Goal: Information Seeking & Learning: Check status

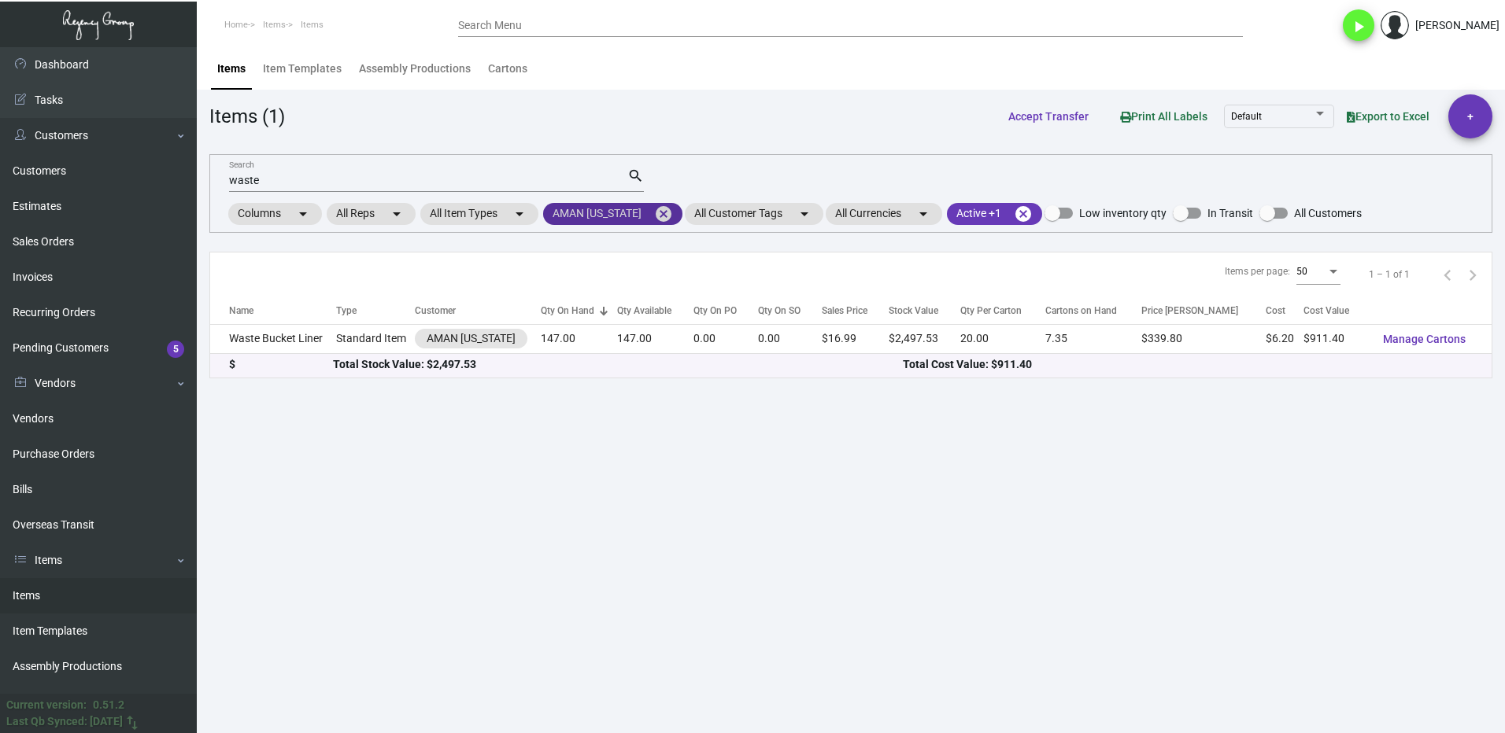
click at [665, 215] on mat-icon "cancel" at bounding box center [663, 214] width 19 height 19
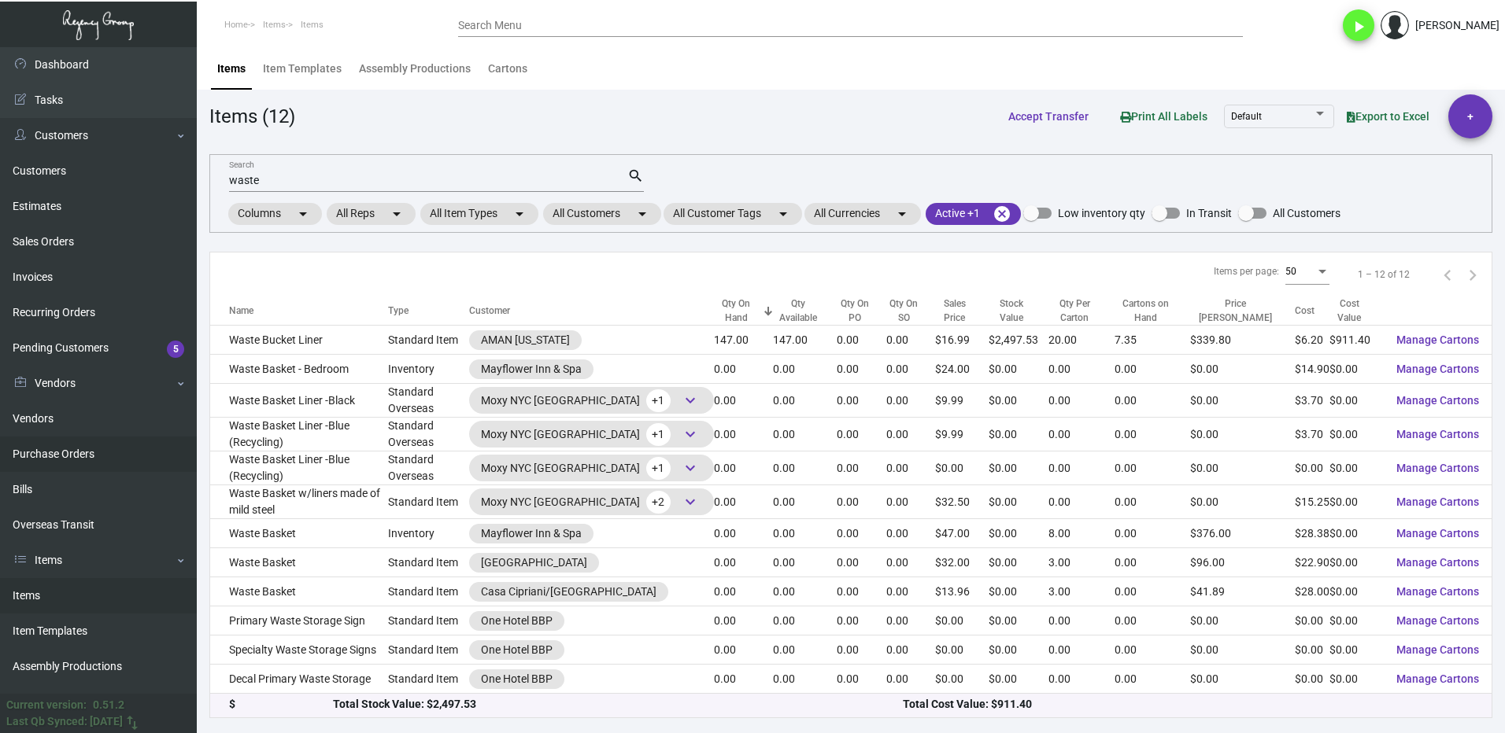
click at [80, 449] on link "Purchase Orders" at bounding box center [98, 454] width 197 height 35
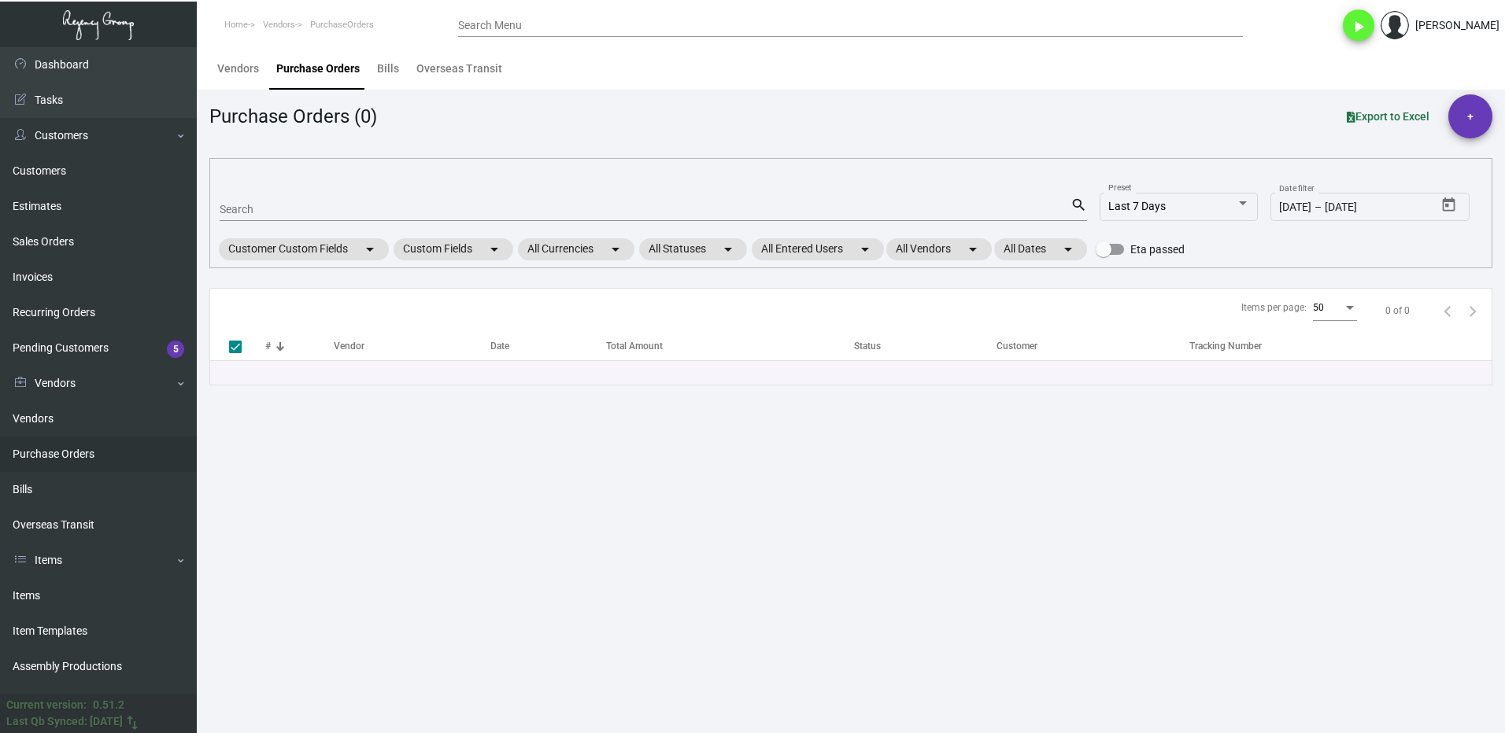
click at [257, 207] on input "Search" at bounding box center [645, 210] width 851 height 13
type input "102631"
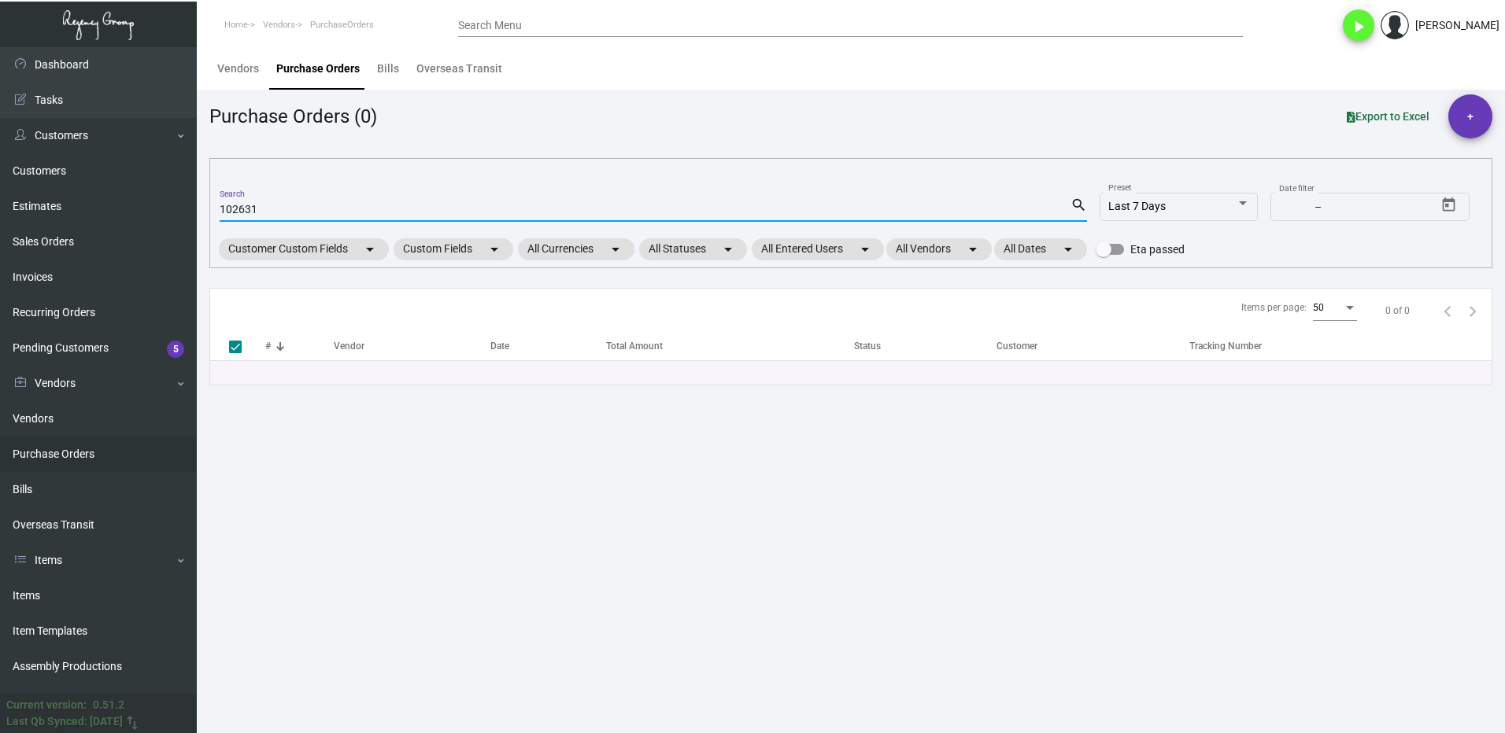
checkbox input "false"
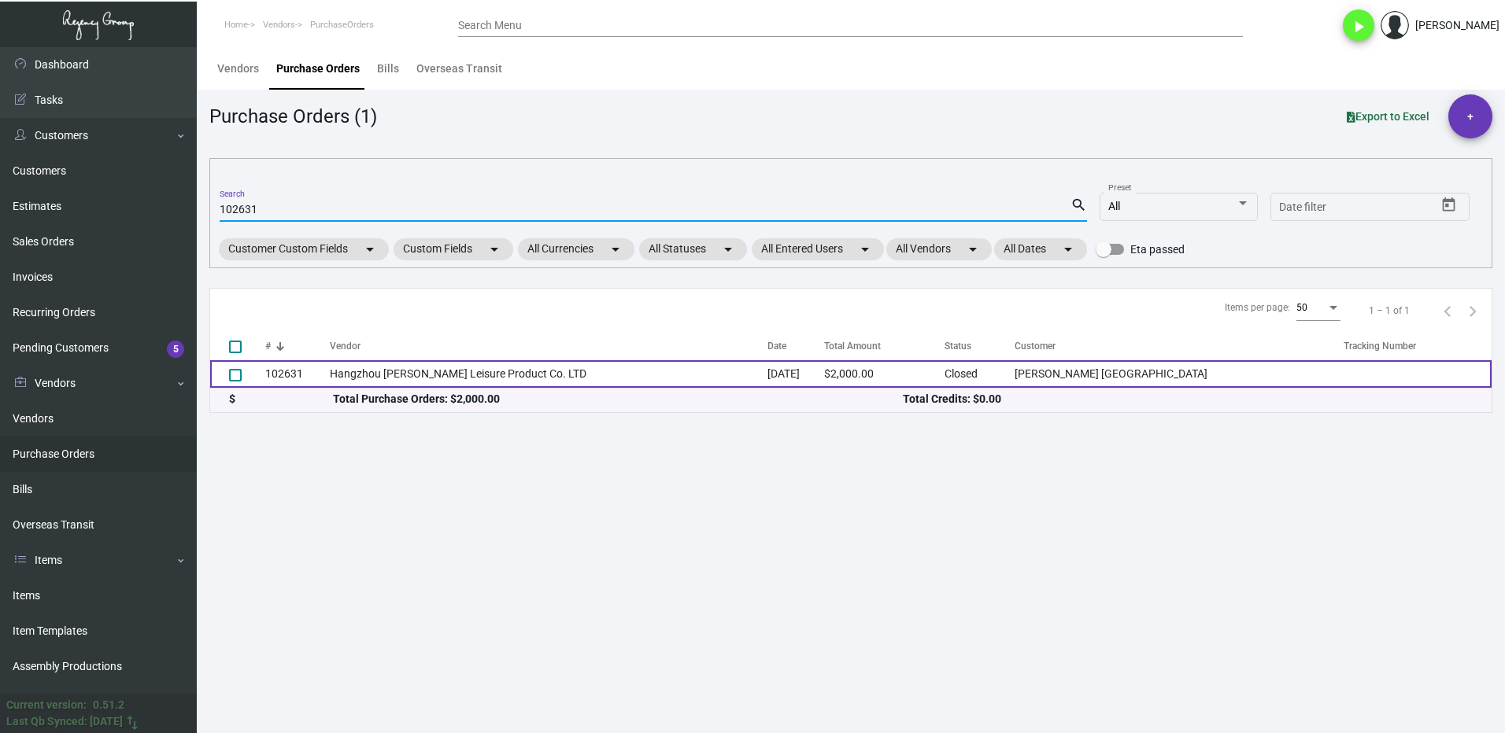
click at [315, 369] on td "102631" at bounding box center [297, 374] width 65 height 28
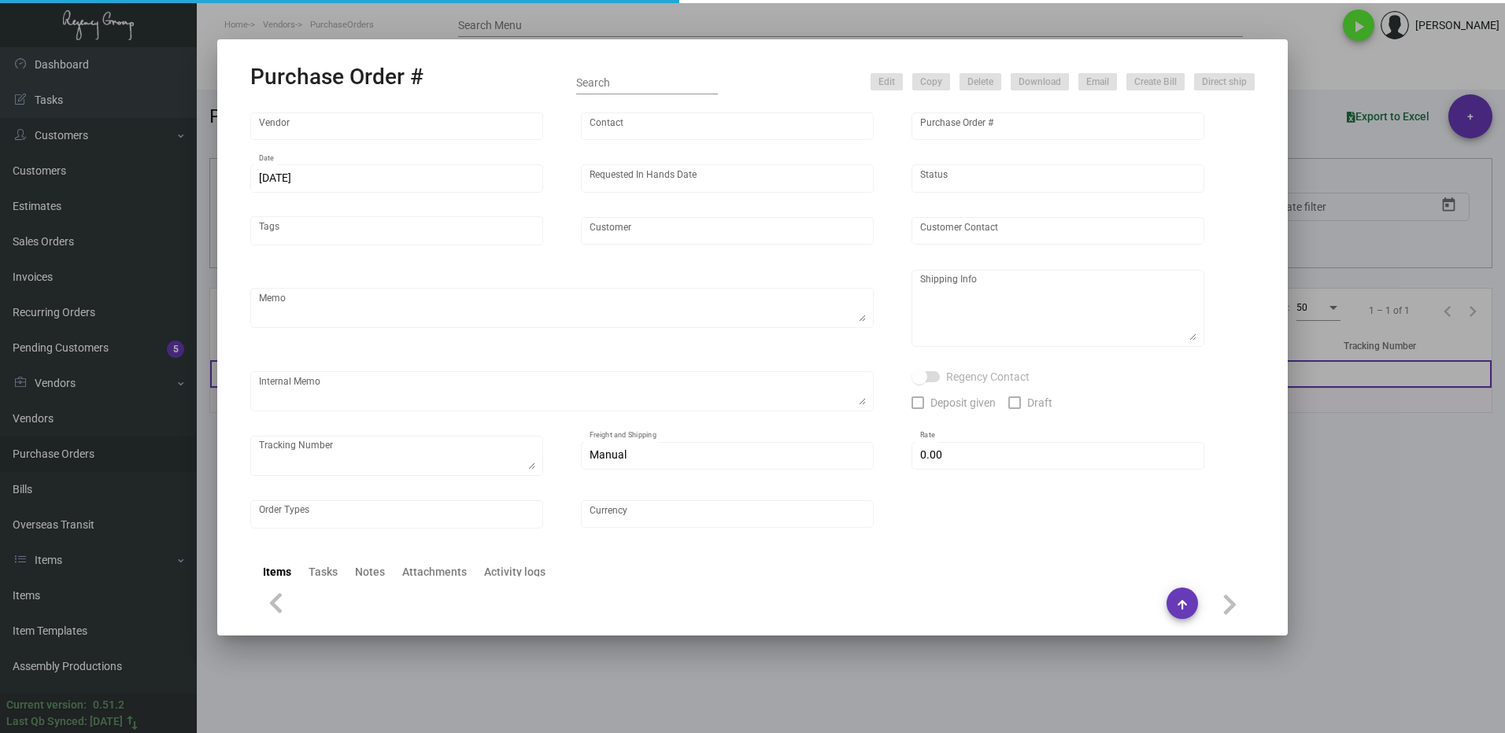
type input "Hangzhou [PERSON_NAME] Leisure Product Co. LTD"
type input "[PERSON_NAME]"
type input "102631"
type input "[DATE]"
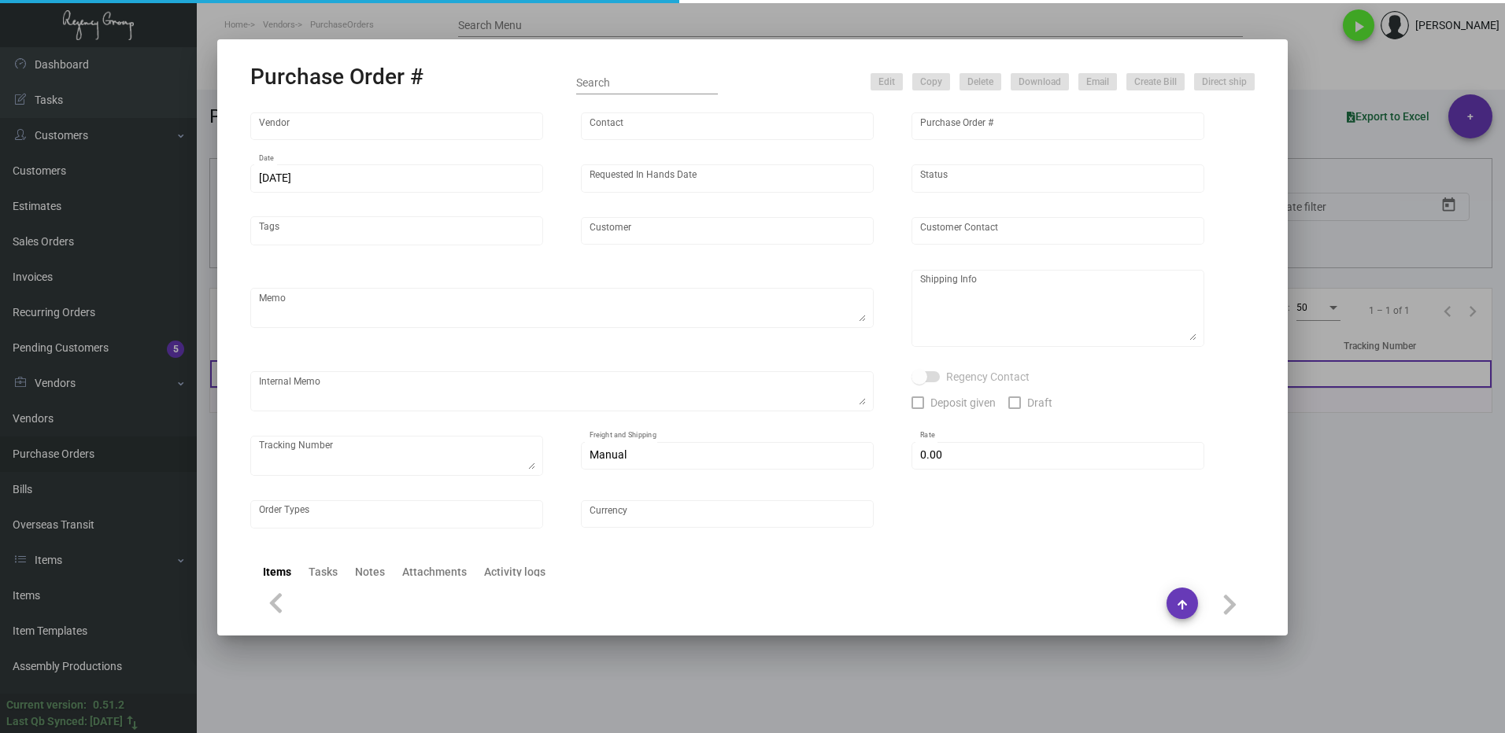
type input "[PERSON_NAME] [GEOGRAPHIC_DATA]"
type textarea "Boat to NJ warehouse"
type textarea "Regency Group NJ - [PERSON_NAME] [STREET_ADDRESS]"
checkbox input "true"
type input "$ 0.00"
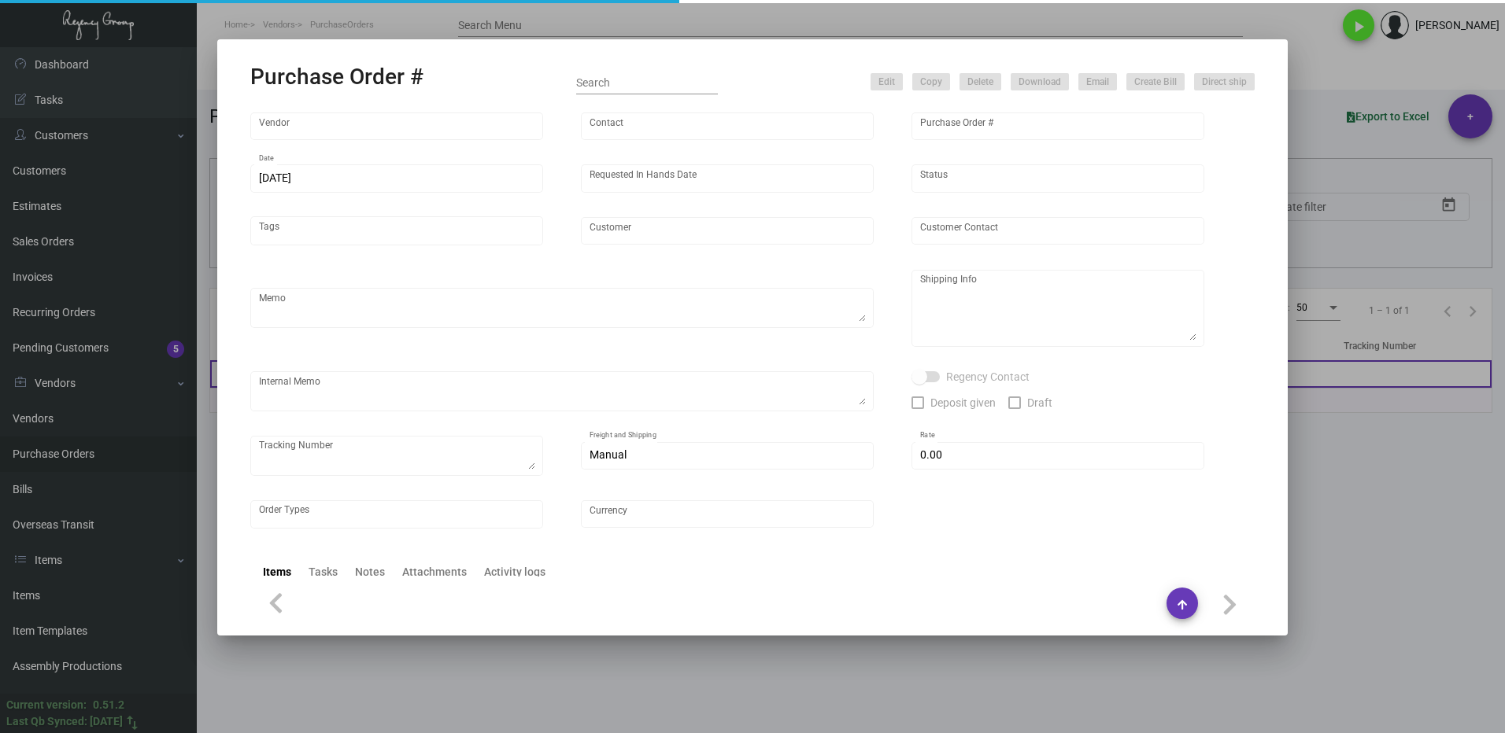
type input "United States Dollar $"
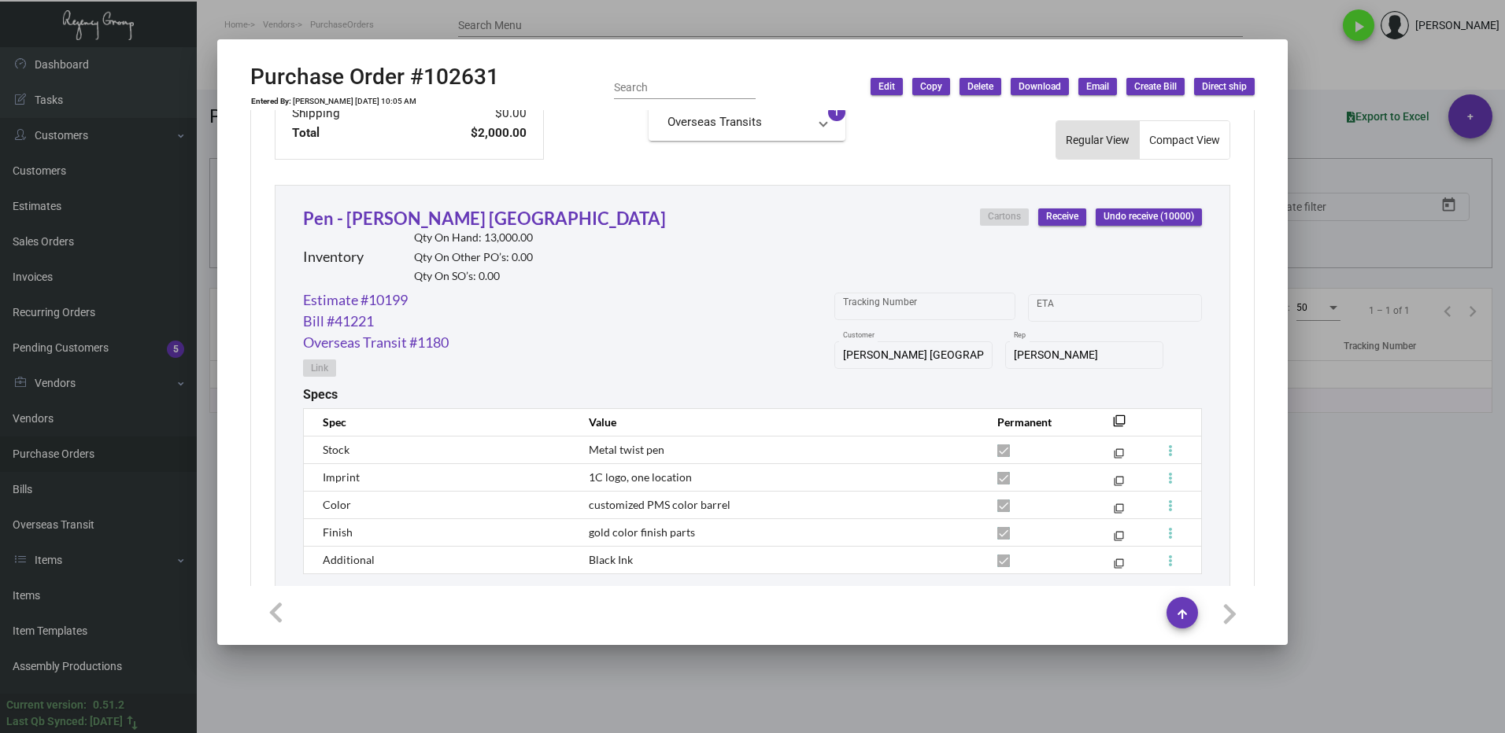
scroll to position [635, 0]
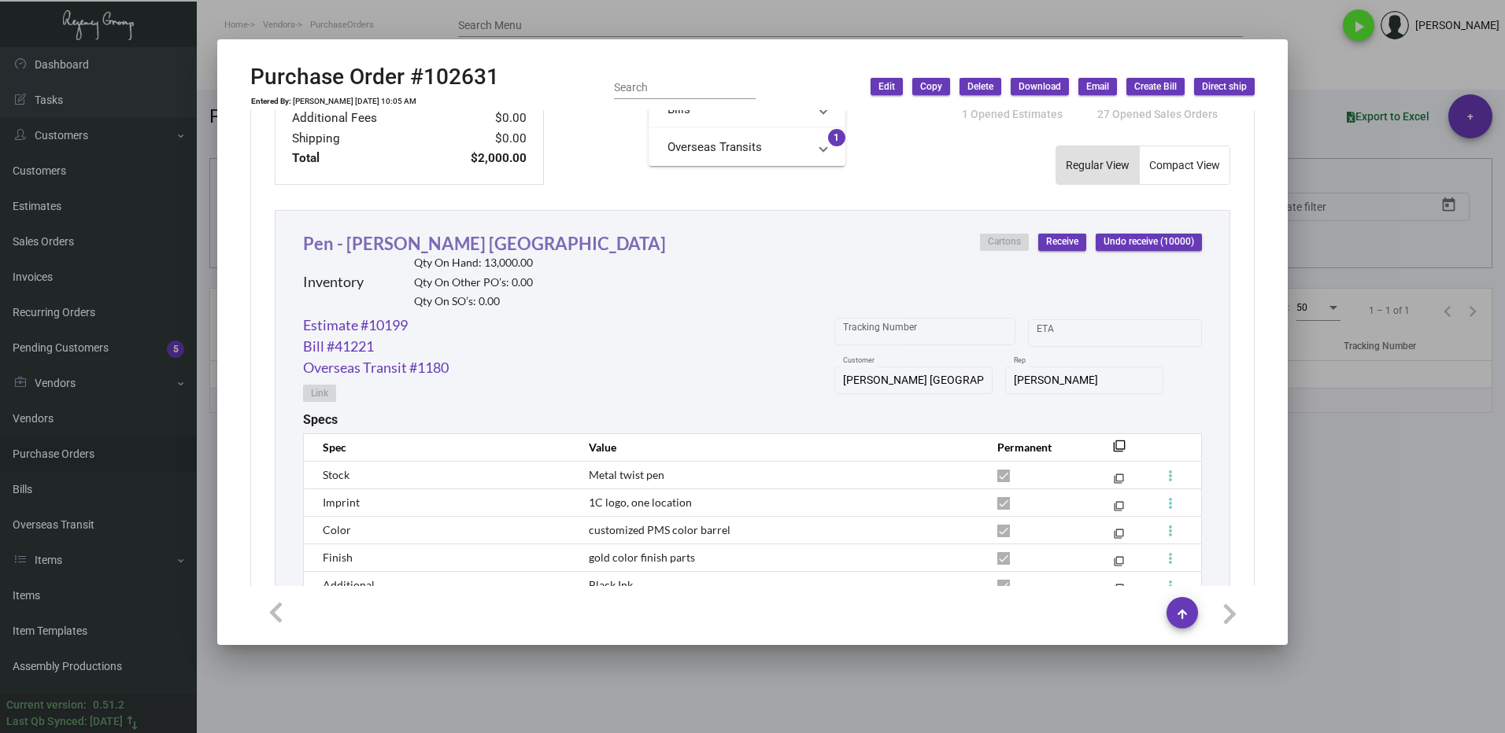
click at [421, 246] on link "Pen - [PERSON_NAME] [GEOGRAPHIC_DATA]" at bounding box center [484, 243] width 363 height 21
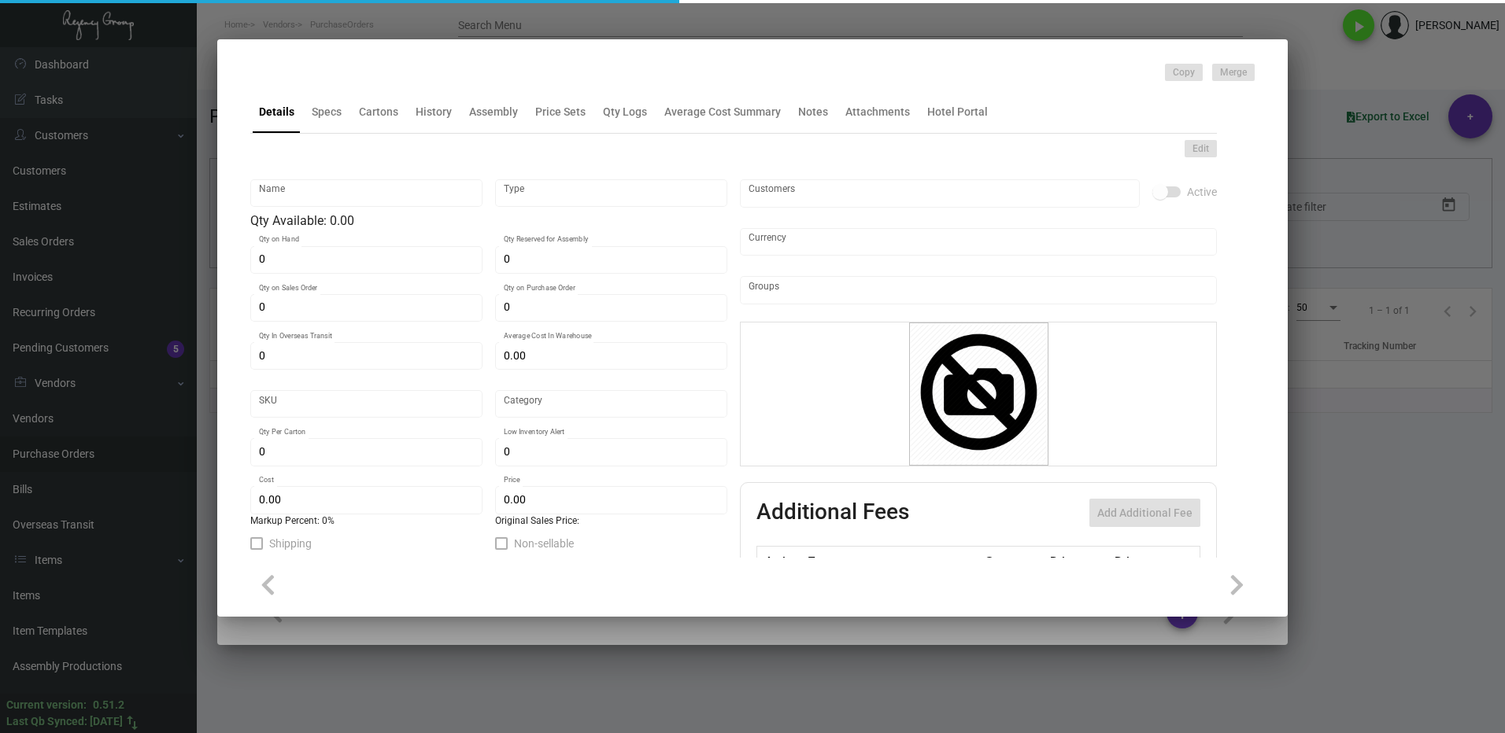
type input "Pen - [PERSON_NAME] [GEOGRAPHIC_DATA]"
type input "Inventory"
type input "13,000"
type input "$ 0.00"
type input "Overseas"
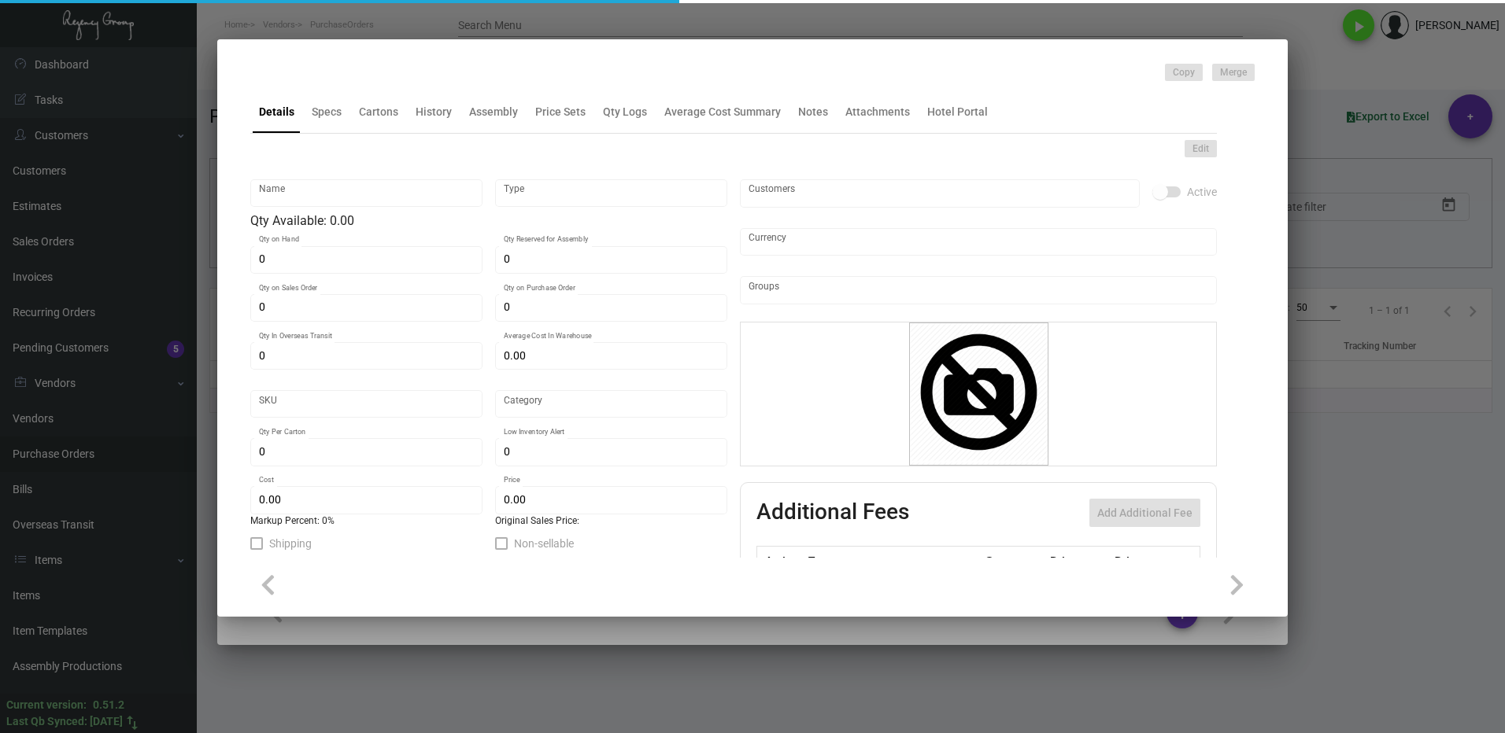
type input "1,000"
type input "$ 0.20"
type input "$ 0.46"
checkbox input "true"
type input "United States Dollar $"
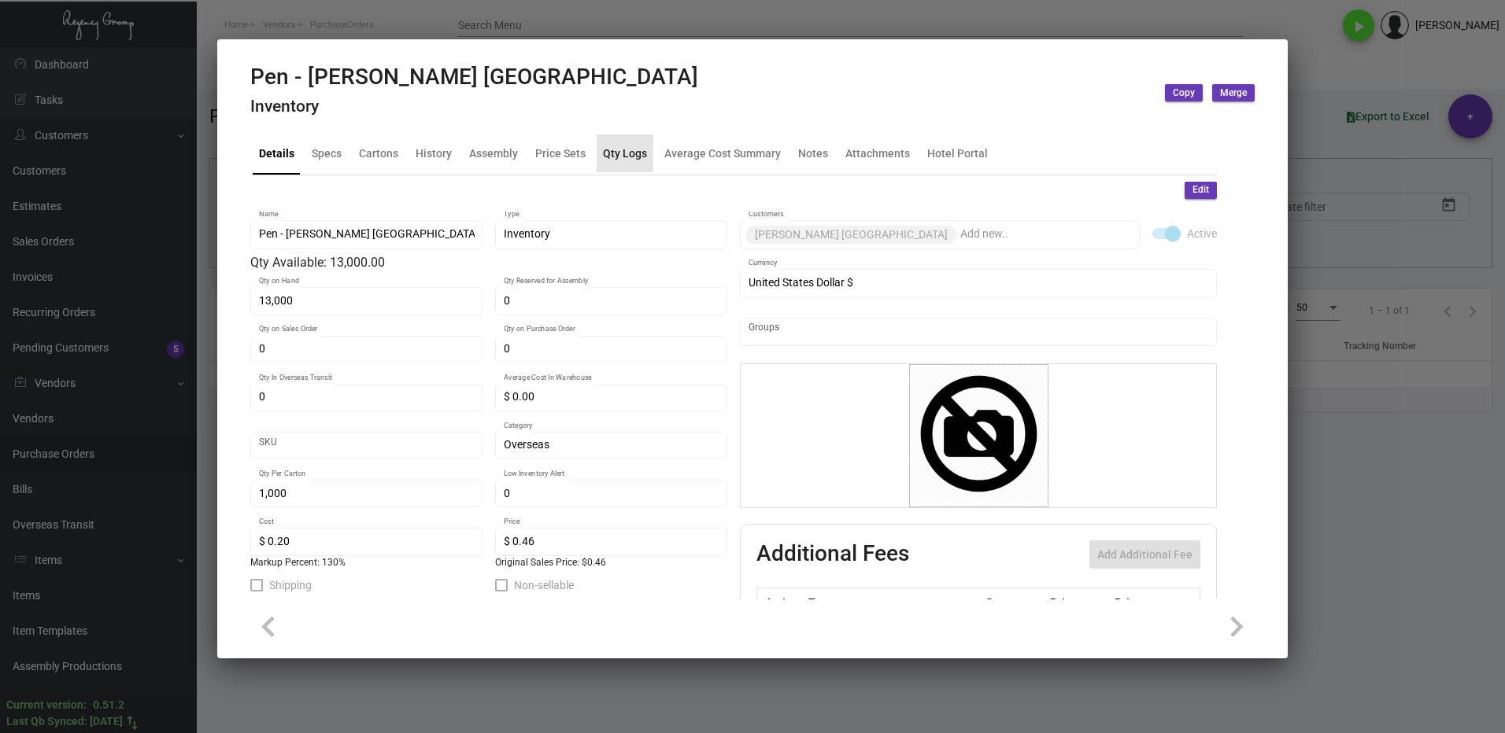
click at [613, 153] on div "Qty Logs" at bounding box center [625, 153] width 44 height 17
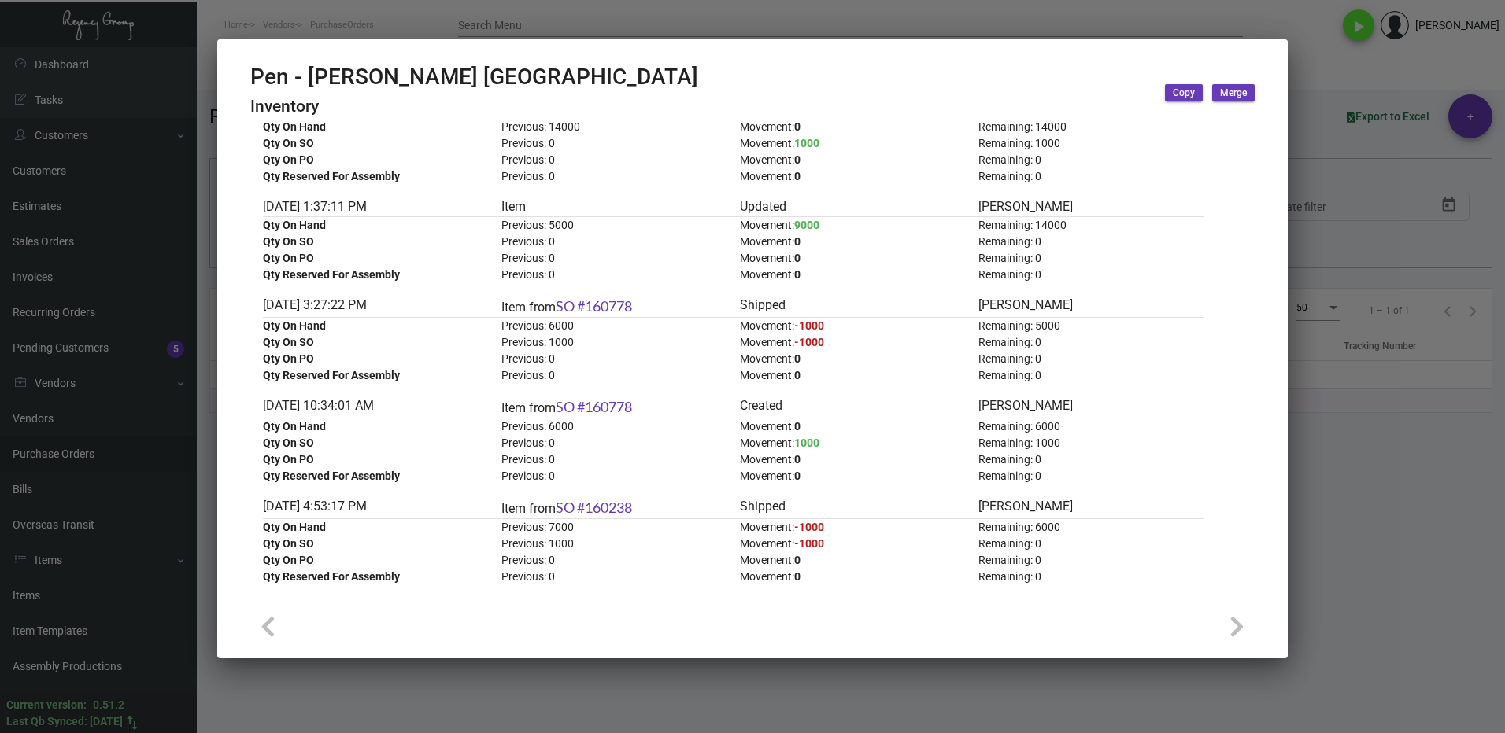
scroll to position [0, 0]
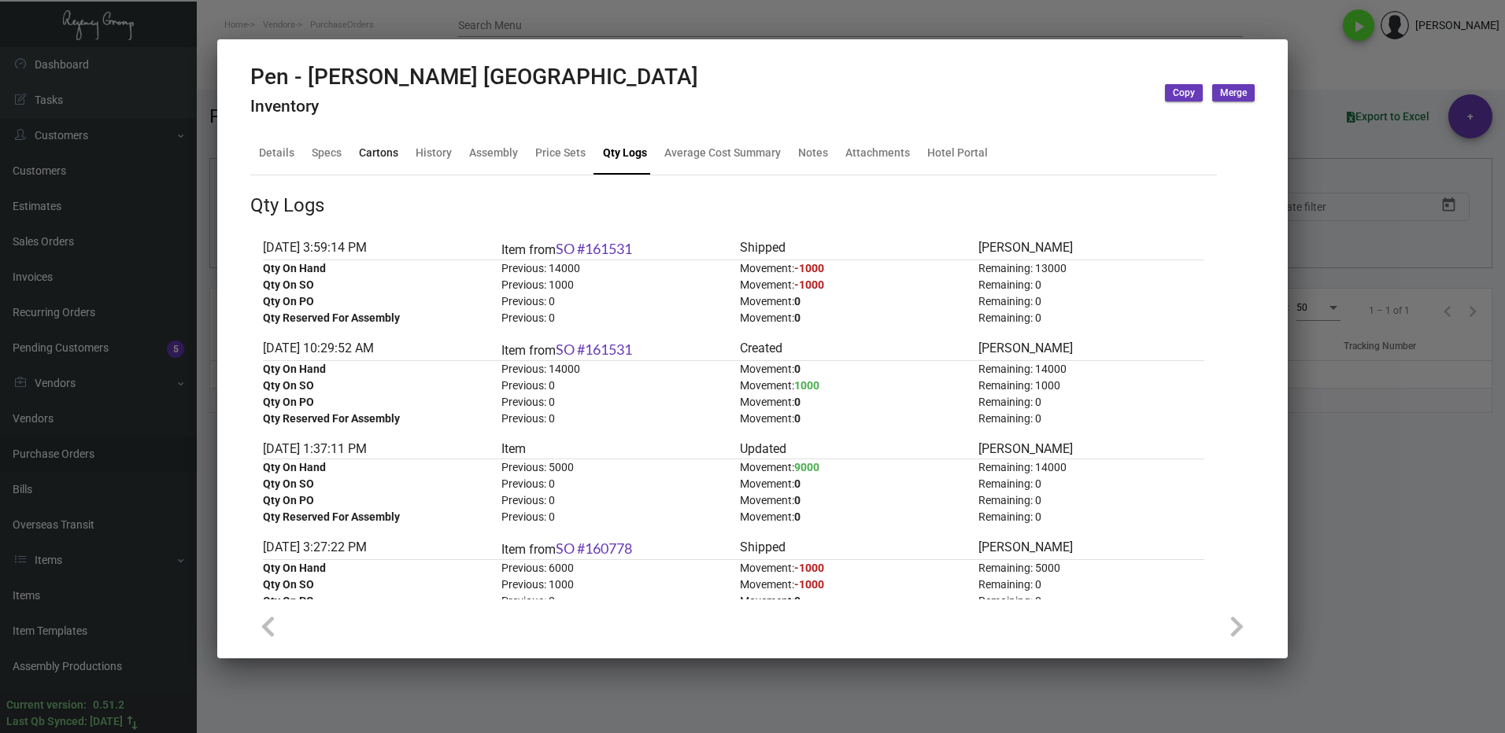
click at [360, 157] on div "Cartons" at bounding box center [378, 153] width 39 height 17
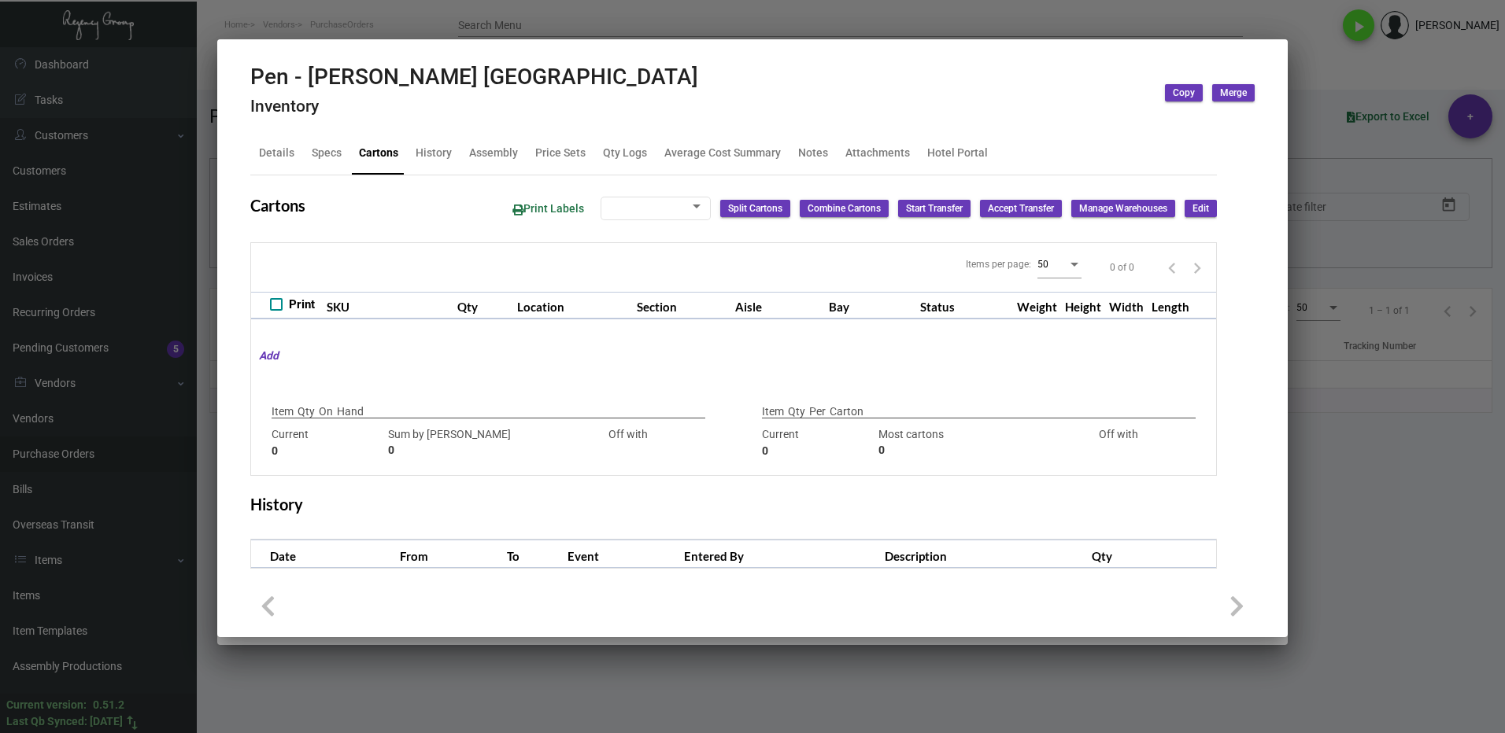
type input "13,000"
type input "26000"
type input "-13000"
type input "1,000"
type input "8000"
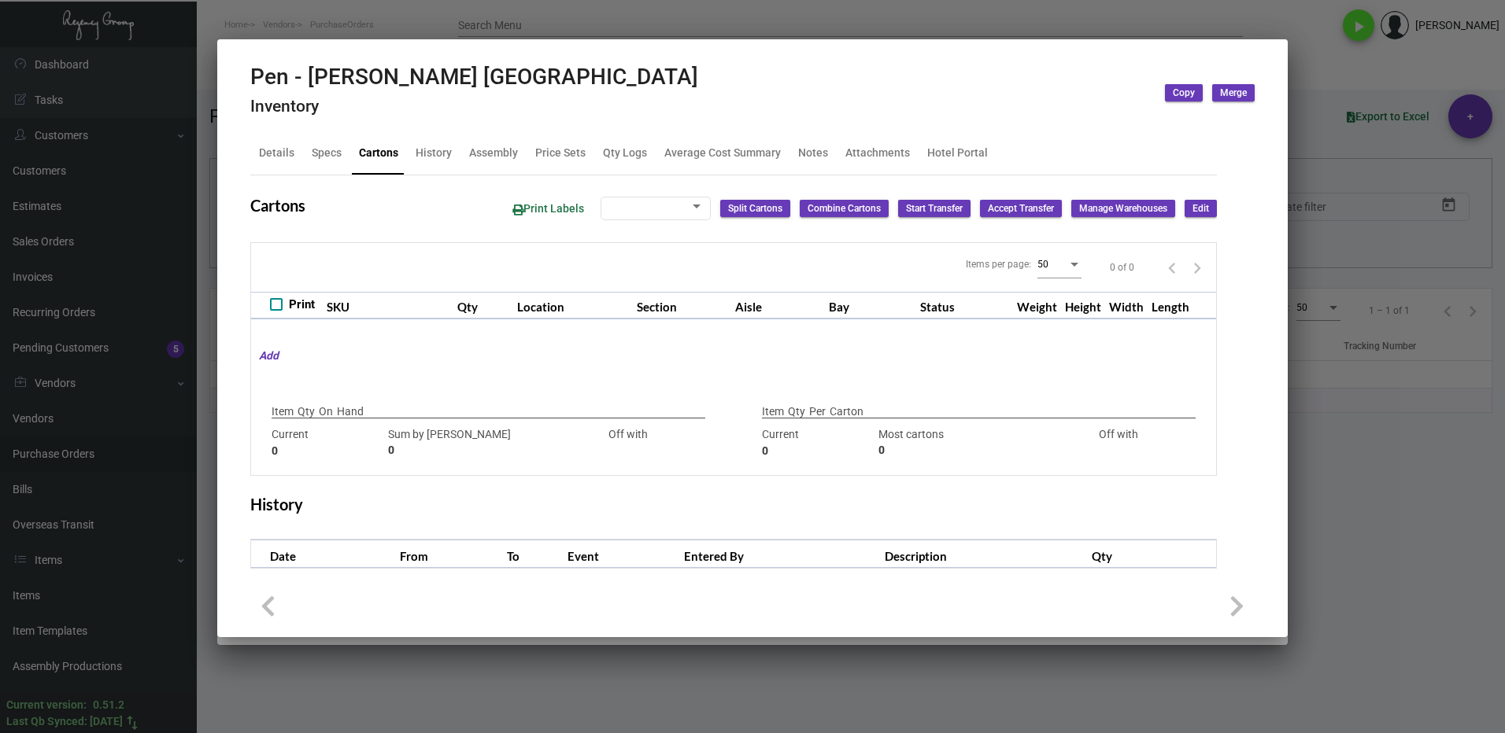
type input "-7000"
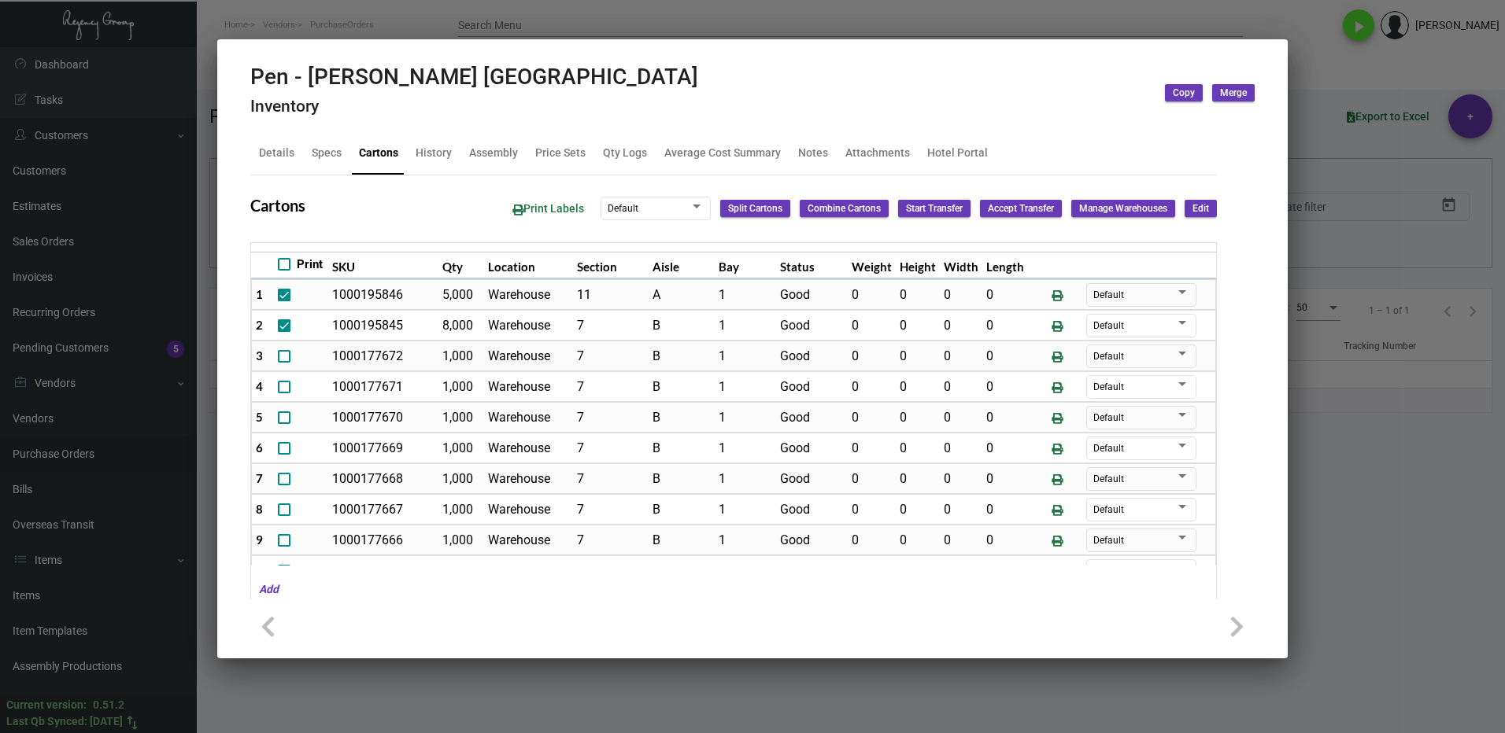
scroll to position [35, 0]
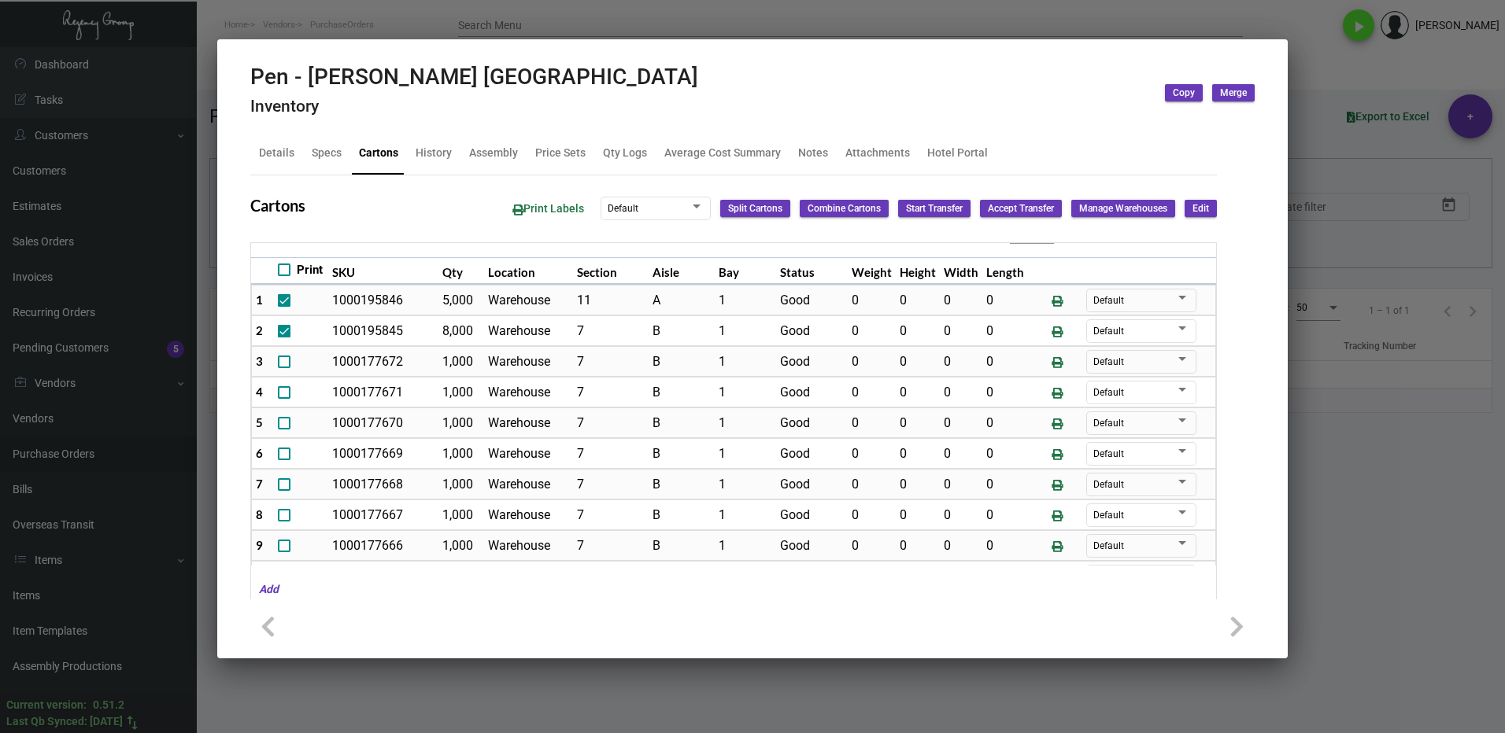
click at [1317, 580] on div at bounding box center [752, 366] width 1505 height 733
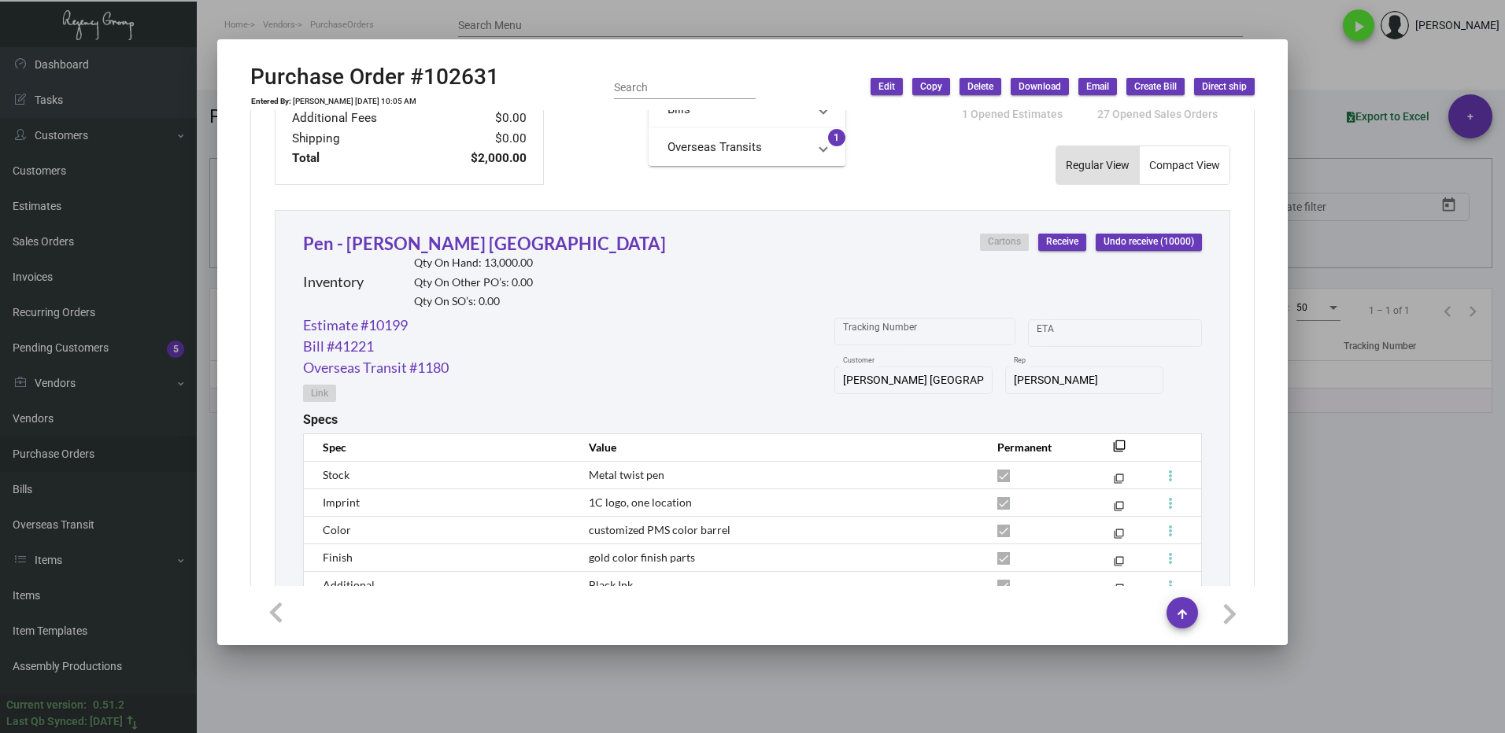
click at [1398, 501] on div at bounding box center [752, 366] width 1505 height 733
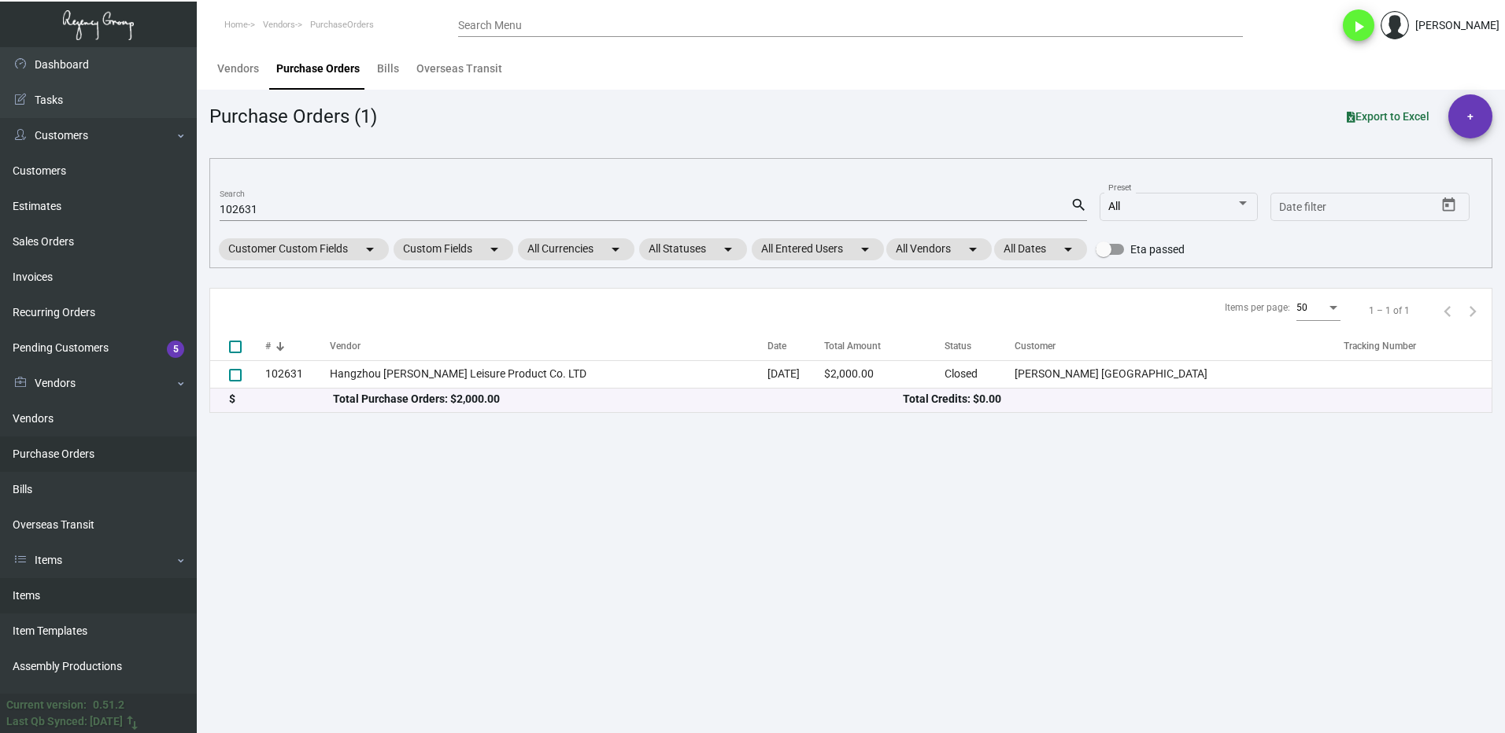
click at [29, 584] on link "Items" at bounding box center [98, 595] width 197 height 35
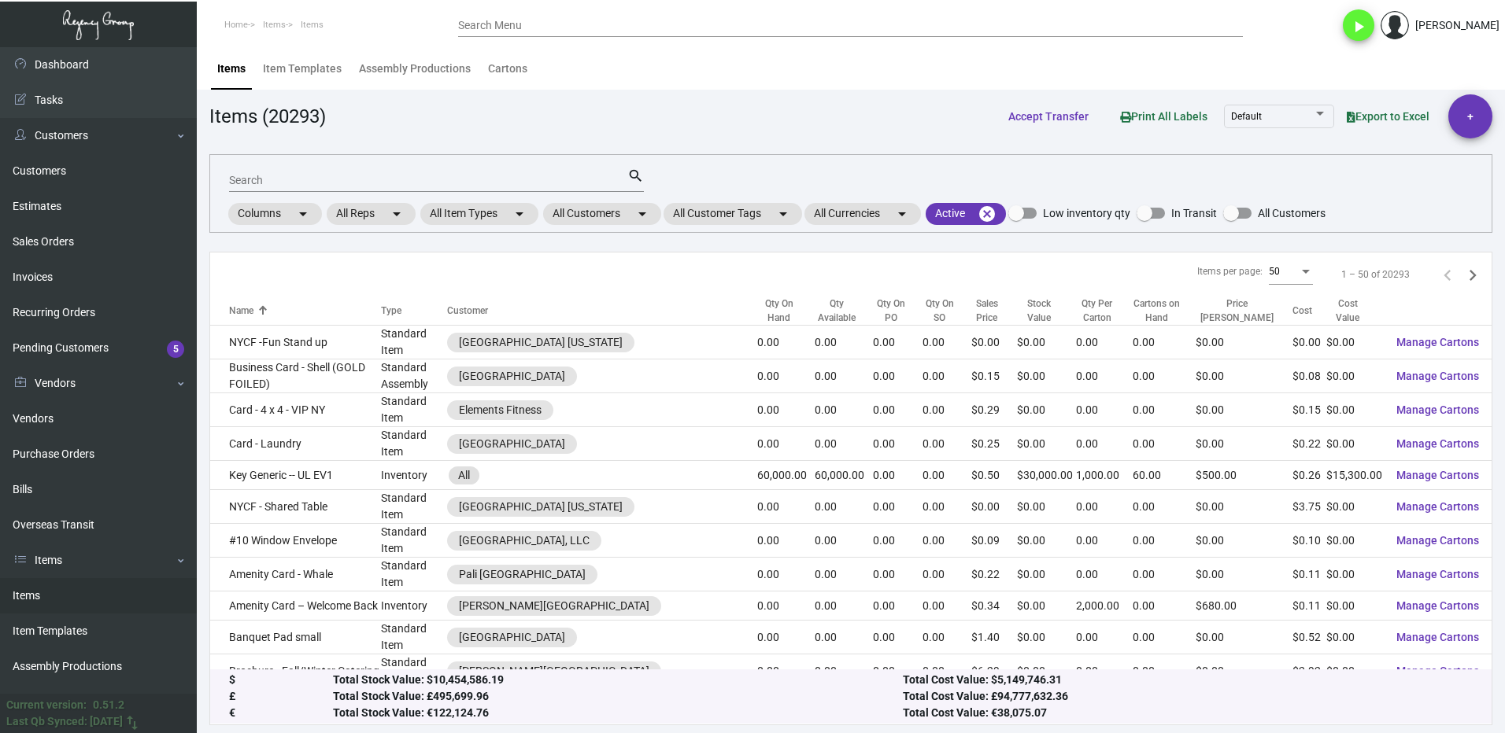
click at [295, 185] on input "Search" at bounding box center [428, 181] width 398 height 13
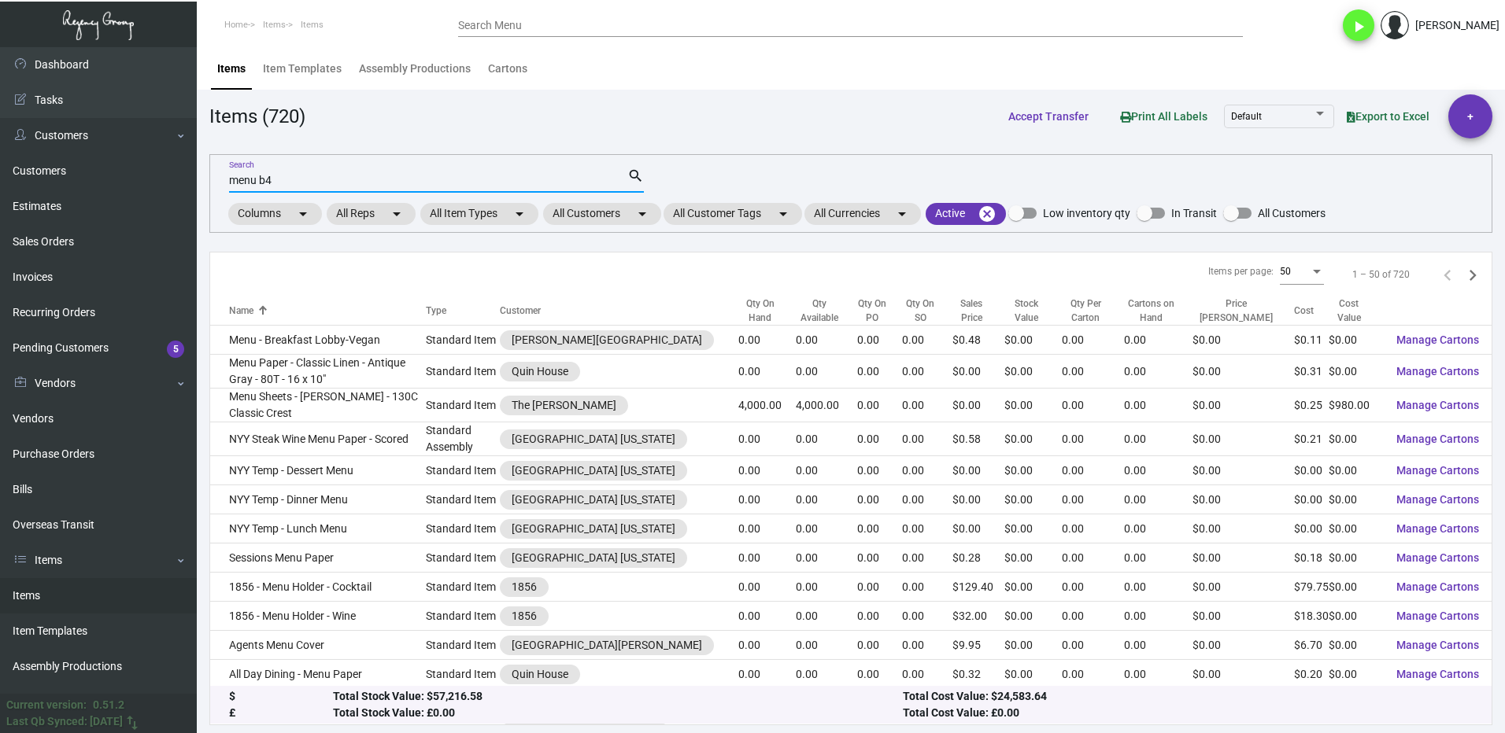
type input "menu b4"
click at [580, 216] on mat-chip "All Customers arrow_drop_down" at bounding box center [602, 214] width 118 height 22
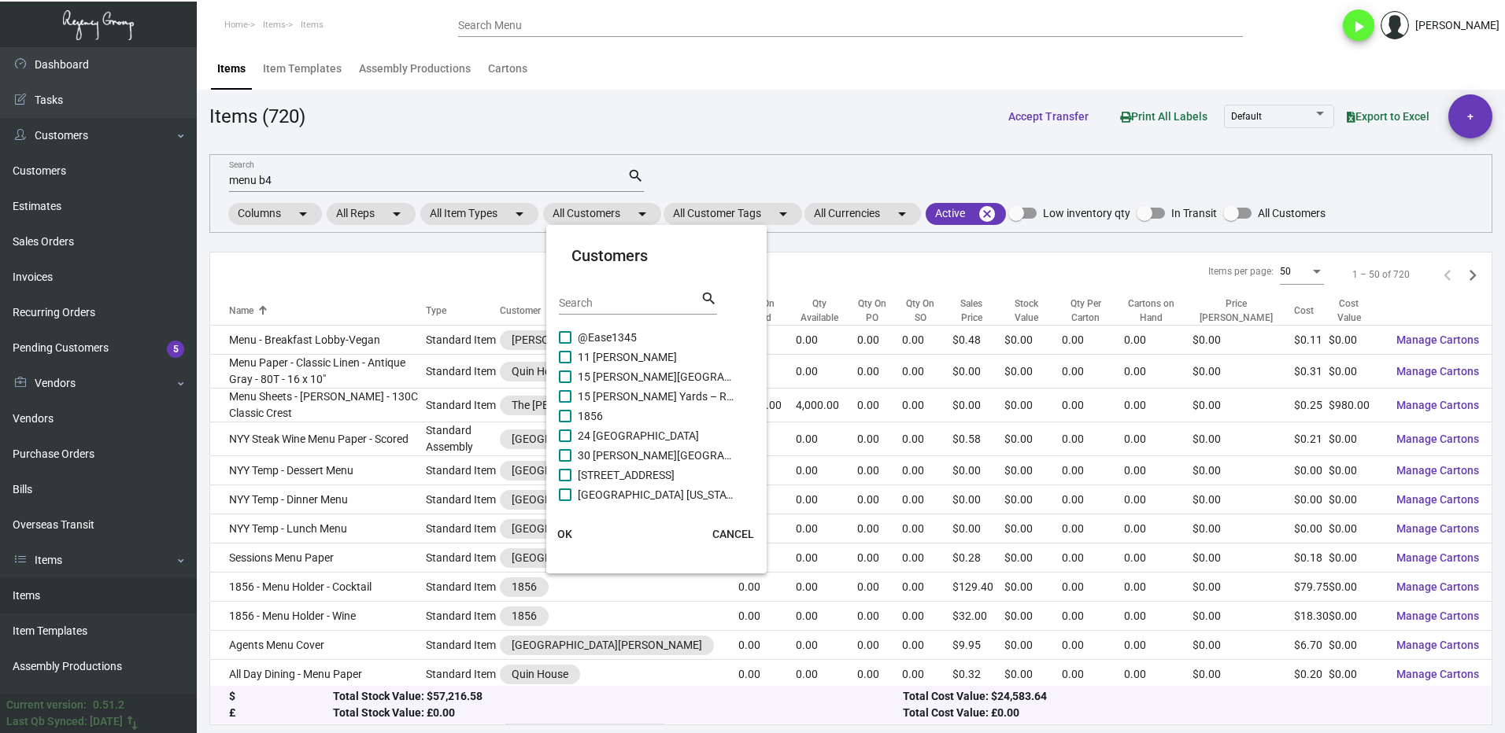
click at [588, 304] on input "Search" at bounding box center [630, 303] width 142 height 13
type input "soho"
drag, startPoint x: 570, startPoint y: 459, endPoint x: 568, endPoint y: 450, distance: 8.8
click at [569, 457] on div "[GEOGRAPHIC_DATA] [GEOGRAPHIC_DATA] [PERSON_NAME] Soho Harolds at [PERSON_NAME]…" at bounding box center [657, 367] width 197 height 393
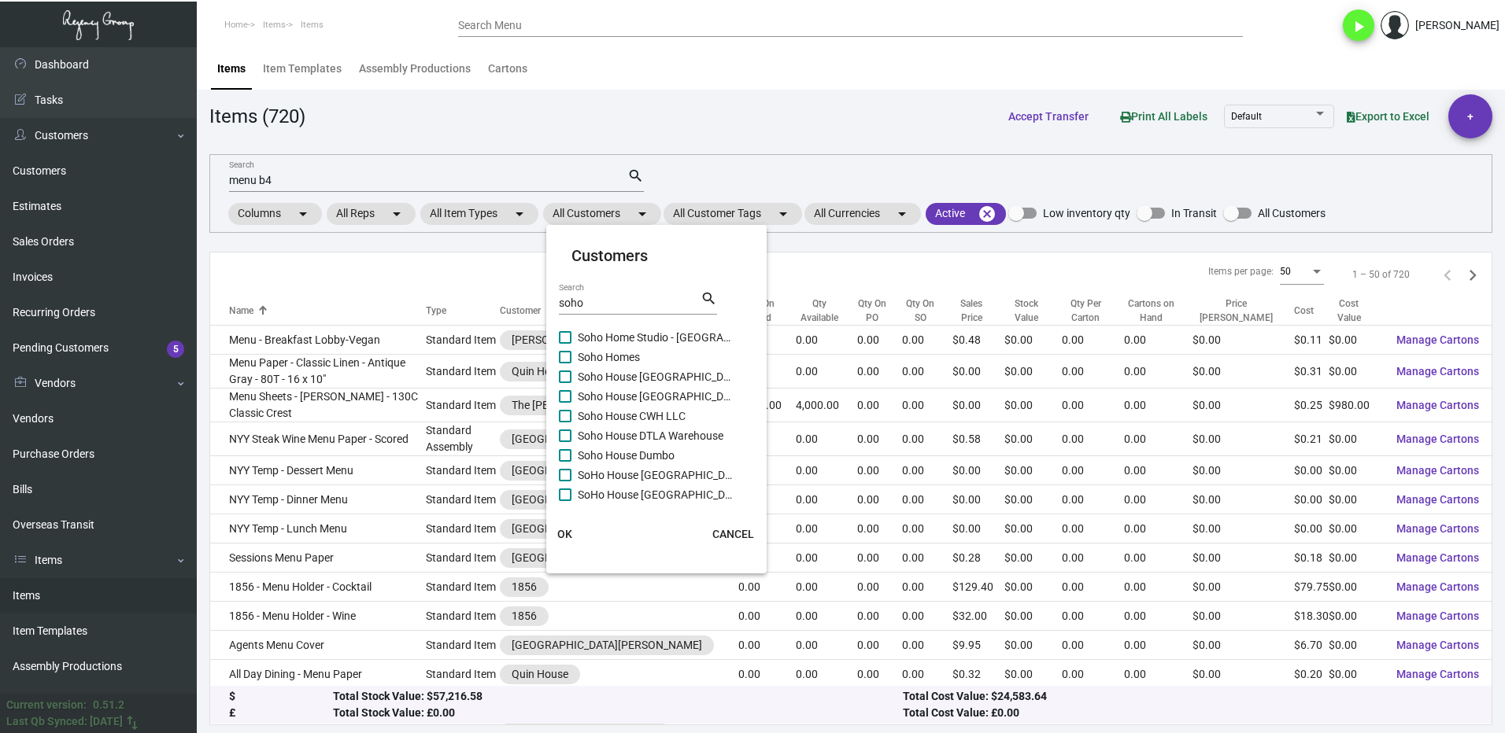
click at [569, 435] on span at bounding box center [565, 436] width 13 height 13
click at [565, 442] on input "Soho House DTLA Warehouse" at bounding box center [564, 442] width 1 height 1
checkbox input "true"
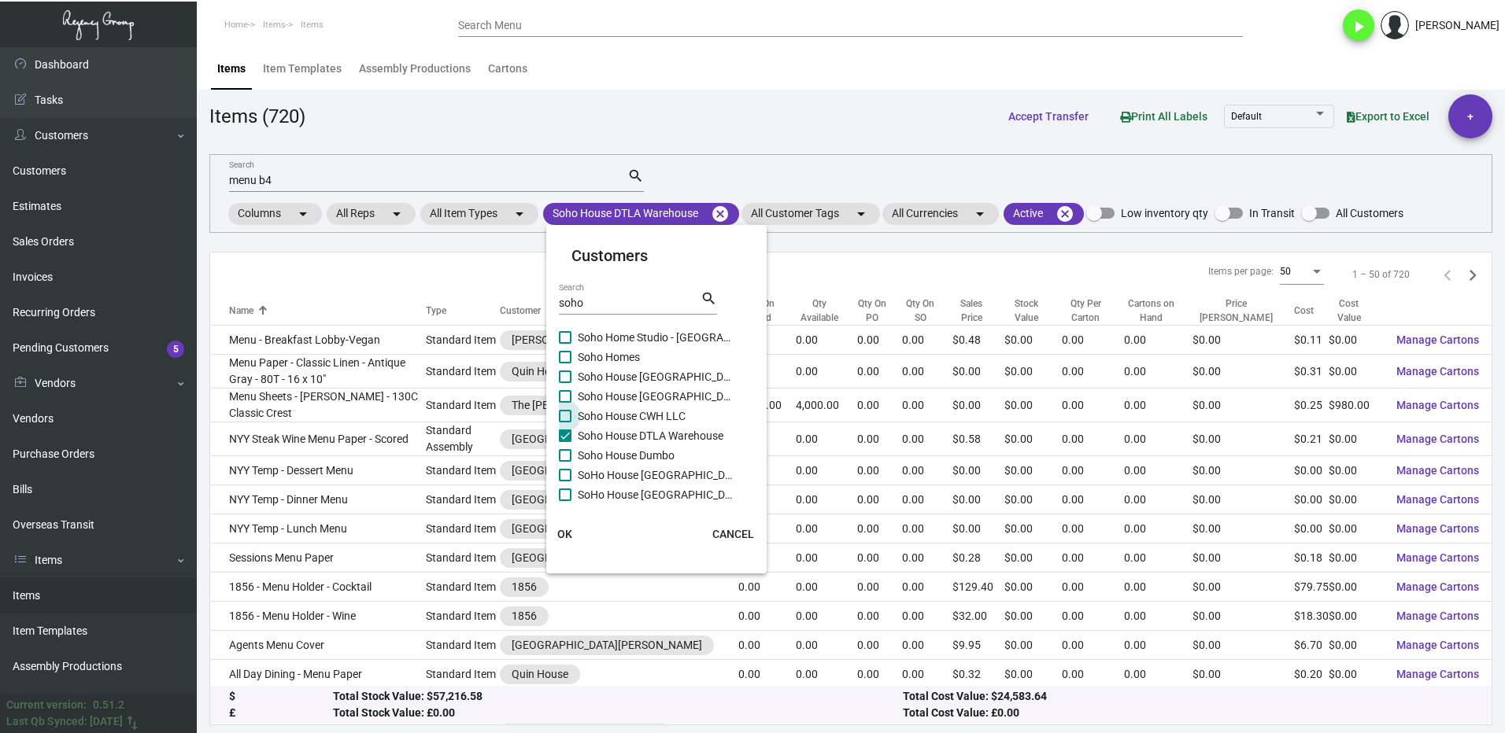
click at [567, 416] on span at bounding box center [565, 416] width 13 height 13
click at [565, 423] on input "Soho House CWH LLC" at bounding box center [564, 423] width 1 height 1
checkbox input "true"
click at [565, 398] on span at bounding box center [565, 396] width 13 height 13
click at [565, 403] on input "Soho House [GEOGRAPHIC_DATA]" at bounding box center [564, 403] width 1 height 1
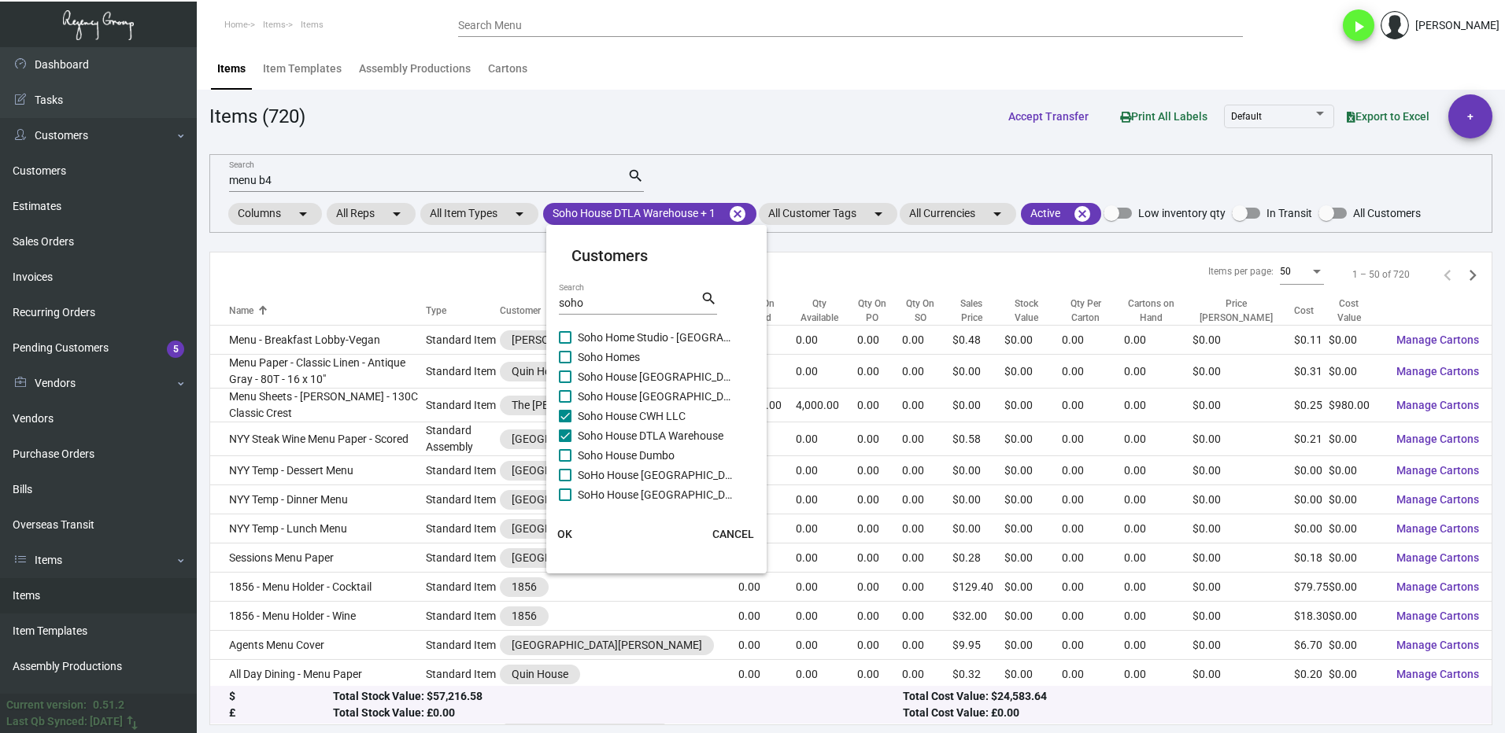
checkbox input "true"
click at [566, 376] on span at bounding box center [565, 377] width 13 height 13
click at [565, 383] on input "Soho House [GEOGRAPHIC_DATA]" at bounding box center [564, 383] width 1 height 1
checkbox input "true"
drag, startPoint x: 570, startPoint y: 358, endPoint x: 569, endPoint y: 334, distance: 24.4
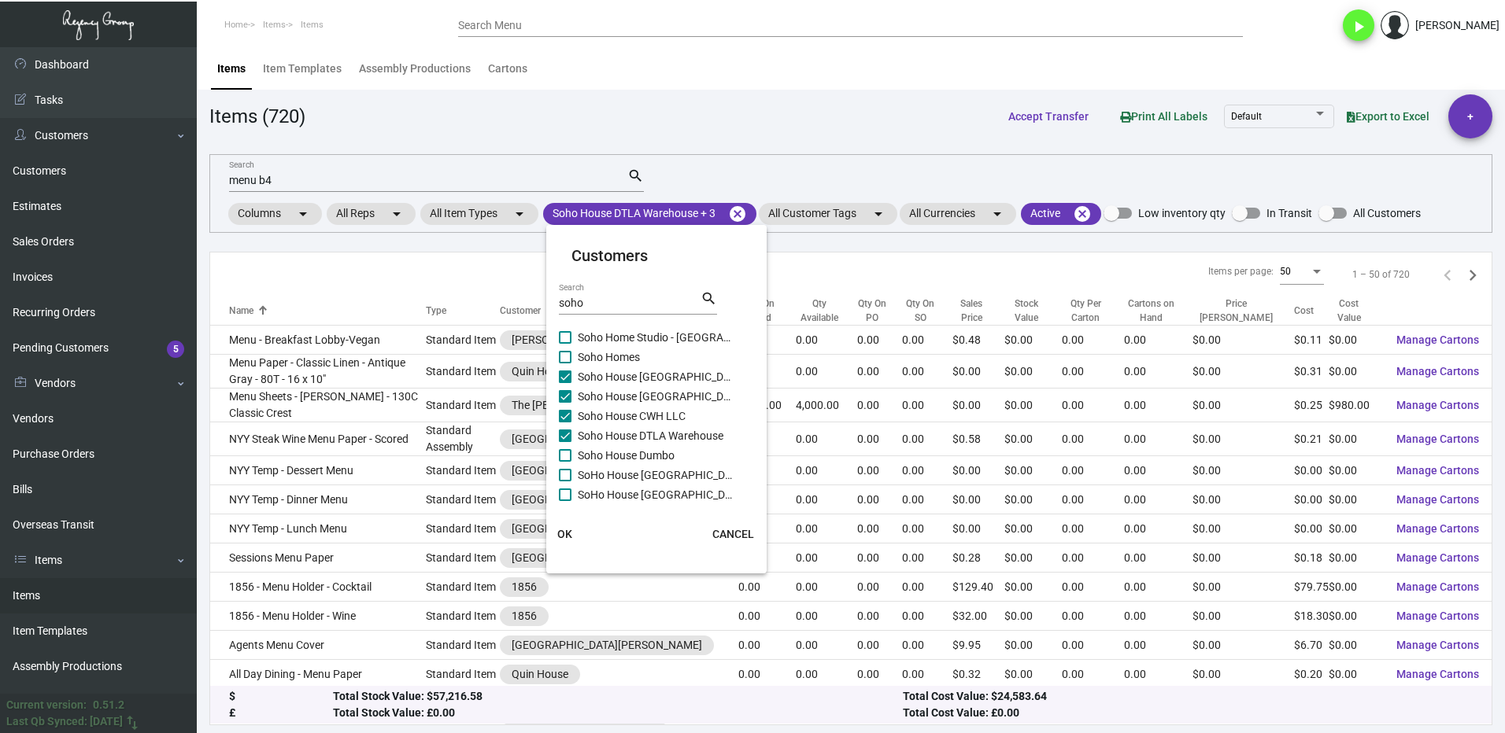
click at [570, 357] on span at bounding box center [565, 357] width 13 height 13
click at [565, 364] on input "Soho Homes" at bounding box center [564, 364] width 1 height 1
checkbox input "true"
click at [569, 333] on span at bounding box center [565, 337] width 13 height 13
click at [565, 344] on input "Soho Home Studio - [GEOGRAPHIC_DATA]" at bounding box center [564, 344] width 1 height 1
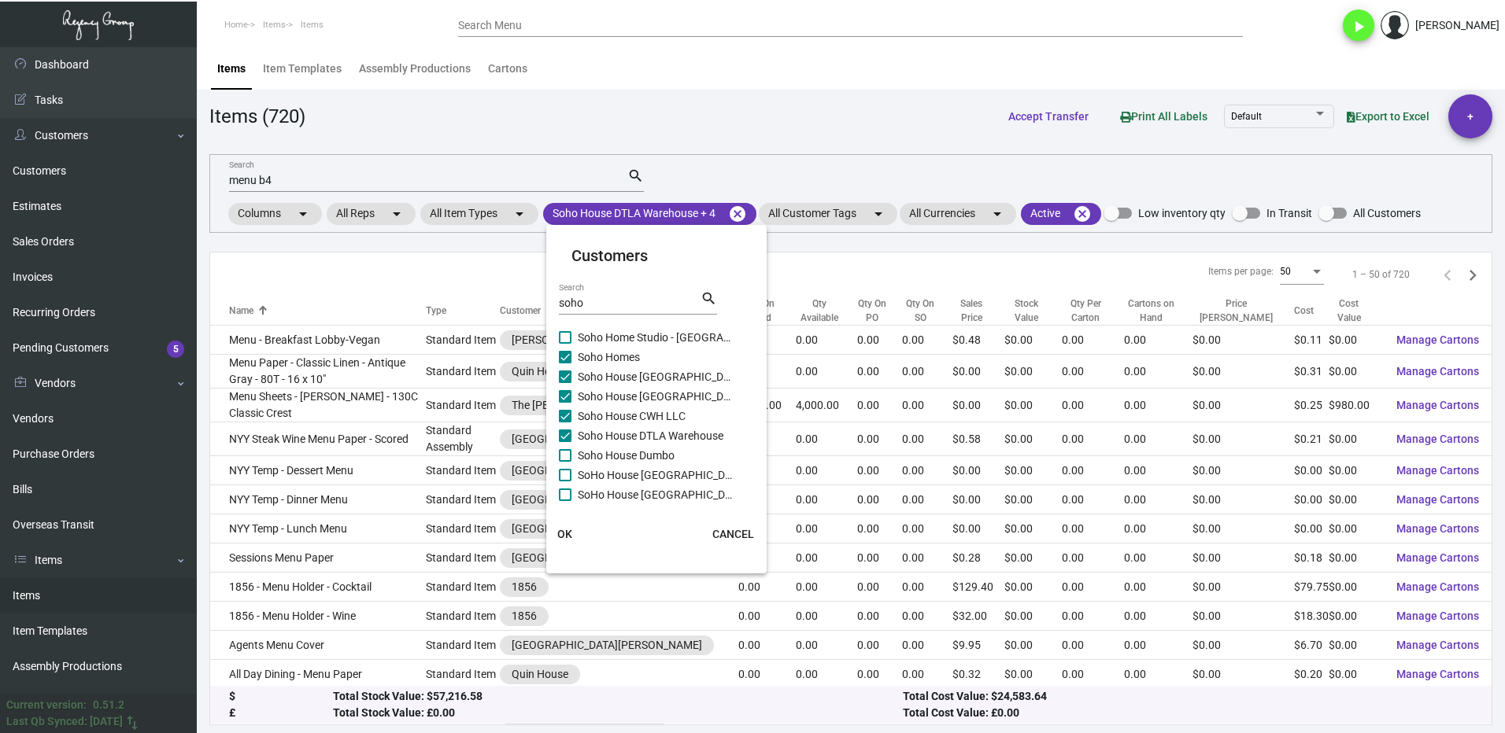
checkbox input "true"
drag, startPoint x: 569, startPoint y: 451, endPoint x: 574, endPoint y: 464, distance: 13.4
click at [569, 452] on span at bounding box center [565, 455] width 13 height 13
click at [565, 462] on input "Soho House Dumbo" at bounding box center [564, 462] width 1 height 1
checkbox input "true"
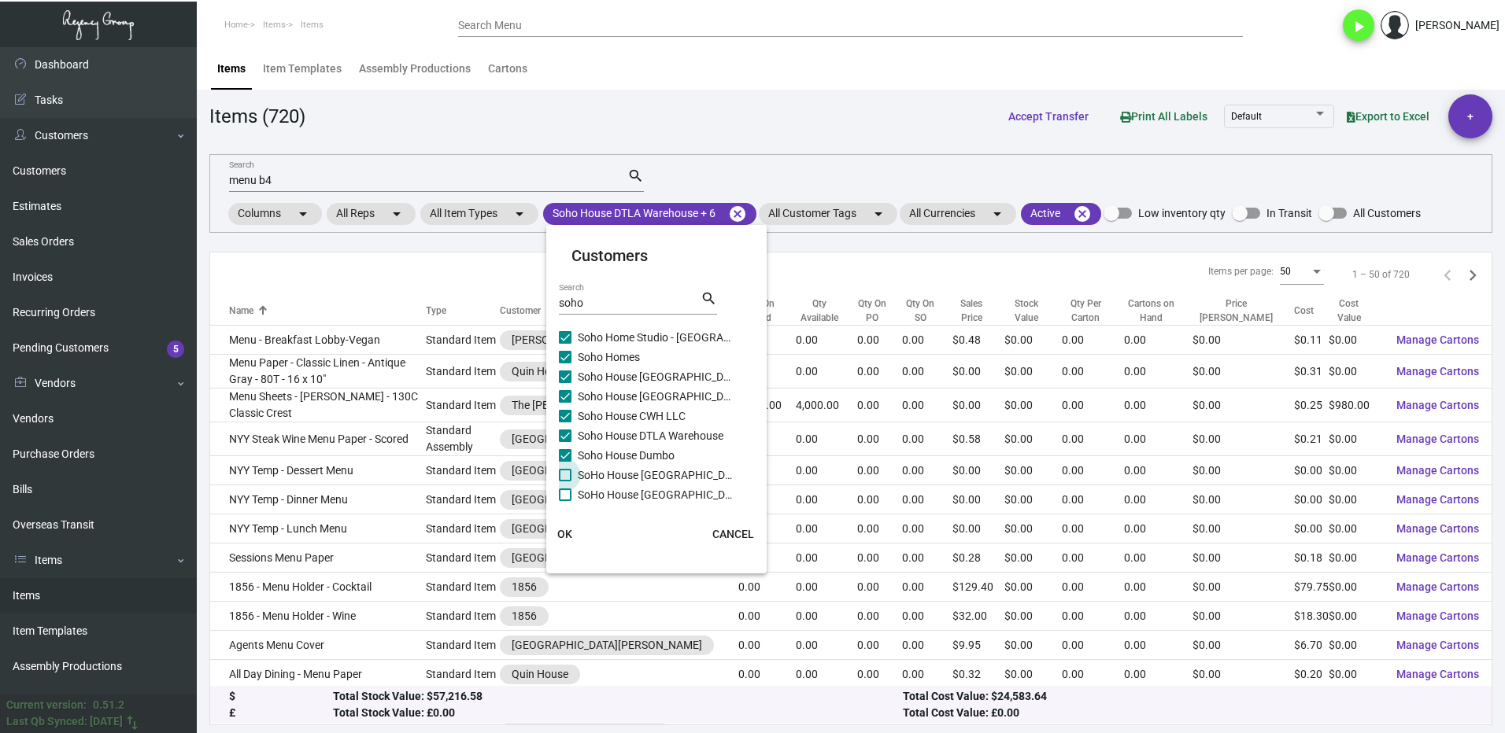
click at [570, 474] on span at bounding box center [565, 475] width 13 height 13
click at [565, 482] on input "SoHo House [GEOGRAPHIC_DATA]" at bounding box center [564, 482] width 1 height 1
checkbox input "true"
click at [570, 493] on span at bounding box center [565, 495] width 13 height 13
click at [565, 501] on input "SoHo House [GEOGRAPHIC_DATA]" at bounding box center [564, 501] width 1 height 1
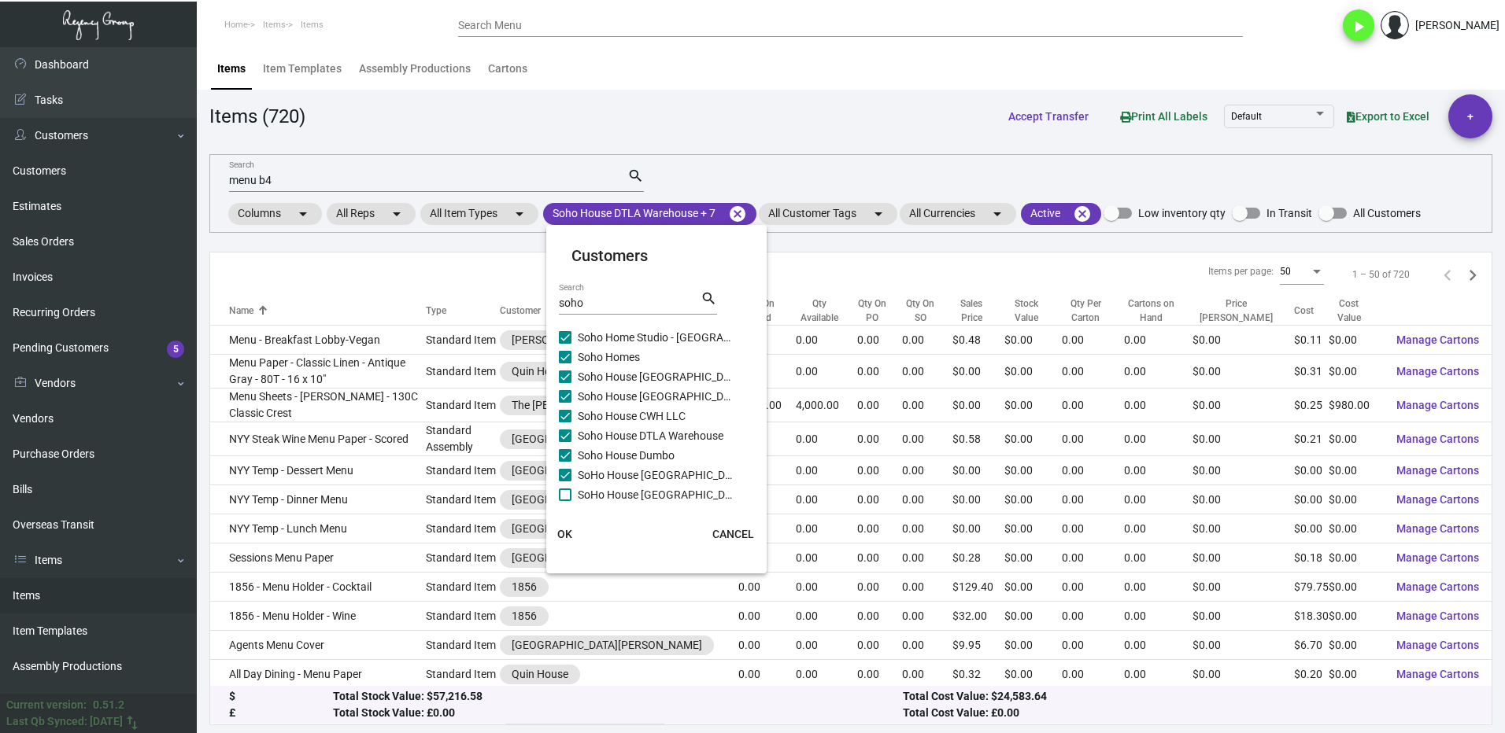
checkbox input "true"
click at [569, 351] on span at bounding box center [565, 348] width 13 height 13
click at [565, 355] on input "Soho House Ludlow" at bounding box center [564, 355] width 1 height 1
checkbox input "true"
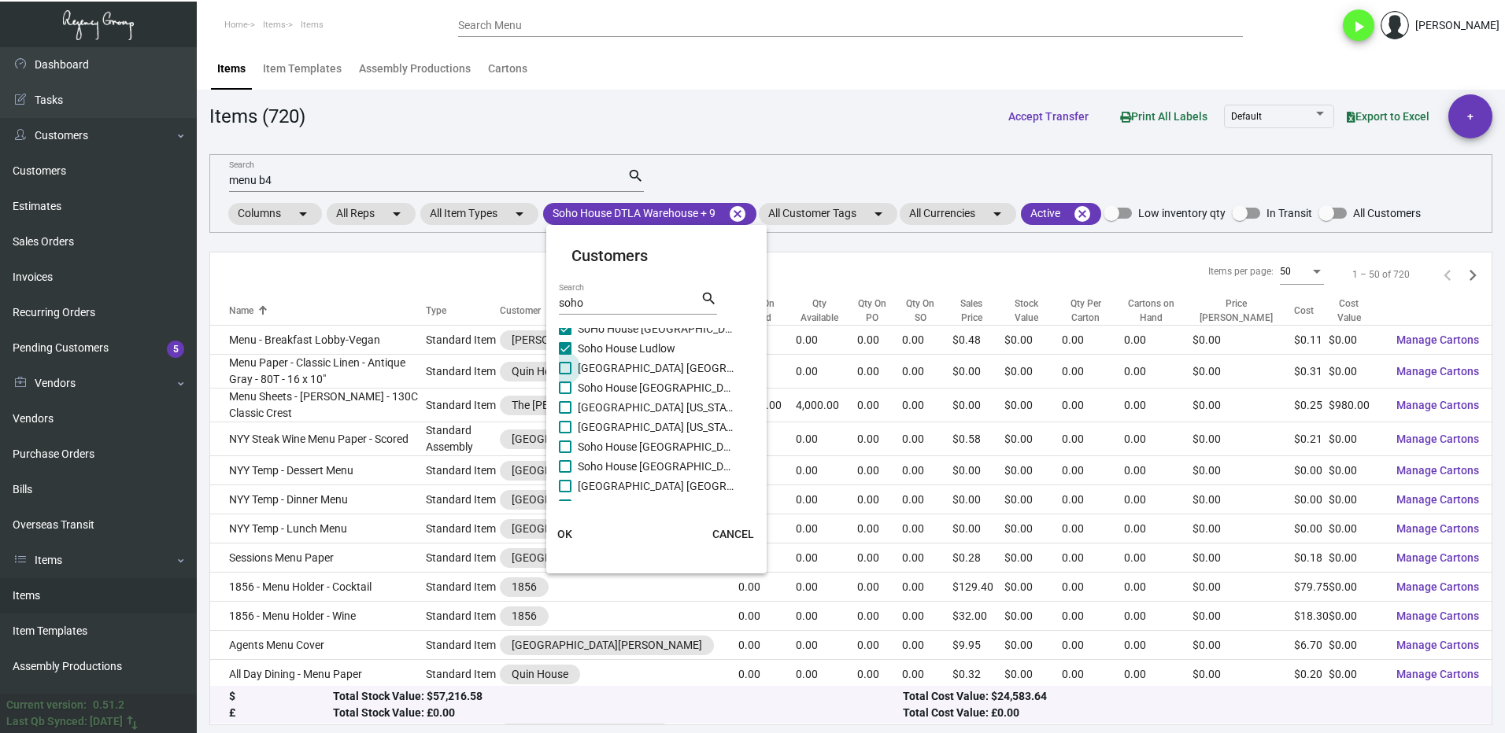
click at [566, 371] on span at bounding box center [565, 368] width 13 height 13
click at [565, 375] on input "[GEOGRAPHIC_DATA] [GEOGRAPHIC_DATA]" at bounding box center [564, 375] width 1 height 1
checkbox input "true"
click at [567, 390] on span at bounding box center [565, 388] width 13 height 13
click at [565, 394] on input "Soho House [GEOGRAPHIC_DATA]" at bounding box center [564, 394] width 1 height 1
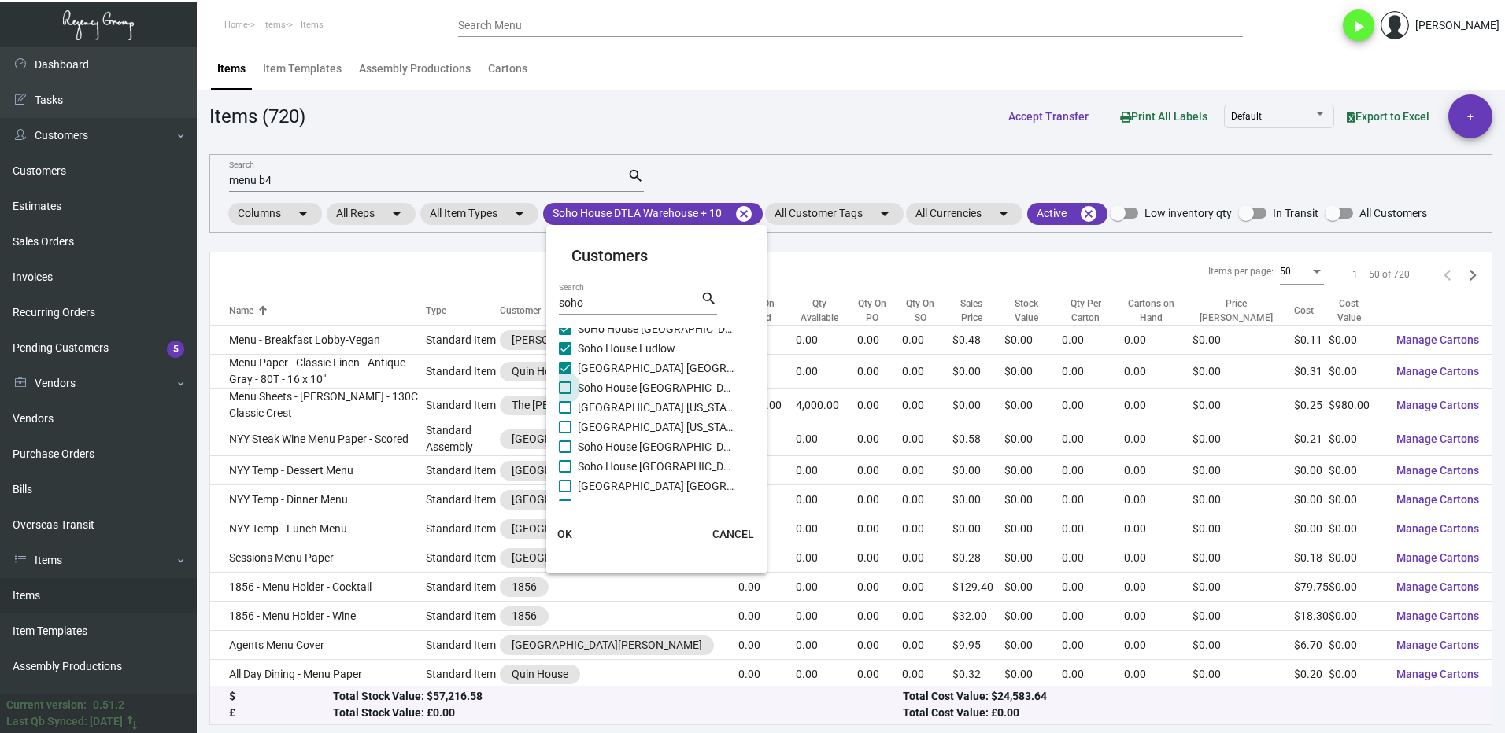
checkbox input "true"
click at [564, 407] on span at bounding box center [565, 407] width 13 height 13
click at [564, 414] on input "[GEOGRAPHIC_DATA] [US_STATE]" at bounding box center [564, 414] width 1 height 1
checkbox input "true"
click at [571, 430] on label "[GEOGRAPHIC_DATA] [US_STATE] - Support Office" at bounding box center [647, 427] width 176 height 19
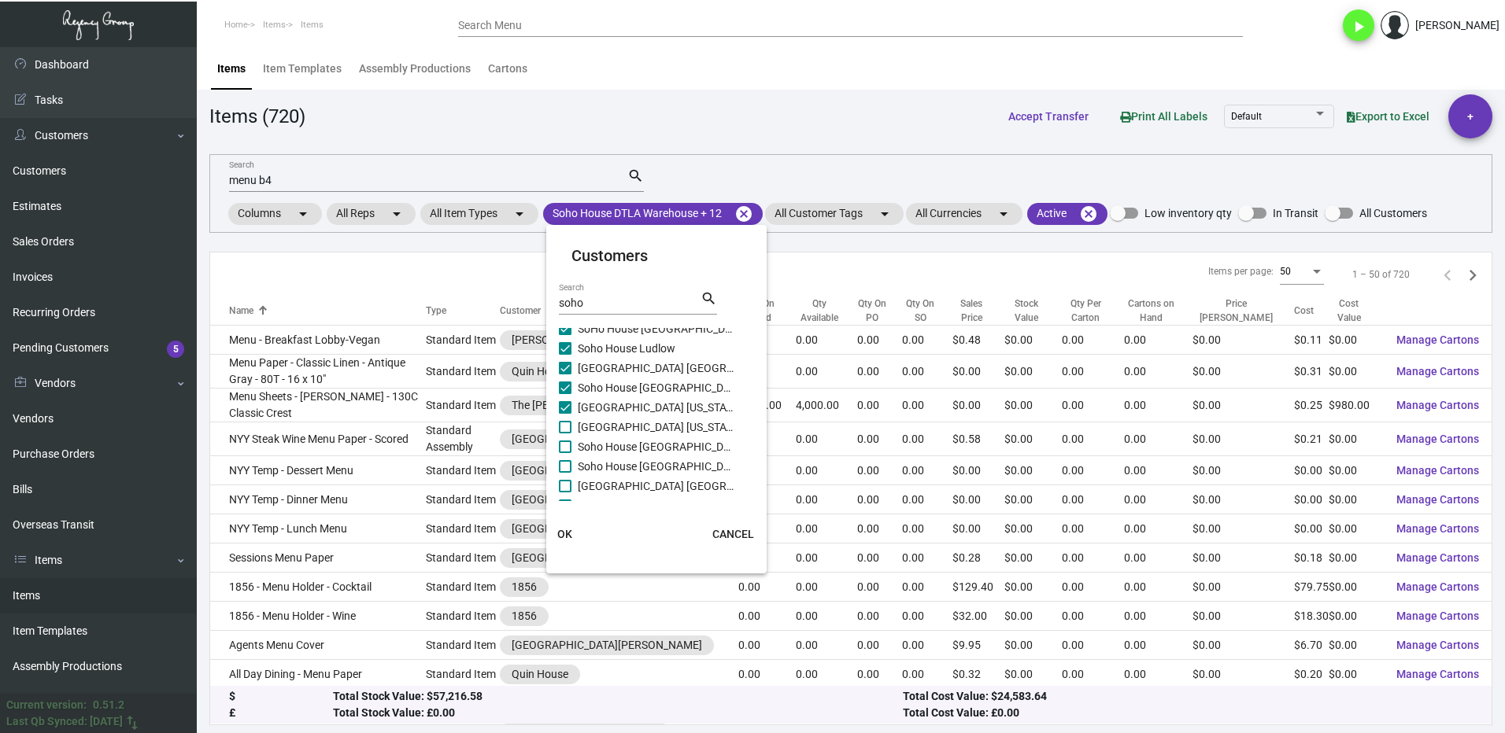
click at [565, 434] on input "[GEOGRAPHIC_DATA] [US_STATE] - Support Office" at bounding box center [564, 434] width 1 height 1
checkbox input "true"
click at [569, 445] on span at bounding box center [565, 447] width 13 height 13
click at [565, 453] on input "Soho House [GEOGRAPHIC_DATA]" at bounding box center [564, 453] width 1 height 1
checkbox input "true"
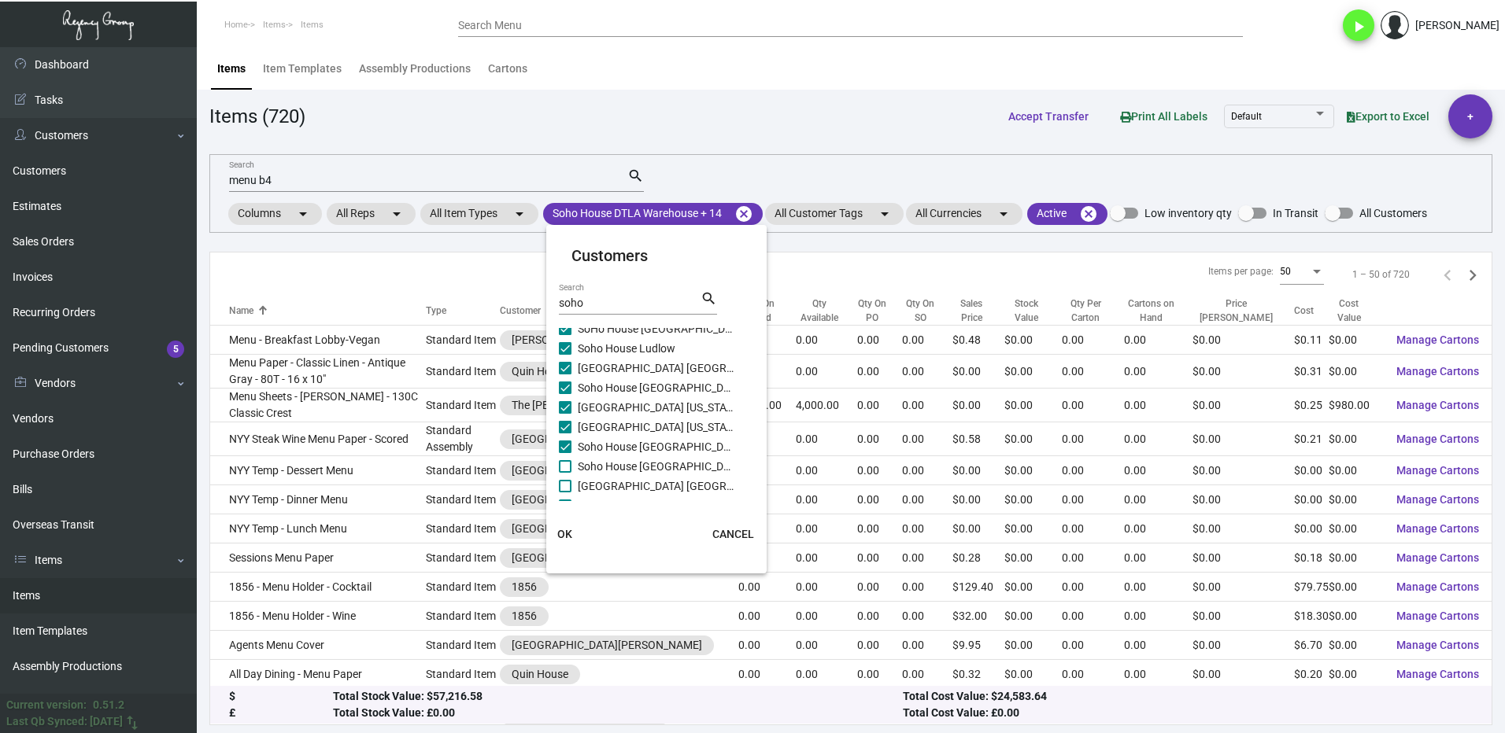
click at [571, 468] on span at bounding box center [565, 466] width 13 height 13
click at [565, 473] on input "Soho House [GEOGRAPHIC_DATA]" at bounding box center [564, 473] width 1 height 1
checkbox input "true"
click at [571, 483] on span at bounding box center [565, 486] width 13 height 13
click at [565, 493] on input "[GEOGRAPHIC_DATA] [GEOGRAPHIC_DATA]" at bounding box center [564, 493] width 1 height 1
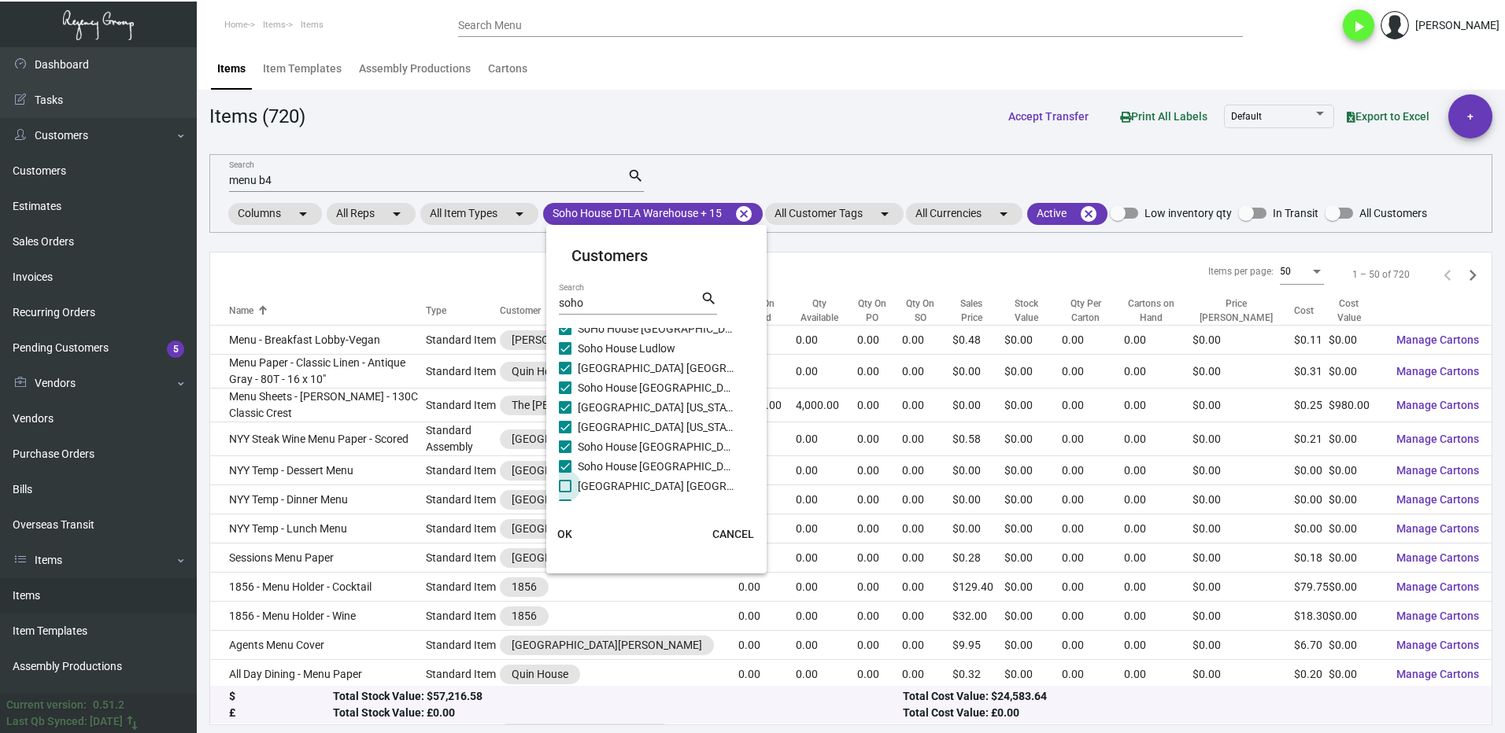
checkbox input "true"
click at [563, 430] on span at bounding box center [565, 427] width 13 height 13
click at [564, 434] on input "Soho House/ Cities Without Houses" at bounding box center [564, 434] width 1 height 1
checkbox input "true"
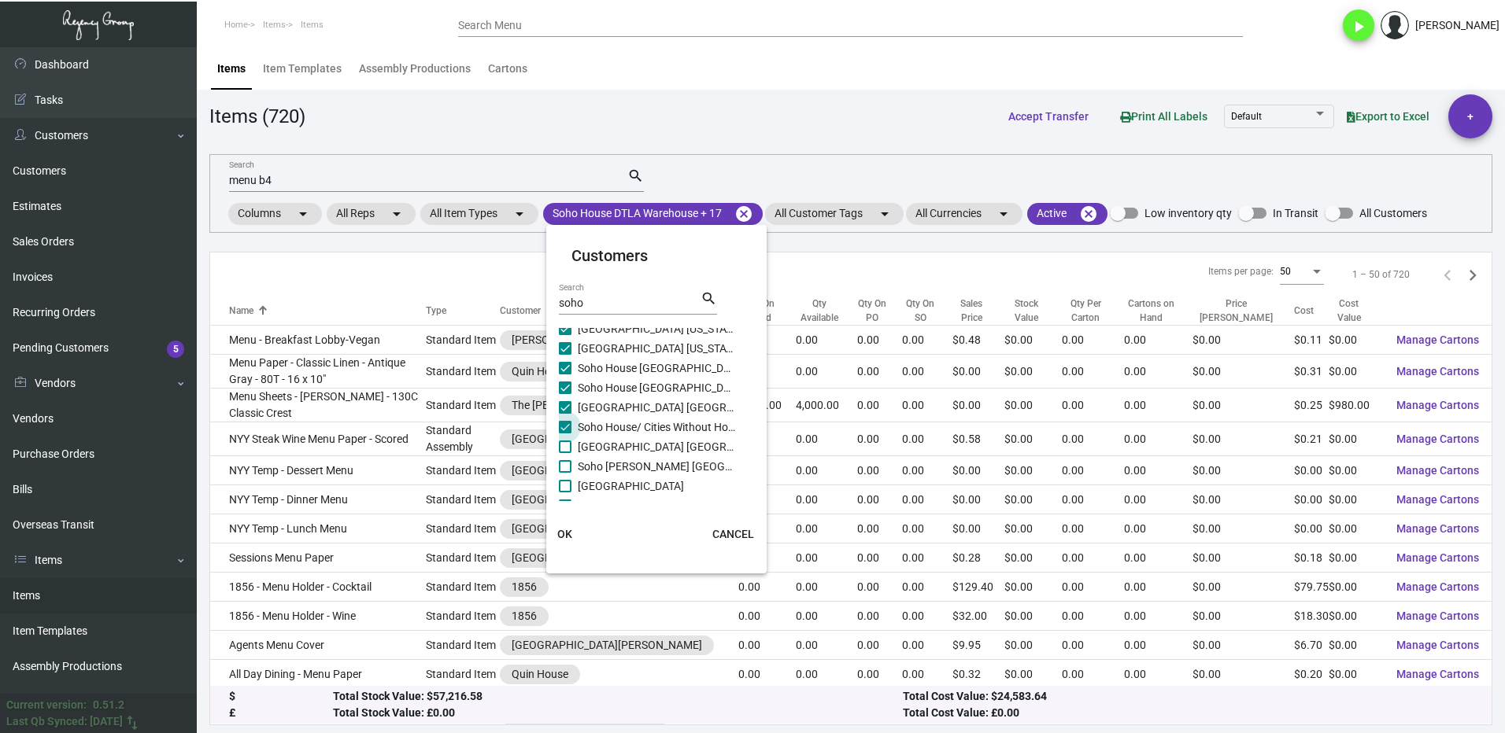
click at [563, 442] on span at bounding box center [565, 447] width 13 height 13
click at [564, 453] on input "[GEOGRAPHIC_DATA] [GEOGRAPHIC_DATA]" at bounding box center [564, 453] width 1 height 1
checkbox input "true"
click at [568, 466] on span at bounding box center [565, 466] width 13 height 13
click at [565, 473] on input "Soho [PERSON_NAME] [GEOGRAPHIC_DATA]" at bounding box center [564, 473] width 1 height 1
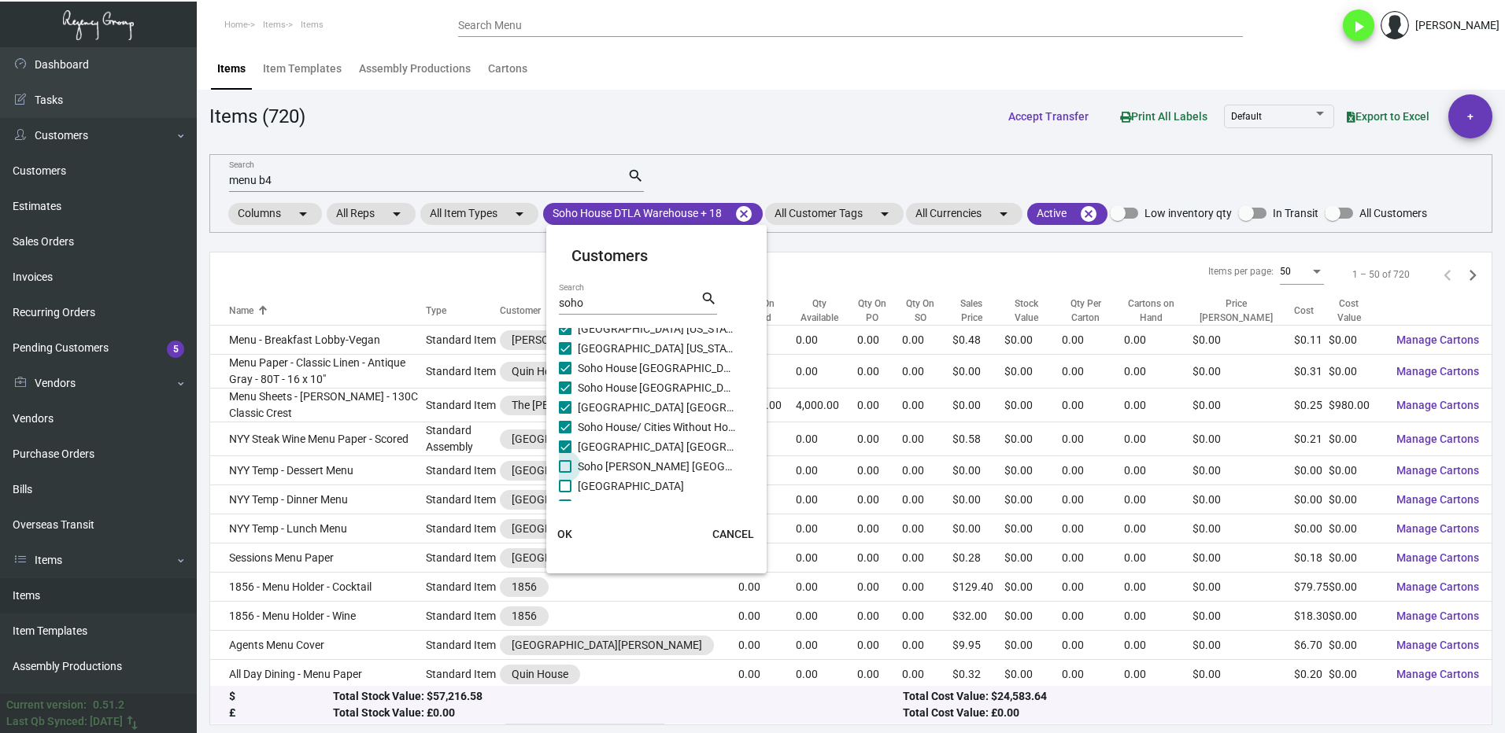
checkbox input "true"
click at [575, 486] on label "[GEOGRAPHIC_DATA]" at bounding box center [647, 486] width 176 height 19
click at [565, 493] on input "[GEOGRAPHIC_DATA]" at bounding box center [564, 493] width 1 height 1
checkbox input "true"
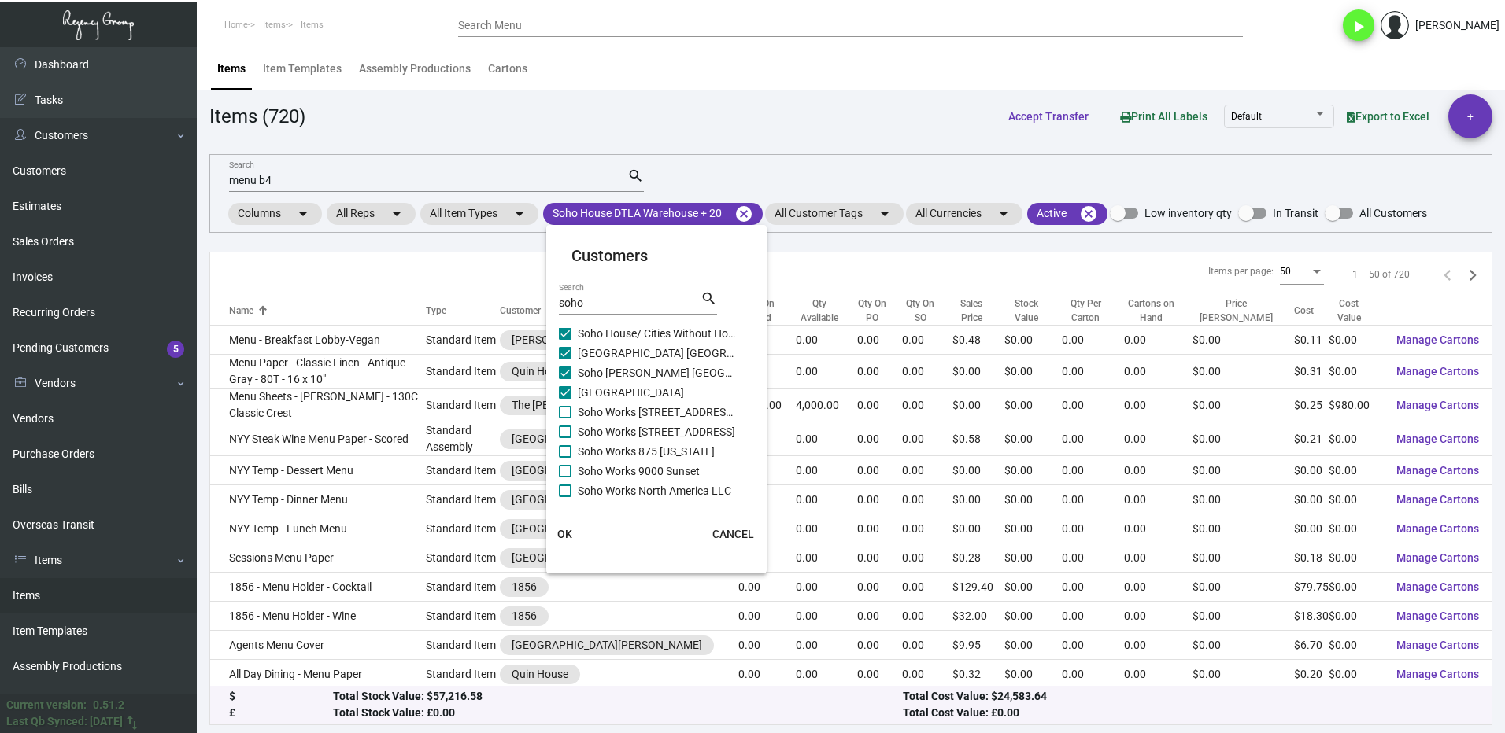
click at [571, 407] on span at bounding box center [565, 412] width 13 height 13
click at [565, 419] on input "Soho Works [STREET_ADDRESS][PERSON_NAME]" at bounding box center [564, 419] width 1 height 1
checkbox input "true"
click at [564, 431] on span at bounding box center [565, 432] width 13 height 13
click at [564, 438] on input "Soho Works [STREET_ADDRESS]" at bounding box center [564, 438] width 1 height 1
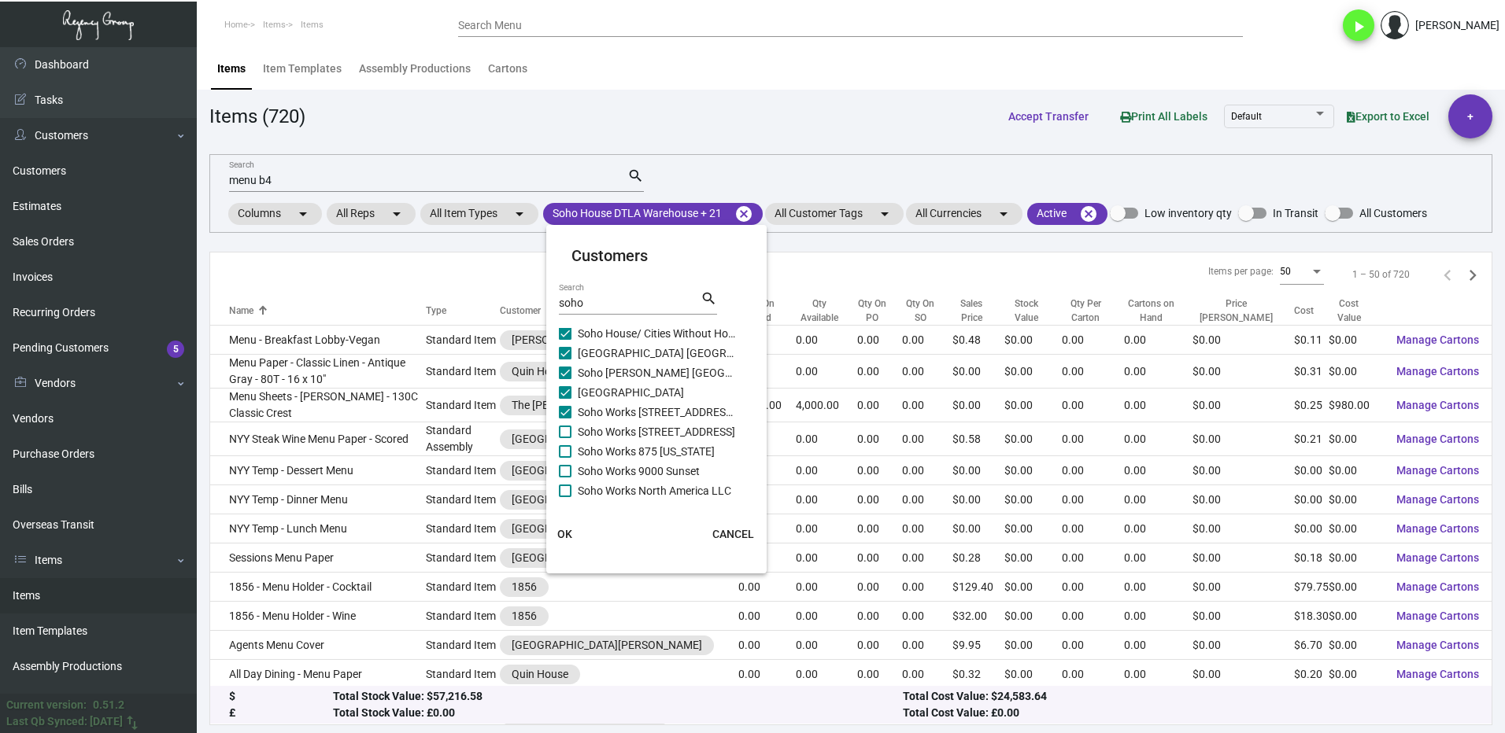
checkbox input "true"
click at [564, 446] on span at bounding box center [565, 451] width 13 height 13
click at [564, 458] on input "Soho Works 875 [US_STATE]" at bounding box center [564, 458] width 1 height 1
checkbox input "true"
click at [559, 479] on label "Soho Works 9000 Sunset" at bounding box center [647, 471] width 176 height 19
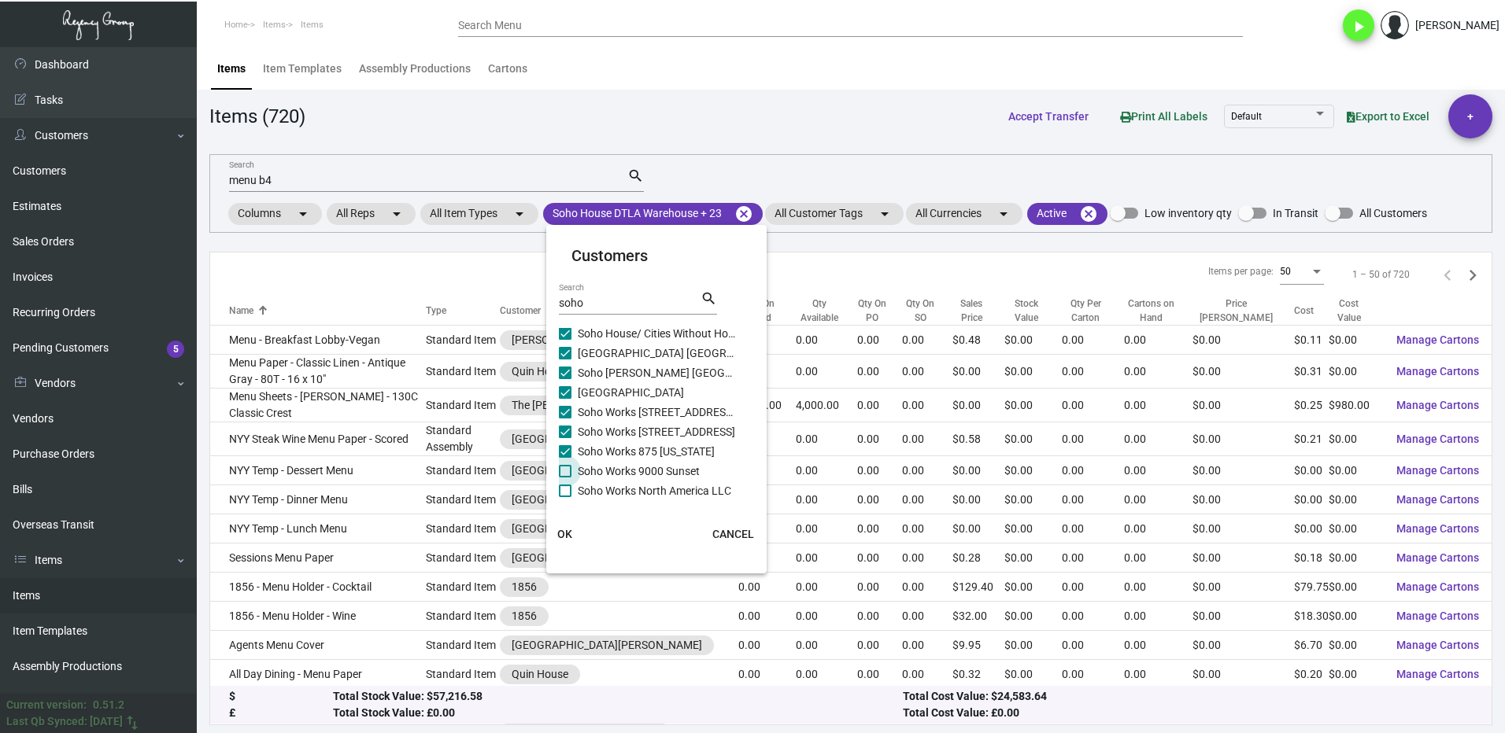
click at [564, 478] on input "Soho Works 9000 Sunset" at bounding box center [564, 478] width 1 height 1
checkbox input "true"
click at [569, 489] on span at bounding box center [565, 491] width 13 height 13
click at [565, 497] on input "Soho Works North America LLC" at bounding box center [564, 497] width 1 height 1
checkbox input "true"
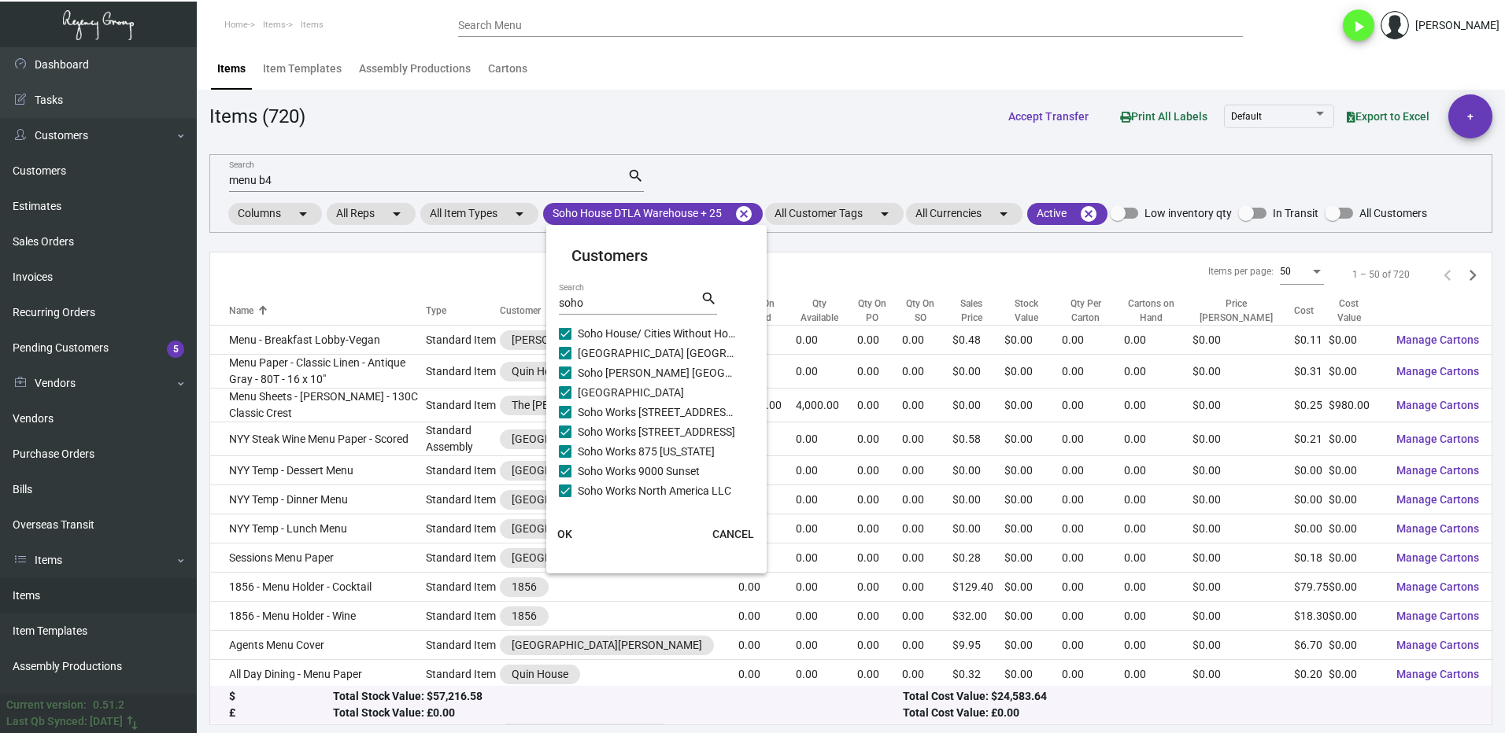
click at [571, 534] on span "OK" at bounding box center [564, 534] width 15 height 13
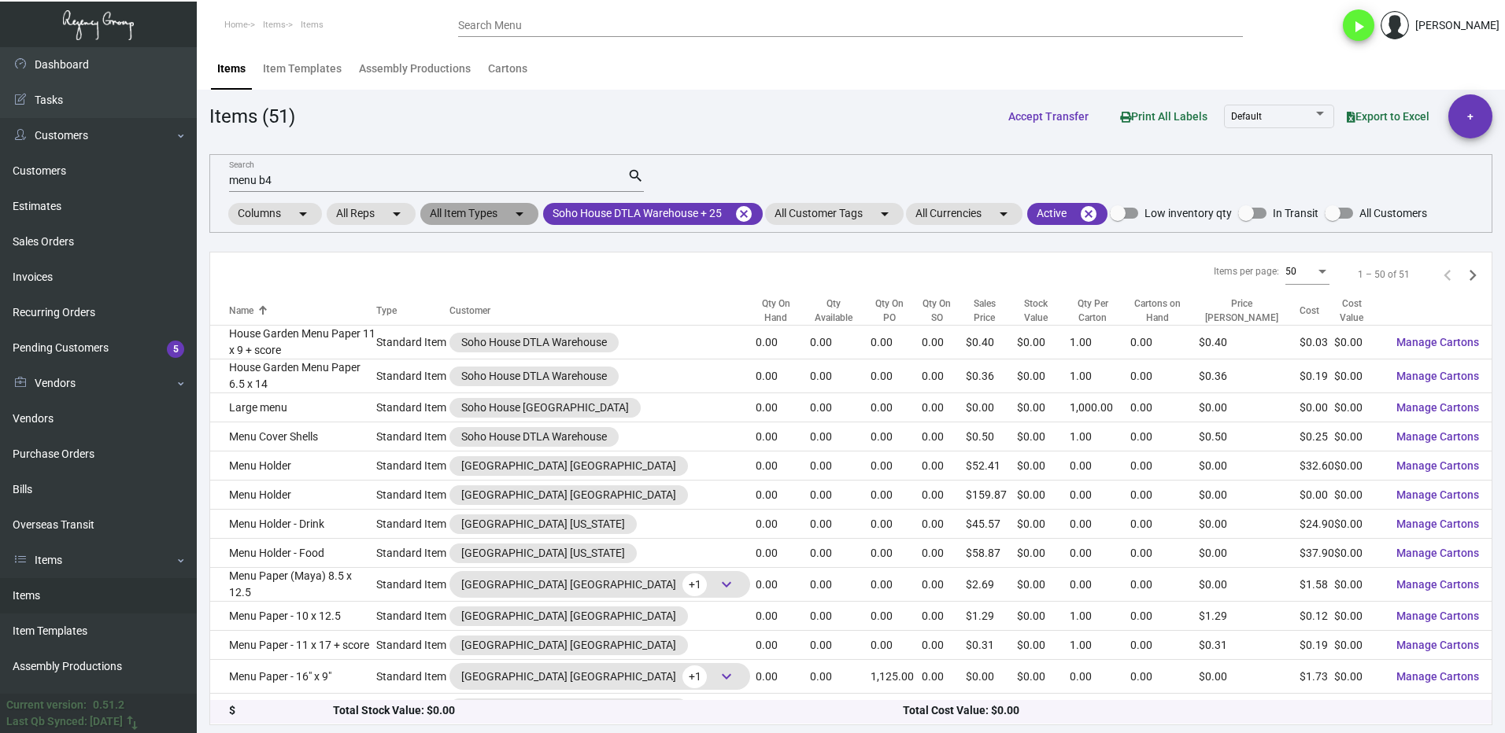
click at [468, 216] on mat-chip "All Item Types arrow_drop_down" at bounding box center [479, 214] width 118 height 22
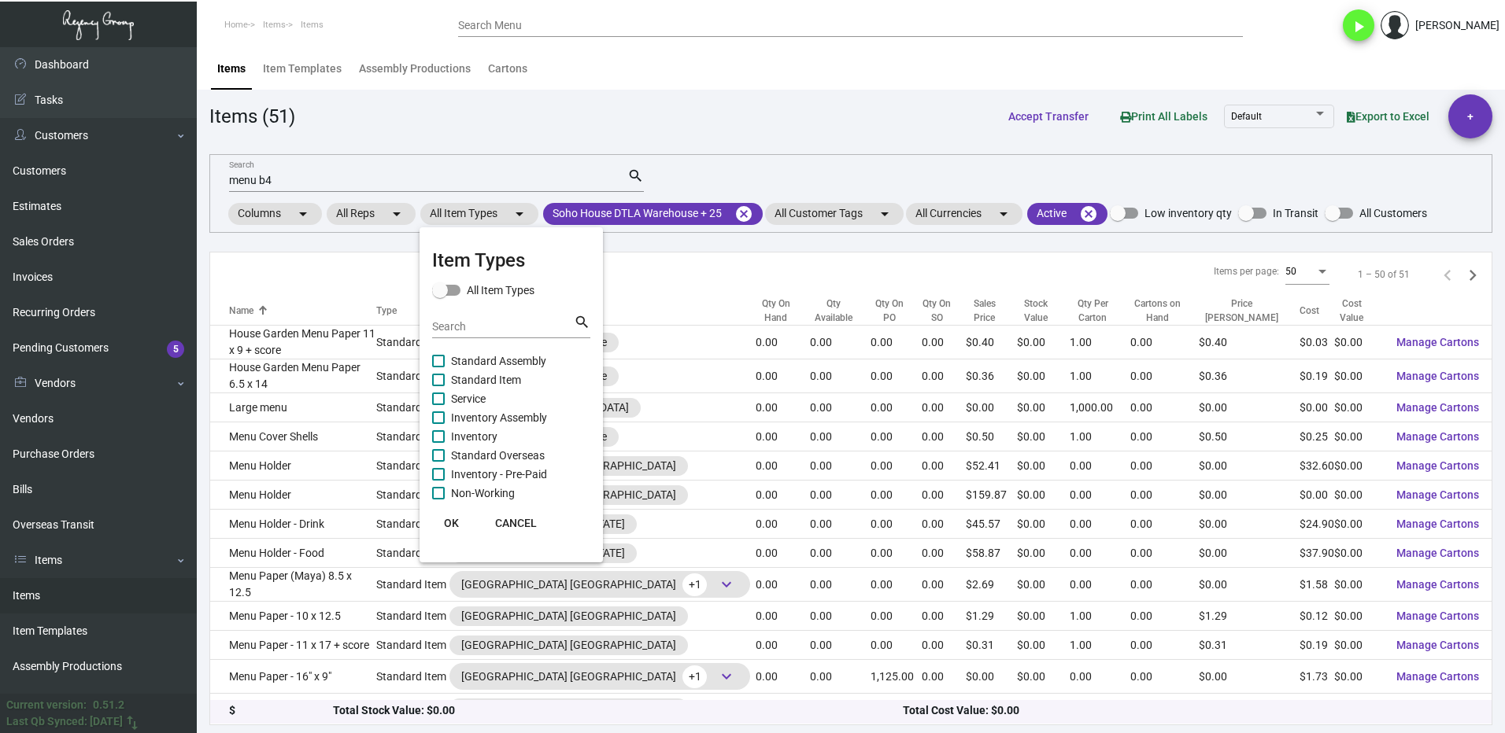
click at [461, 330] on input "Search" at bounding box center [503, 327] width 142 height 13
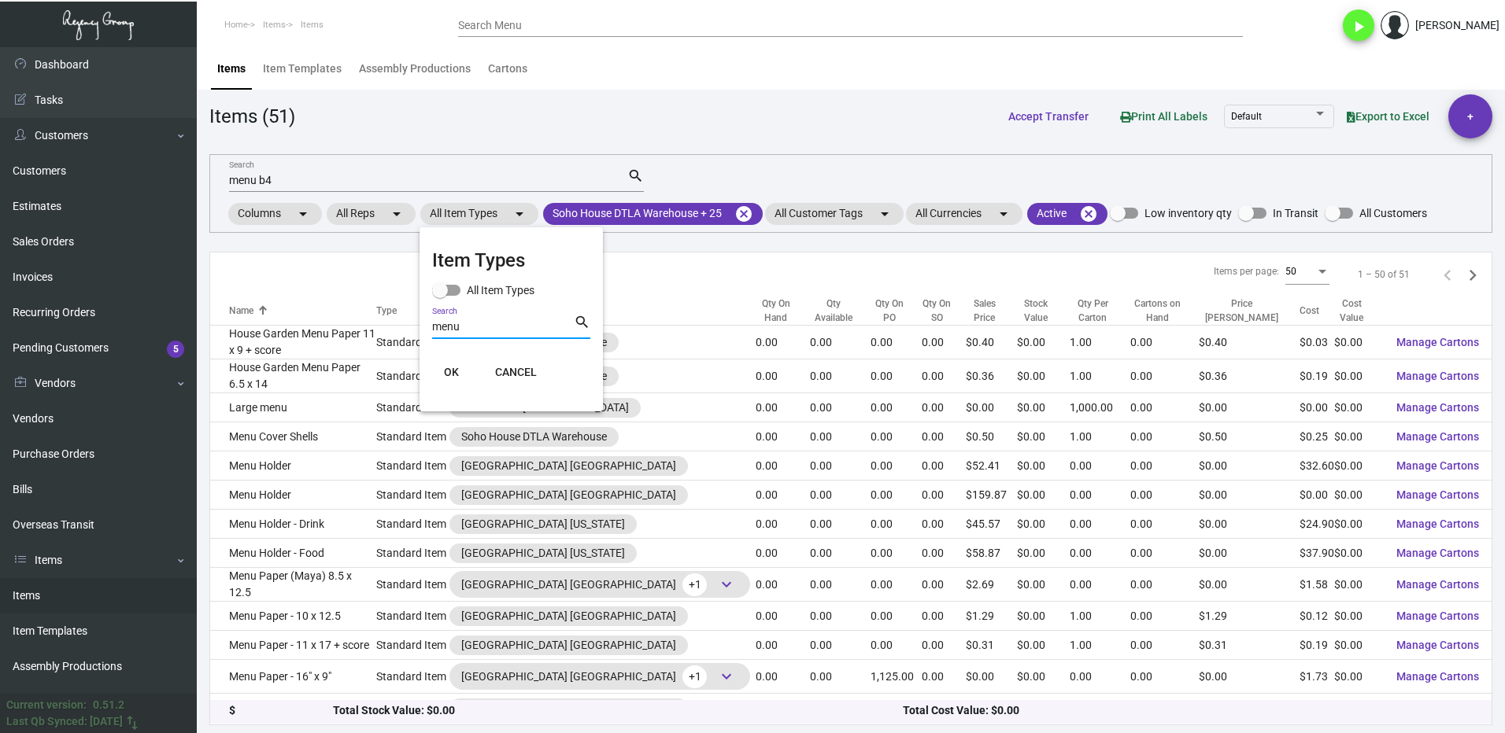
type input "menu"
click at [452, 374] on span "OK" at bounding box center [451, 372] width 15 height 13
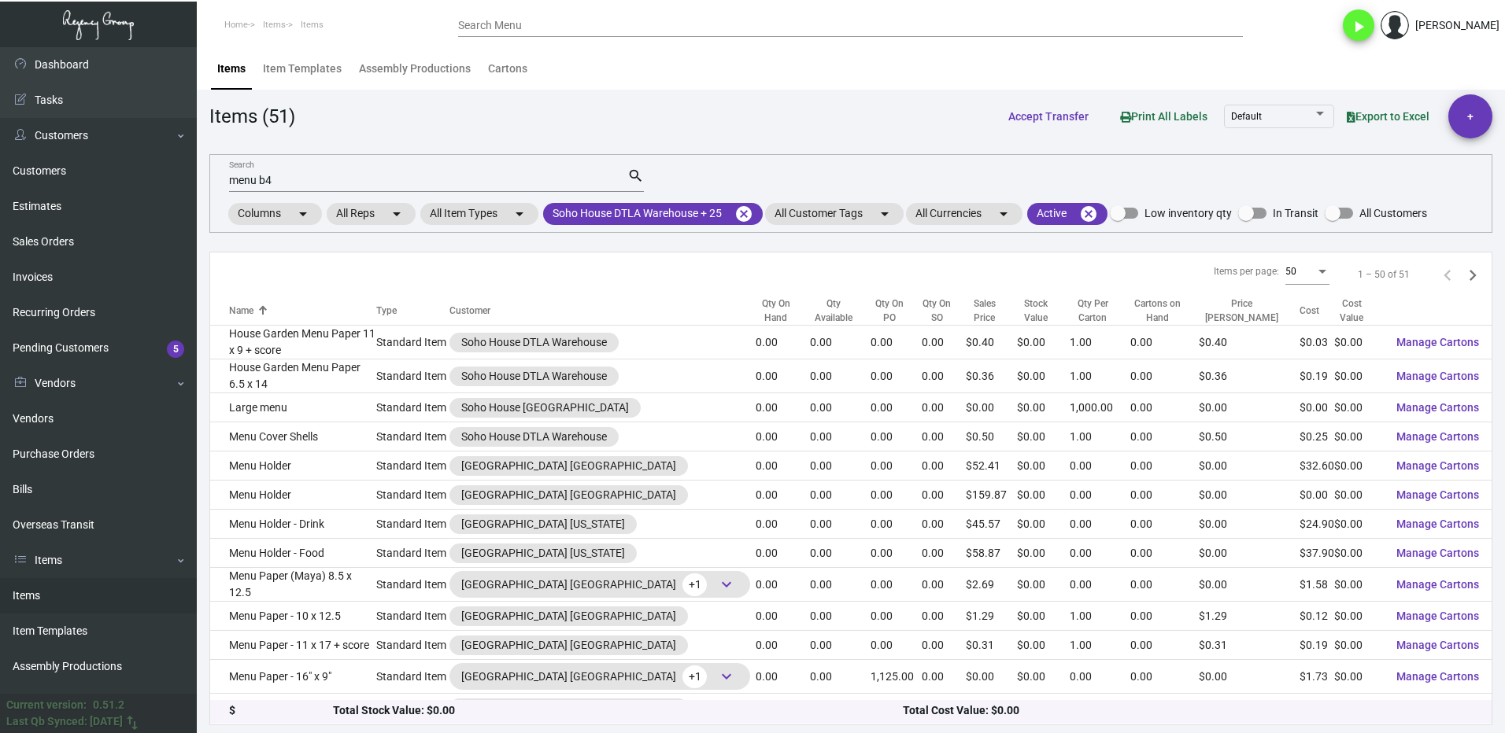
drag, startPoint x: 280, startPoint y: 175, endPoint x: 328, endPoint y: 183, distance: 48.8
click at [282, 175] on input "menu b4" at bounding box center [428, 181] width 398 height 13
type input "menu"
click at [538, 269] on div "Items per page: 50 1 – 50 of 51" at bounding box center [850, 275] width 1281 height 45
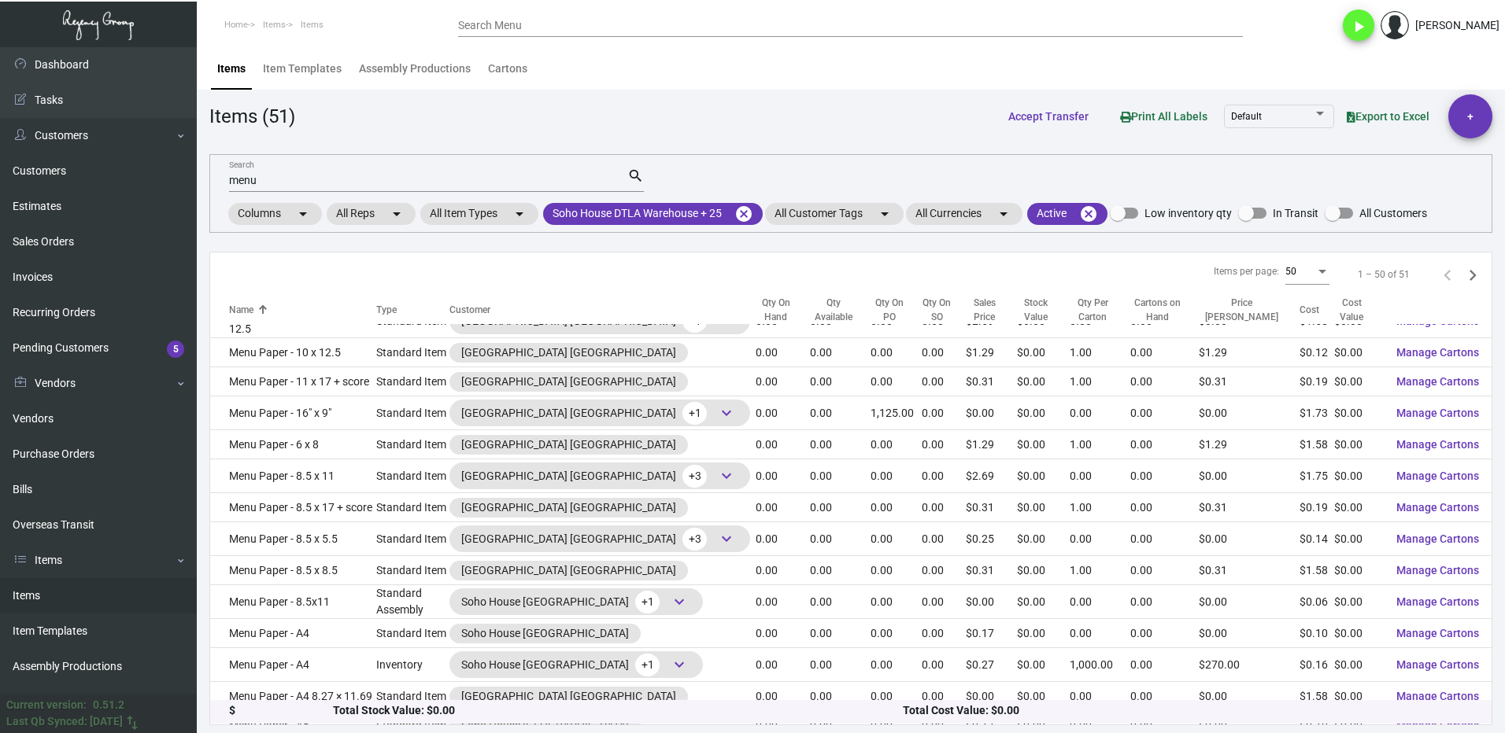
scroll to position [236, 0]
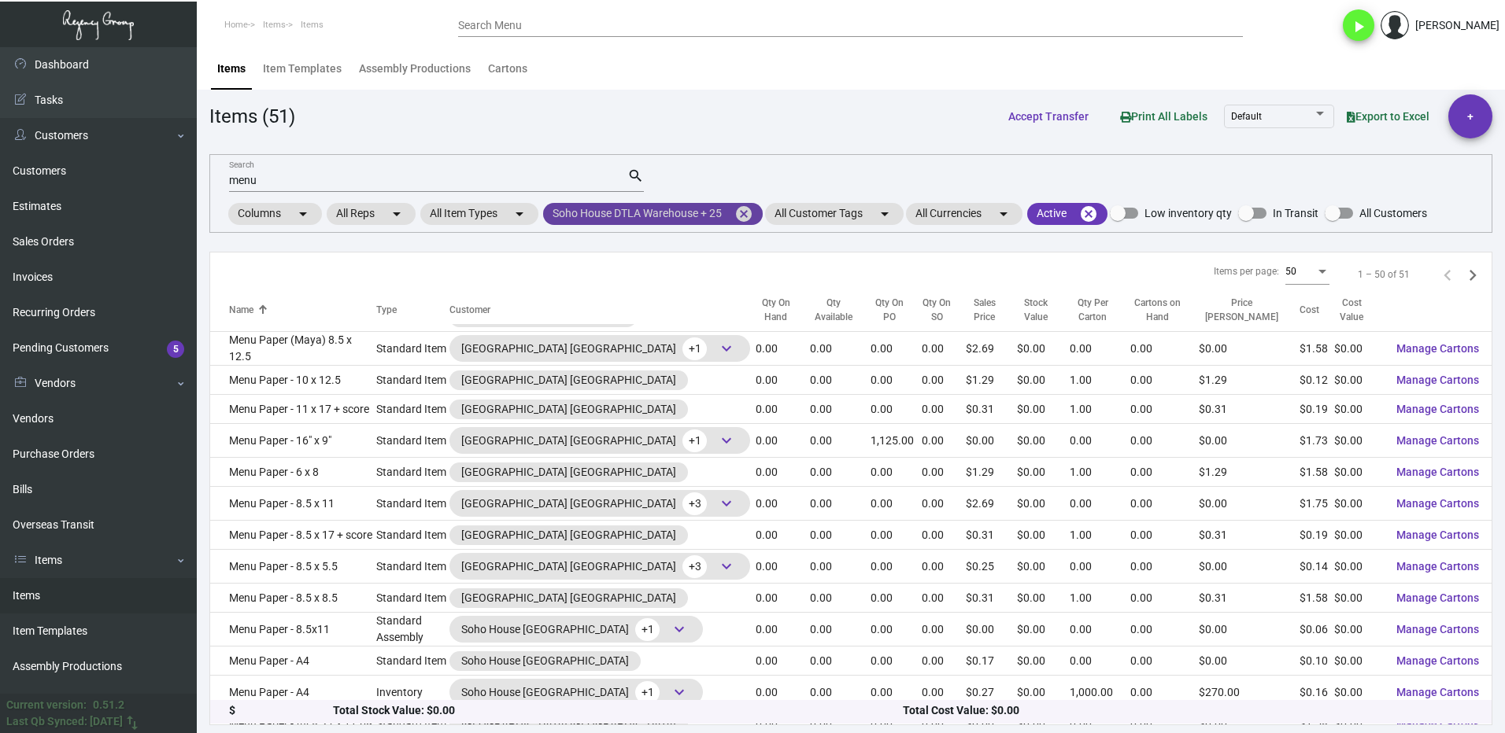
click at [749, 216] on mat-icon "cancel" at bounding box center [743, 214] width 19 height 19
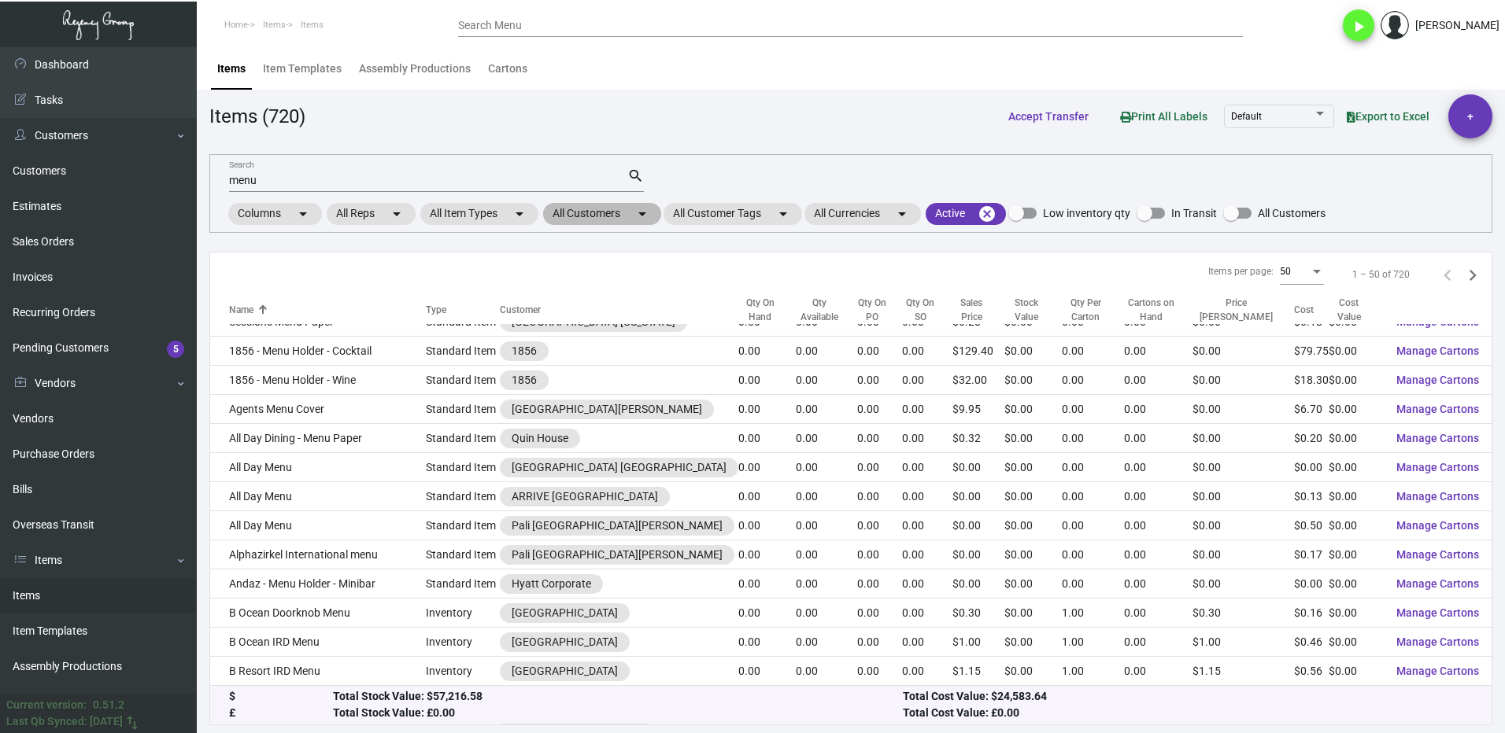
click at [604, 220] on mat-chip "All Customers arrow_drop_down" at bounding box center [602, 214] width 118 height 22
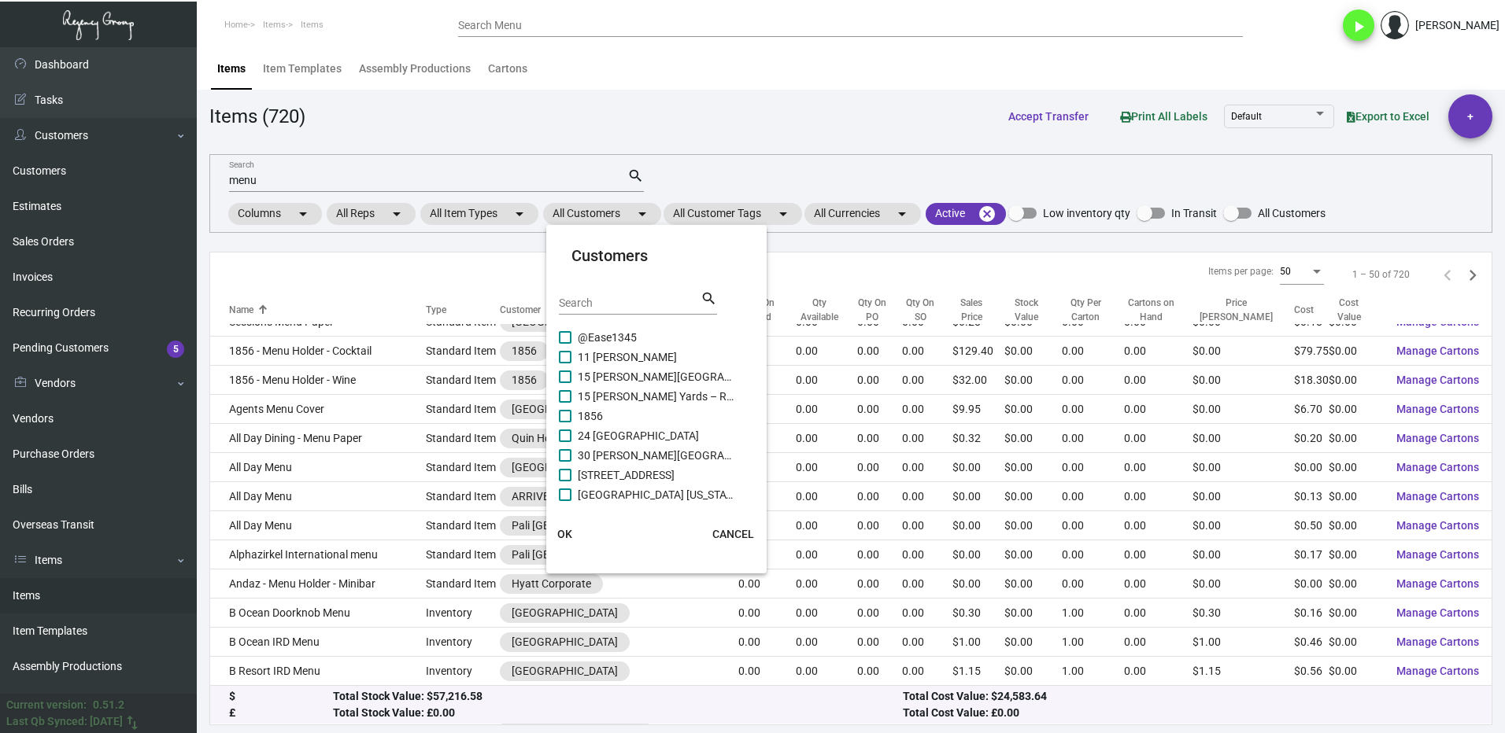
click at [611, 305] on input "Search" at bounding box center [630, 303] width 142 height 13
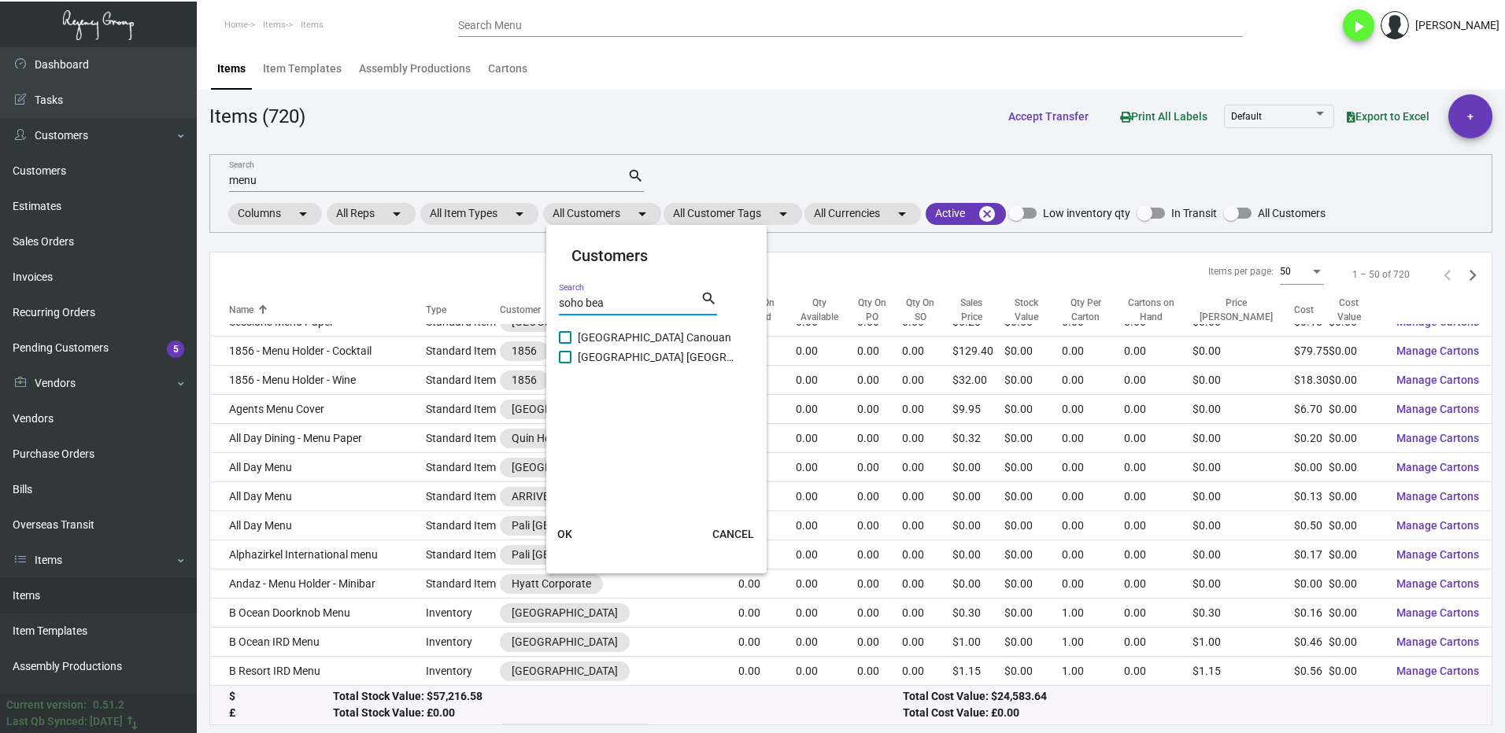
type input "soho bea"
click at [565, 334] on span at bounding box center [565, 337] width 13 height 13
click at [565, 344] on input "[GEOGRAPHIC_DATA] Canouan" at bounding box center [564, 344] width 1 height 1
checkbox input "true"
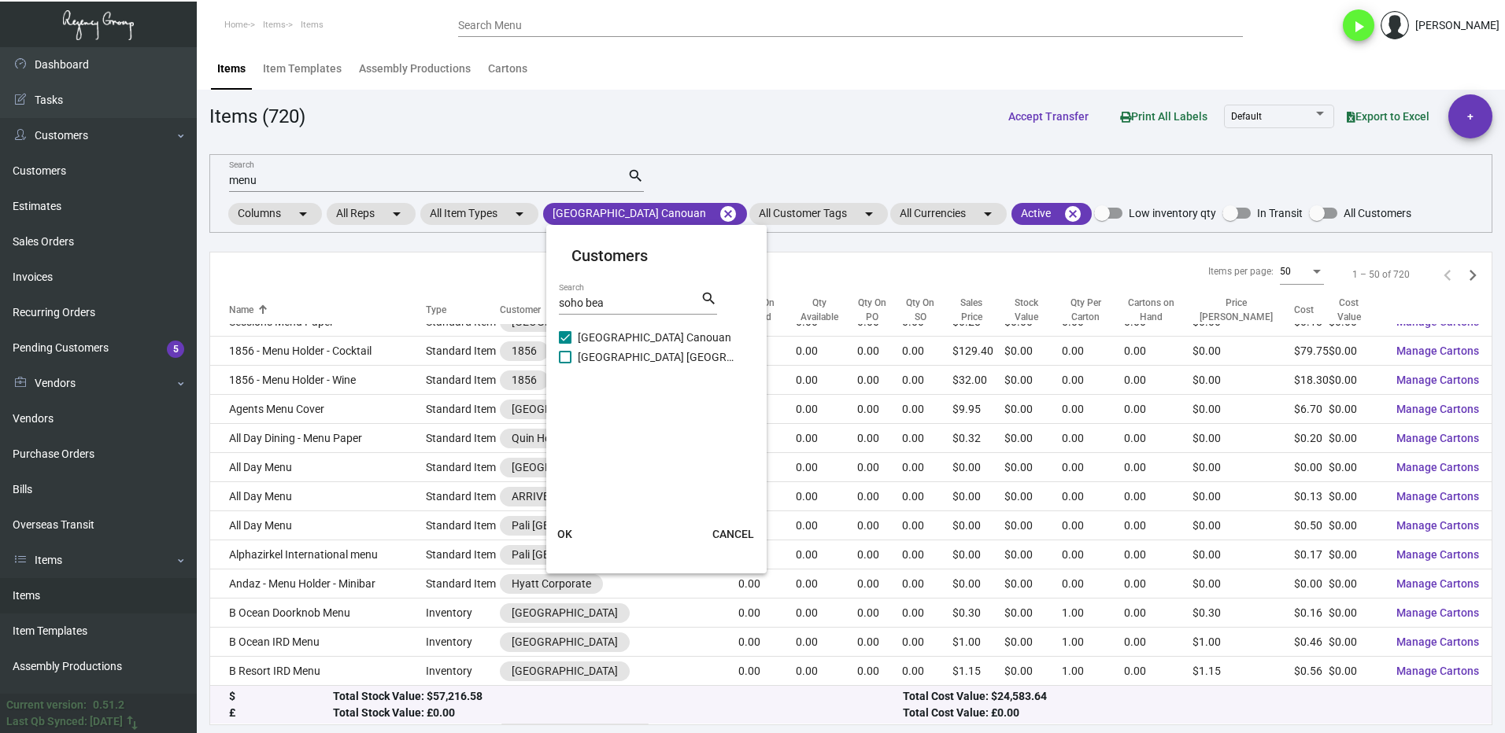
click at [564, 355] on span at bounding box center [565, 357] width 13 height 13
click at [564, 364] on input "[GEOGRAPHIC_DATA] [GEOGRAPHIC_DATA]" at bounding box center [564, 364] width 1 height 1
checkbox input "true"
click at [571, 536] on span "OK" at bounding box center [564, 534] width 15 height 13
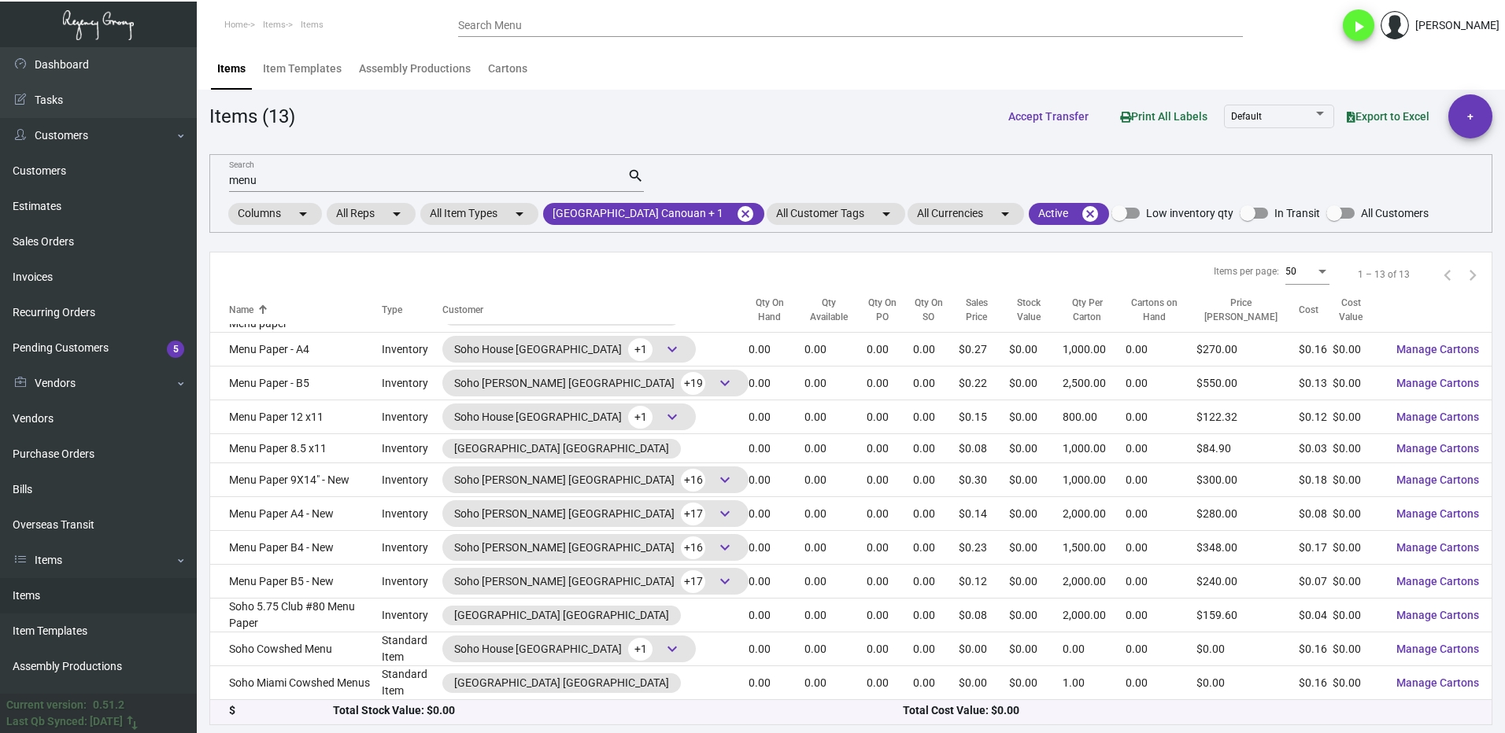
scroll to position [40, 0]
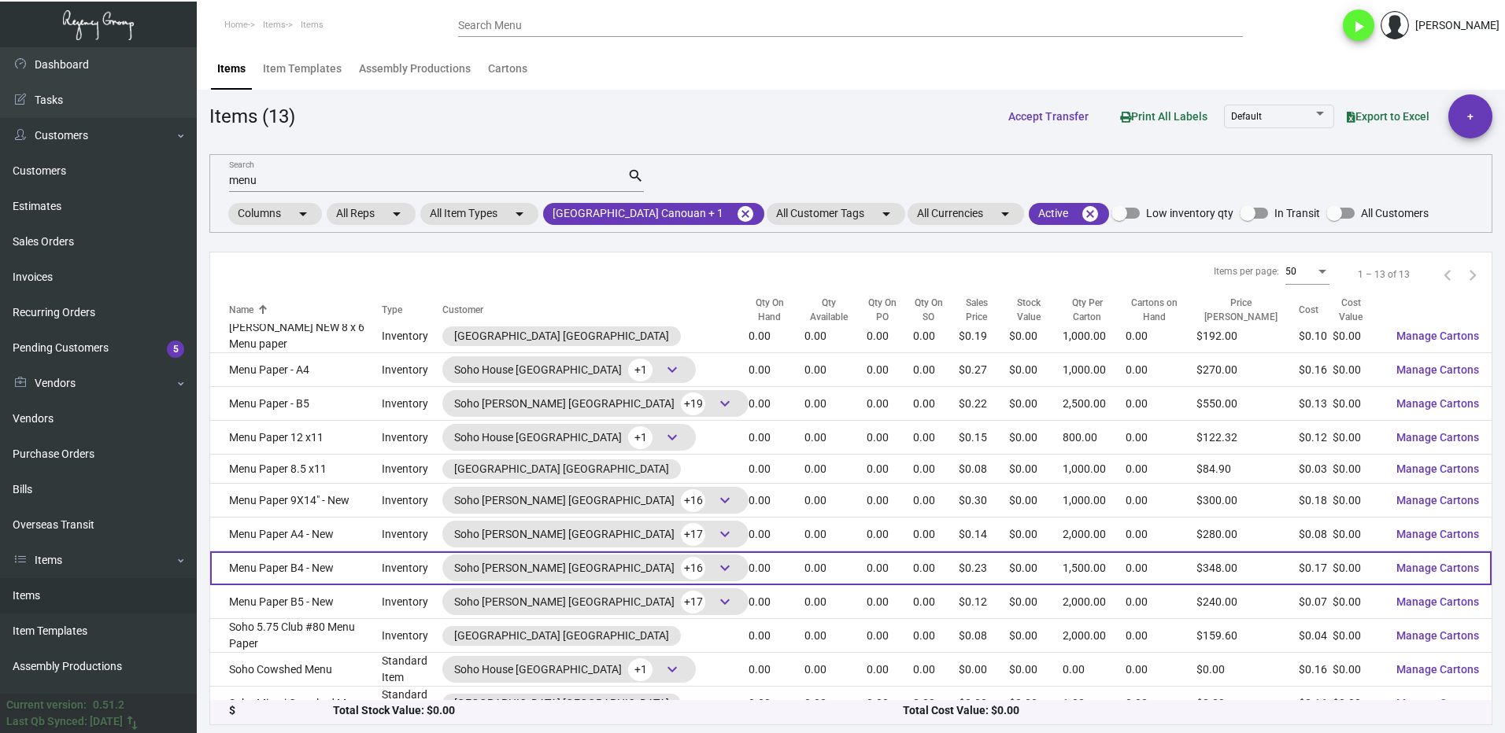
click at [361, 555] on td "Menu Paper B4 - New" at bounding box center [296, 569] width 172 height 34
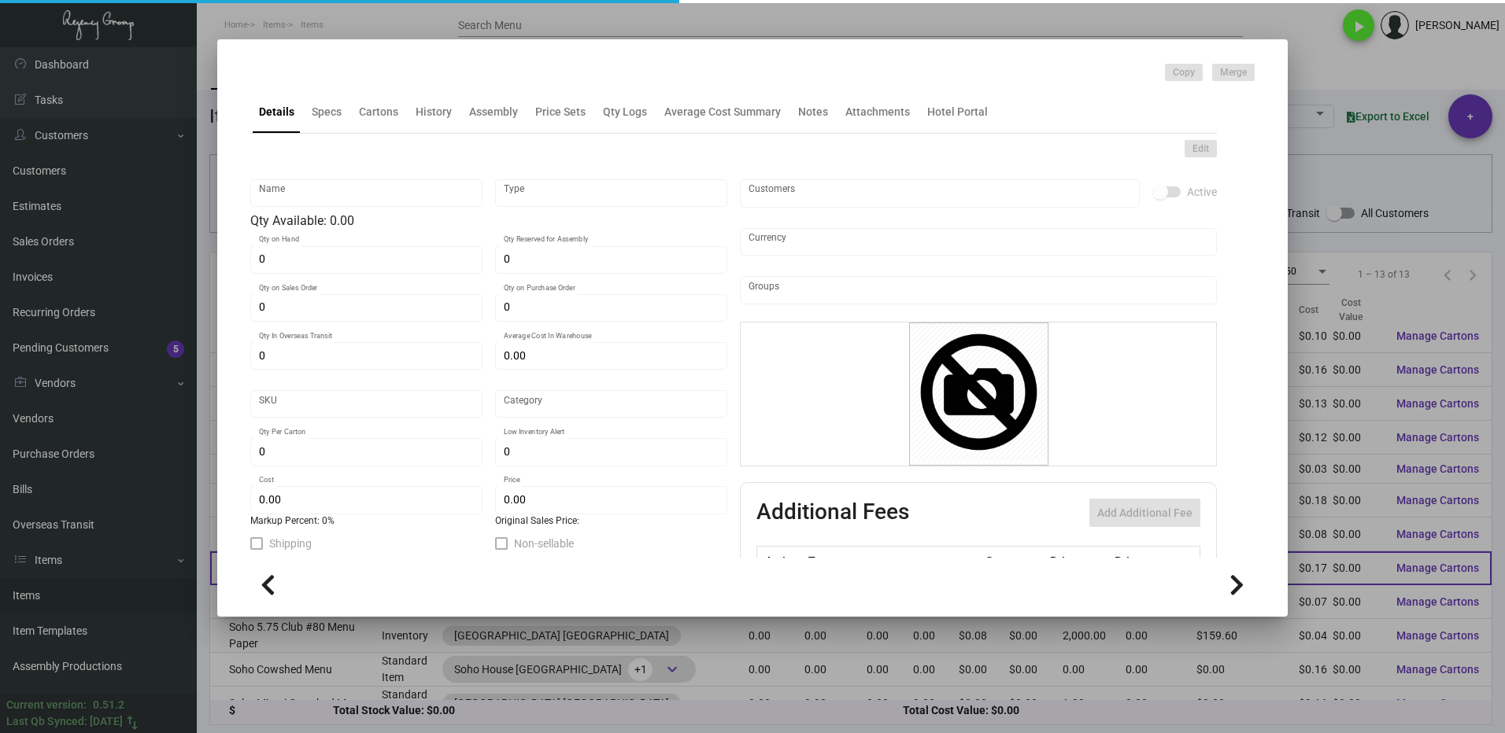
type input "Menu Paper B4 - New"
type input "Inventory"
type input "$ 0.51375"
type input "SH-519-992"
type input "Standard"
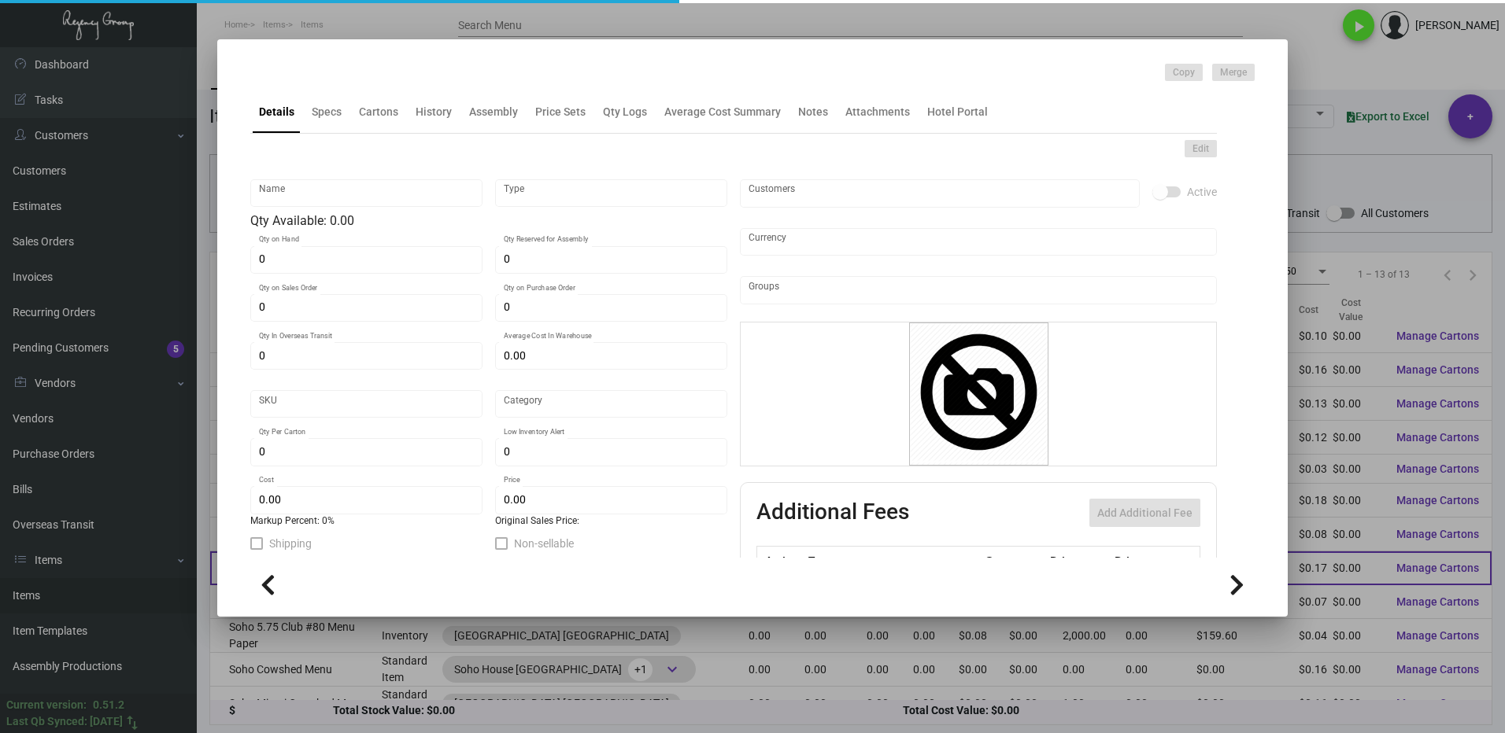
type input "1,500"
type input "$ 0.17125"
type input "$ 0.232"
checkbox input "true"
type input "United States Dollar $"
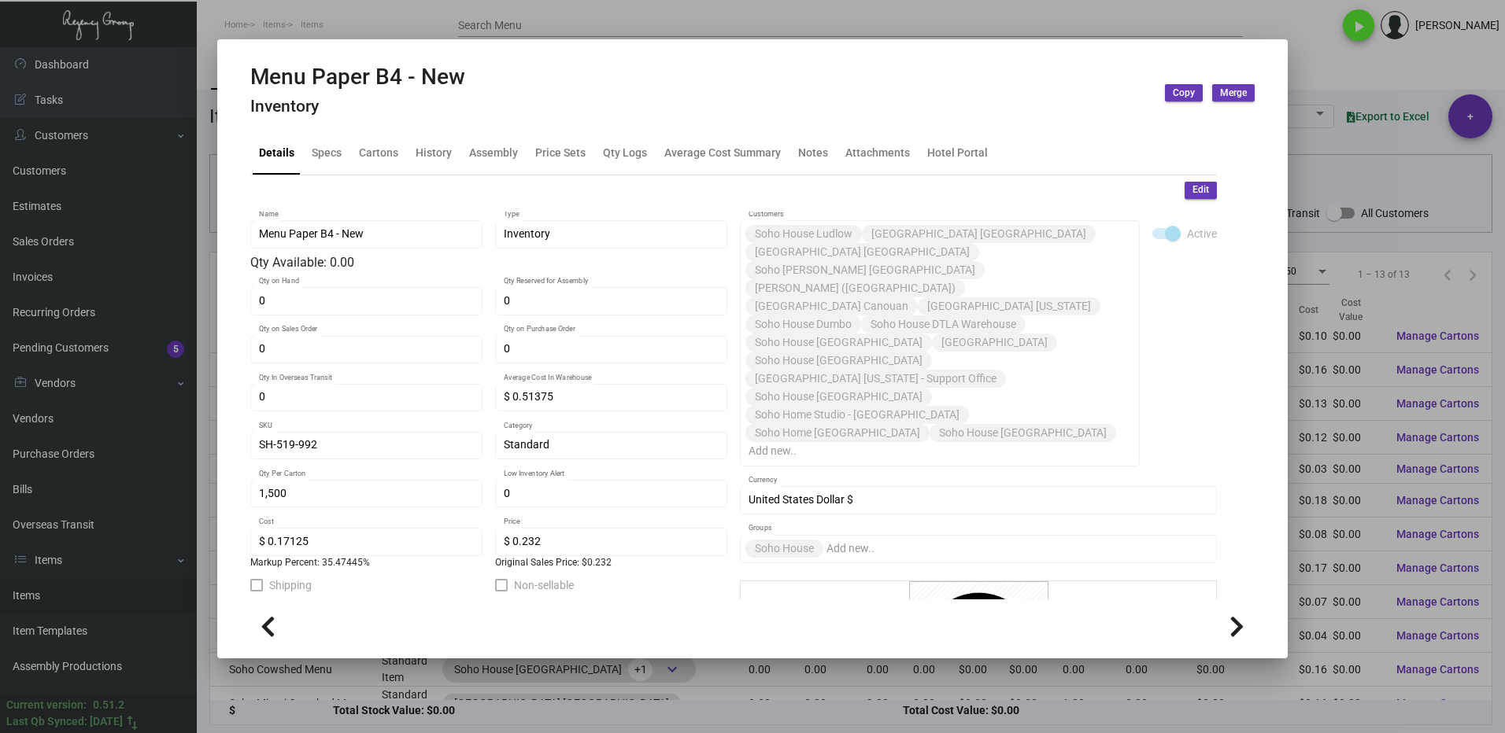
click at [1307, 53] on div at bounding box center [752, 366] width 1505 height 733
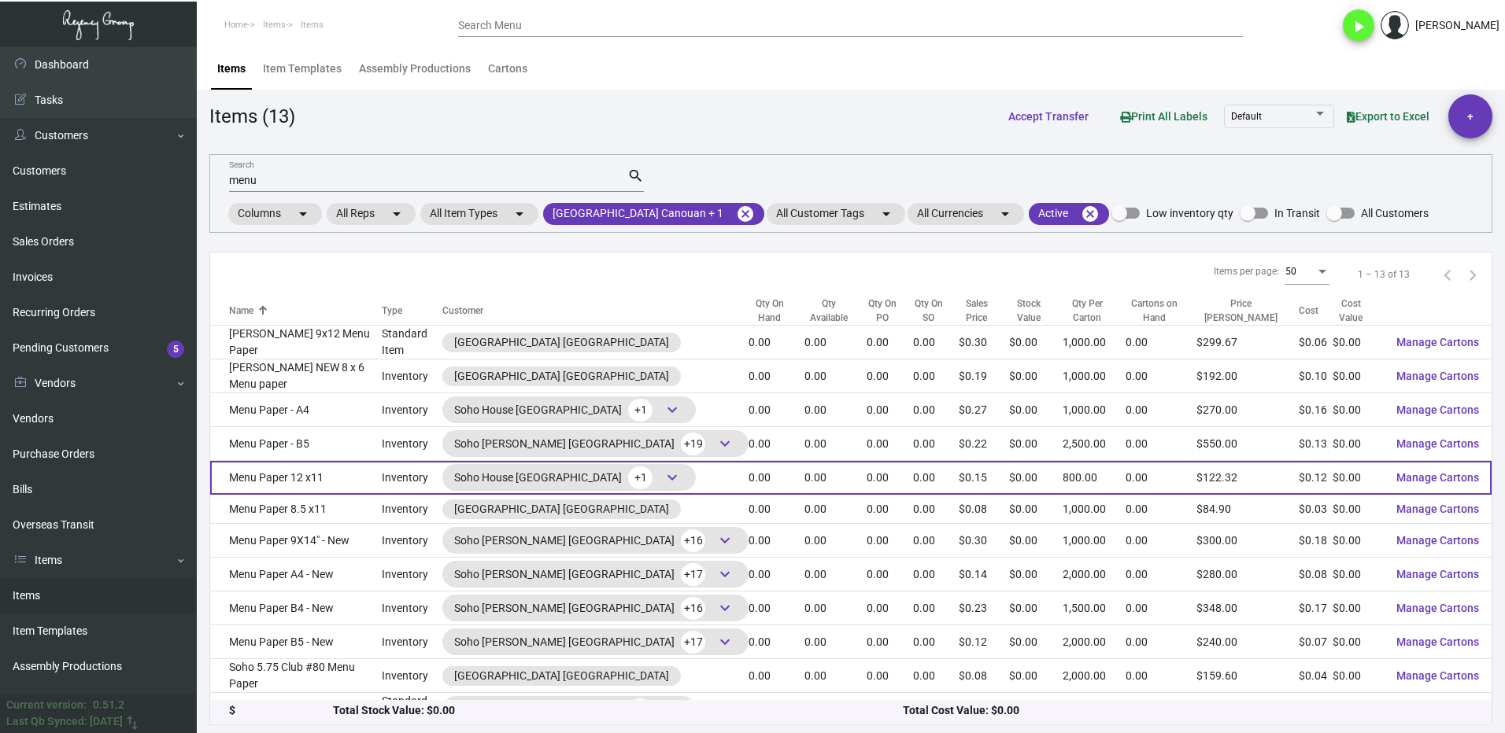
scroll to position [40, 0]
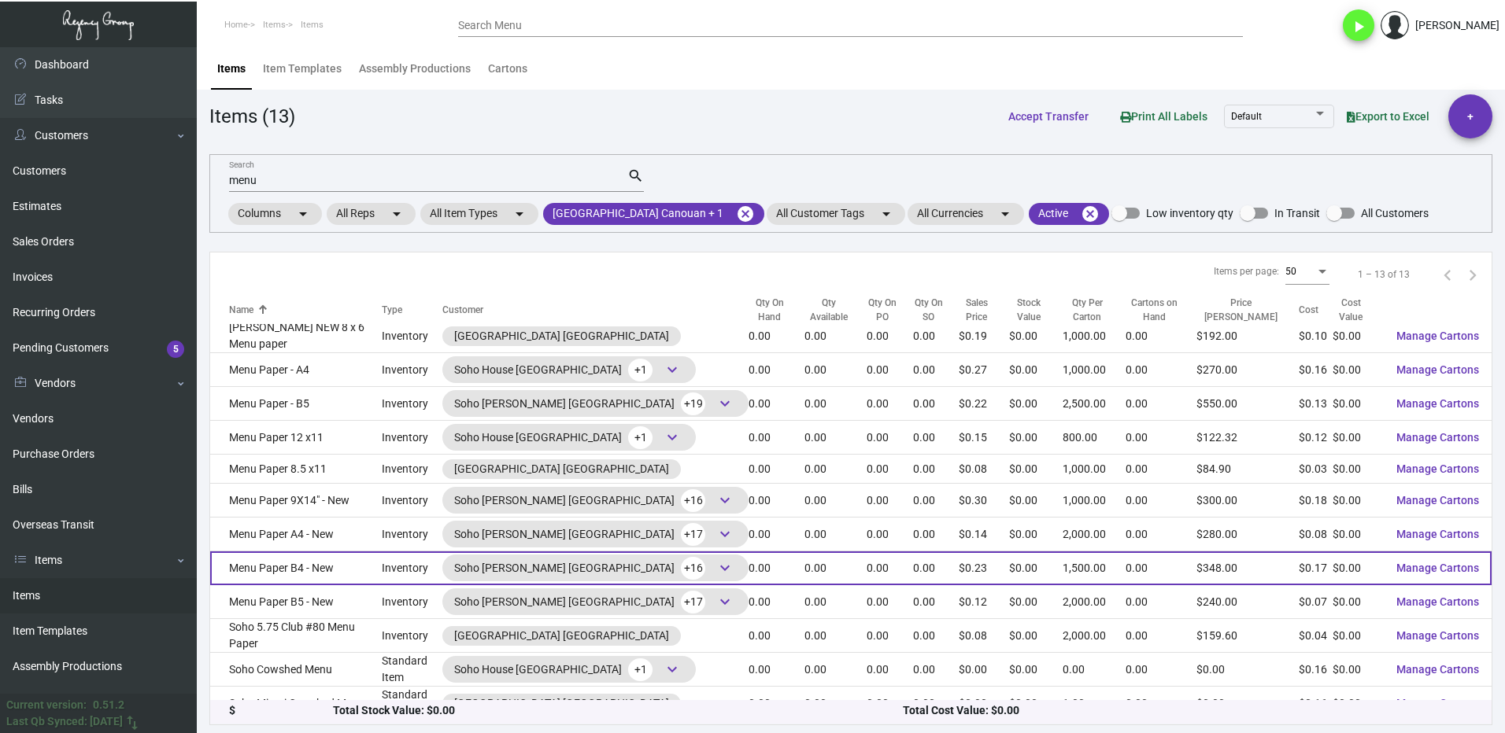
click at [360, 552] on td "Menu Paper B4 - New" at bounding box center [296, 569] width 172 height 34
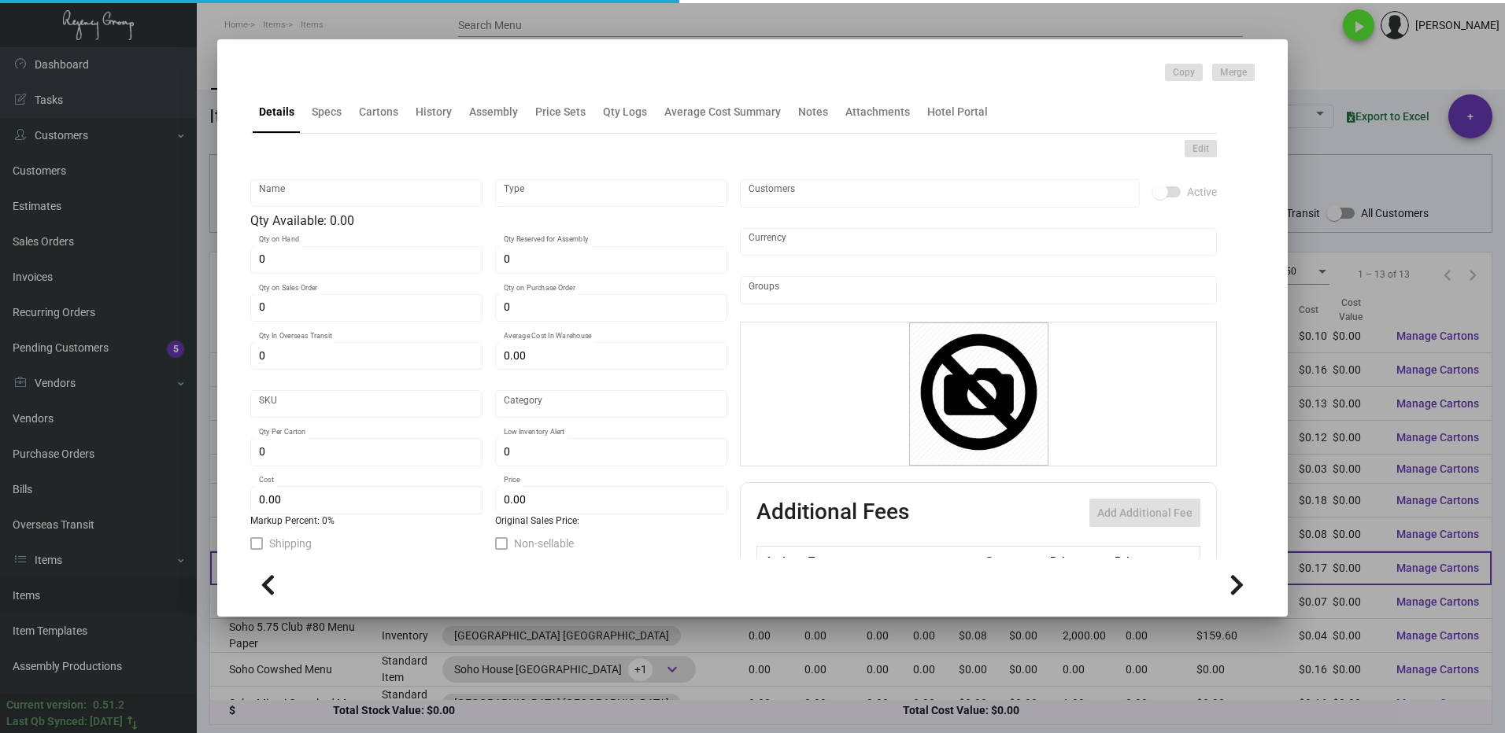
type input "Menu Paper B4 - New"
type input "Inventory"
type input "$ 0.51375"
type input "SH-519-992"
type input "Standard"
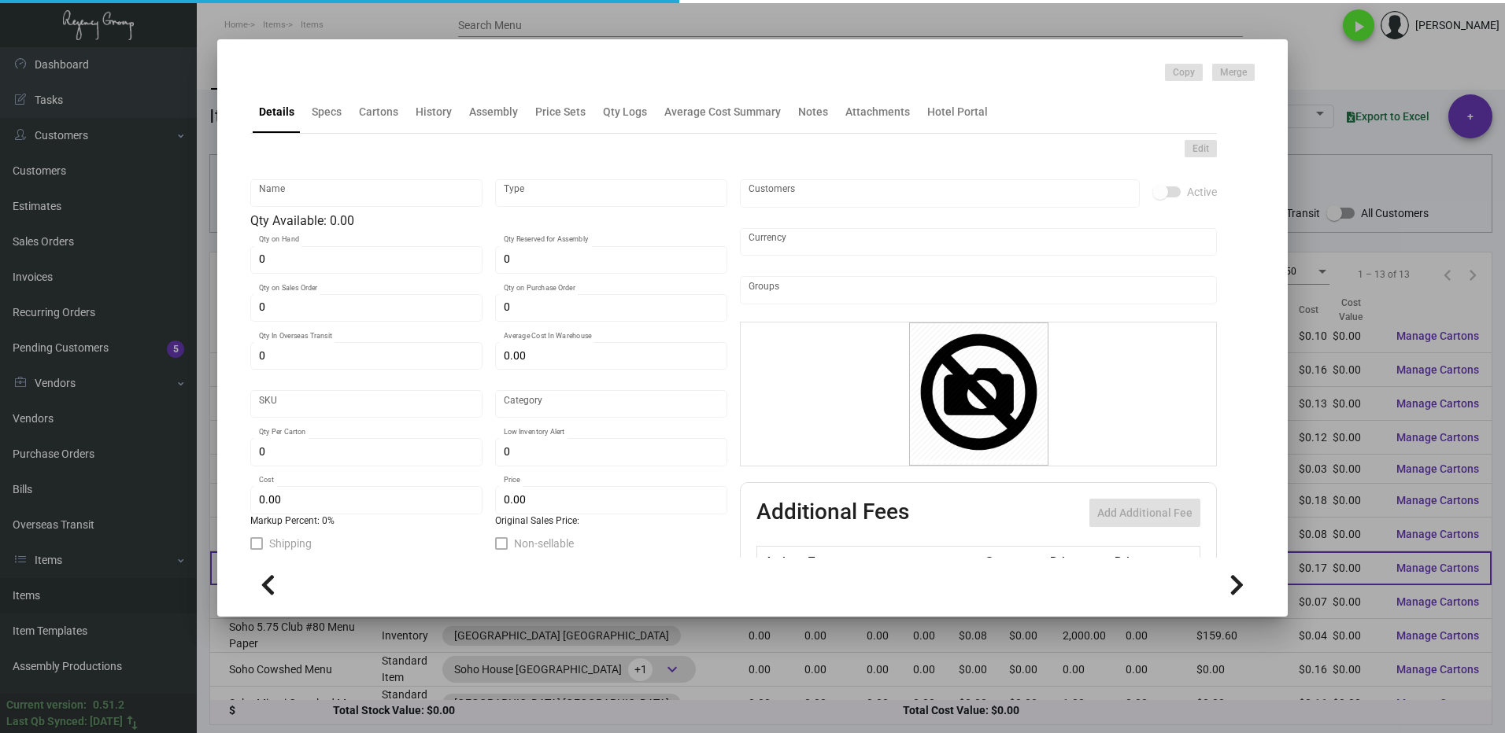
type input "1,500"
type input "$ 0.17125"
type input "$ 0.232"
checkbox input "true"
type input "United States Dollar $"
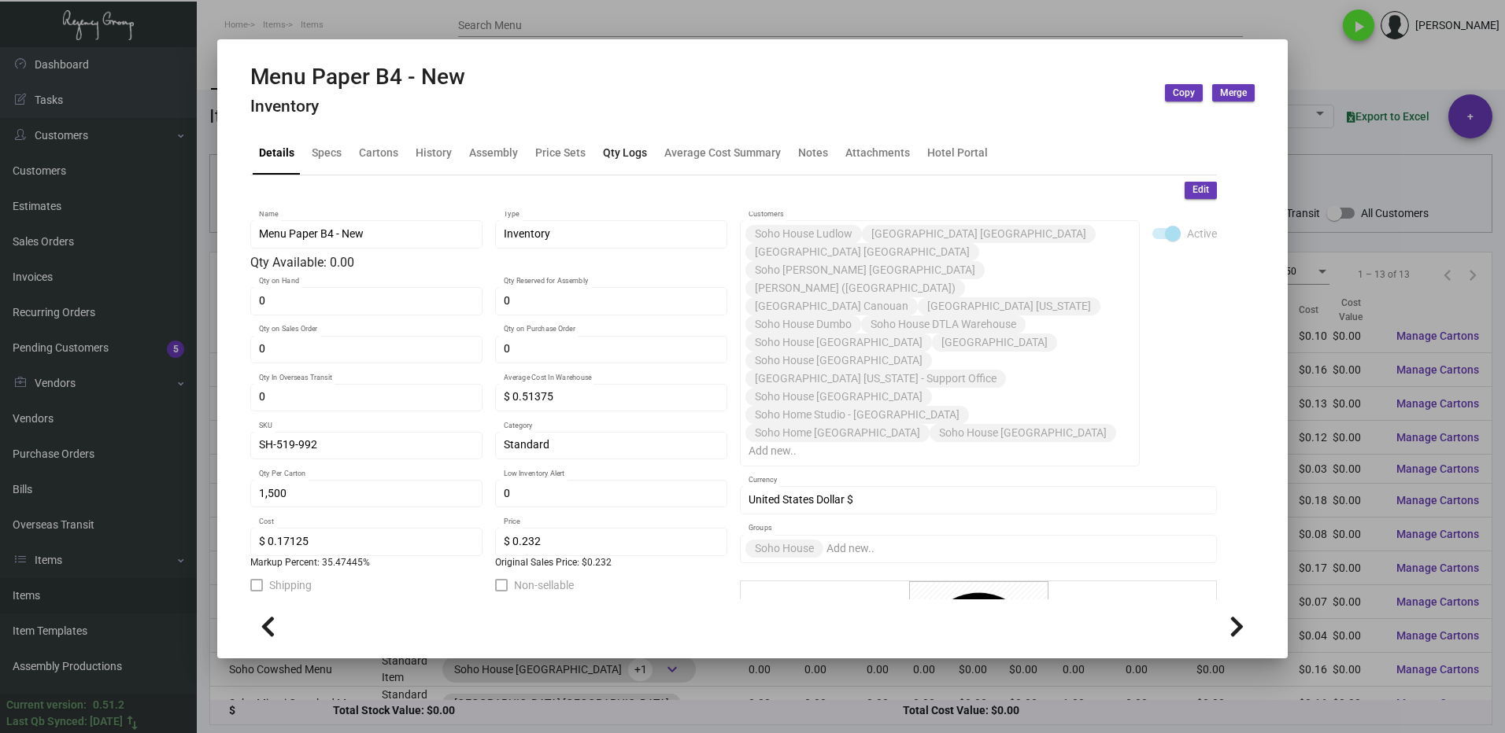
click at [615, 153] on div "Qty Logs" at bounding box center [625, 153] width 44 height 17
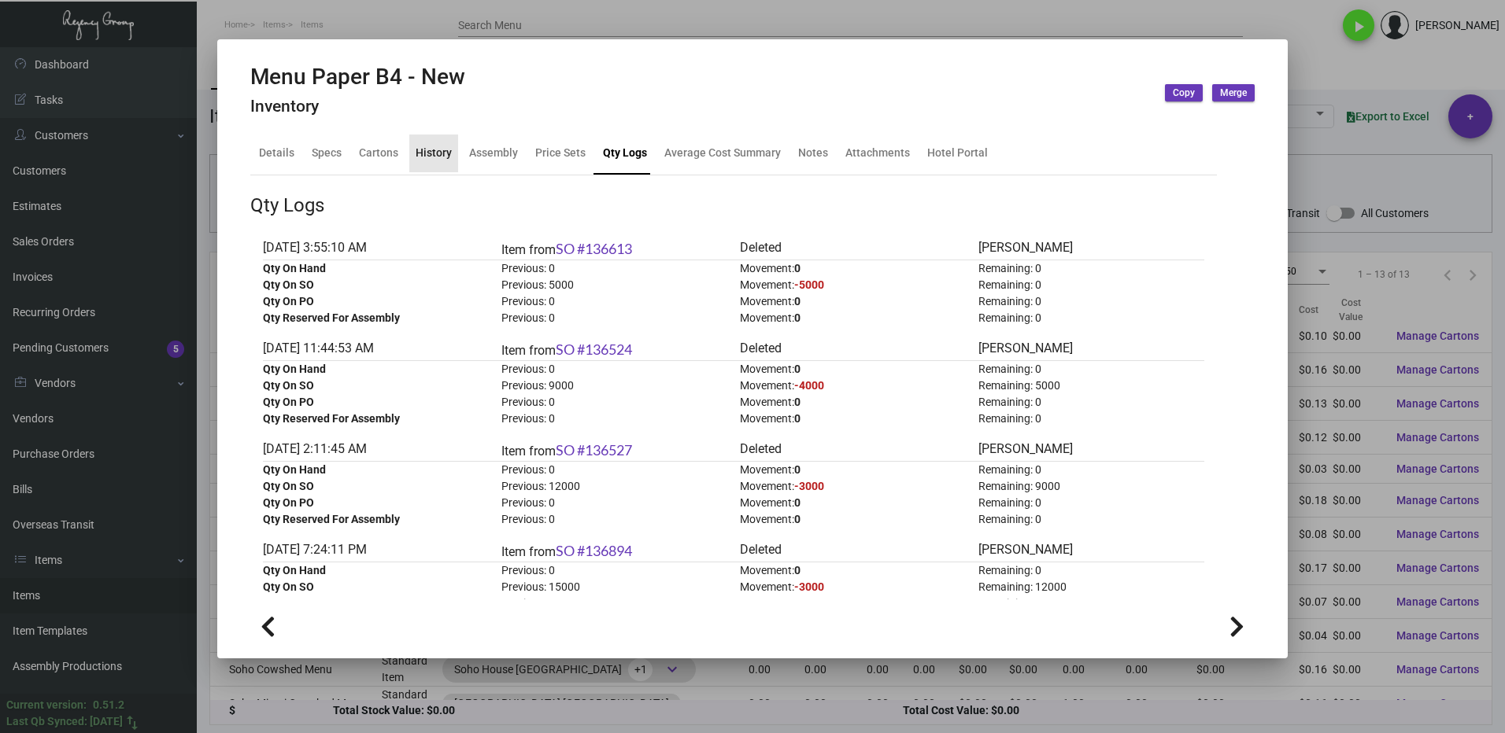
click at [432, 155] on div "History" at bounding box center [434, 153] width 36 height 17
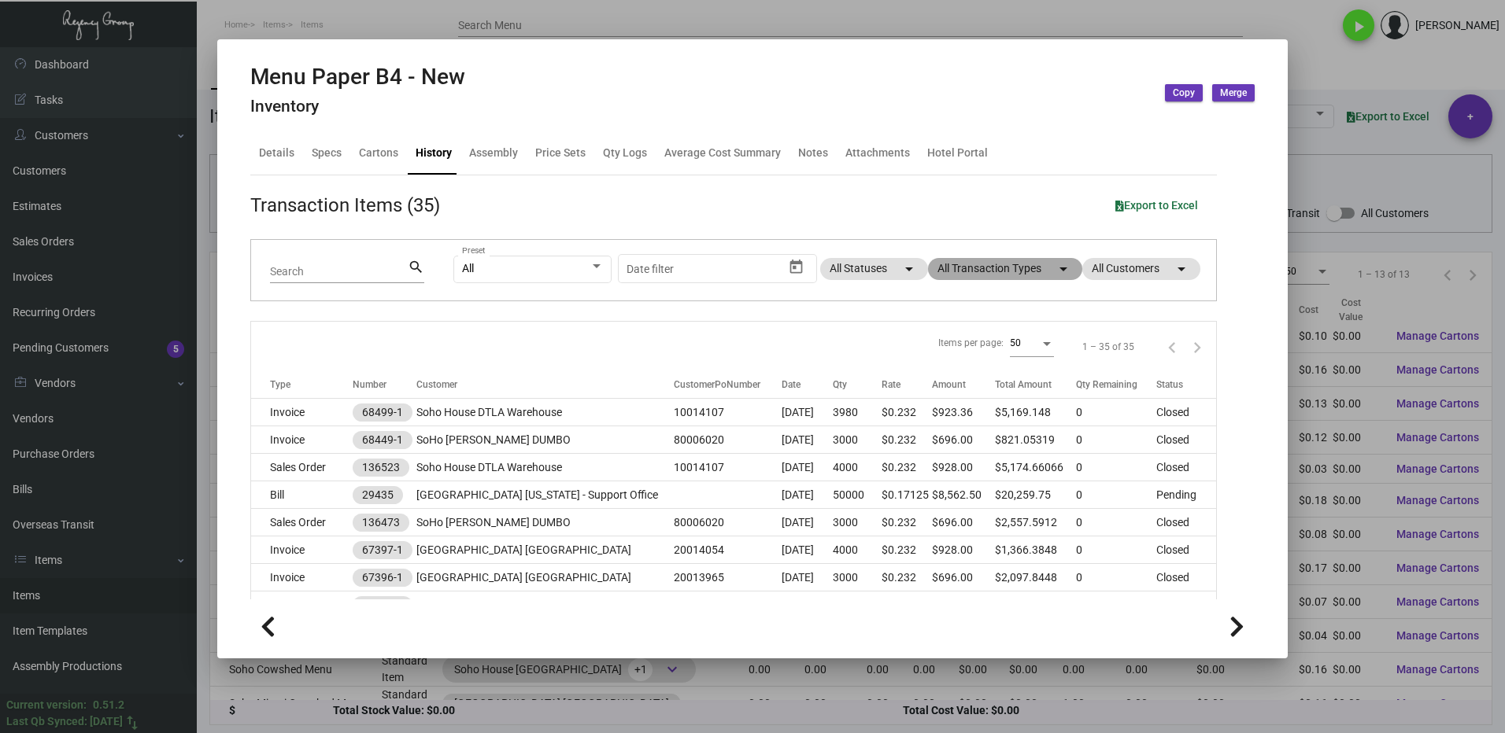
click at [950, 272] on mat-chip "All Transaction Types arrow_drop_down" at bounding box center [1005, 269] width 154 height 22
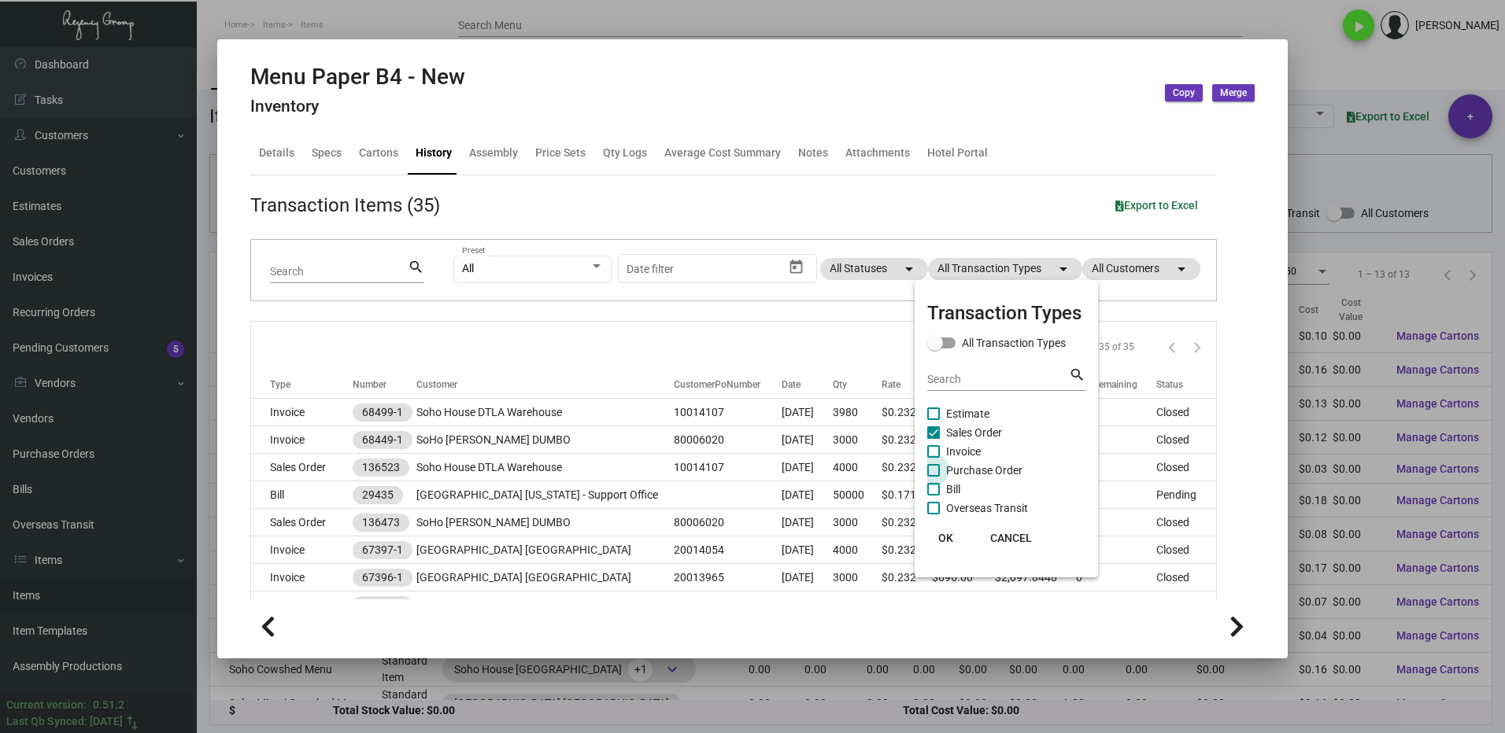
click at [939, 472] on span at bounding box center [933, 470] width 13 height 13
click at [933, 477] on input "Purchase Order" at bounding box center [933, 477] width 1 height 1
checkbox input "true"
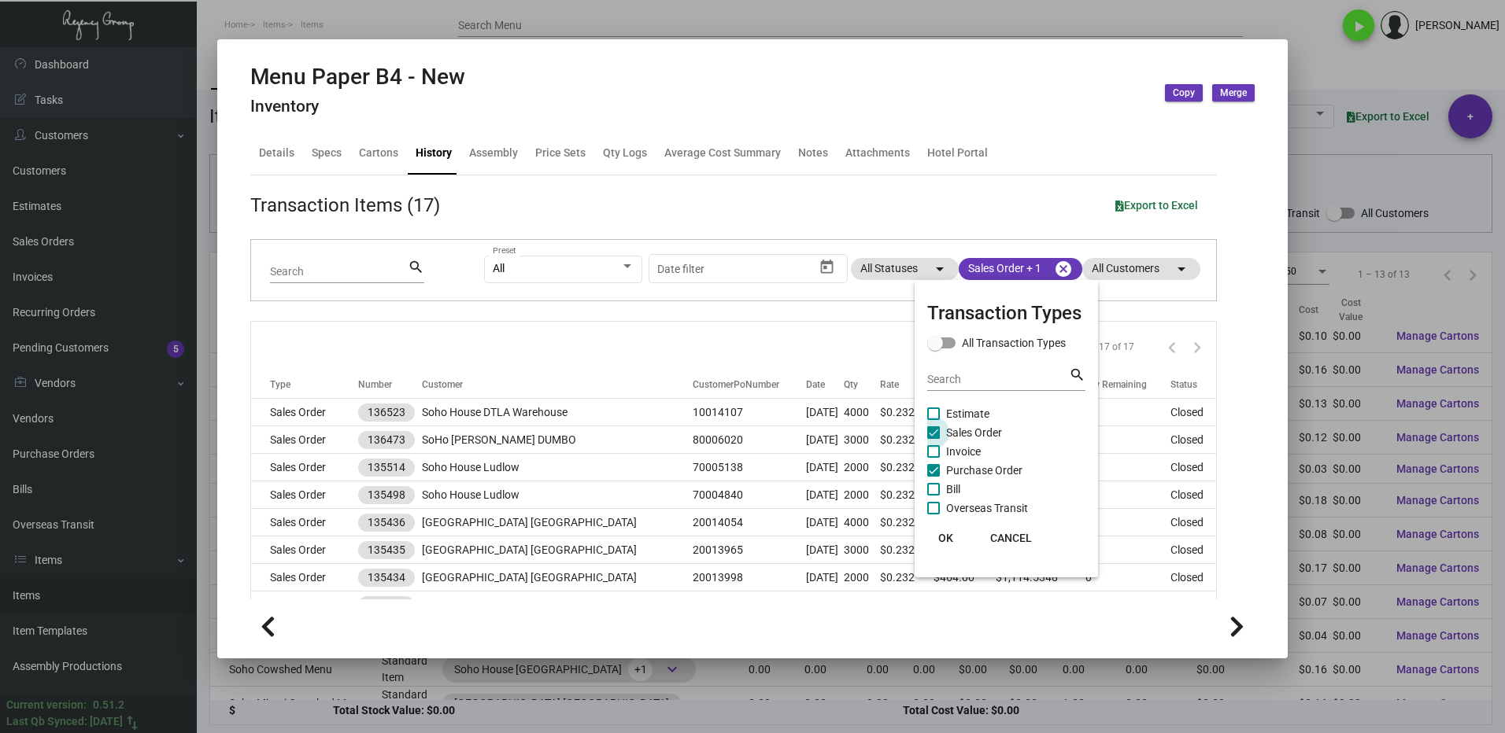
click at [931, 436] on span at bounding box center [933, 433] width 13 height 13
click at [933, 439] on input "Sales Order" at bounding box center [933, 439] width 1 height 1
checkbox input "false"
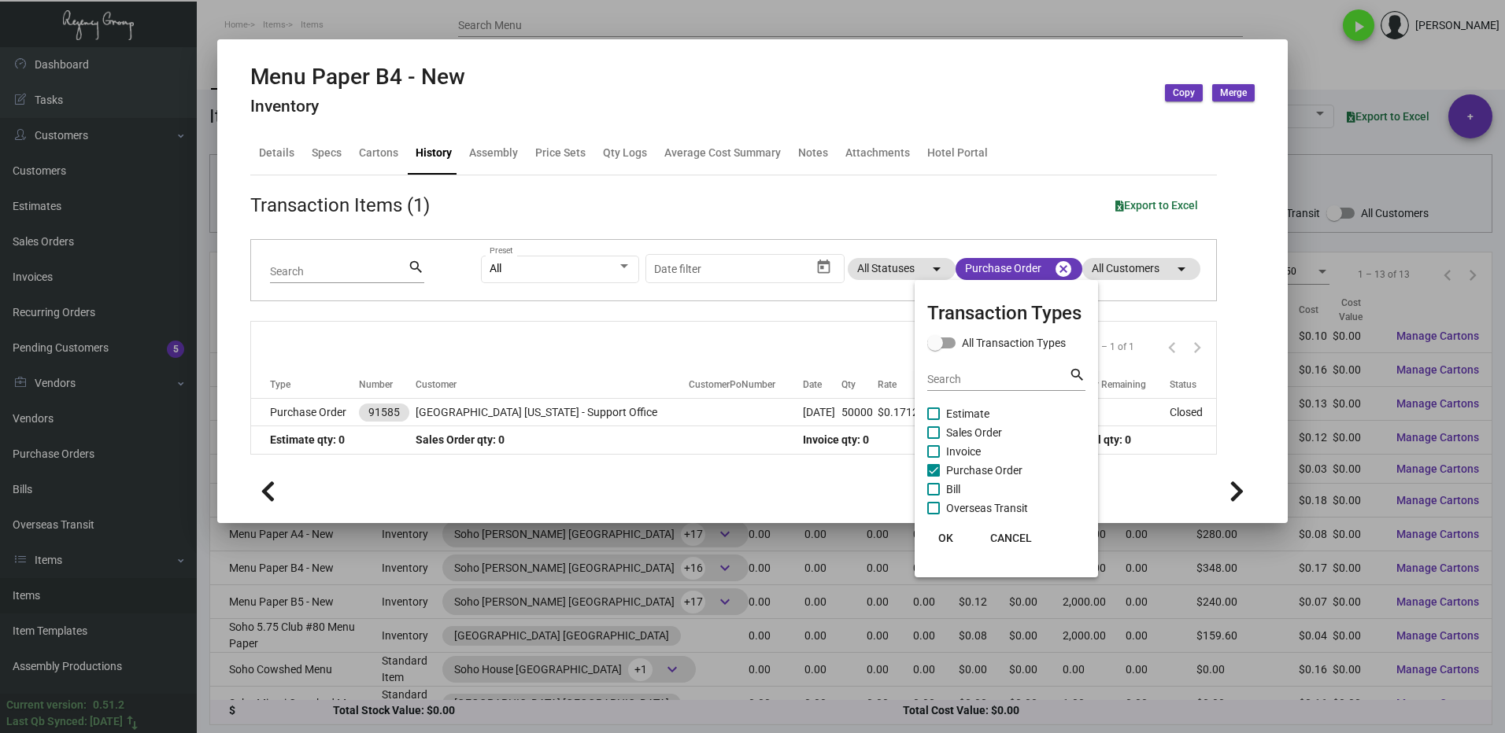
click at [957, 539] on button "OK" at bounding box center [946, 538] width 50 height 28
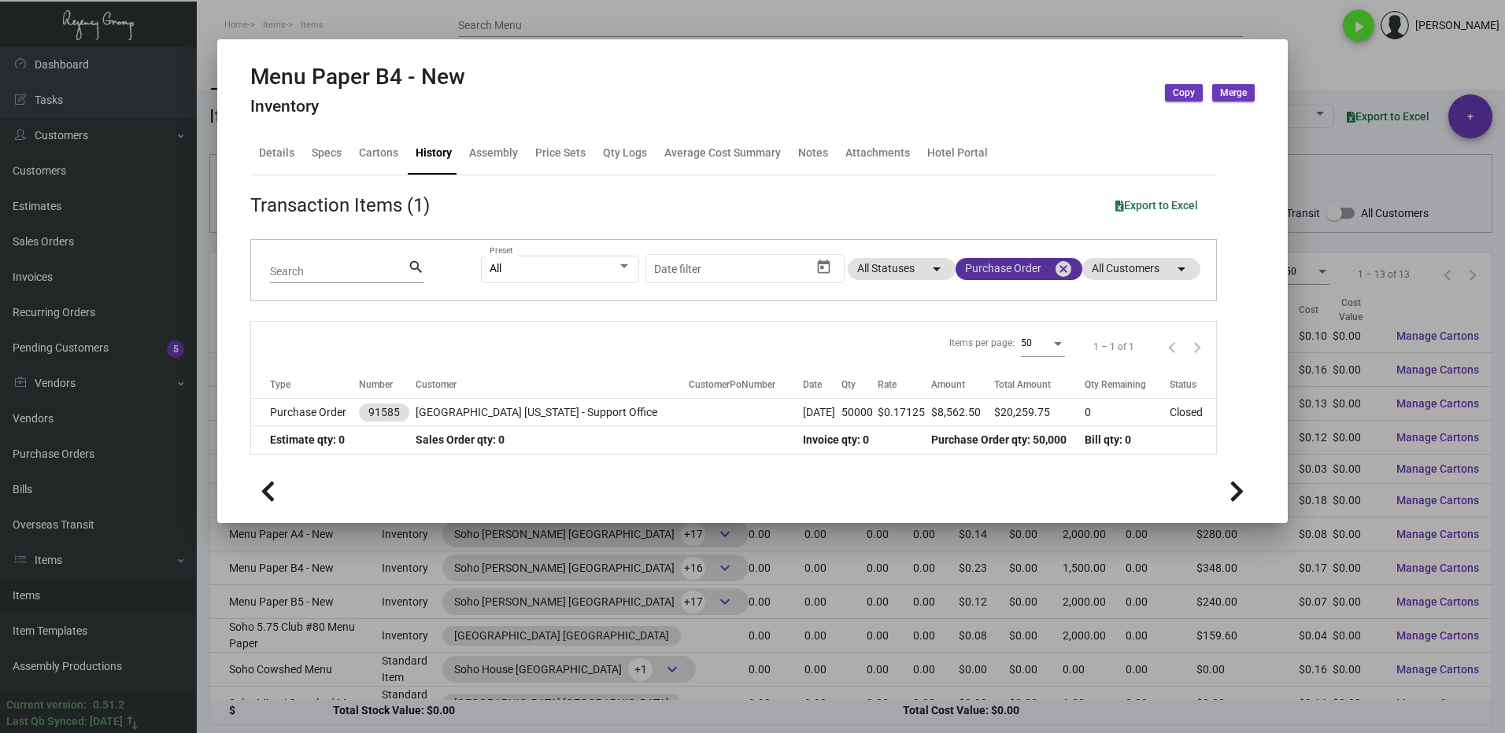
click at [1007, 266] on mat-chip "Purchase Order cancel" at bounding box center [1018, 269] width 127 height 22
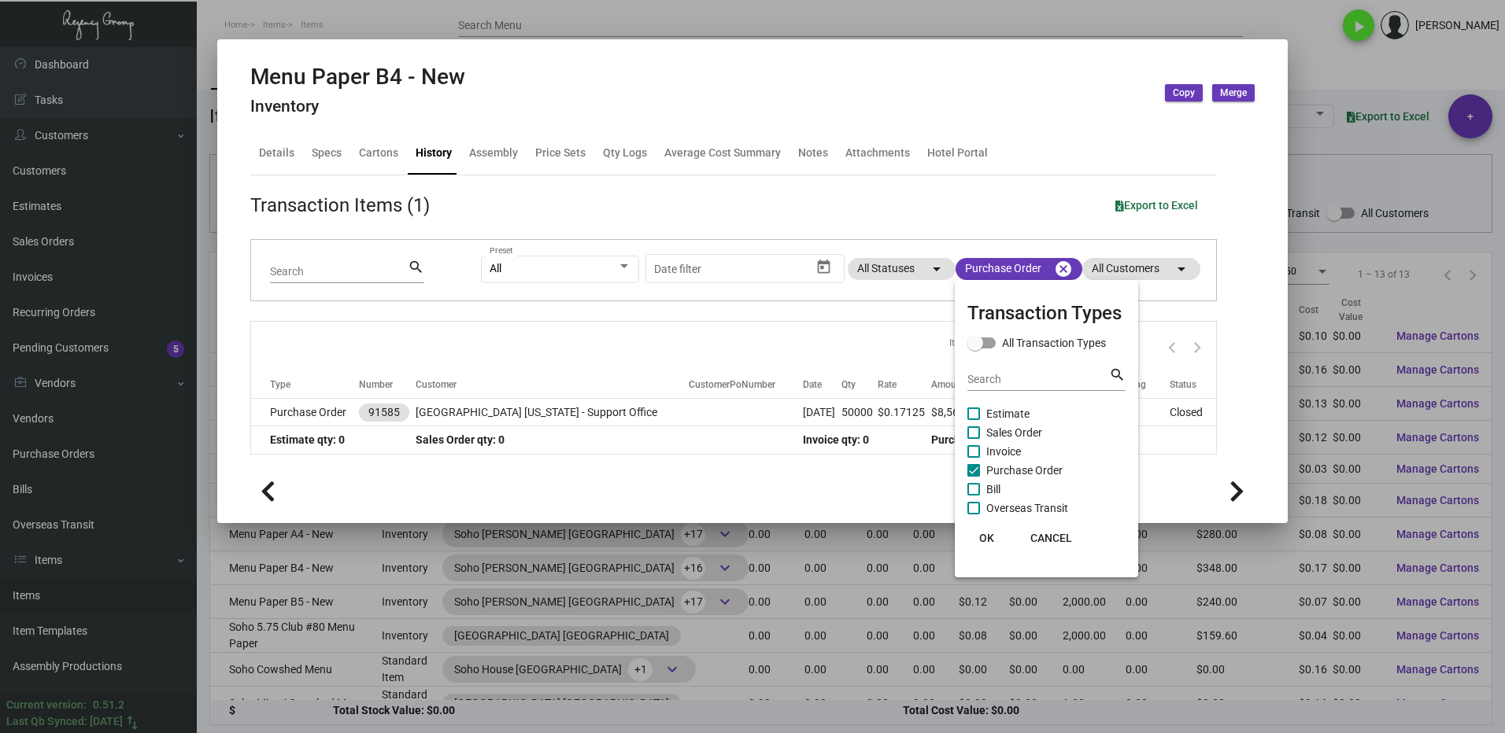
click at [980, 431] on span at bounding box center [973, 433] width 13 height 13
click at [973, 439] on input "Sales Order" at bounding box center [973, 439] width 1 height 1
checkbox input "true"
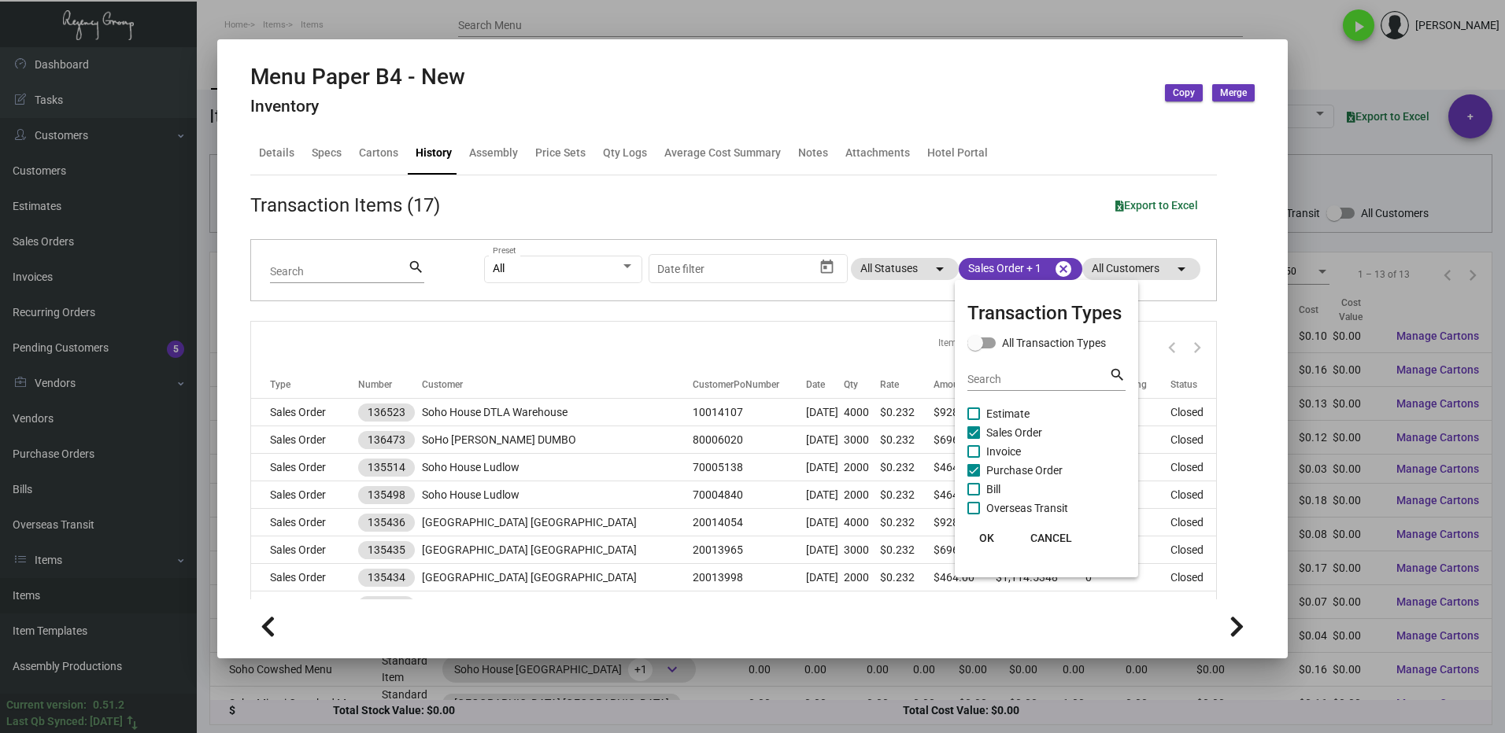
click at [975, 471] on span at bounding box center [973, 470] width 13 height 13
click at [973, 477] on input "Purchase Order" at bounding box center [973, 477] width 1 height 1
checkbox input "false"
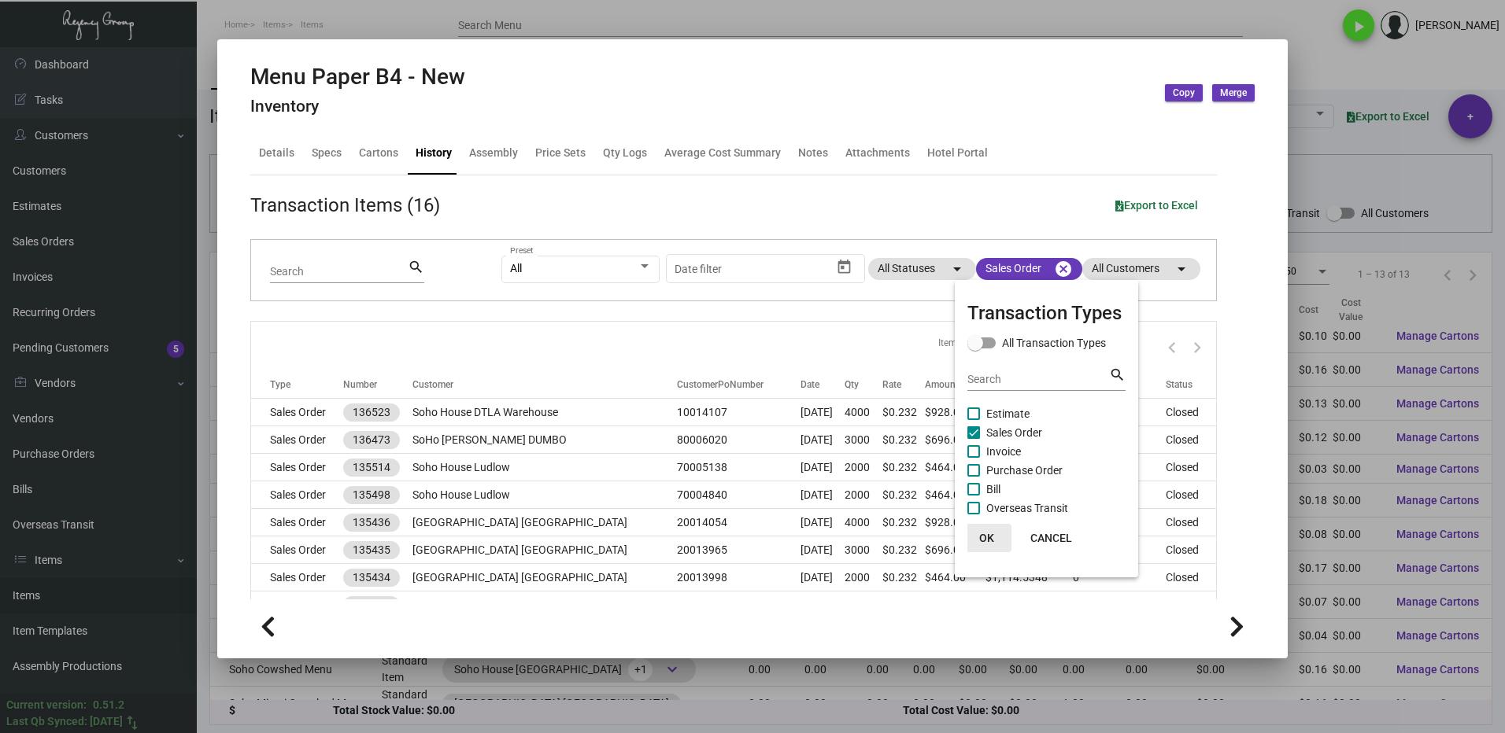
click at [984, 532] on span "OK" at bounding box center [986, 538] width 15 height 13
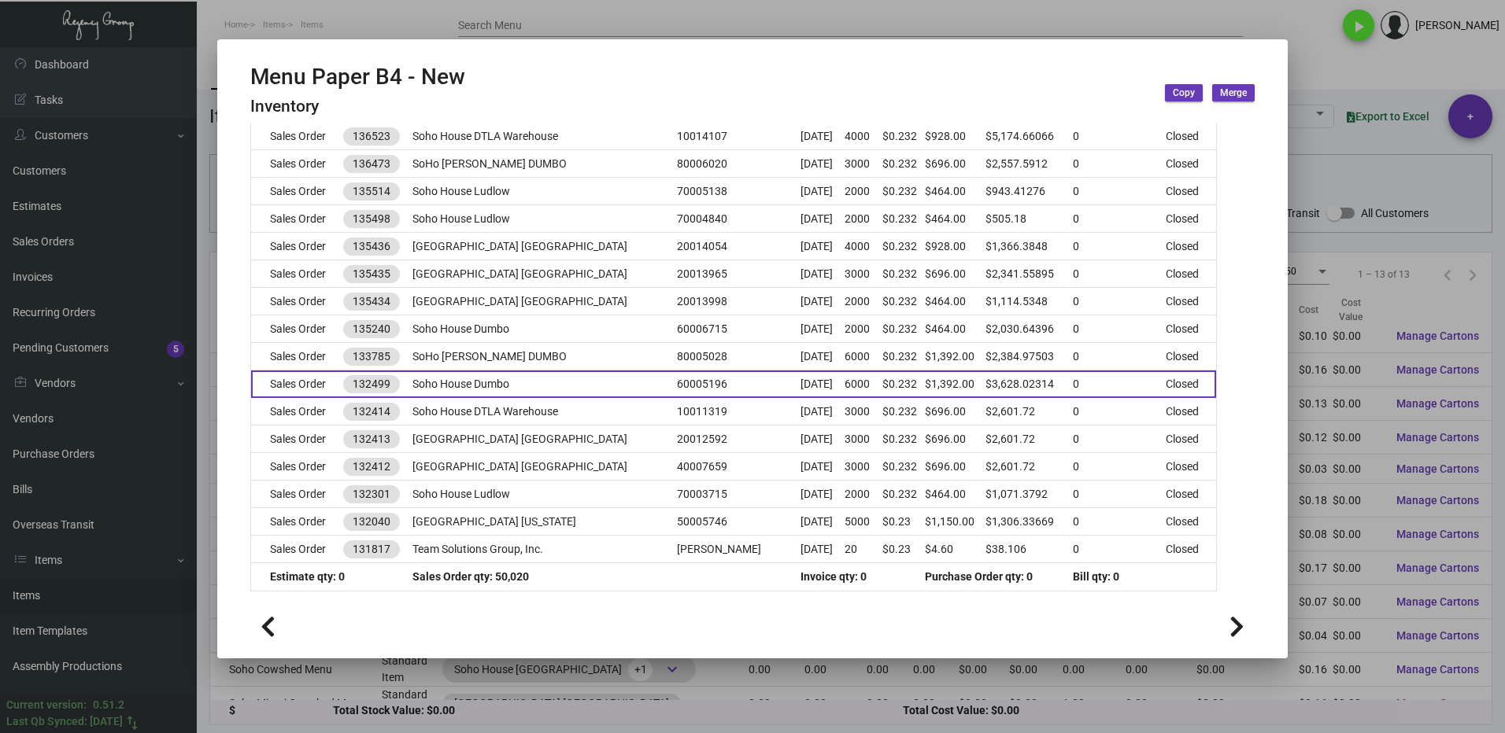
scroll to position [278, 0]
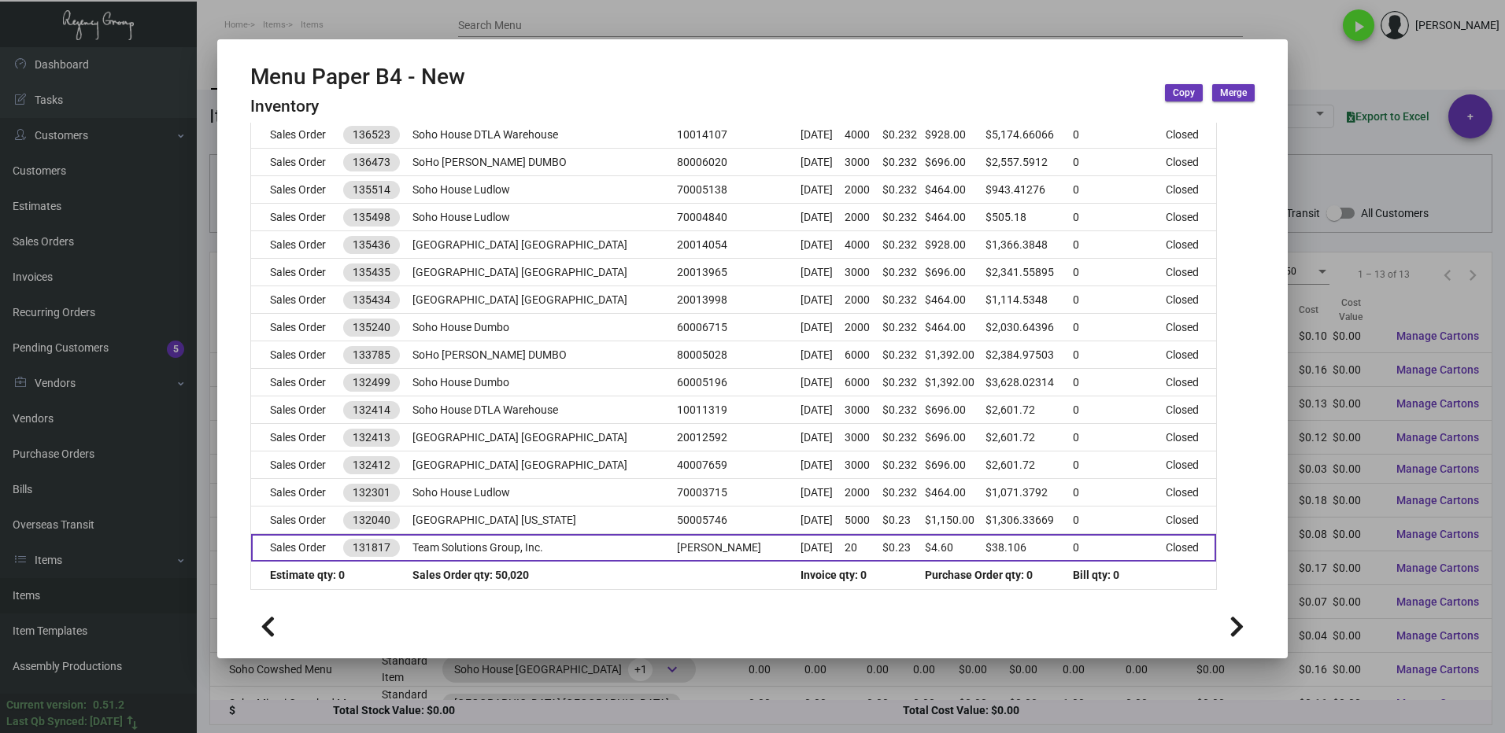
click at [597, 545] on td "Team Solutions Group, Inc." at bounding box center [544, 548] width 264 height 28
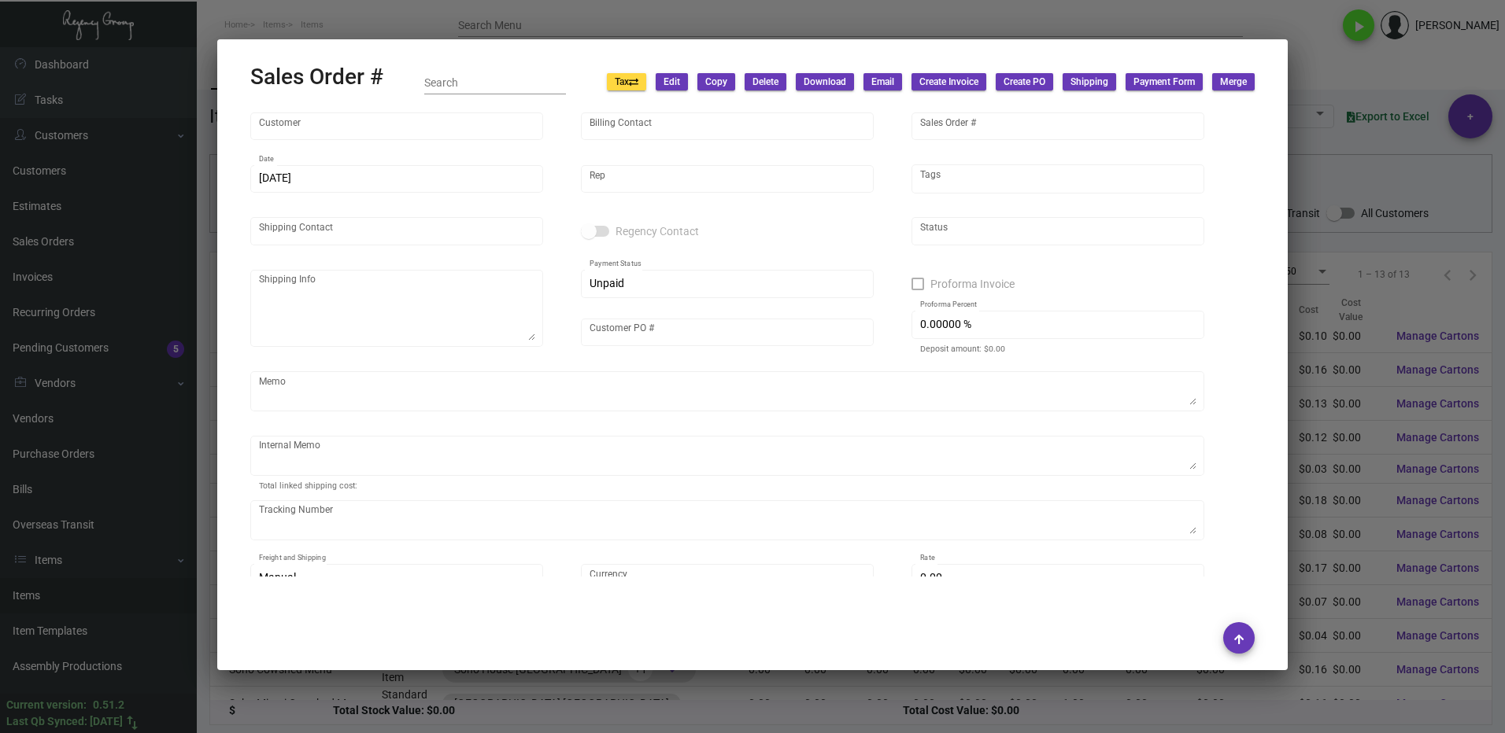
type input "Team Solutions Group, Inc."
type input "[PERSON_NAME]"
type input "131817"
type input "[DATE]"
type input "[PERSON_NAME]"
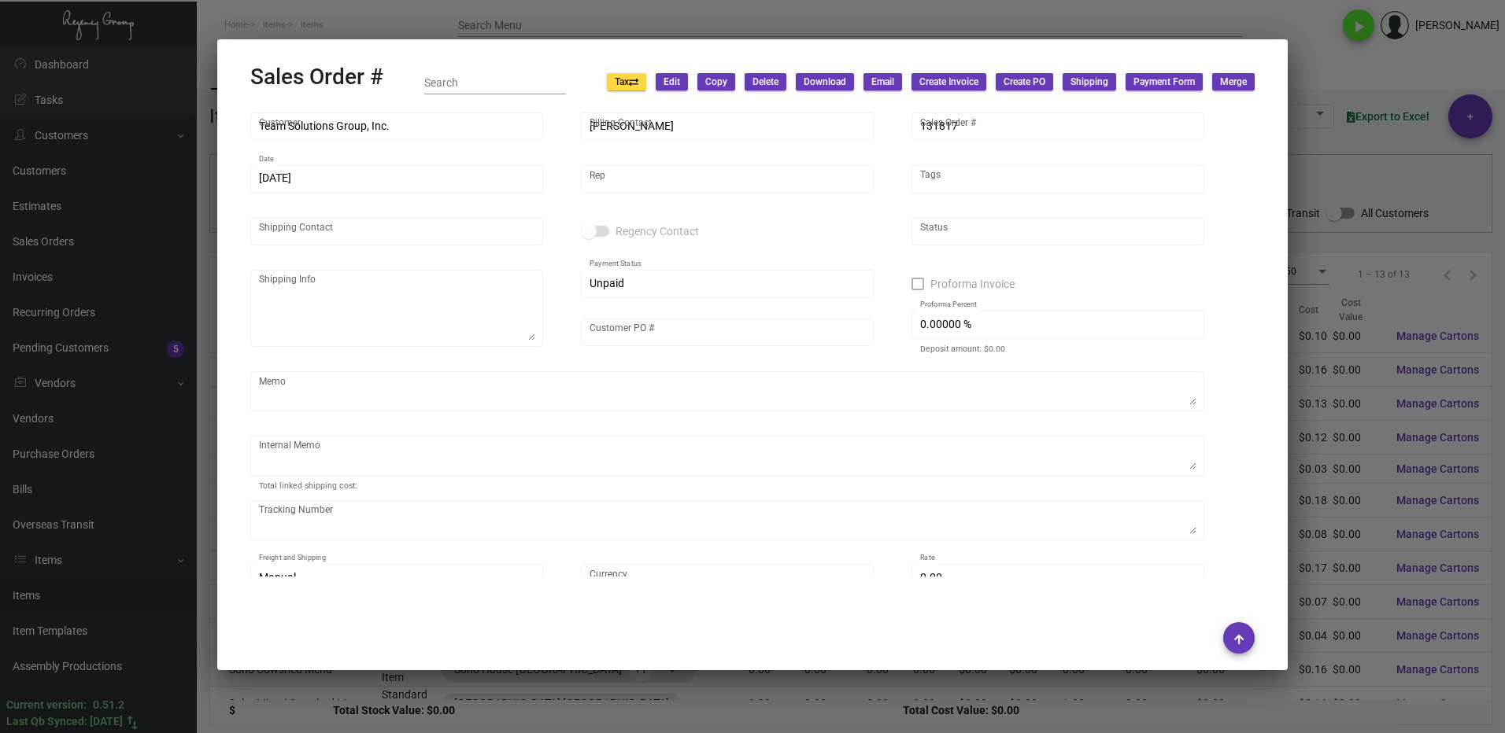
type input "[PERSON_NAME]"
type textarea "Team Solutions Group, Inc. - [PERSON_NAME] [STREET_ADDRESS][PERSON_NAME]"
type input "[PERSON_NAME]"
checkbox input "true"
type input "100.00000 %"
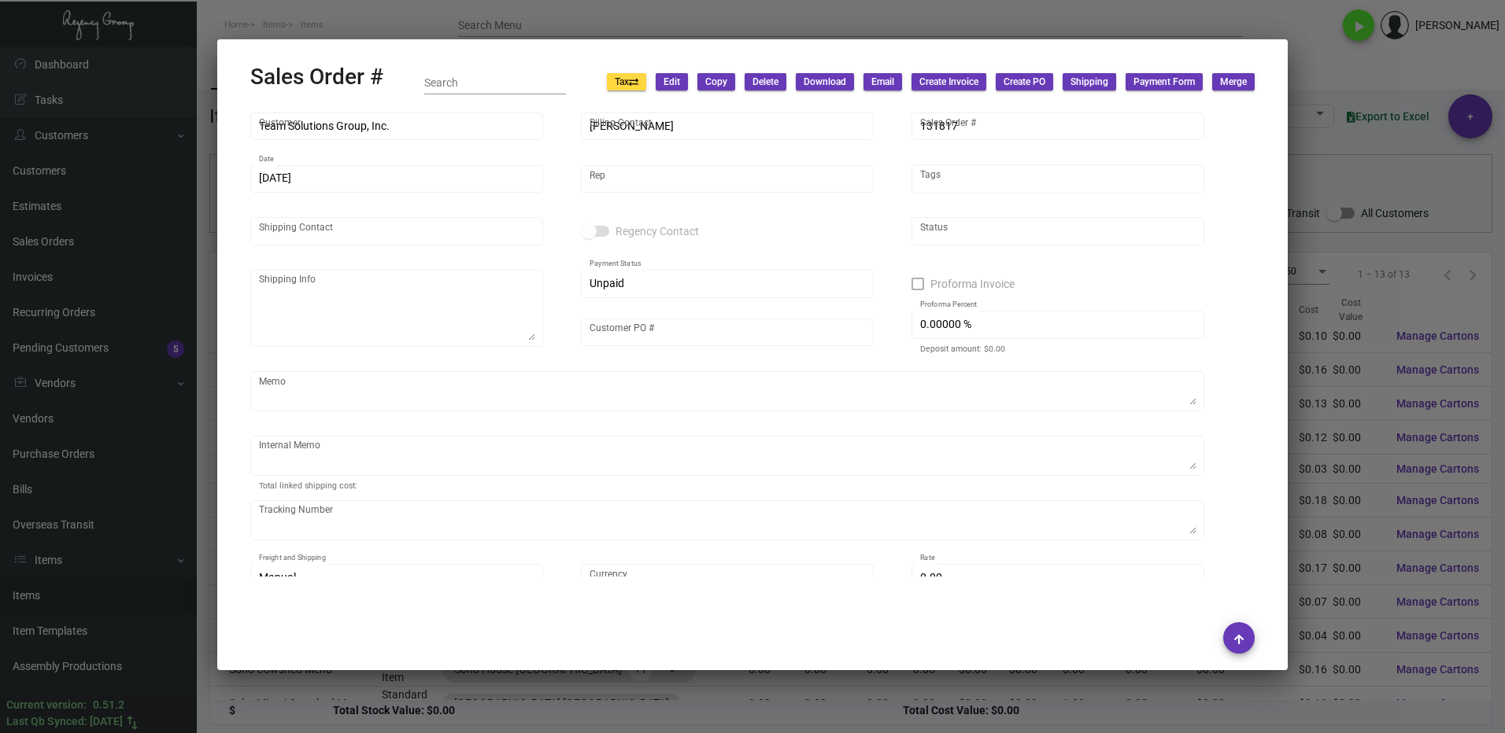
type textarea "shipping cost has been entered on breakdown below"
type input "United States Dollar $"
type input "$ 19.00"
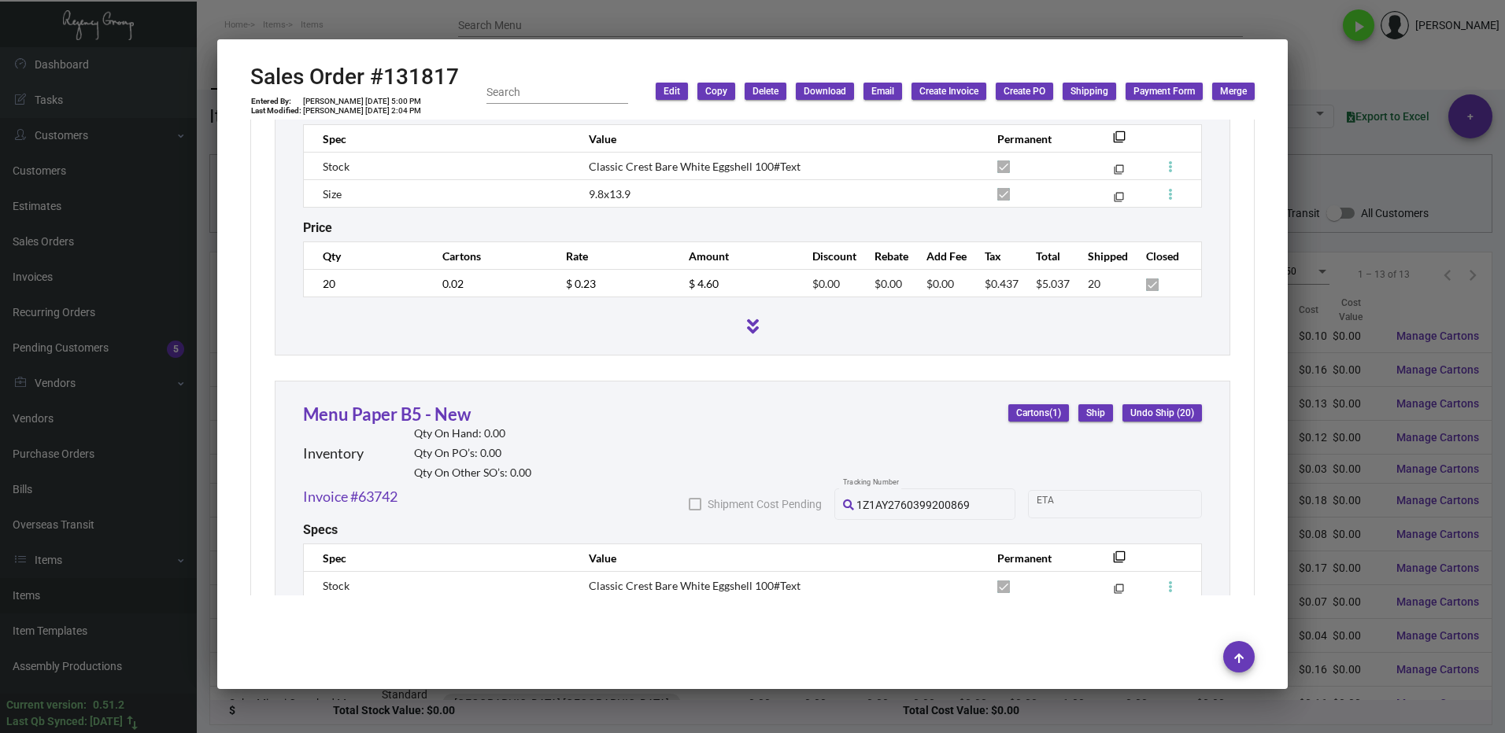
scroll to position [1570, 0]
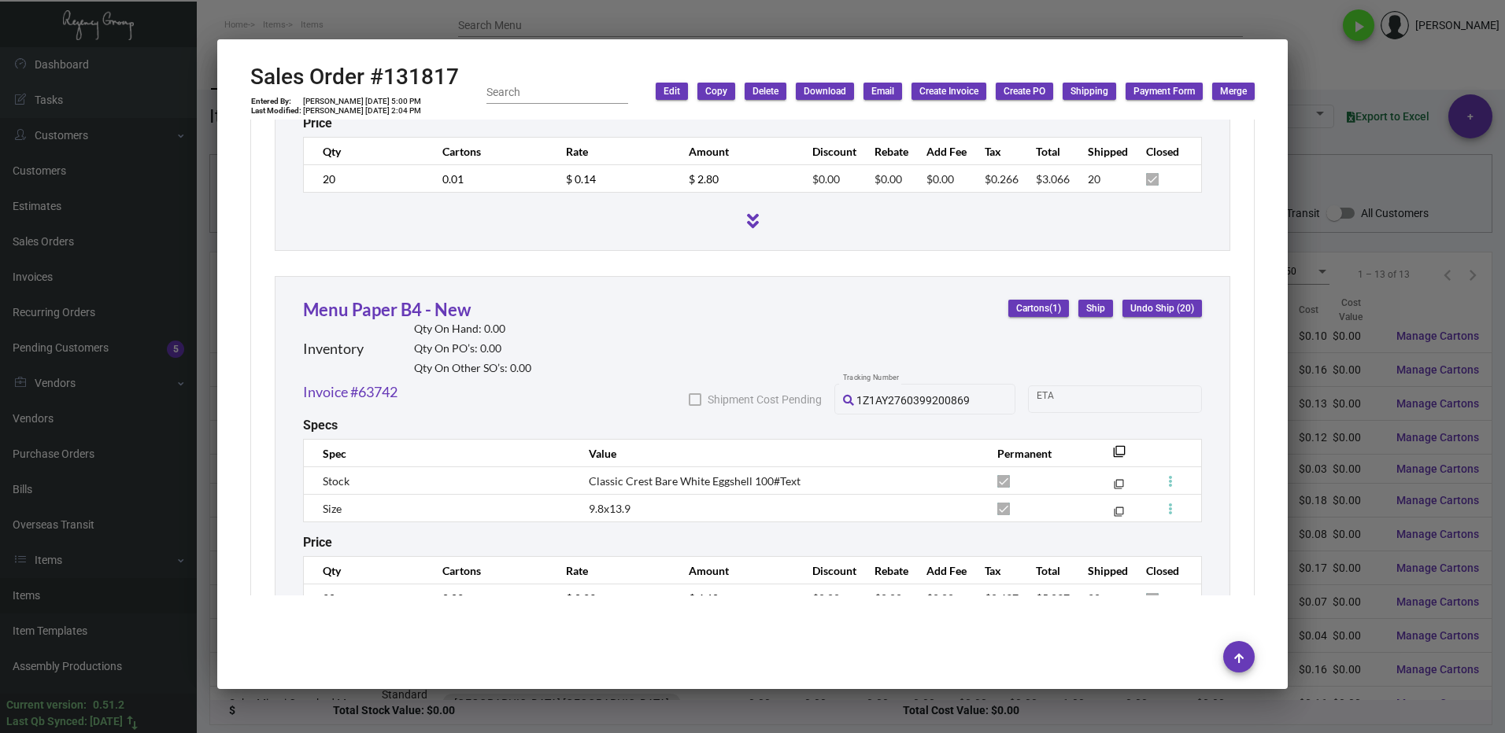
click at [1325, 74] on div at bounding box center [752, 366] width 1505 height 733
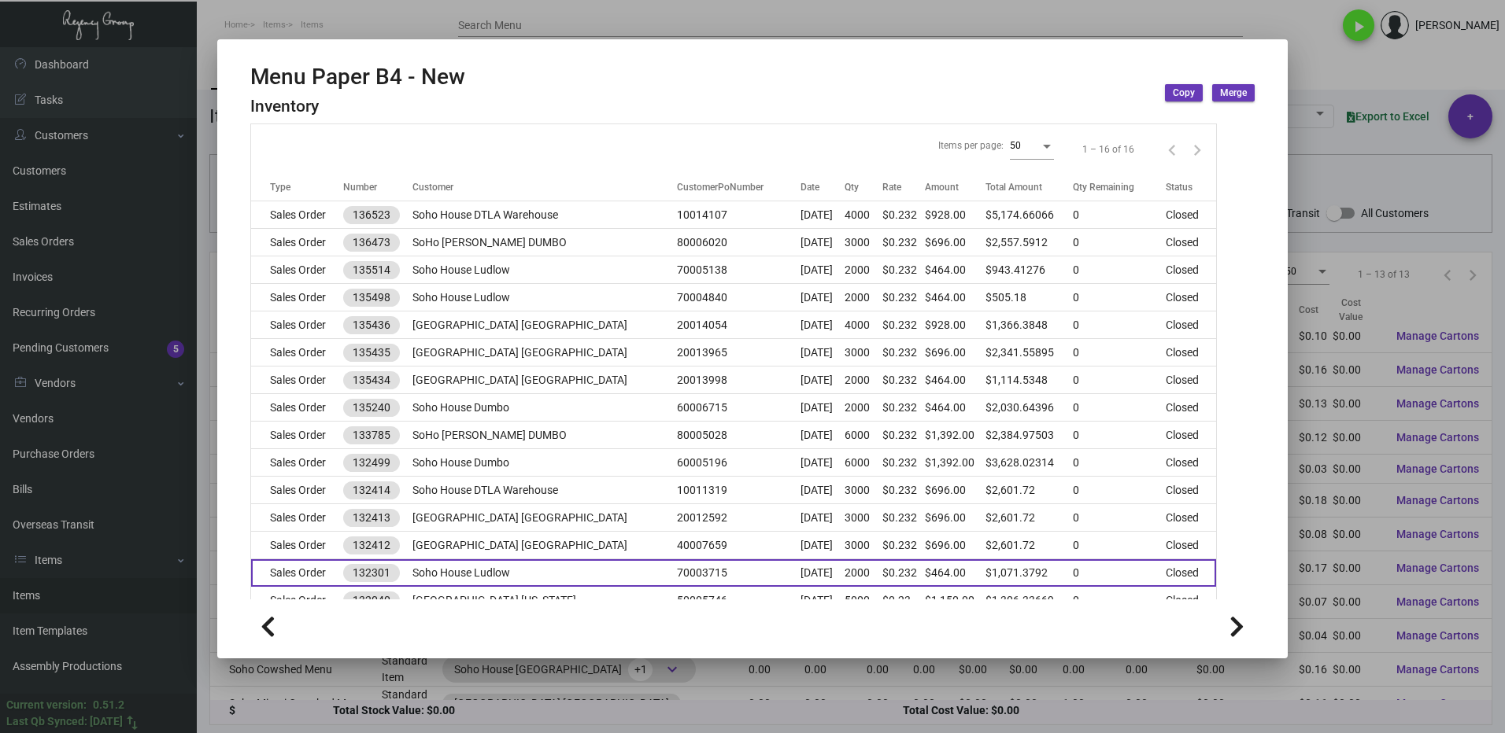
scroll to position [120, 0]
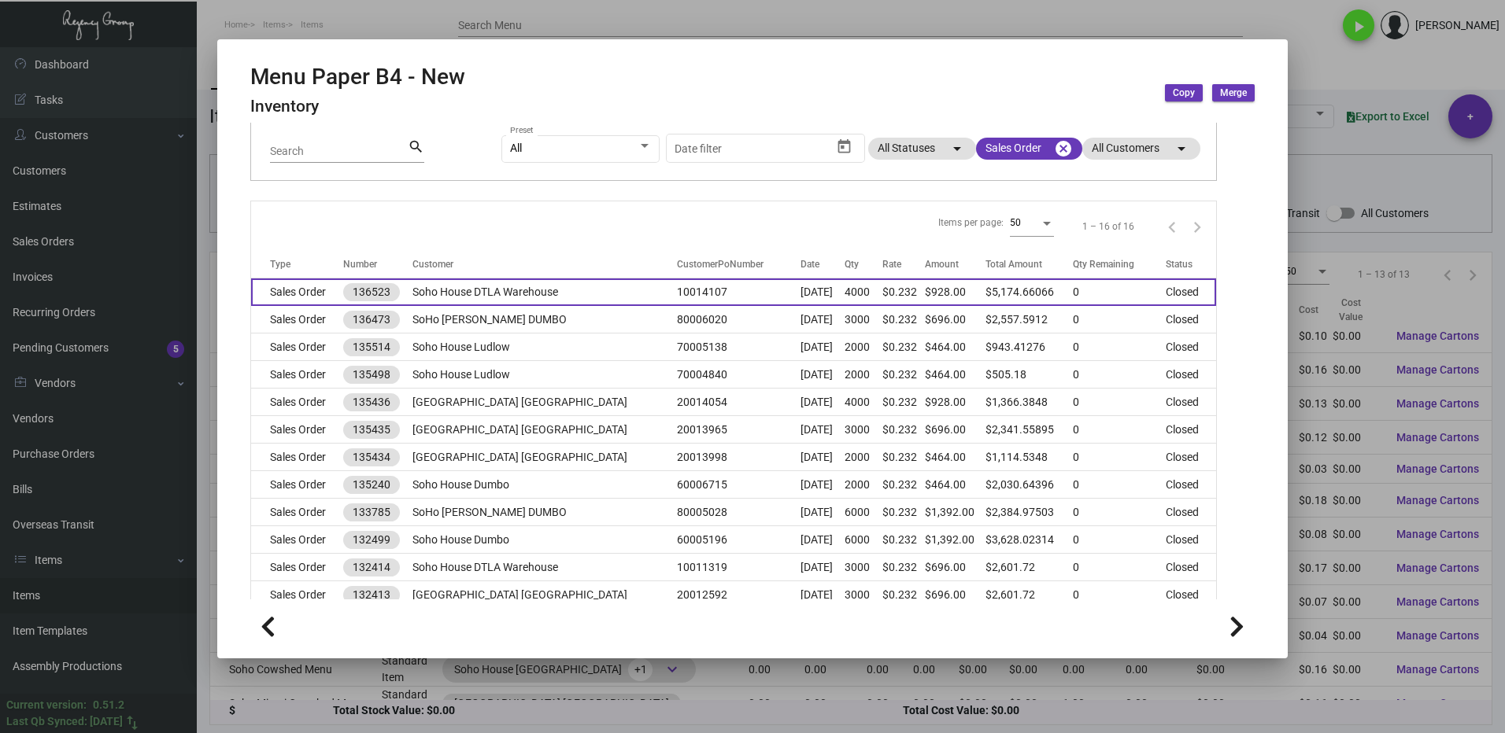
click at [584, 292] on td "Soho House DTLA Warehouse" at bounding box center [544, 293] width 264 height 28
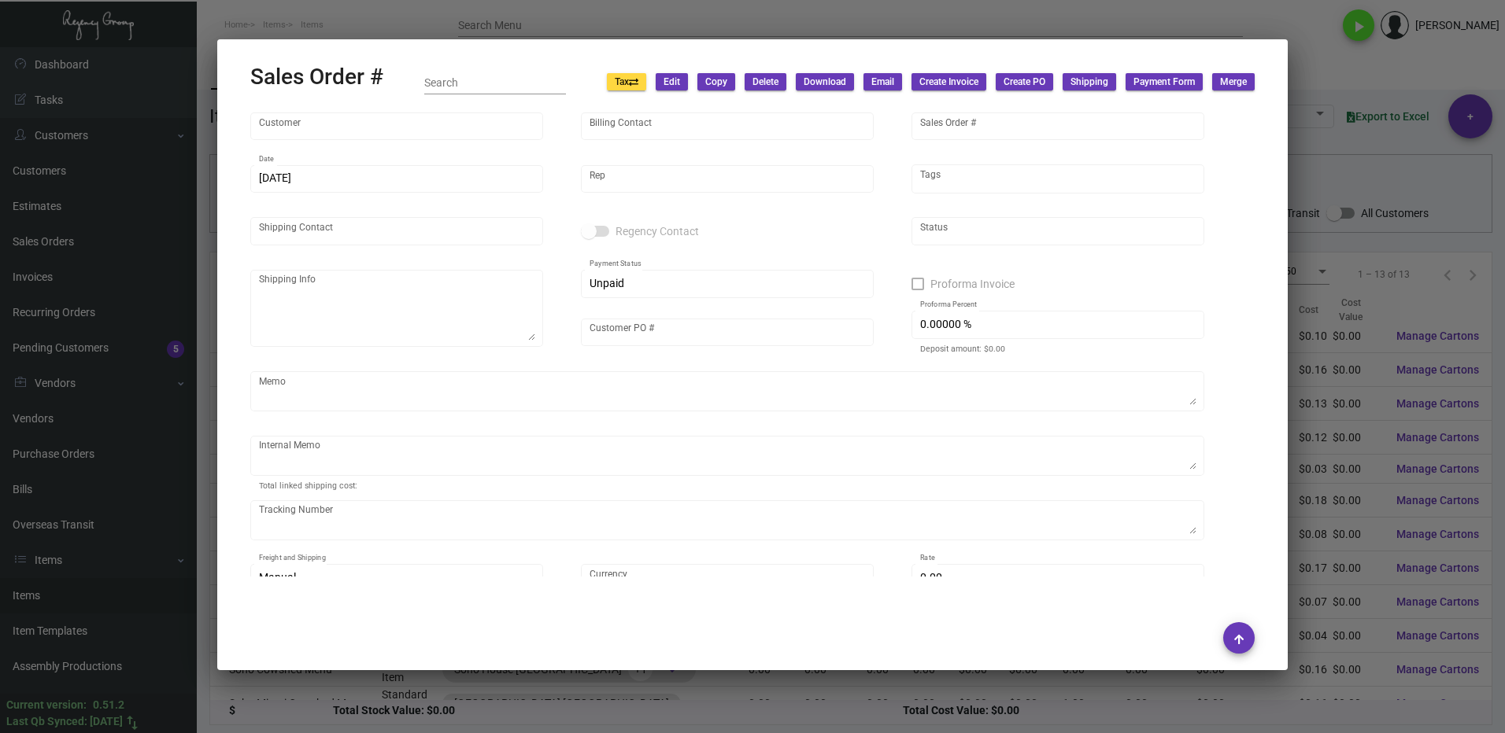
type input "Soho House DTLA Warehouse"
type input "[PERSON_NAME]"
type input "136523"
type input "[DATE]"
type input "[PERSON_NAME]"
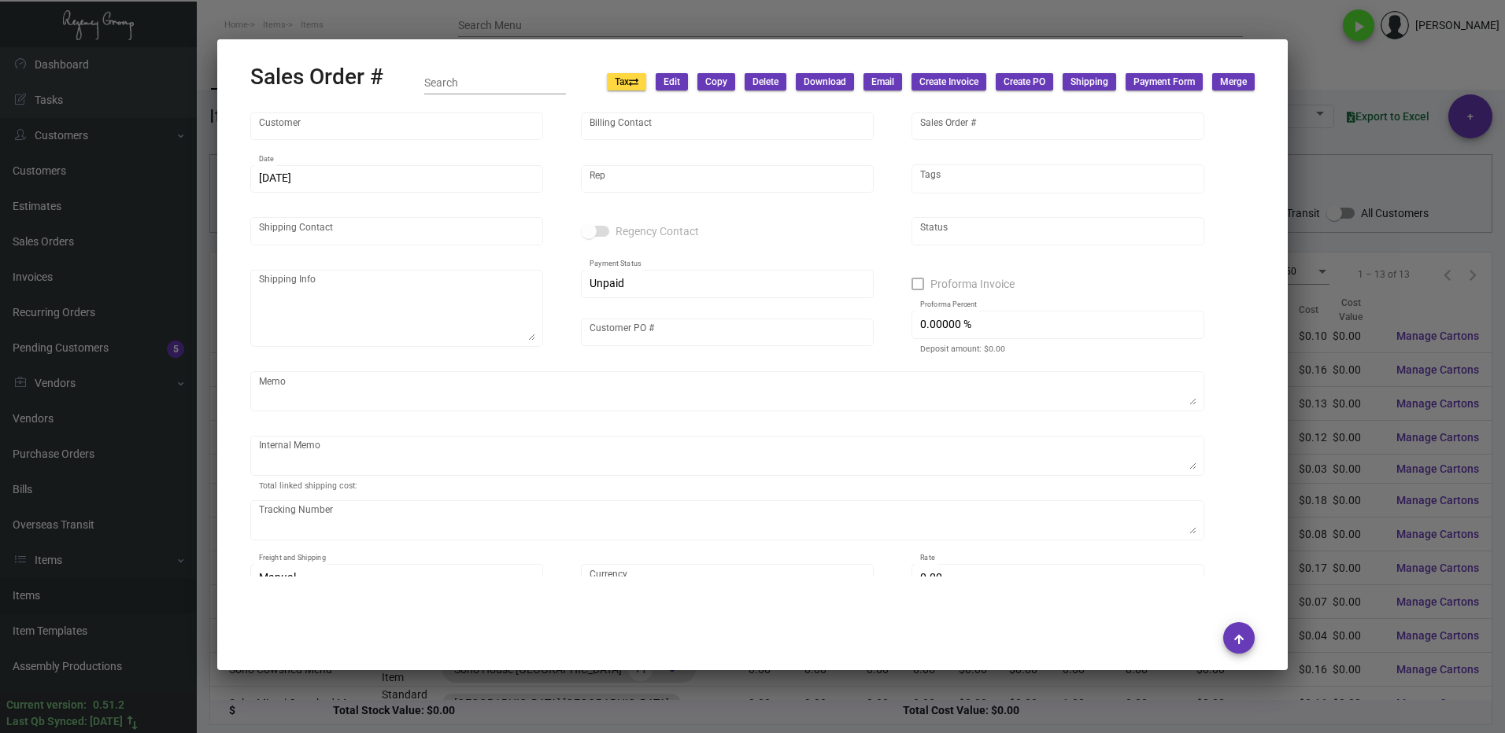
type input "[PERSON_NAME]"
type textarea "Soho House DTLA Warehouse - [PERSON_NAME] Icute [STREET_ADDRESS]"
type input "10014107"
type textarea "11/15, 1 pallet EDI/FAST FREIGHT $370.00+$75 liftgate Pro# 587507820 (SO 136523…"
type input "United States Dollar $"
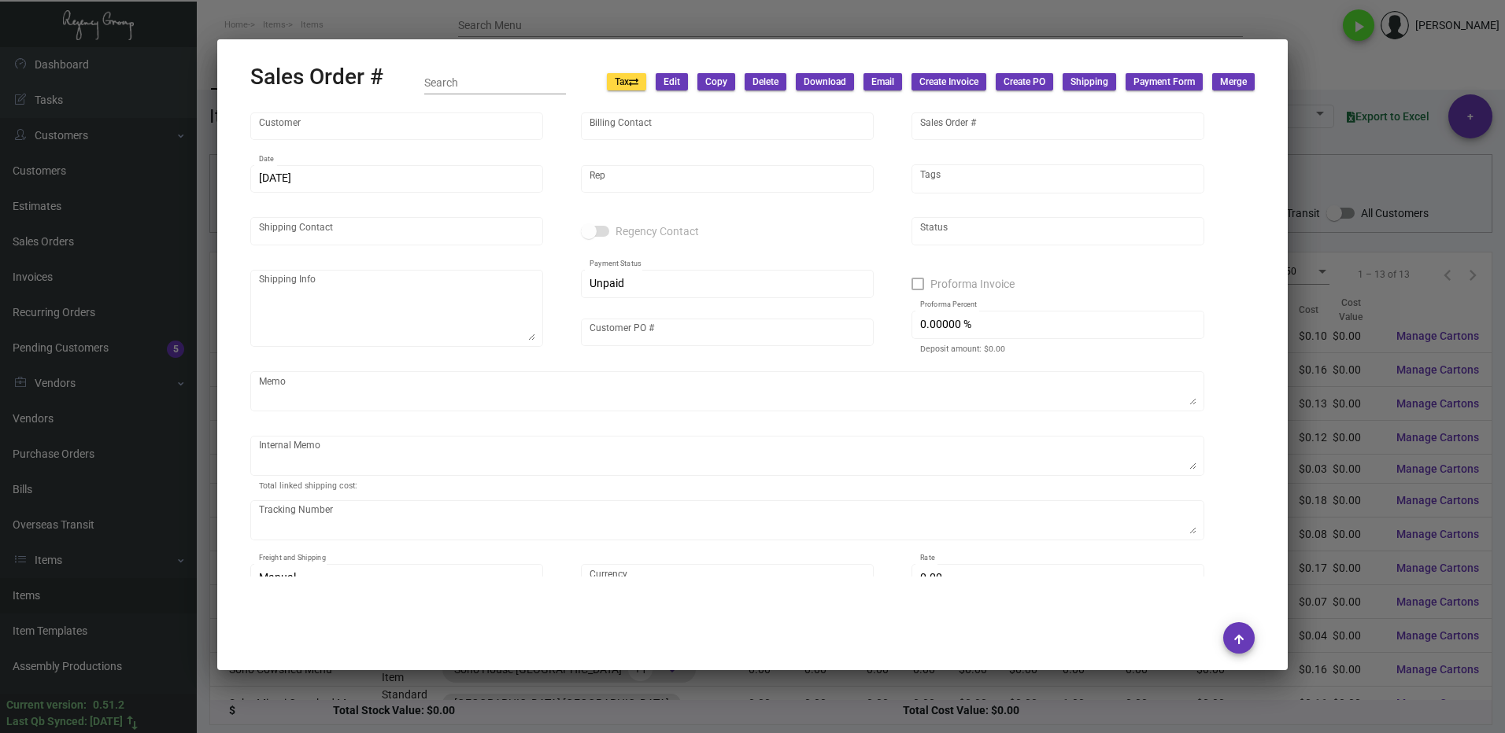
type input "8.50000 %"
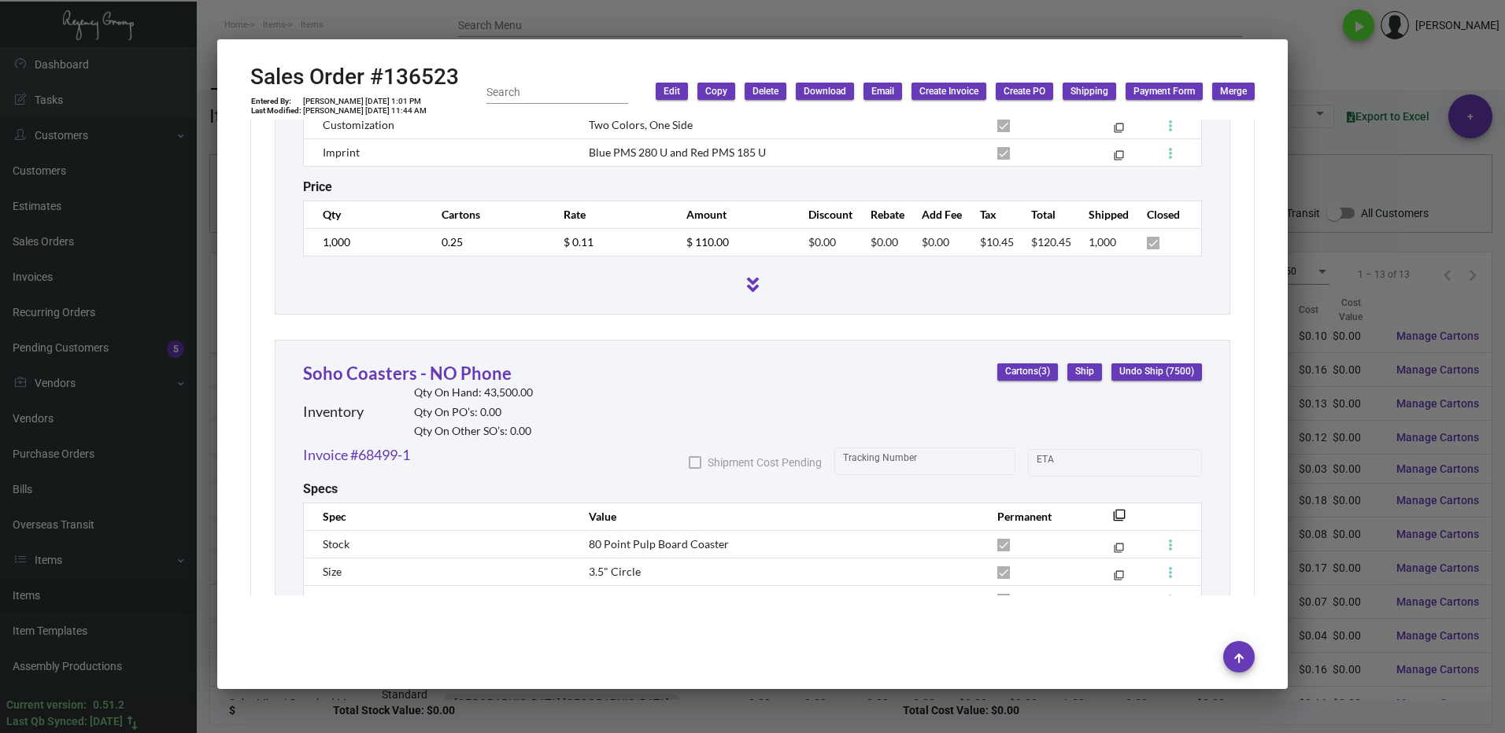
scroll to position [1638, 0]
drag, startPoint x: 1357, startPoint y: 64, endPoint x: 1273, endPoint y: 86, distance: 86.3
click at [1356, 64] on div at bounding box center [752, 366] width 1505 height 733
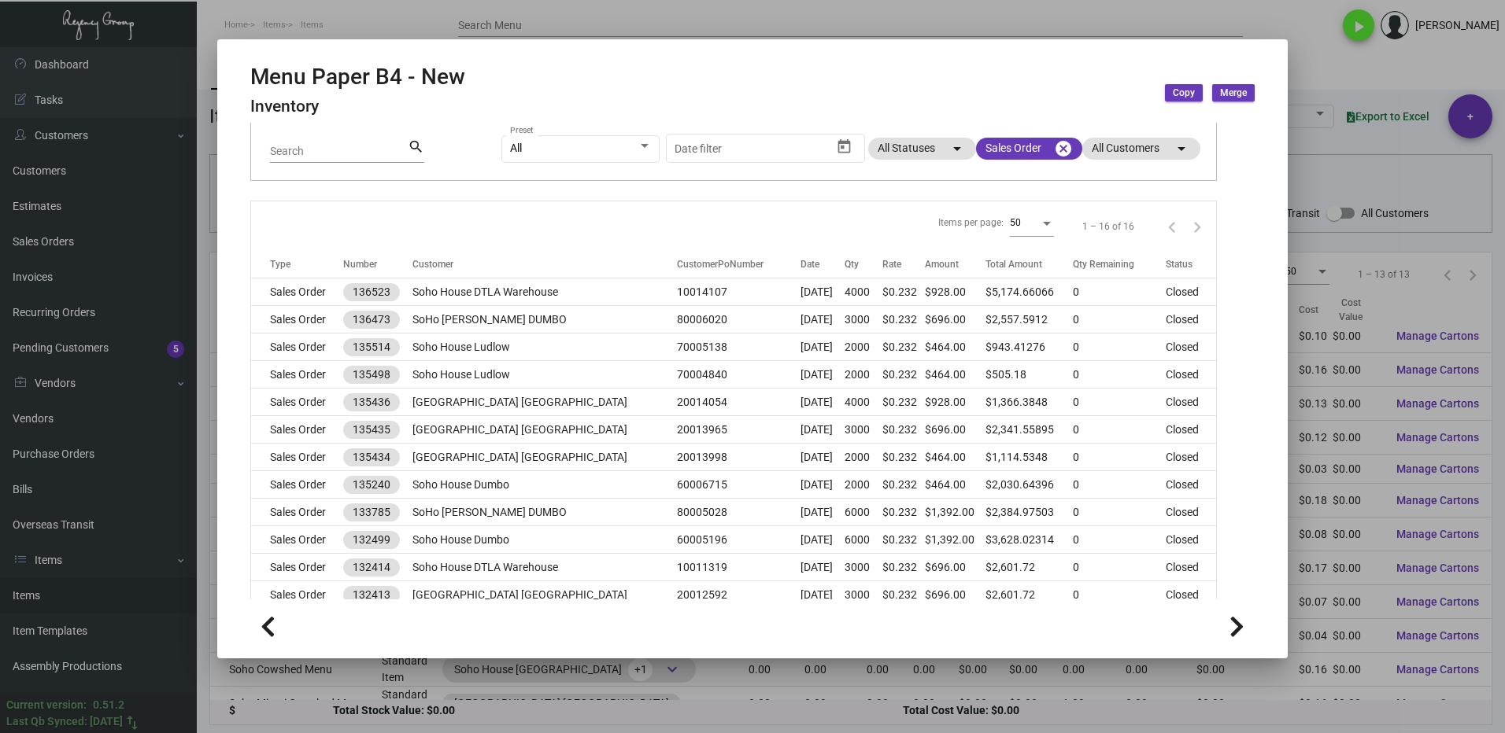
click at [1332, 56] on div at bounding box center [752, 366] width 1505 height 733
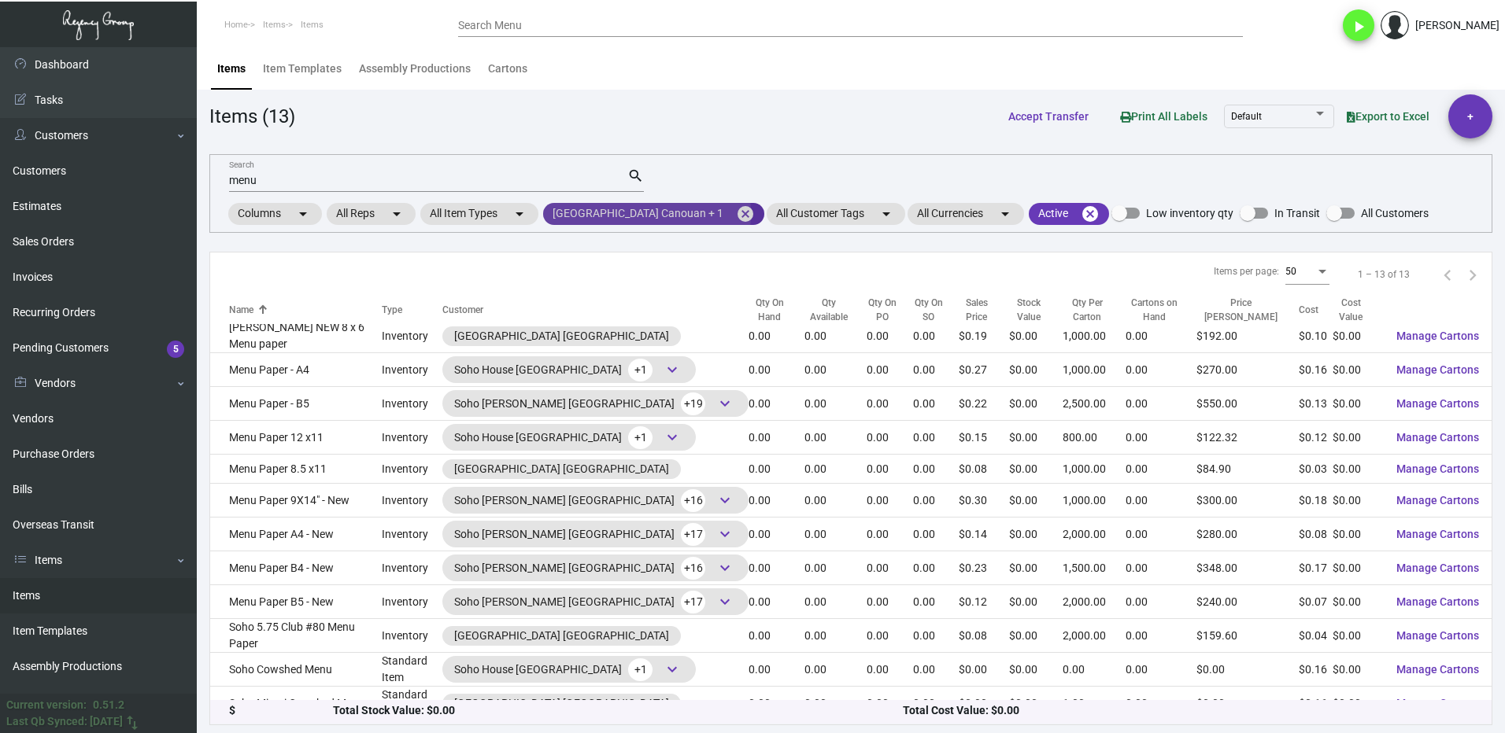
click at [619, 213] on mat-chip "[GEOGRAPHIC_DATA] Canouan + 1 cancel" at bounding box center [653, 214] width 221 height 22
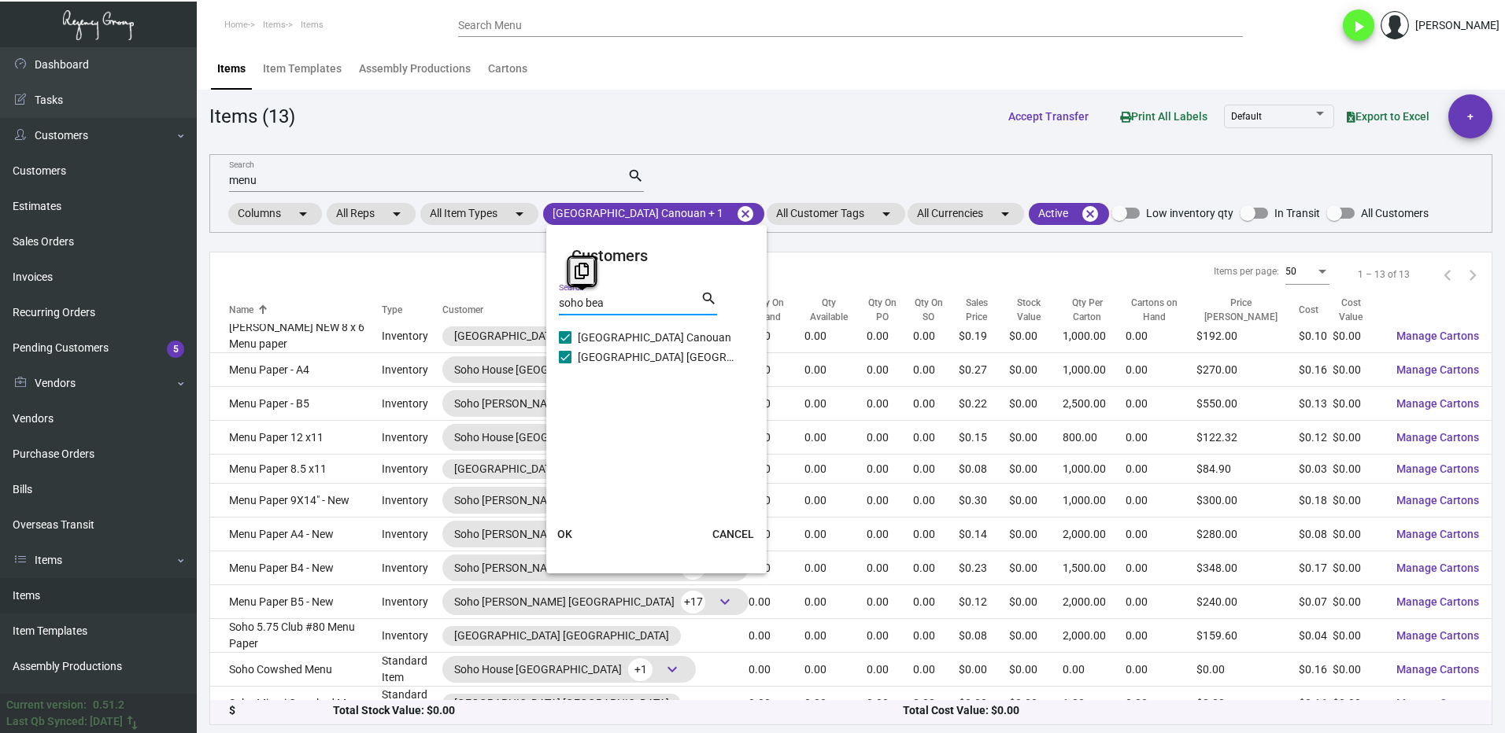
drag, startPoint x: 590, startPoint y: 310, endPoint x: 547, endPoint y: 319, distance: 44.1
click at [547, 319] on mat-card "Customers soho bea Search search [GEOGRAPHIC_DATA] [GEOGRAPHIC_DATA] [GEOGRAPHI…" at bounding box center [656, 399] width 220 height 336
type input "soho"
checkbox input "false"
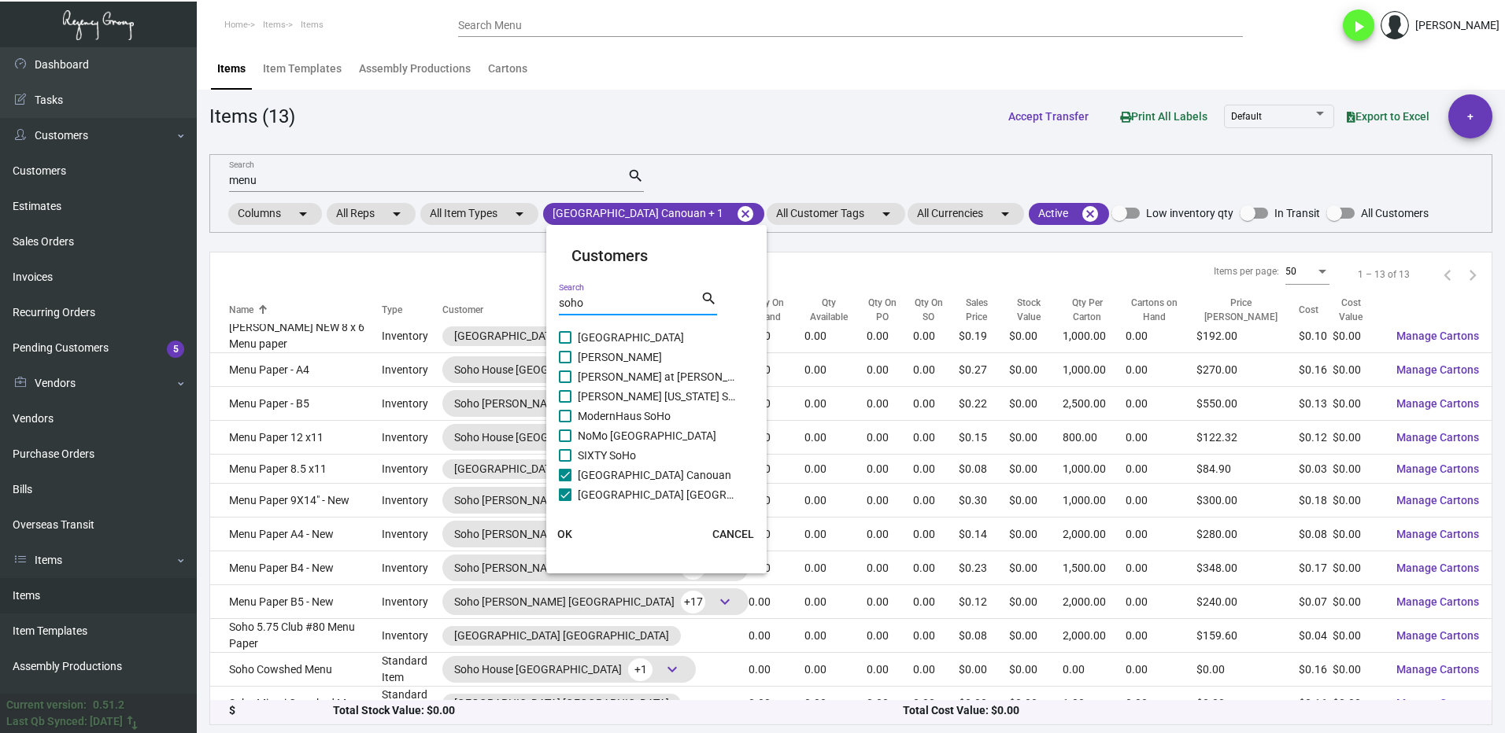
scroll to position [157, 0]
type input "soho"
click at [573, 373] on label "[PERSON_NAME] [GEOGRAPHIC_DATA]" at bounding box center [647, 377] width 176 height 19
click at [565, 383] on input "[PERSON_NAME] [GEOGRAPHIC_DATA]" at bounding box center [564, 383] width 1 height 1
checkbox input "true"
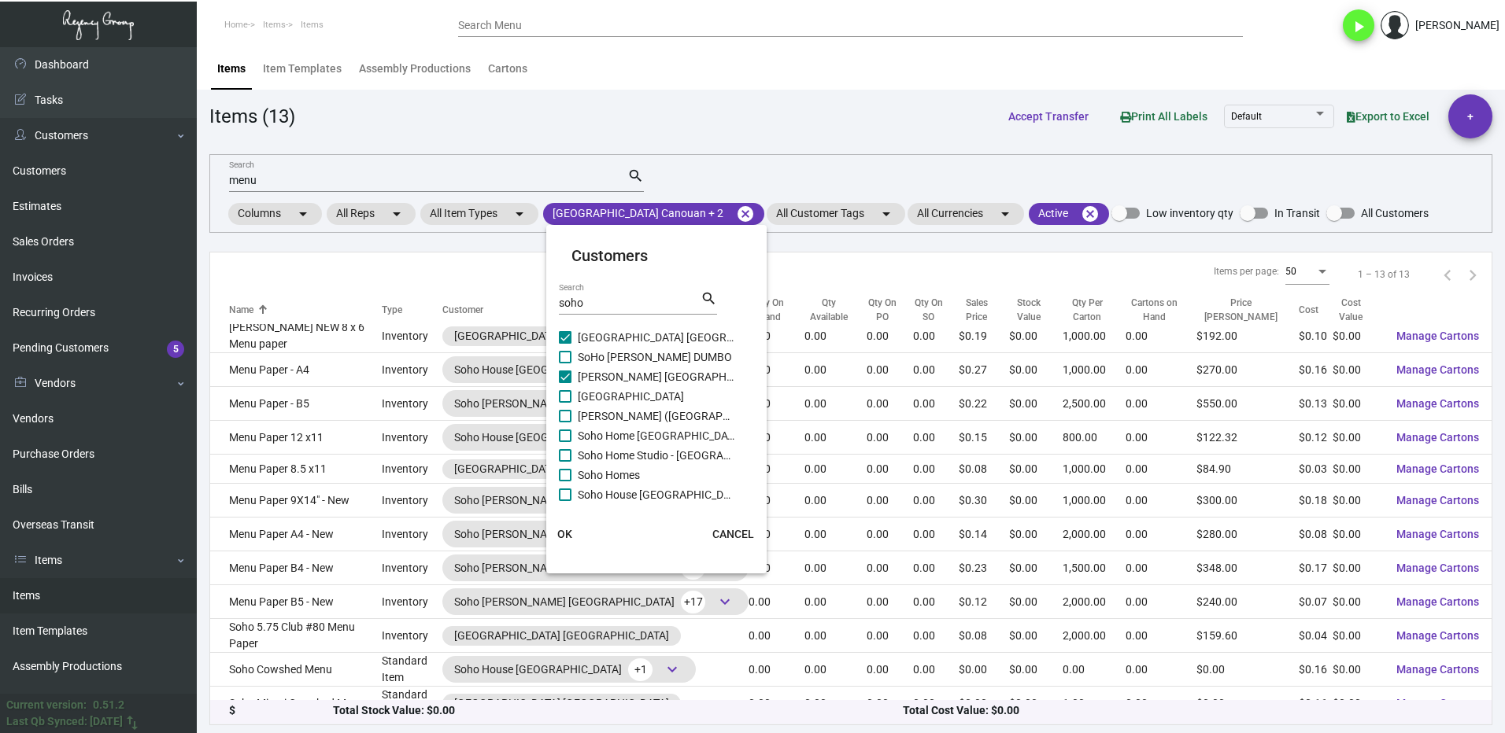
click at [571, 348] on label "SoHo [PERSON_NAME] DUMBO" at bounding box center [647, 357] width 176 height 19
click at [565, 364] on input "SoHo [PERSON_NAME] DUMBO" at bounding box center [564, 364] width 1 height 1
checkbox input "true"
click at [559, 401] on mat-card-content "[GEOGRAPHIC_DATA] [GEOGRAPHIC_DATA] [PERSON_NAME] Soho Harolds at [PERSON_NAME]…" at bounding box center [656, 414] width 195 height 173
click at [563, 415] on span at bounding box center [565, 416] width 13 height 13
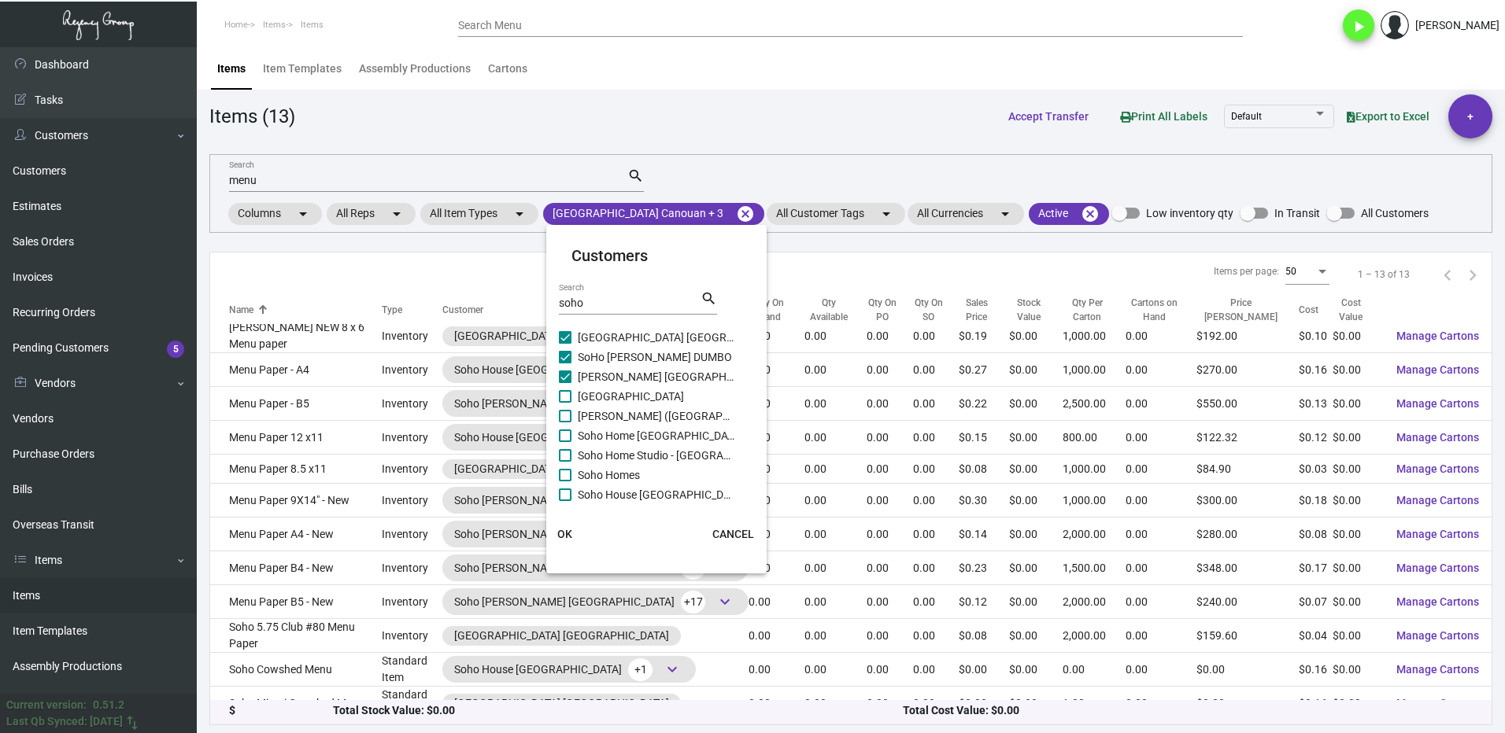
click at [564, 423] on input "[PERSON_NAME] ([GEOGRAPHIC_DATA])" at bounding box center [564, 423] width 1 height 1
checkbox input "true"
click at [559, 438] on mat-card-content "[GEOGRAPHIC_DATA] [GEOGRAPHIC_DATA] [PERSON_NAME] Soho Harolds at [PERSON_NAME]…" at bounding box center [656, 414] width 195 height 173
click at [564, 449] on label "Soho Home Studio - [GEOGRAPHIC_DATA]" at bounding box center [647, 455] width 176 height 19
click at [564, 462] on input "Soho Home Studio - [GEOGRAPHIC_DATA]" at bounding box center [564, 462] width 1 height 1
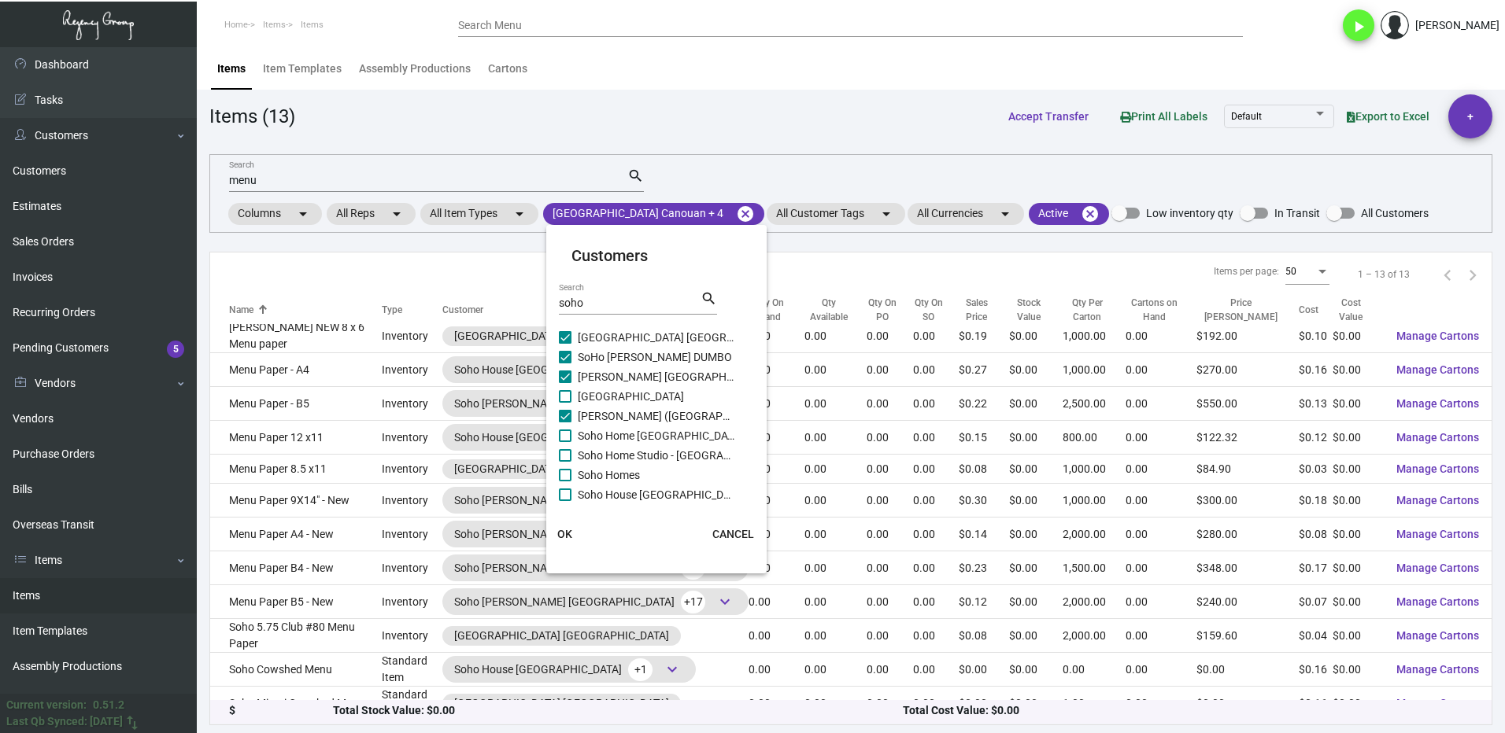
checkbox input "true"
click at [565, 435] on span at bounding box center [565, 436] width 13 height 13
click at [565, 442] on input "Soho Home [GEOGRAPHIC_DATA]" at bounding box center [564, 442] width 1 height 1
checkbox input "true"
click at [567, 395] on span at bounding box center [565, 396] width 13 height 13
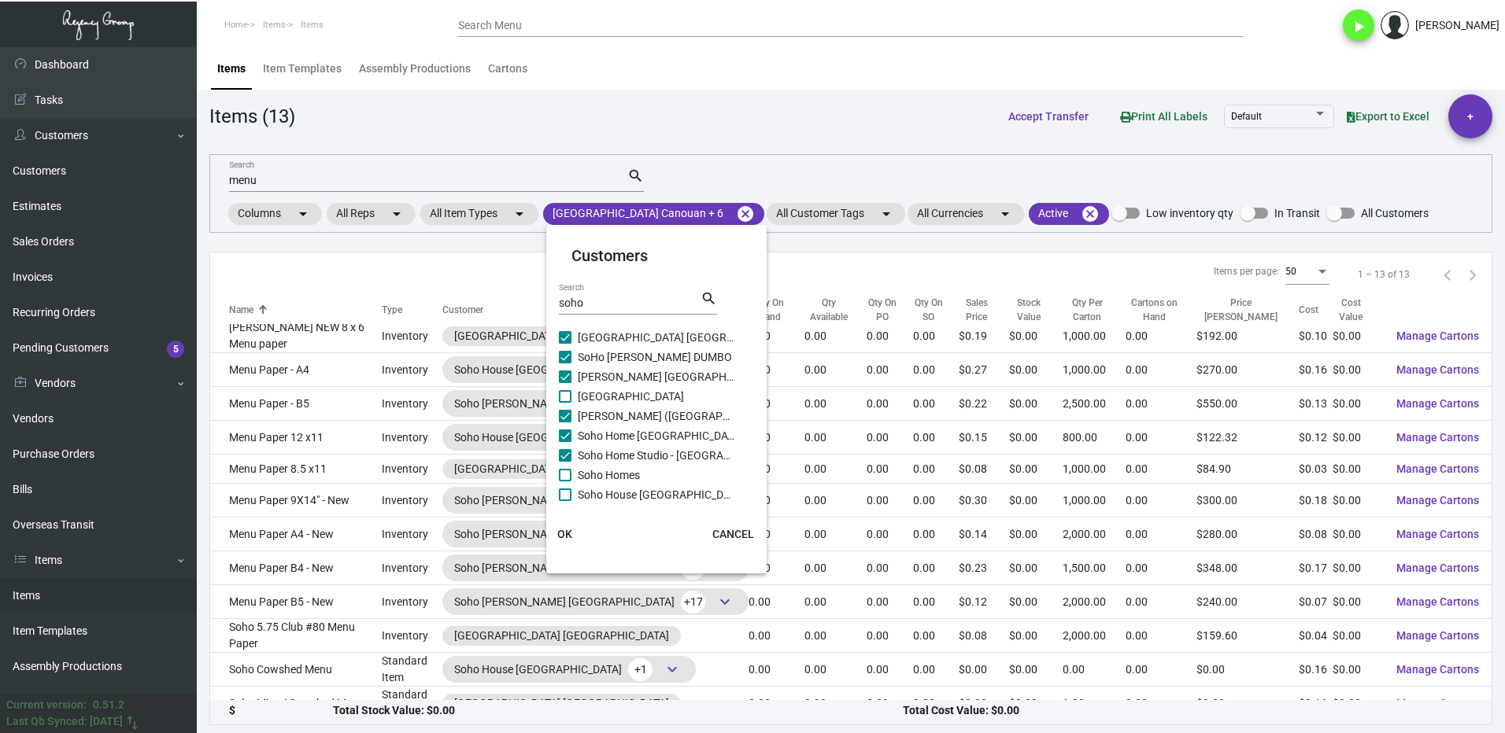
click at [565, 403] on input "[GEOGRAPHIC_DATA]" at bounding box center [564, 403] width 1 height 1
checkbox input "true"
click at [568, 470] on span at bounding box center [565, 475] width 13 height 13
click at [565, 482] on input "Soho Homes" at bounding box center [564, 482] width 1 height 1
checkbox input "true"
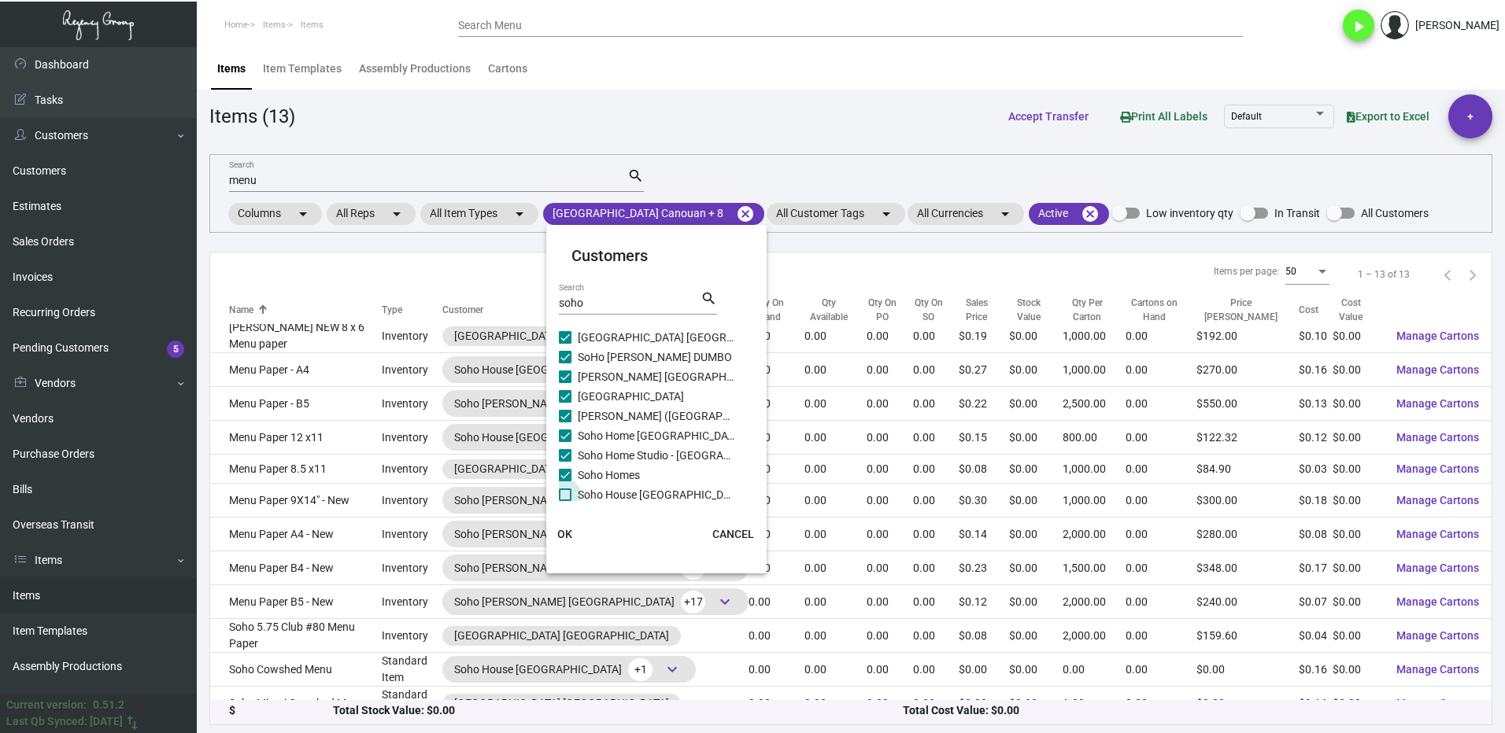
click at [568, 492] on span at bounding box center [565, 495] width 13 height 13
click at [565, 501] on input "Soho House [GEOGRAPHIC_DATA]" at bounding box center [564, 501] width 1 height 1
checkbox input "true"
drag, startPoint x: 560, startPoint y: 426, endPoint x: 567, endPoint y: 437, distance: 13.1
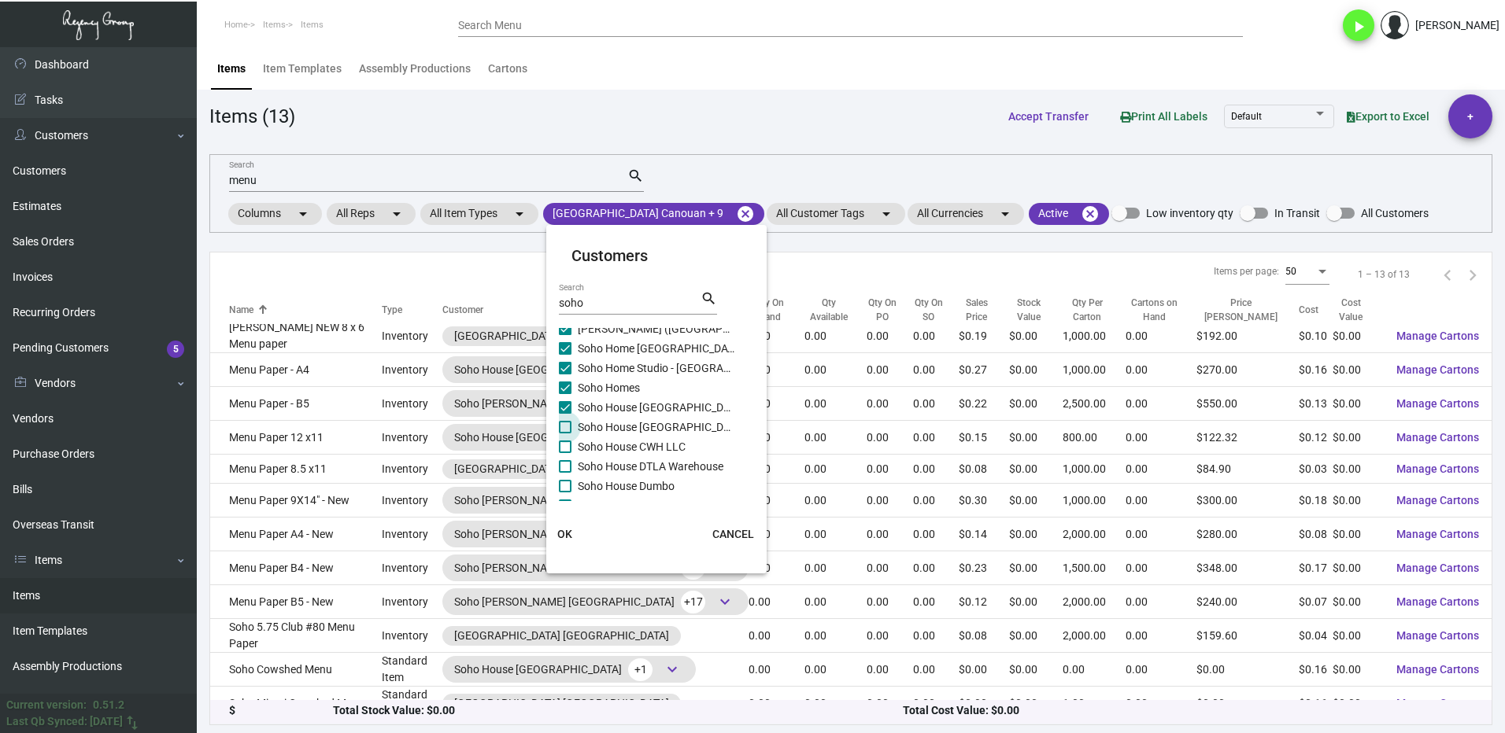
click at [560, 427] on span at bounding box center [565, 427] width 13 height 13
click at [564, 434] on input "Soho House [GEOGRAPHIC_DATA]" at bounding box center [564, 434] width 1 height 1
checkbox input "true"
drag, startPoint x: 567, startPoint y: 437, endPoint x: 569, endPoint y: 452, distance: 15.9
click at [567, 438] on div "[GEOGRAPHIC_DATA] [GEOGRAPHIC_DATA] [PERSON_NAME] Soho Harolds at [PERSON_NAME]…" at bounding box center [657, 476] width 197 height 787
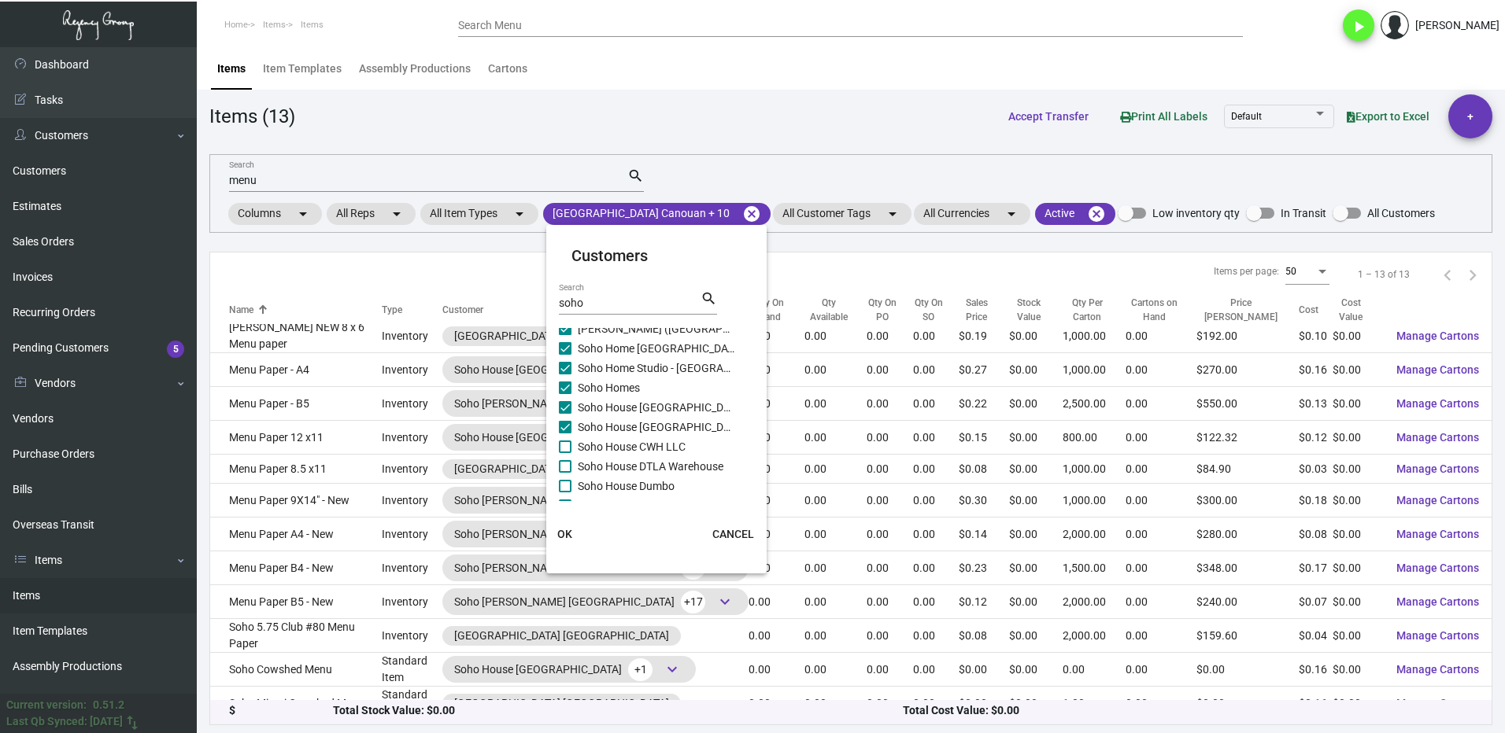
click at [567, 462] on span at bounding box center [565, 466] width 13 height 13
click at [565, 473] on input "Soho House DTLA Warehouse" at bounding box center [564, 473] width 1 height 1
checkbox input "true"
click at [570, 478] on label "Soho House Dumbo" at bounding box center [647, 486] width 176 height 19
click at [565, 493] on input "Soho House Dumbo" at bounding box center [564, 493] width 1 height 1
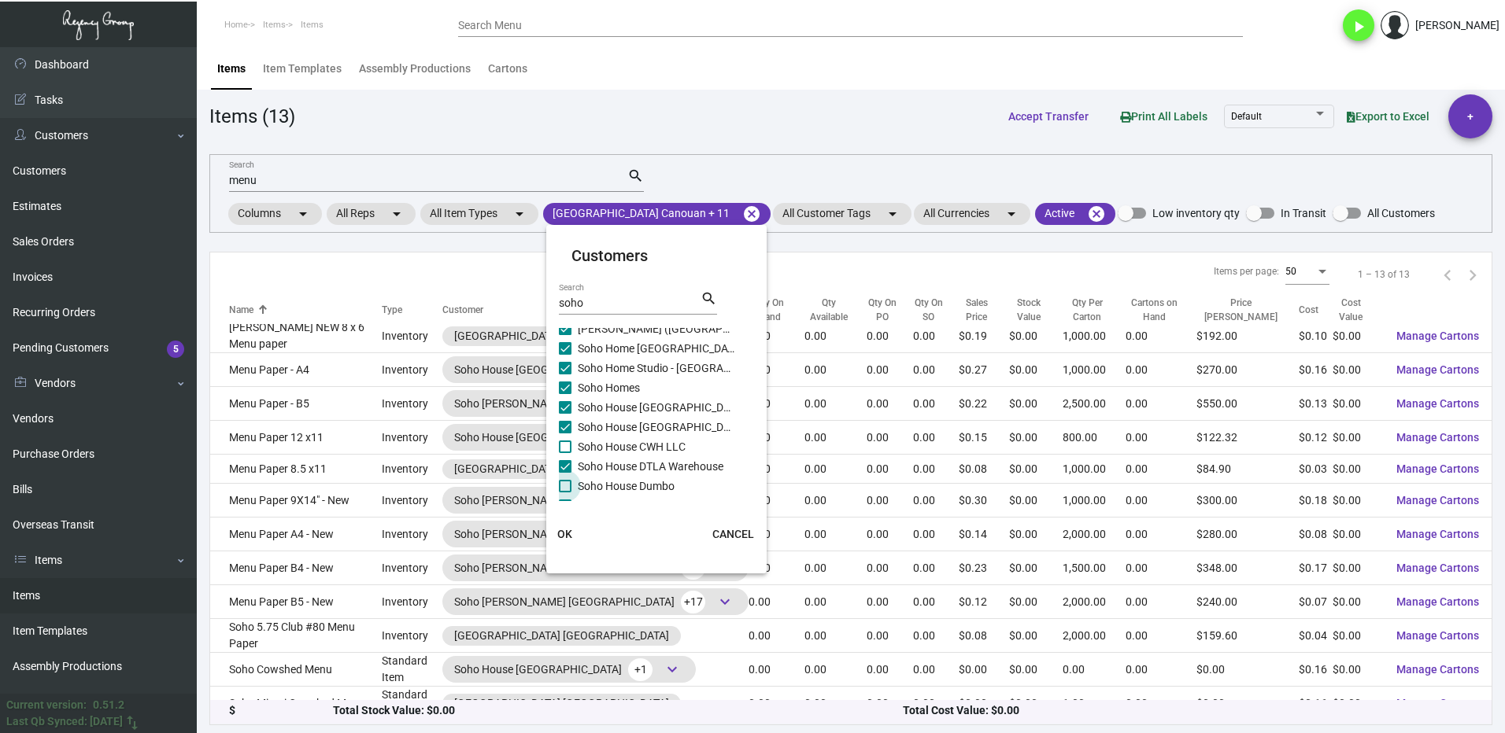
checkbox input "true"
click at [571, 447] on span at bounding box center [565, 447] width 13 height 13
click at [565, 453] on input "Soho House CWH LLC" at bounding box center [564, 453] width 1 height 1
checkbox input "true"
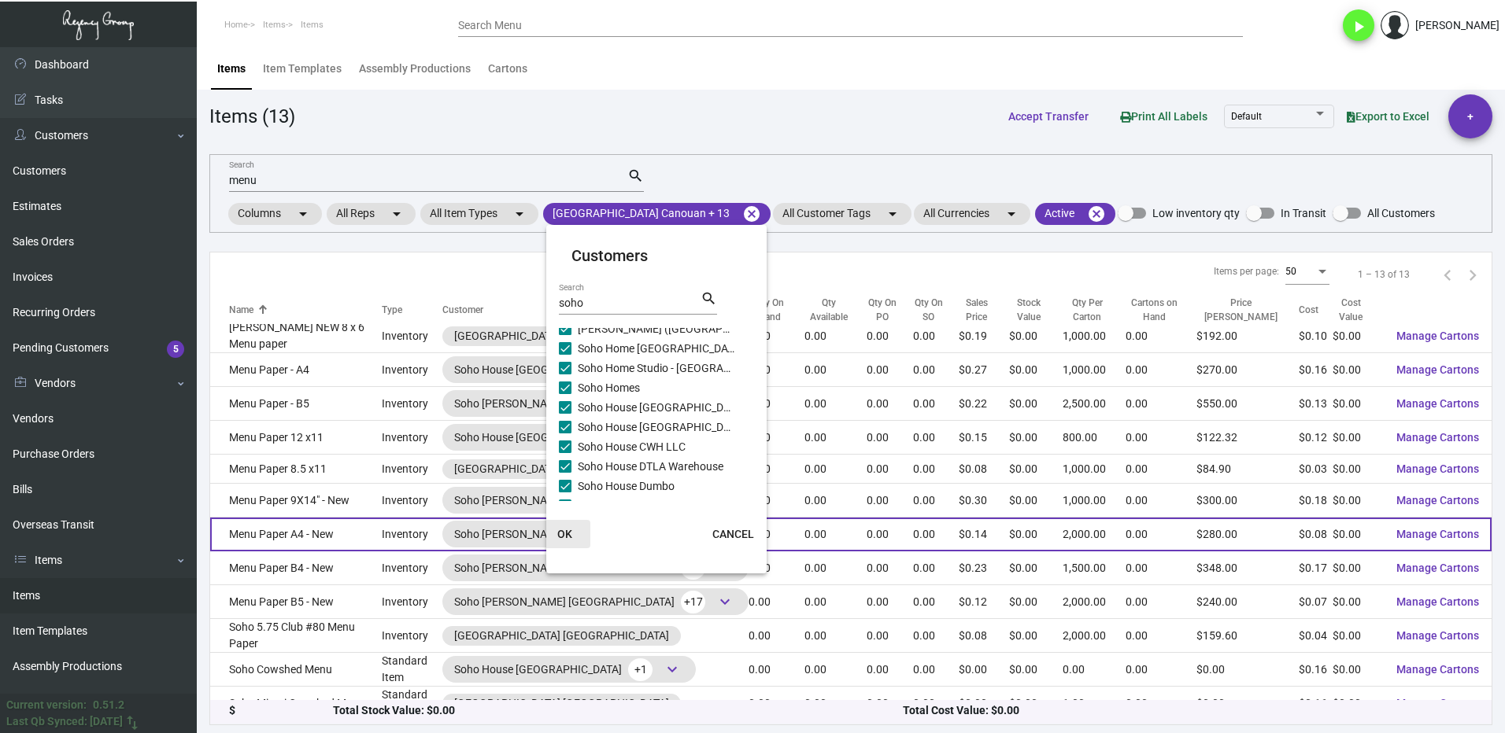
drag, startPoint x: 575, startPoint y: 526, endPoint x: 598, endPoint y: 527, distance: 22.8
click at [574, 526] on button "OK" at bounding box center [565, 534] width 50 height 28
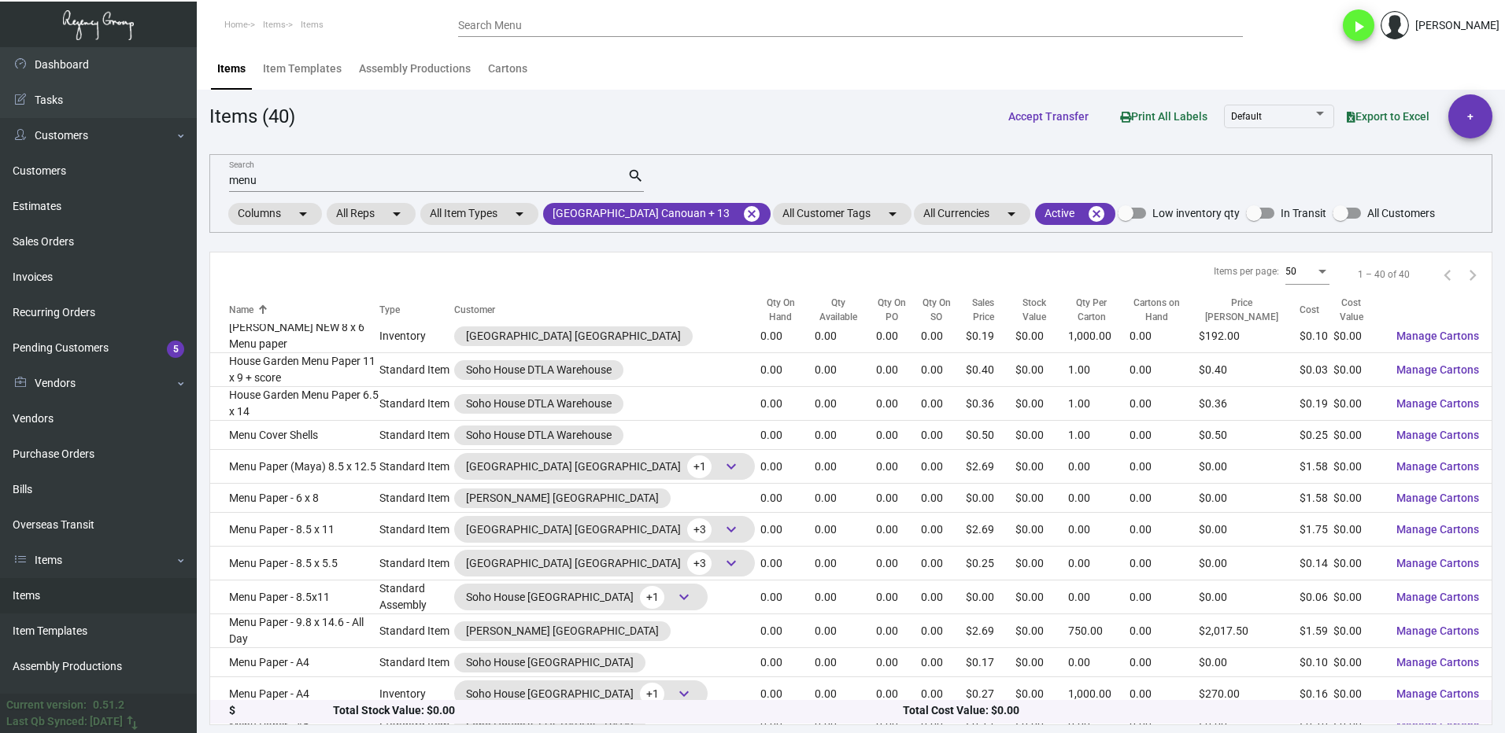
click at [269, 178] on input "menu" at bounding box center [428, 181] width 398 height 13
type input "m"
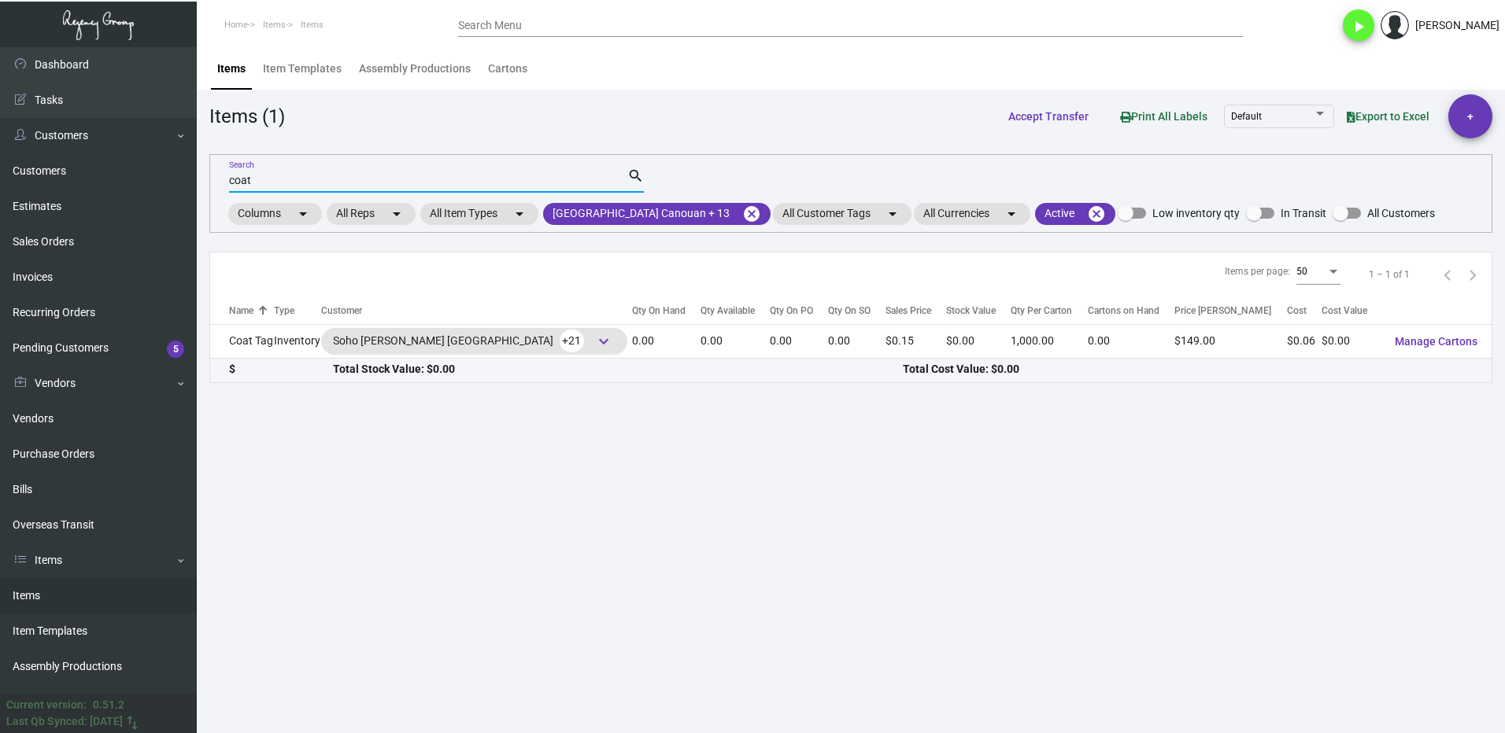
scroll to position [0, 0]
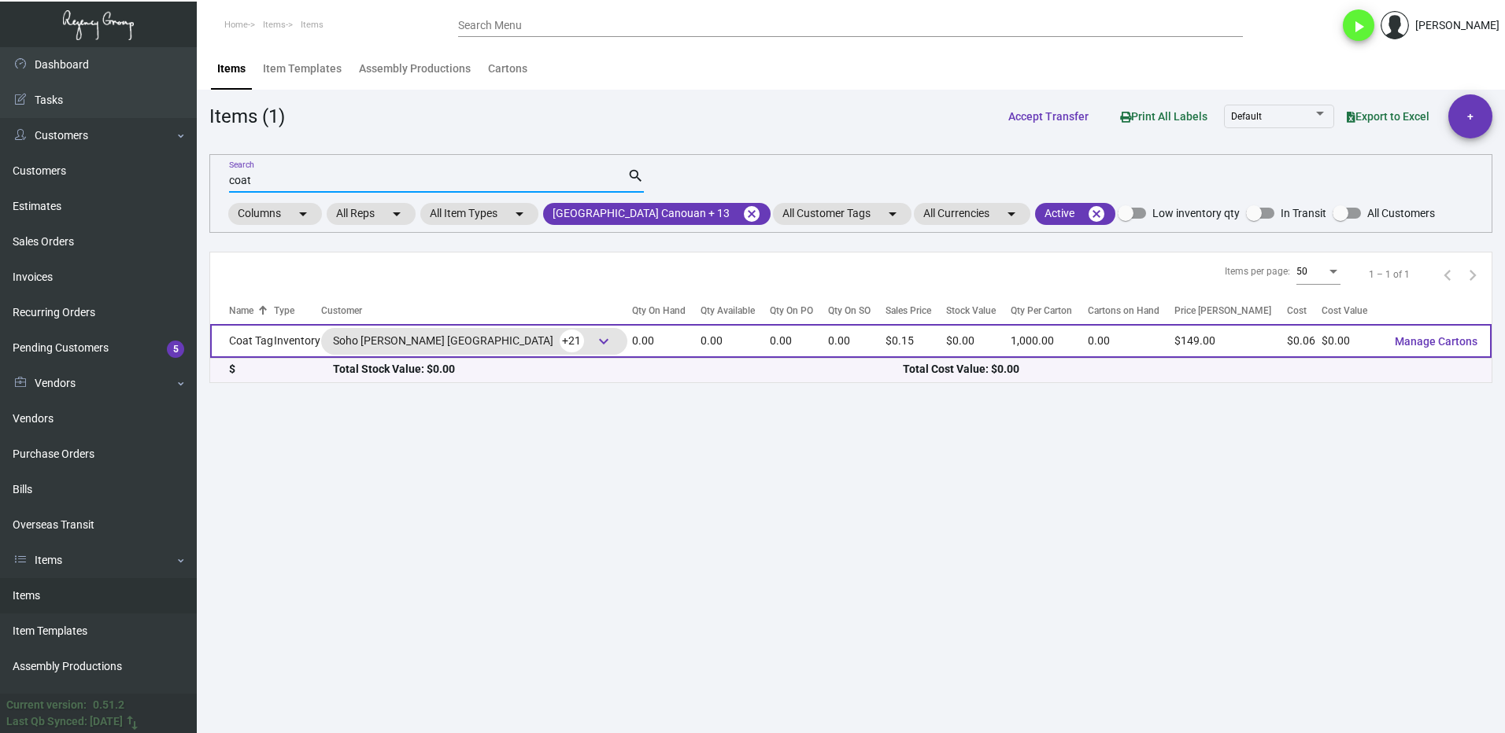
type input "coat"
click at [283, 348] on td "Inventory" at bounding box center [297, 341] width 47 height 34
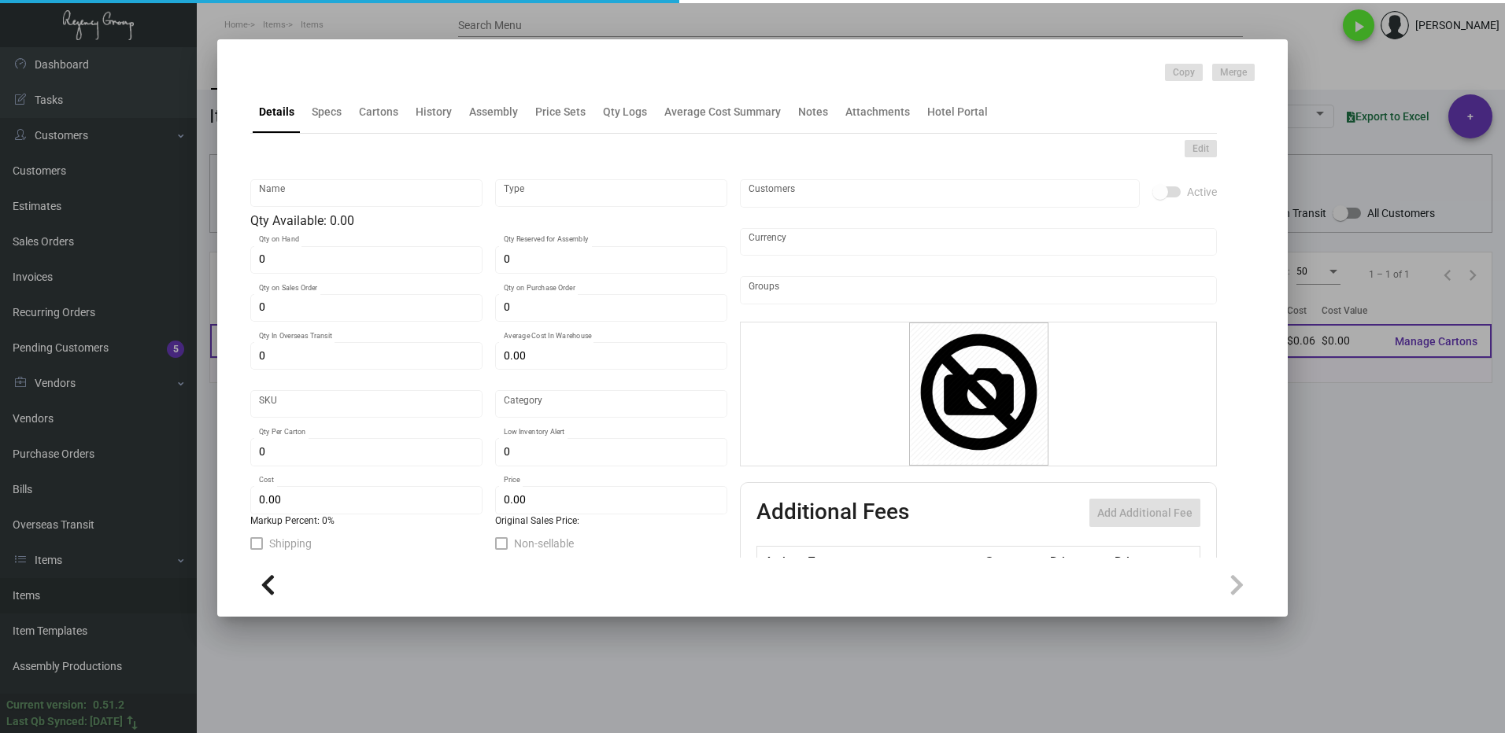
type input "Coat Tag"
type input "Inventory"
type input "$ 0.13305"
type input "SH-714-593"
type input "Standard"
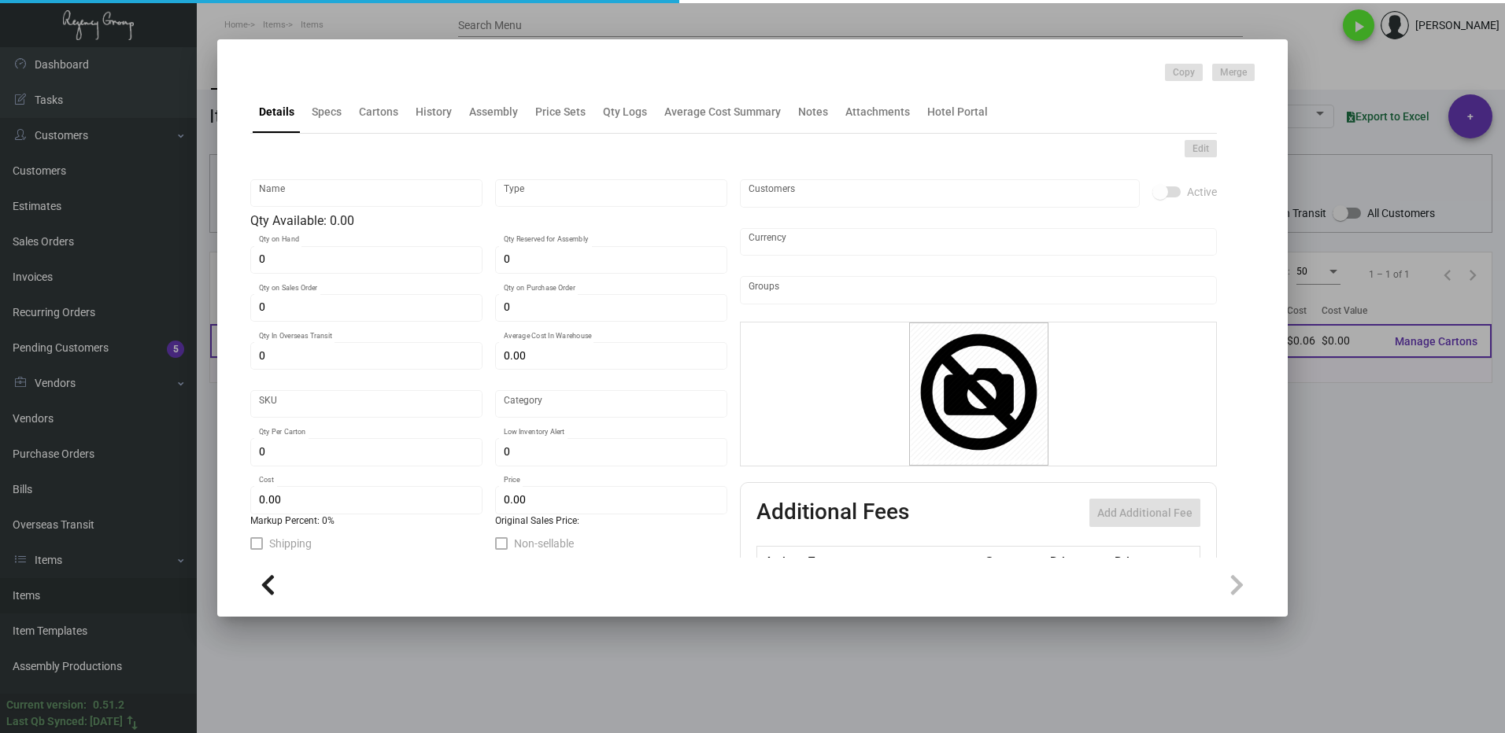
type input "1,000"
type input "$ 0.06055"
type input "$ 0.149"
type textarea "Coat check tags: size 2.75x4.65 10pt white csu stock, printing cool gray 10 2 s…"
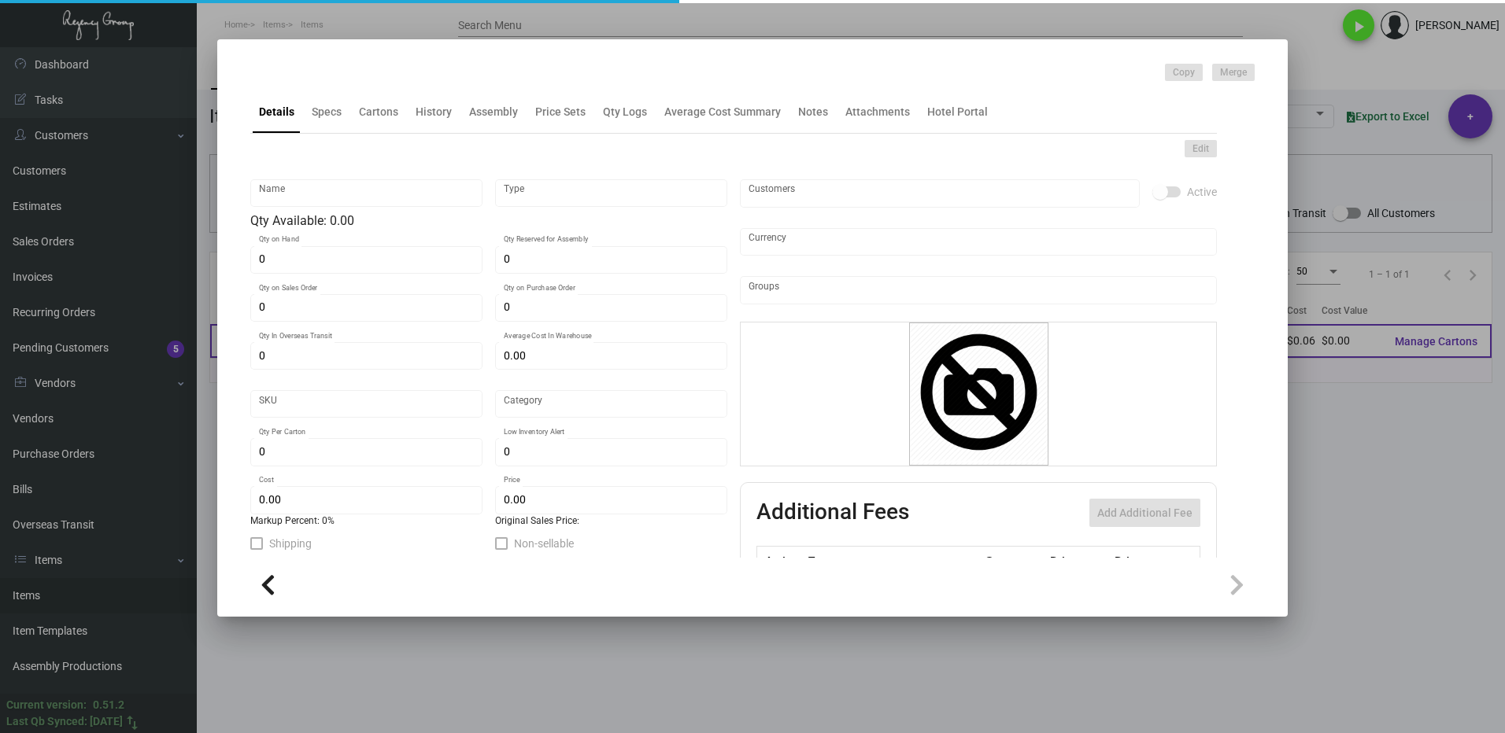
type textarea "Coat check tags: size 2.75x4.65 10pt white csu stock, printing cool gray 10 2 s…"
checkbox input "true"
type input "United States Dollar $"
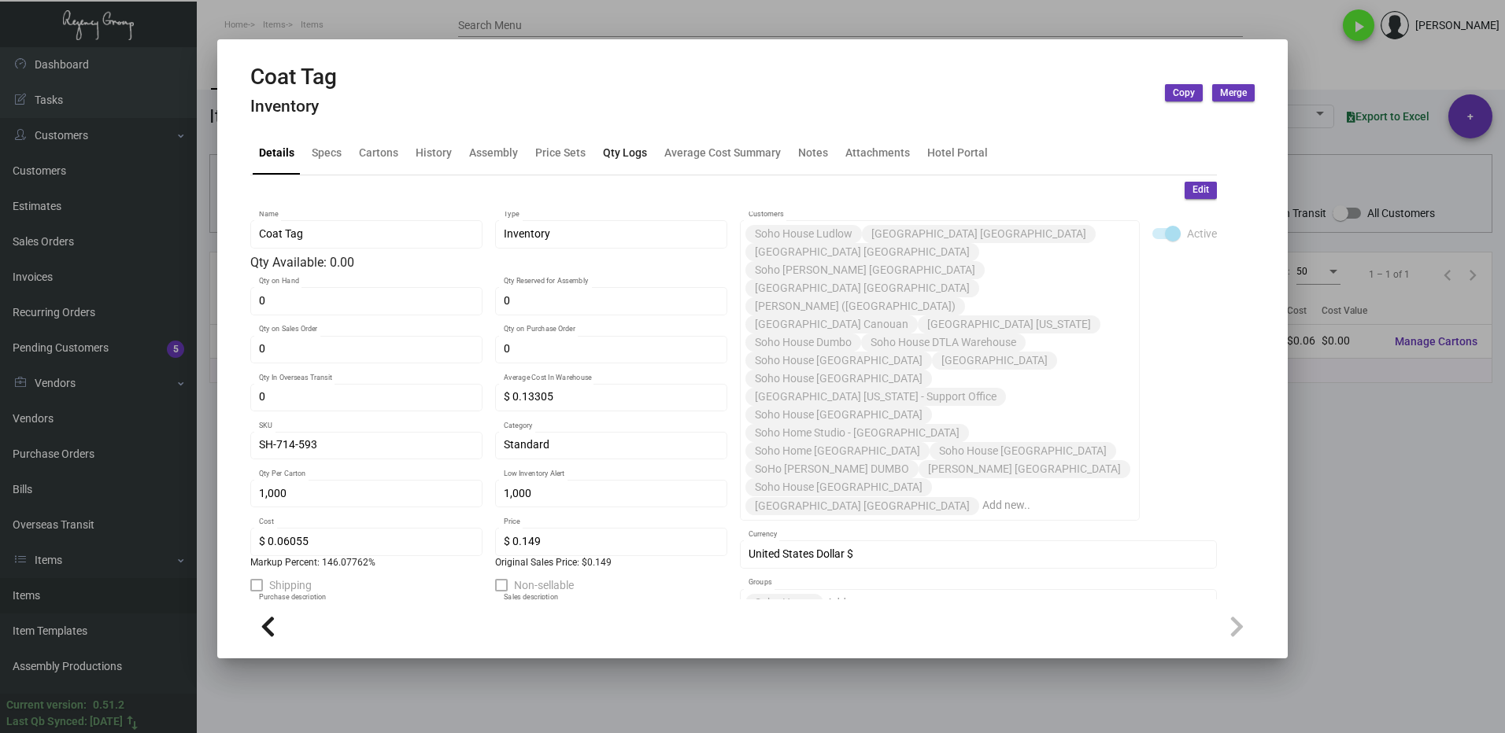
click at [610, 149] on div "Qty Logs" at bounding box center [625, 153] width 44 height 17
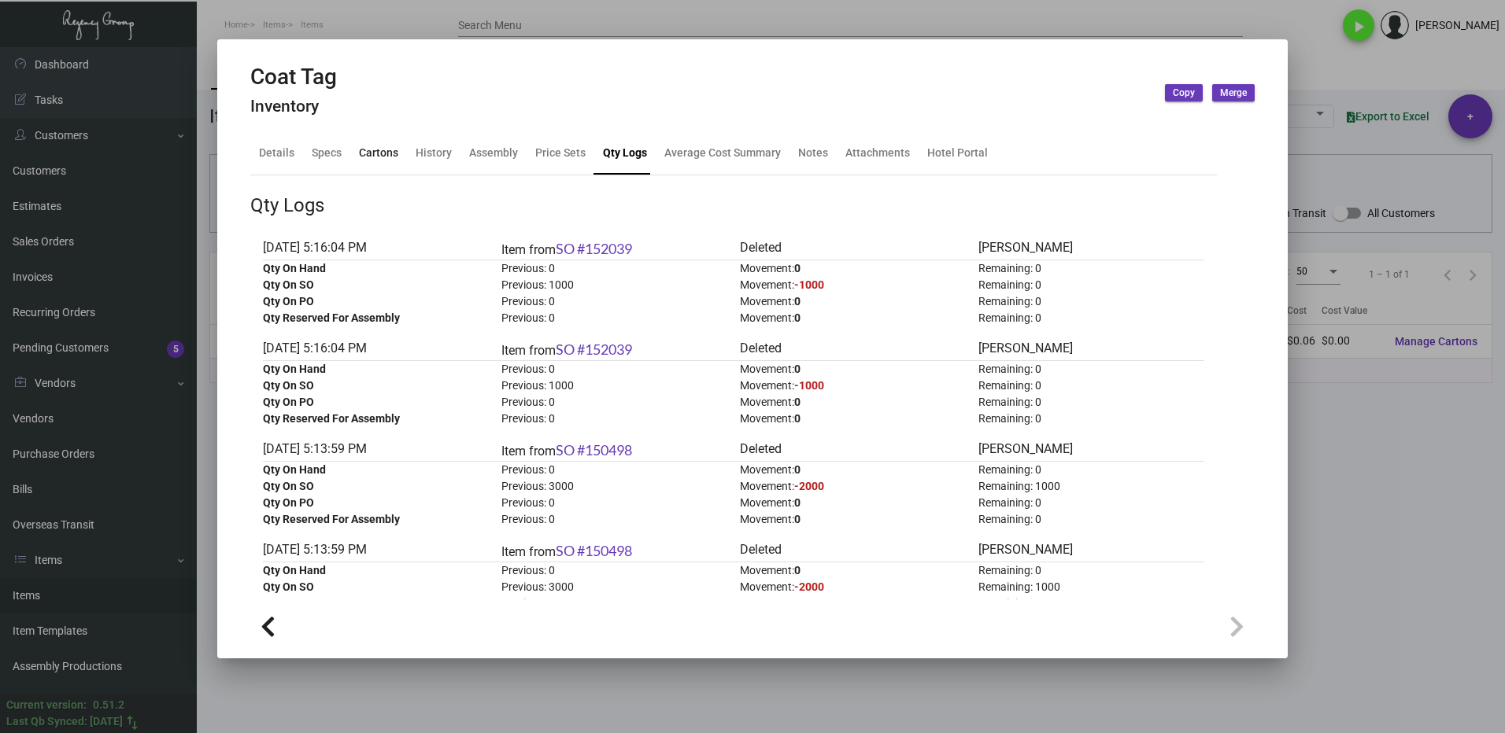
click at [362, 144] on div "Cartons" at bounding box center [379, 154] width 52 height 38
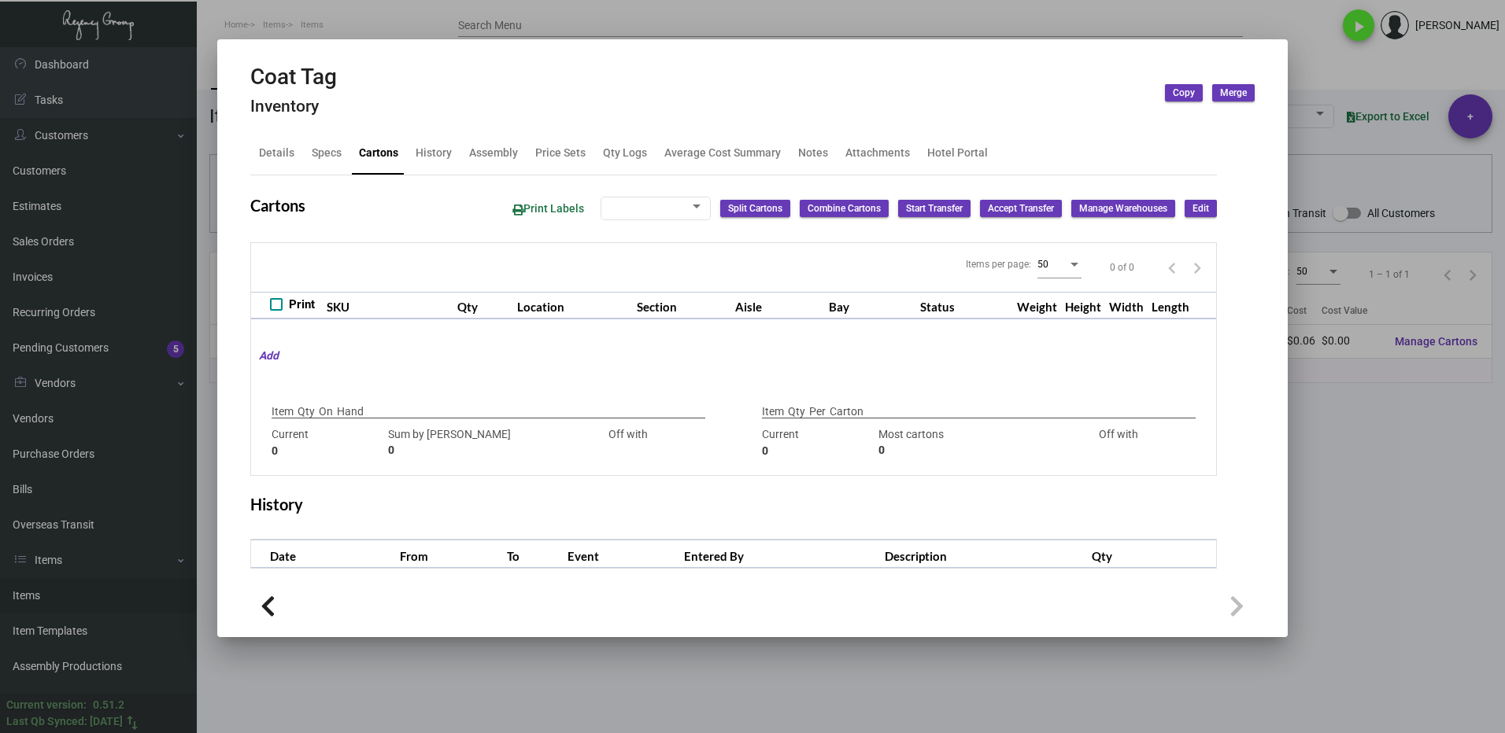
type input "0"
type input "1,000"
type input "3000"
type input "-2000"
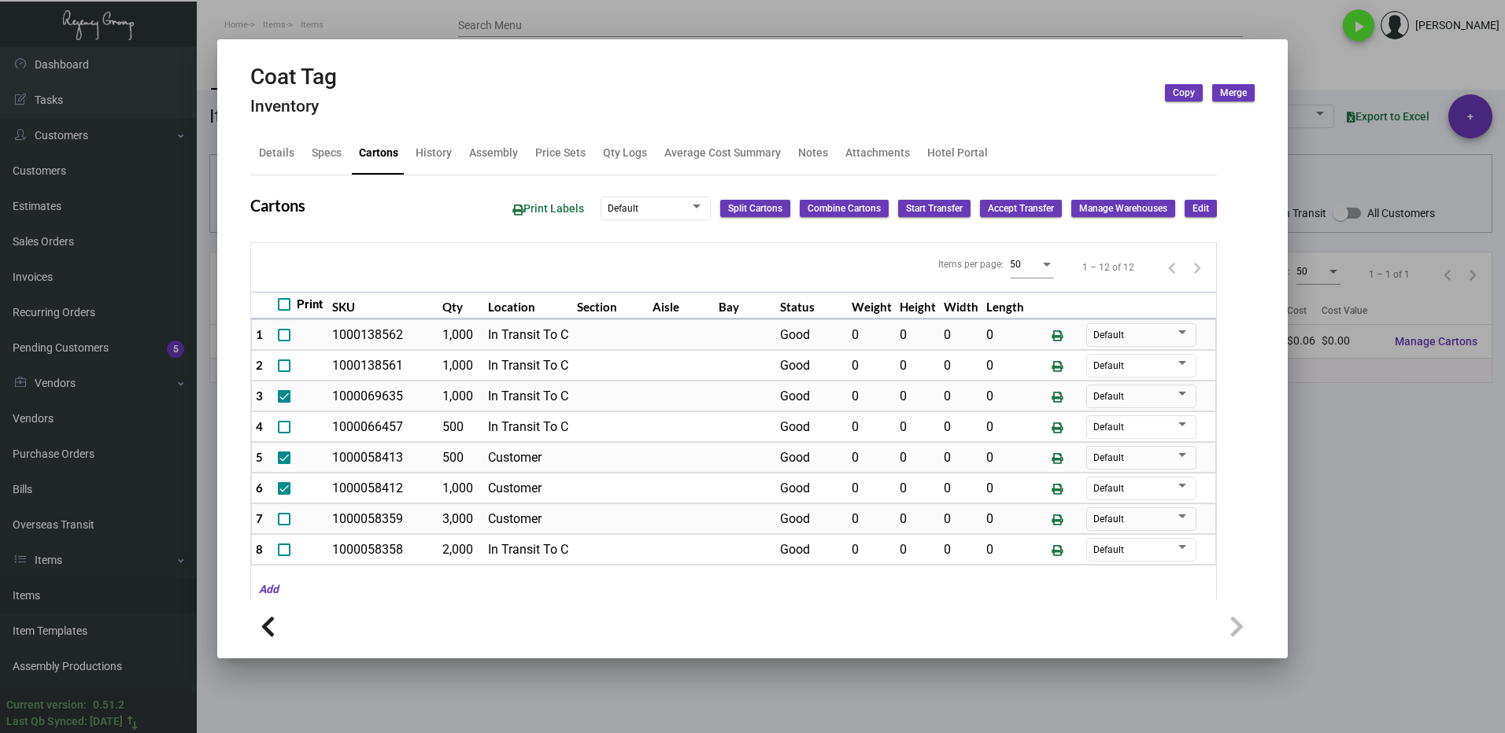
click at [1327, 536] on div at bounding box center [752, 366] width 1505 height 733
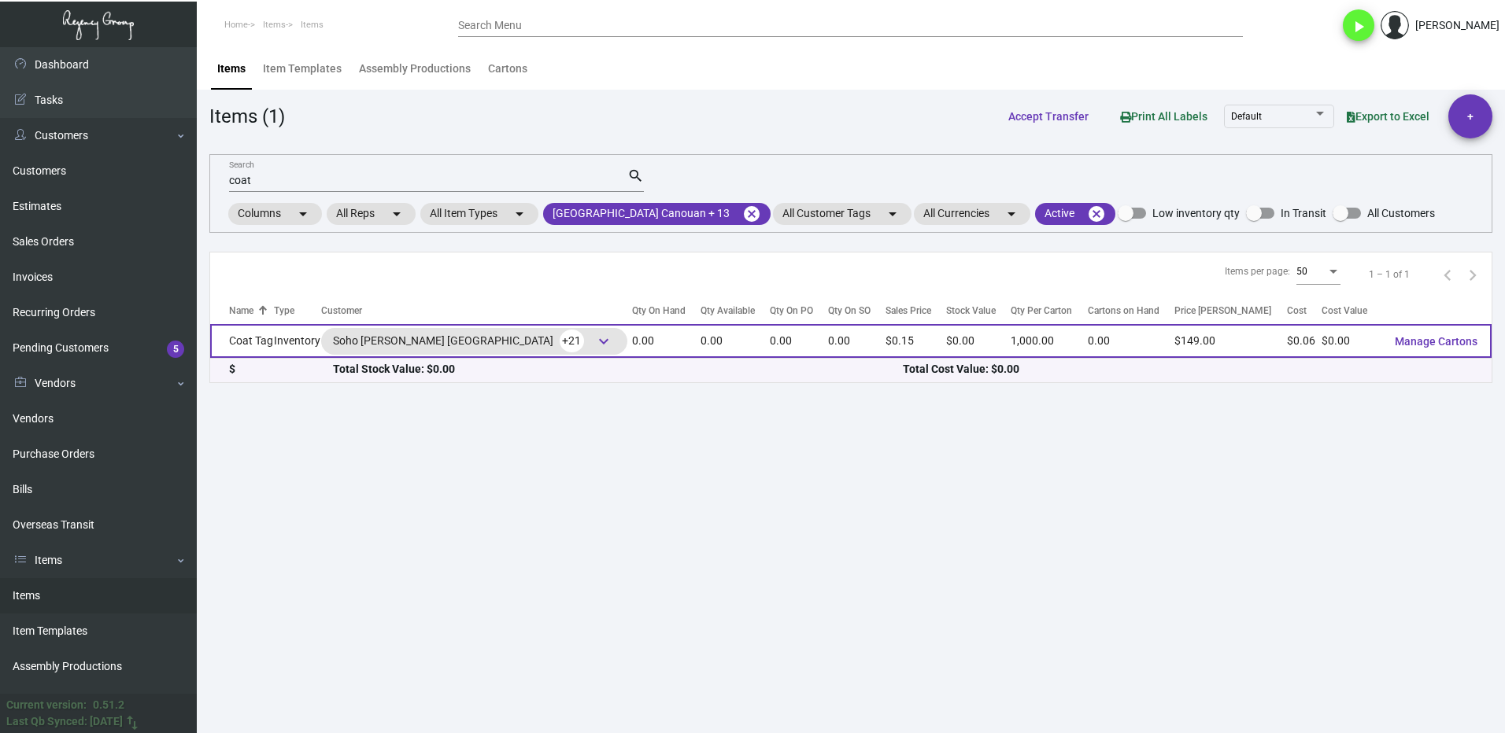
click at [594, 345] on span "keyboard_arrow_down" at bounding box center [603, 341] width 19 height 19
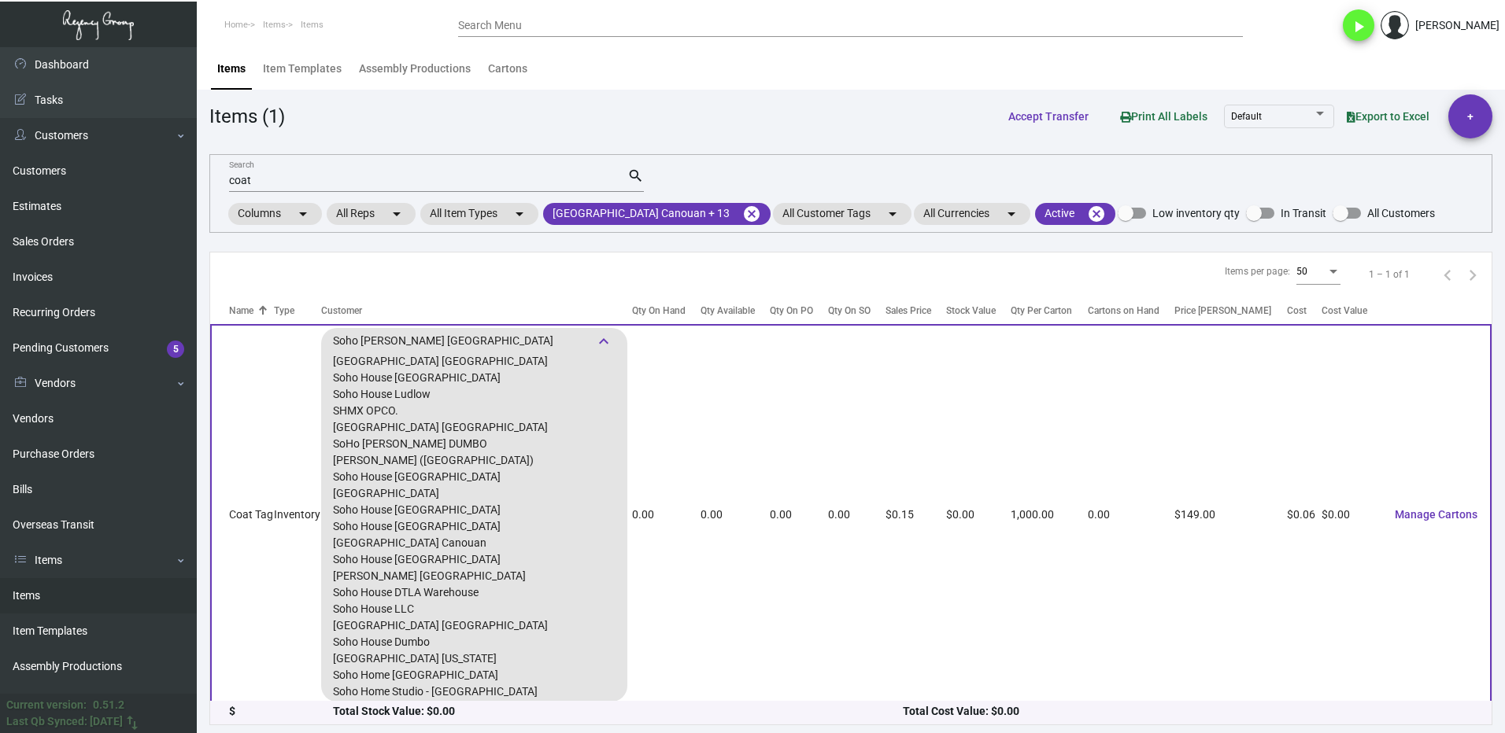
click at [299, 422] on td "Inventory" at bounding box center [297, 514] width 47 height 381
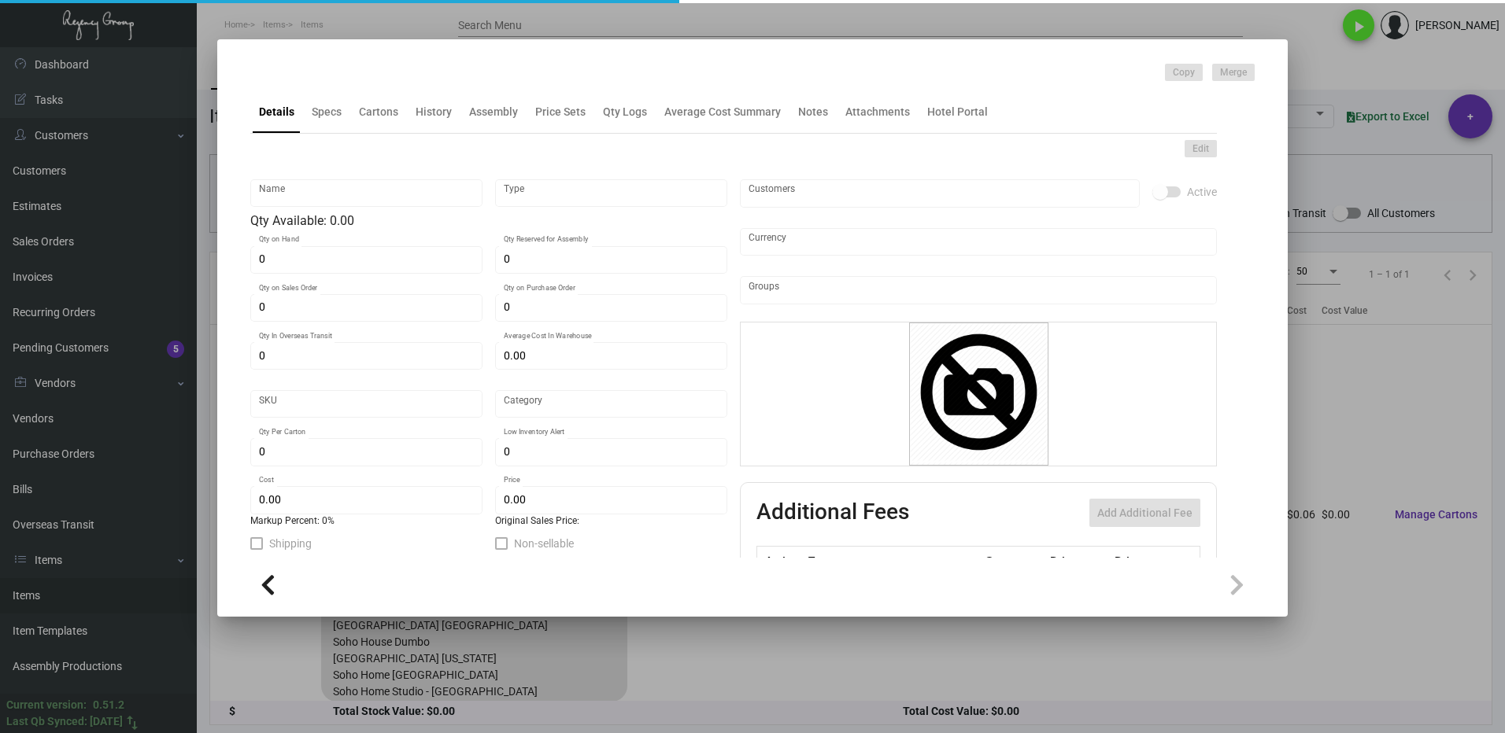
type input "Coat Tag"
type input "Inventory"
type input "$ 0.13305"
type input "SH-714-593"
type input "Standard"
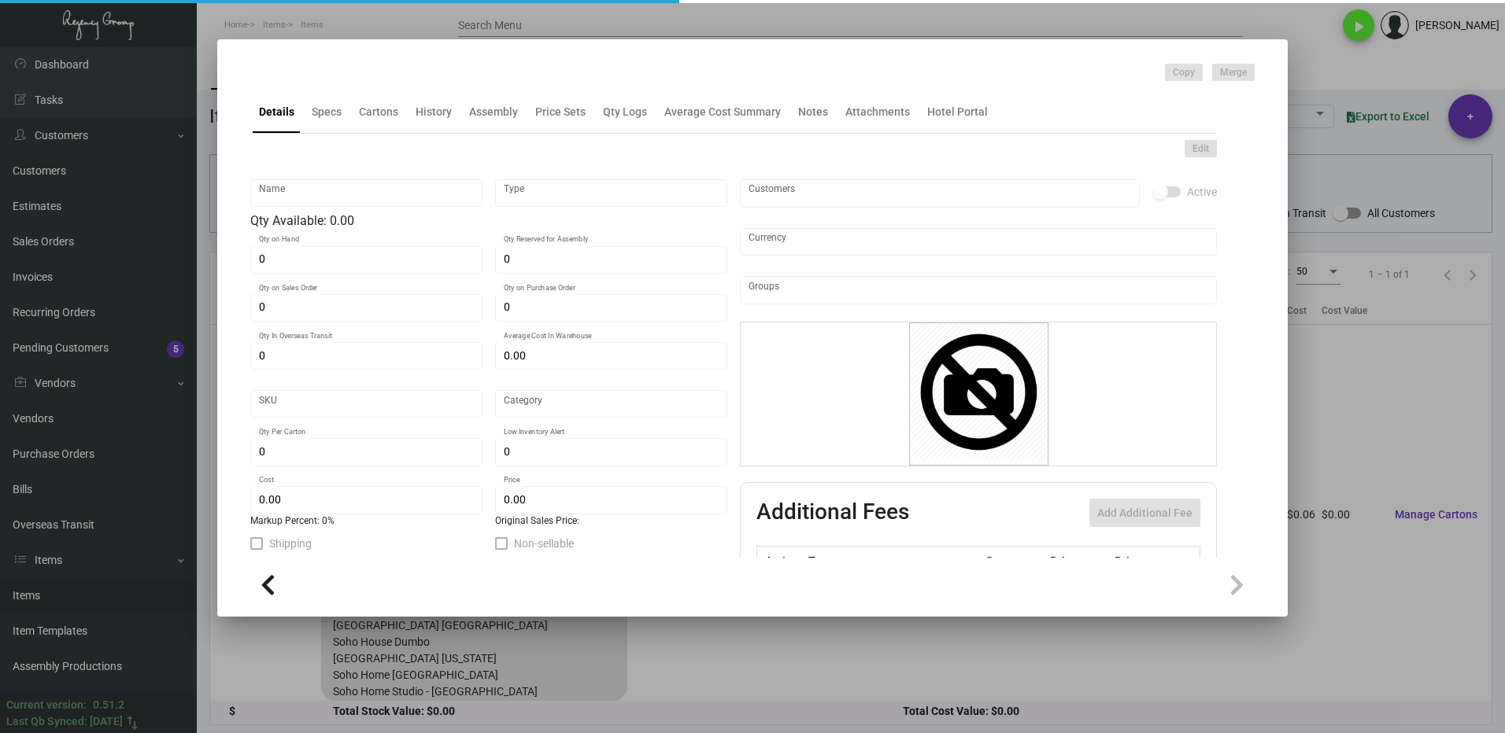
type input "1,000"
type input "$ 0.06055"
type input "$ 0.149"
type textarea "Coat check tags: size 2.75x4.65 10pt white csu stock, printing cool gray 10 2 s…"
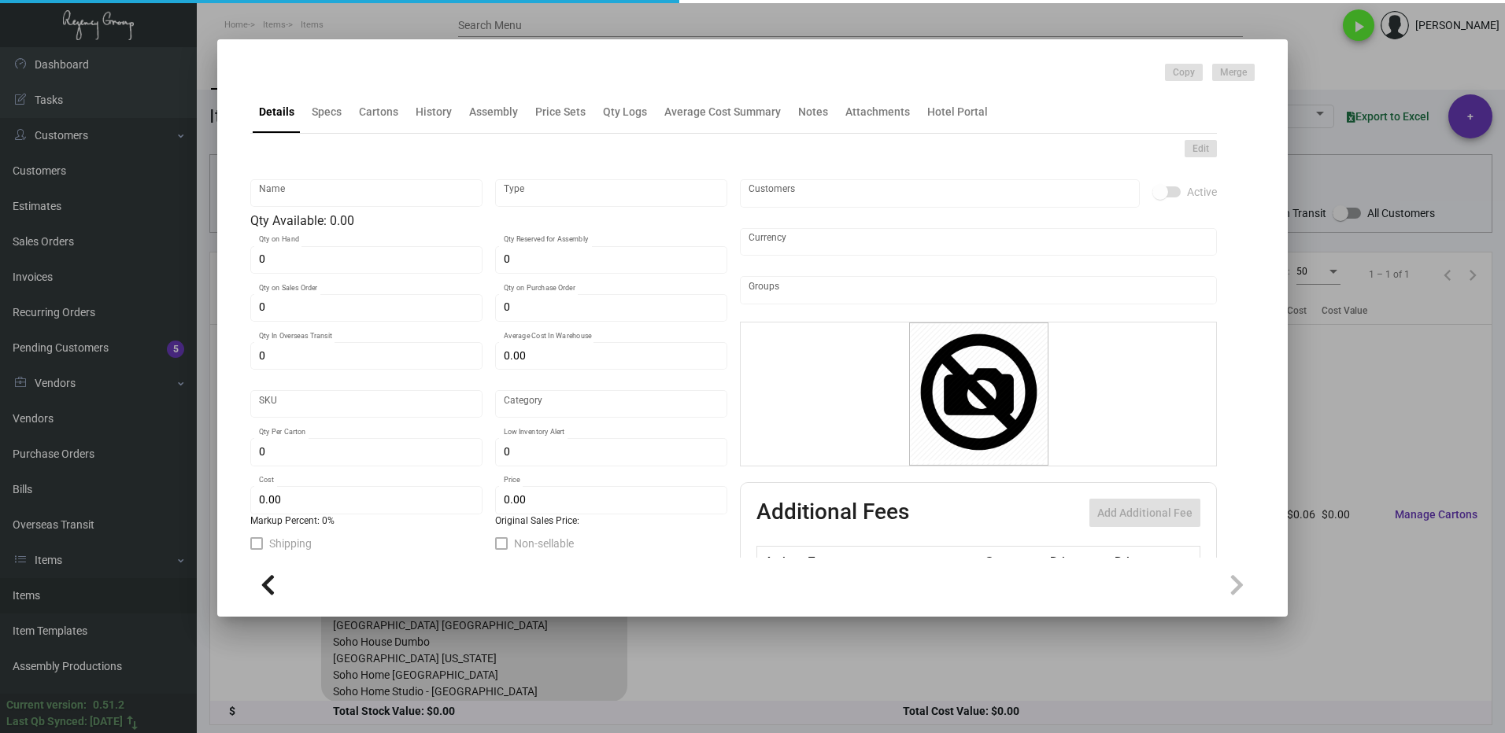
type textarea "Coat check tags: size 2.75x4.65 10pt white csu stock, printing cool gray 10 2 s…"
checkbox input "true"
type input "United States Dollar $"
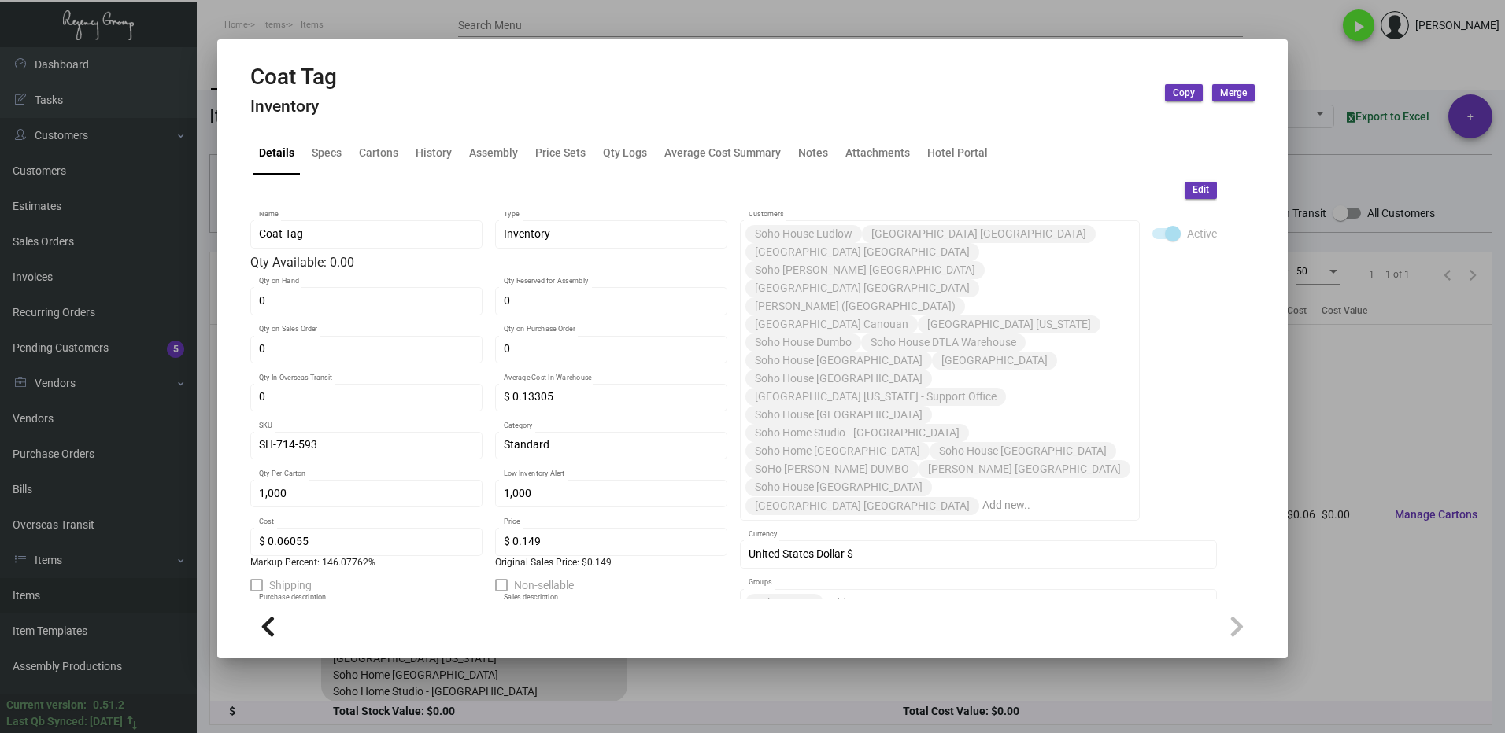
click at [1313, 57] on div at bounding box center [752, 366] width 1505 height 733
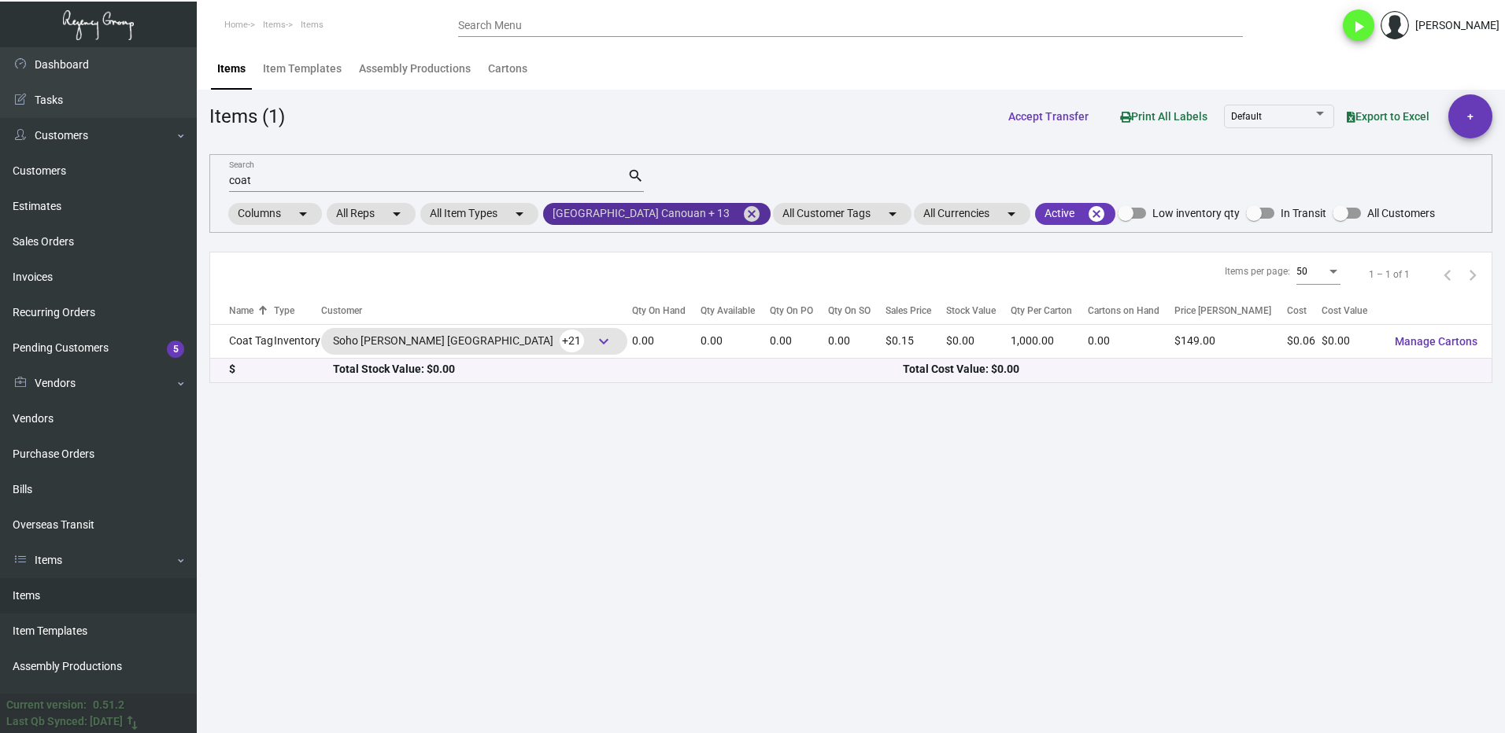
click at [649, 216] on mat-chip "[GEOGRAPHIC_DATA] Canouan + 13 cancel" at bounding box center [656, 214] width 227 height 22
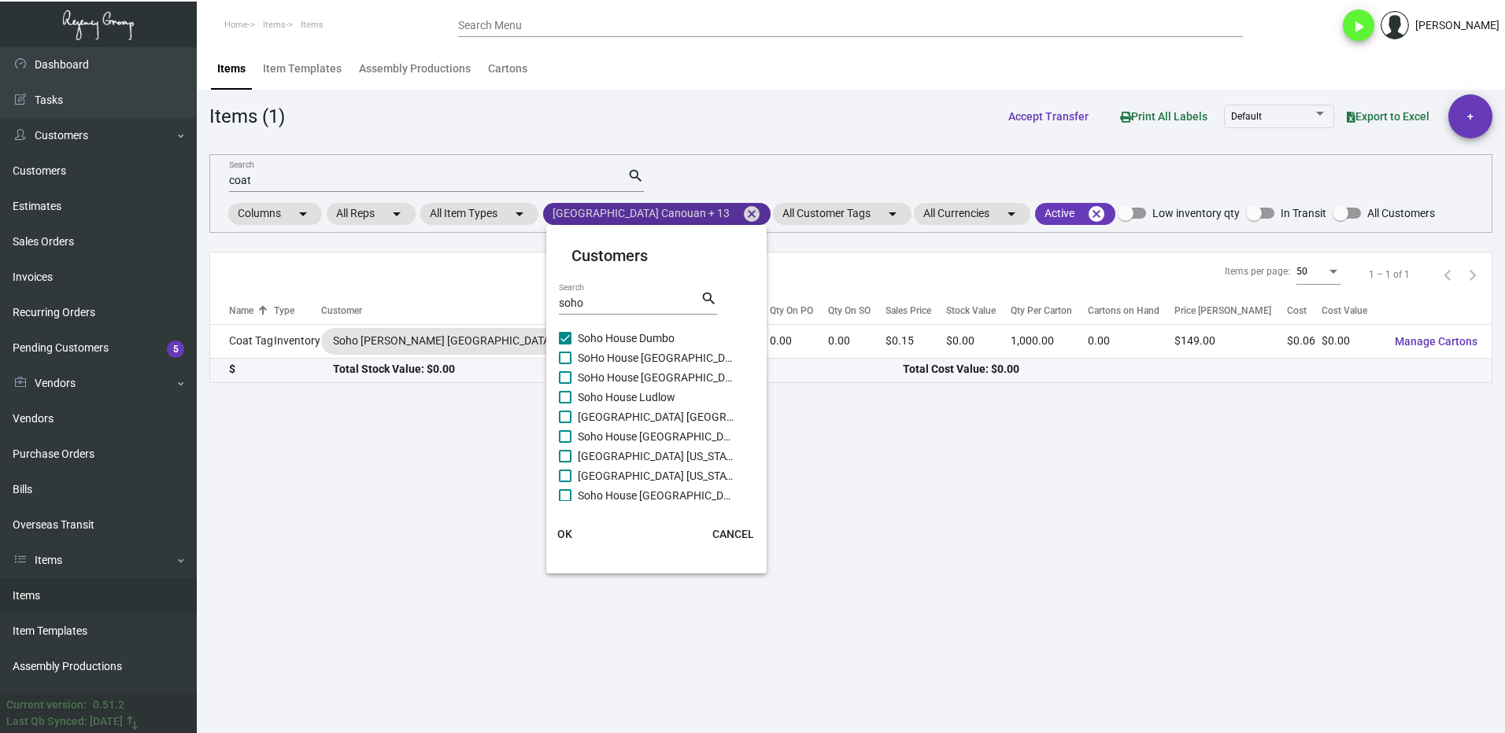
scroll to position [393, 0]
click at [572, 356] on label "SoHo House [GEOGRAPHIC_DATA]" at bounding box center [647, 357] width 176 height 19
click at [565, 364] on input "SoHo House [GEOGRAPHIC_DATA]" at bounding box center [564, 364] width 1 height 1
checkbox input "true"
drag, startPoint x: 573, startPoint y: 368, endPoint x: 571, endPoint y: 376, distance: 8.0
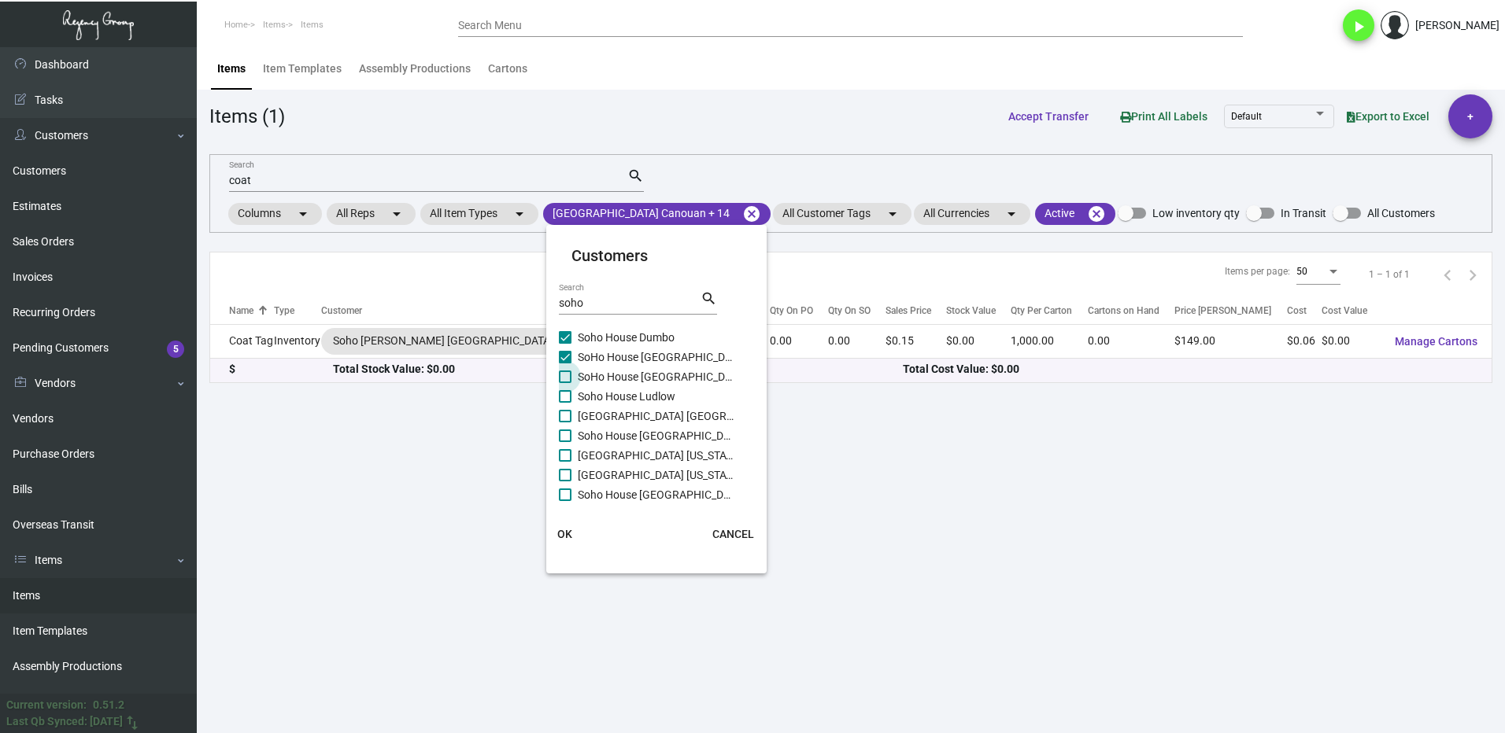
click at [572, 369] on label "SoHo House [GEOGRAPHIC_DATA]" at bounding box center [647, 377] width 176 height 19
click at [565, 383] on input "SoHo House [GEOGRAPHIC_DATA]" at bounding box center [564, 383] width 1 height 1
checkbox input "true"
click at [569, 396] on span at bounding box center [565, 396] width 13 height 13
click at [565, 403] on input "Soho House Ludlow" at bounding box center [564, 403] width 1 height 1
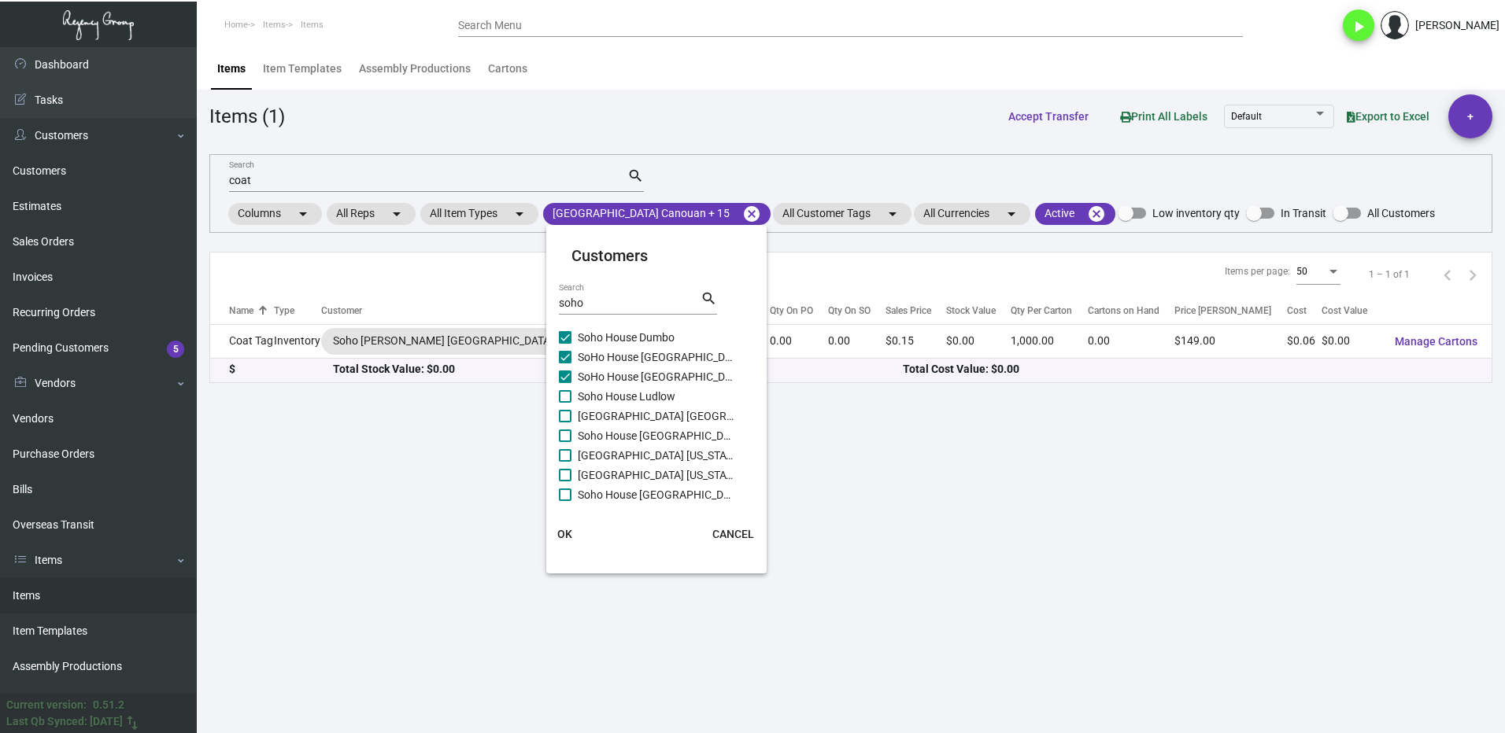
checkbox input "true"
click at [570, 408] on label "[GEOGRAPHIC_DATA] [GEOGRAPHIC_DATA]" at bounding box center [647, 416] width 176 height 19
click at [565, 423] on input "[GEOGRAPHIC_DATA] [GEOGRAPHIC_DATA]" at bounding box center [564, 423] width 1 height 1
checkbox input "true"
click at [572, 427] on label "Soho House [GEOGRAPHIC_DATA]" at bounding box center [647, 436] width 176 height 19
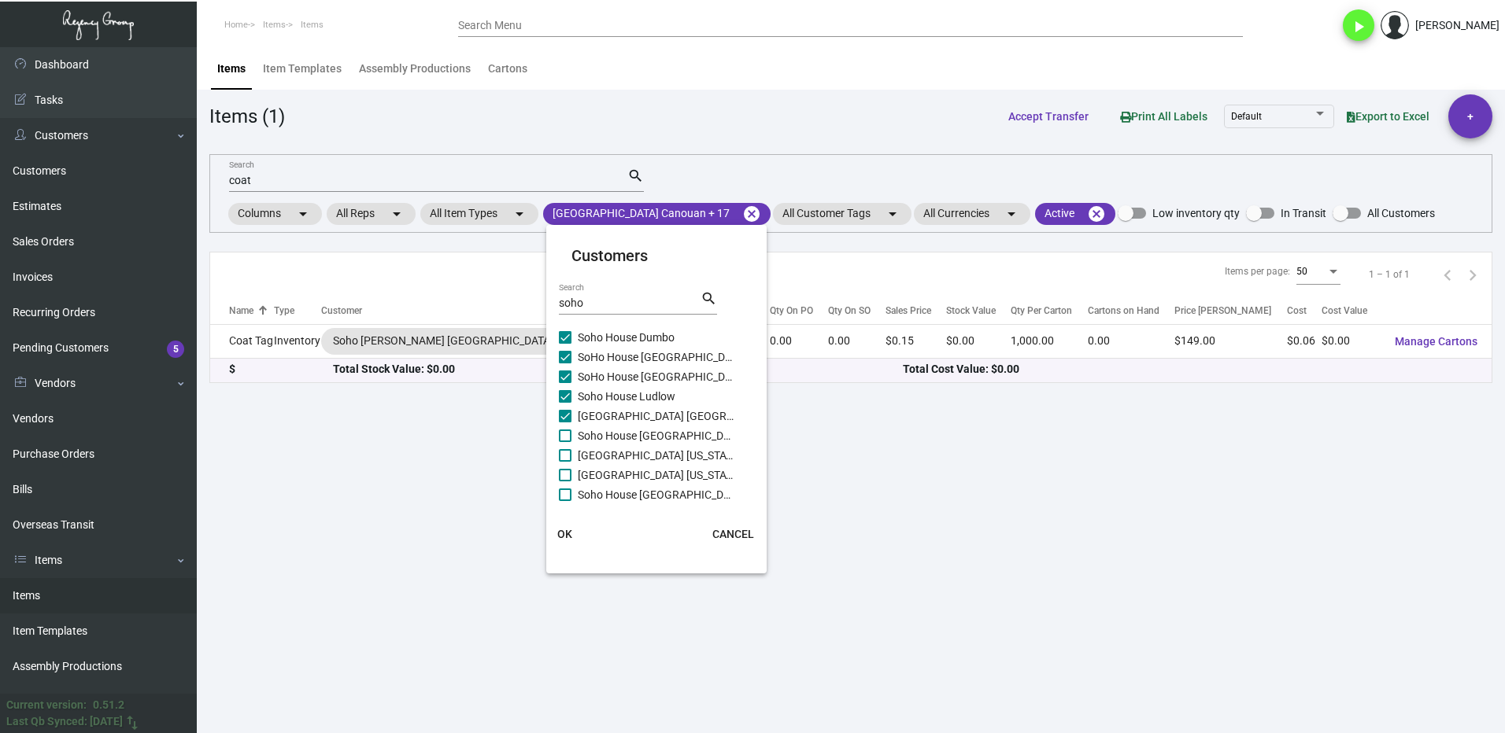
click at [565, 442] on input "Soho House [GEOGRAPHIC_DATA]" at bounding box center [564, 442] width 1 height 1
checkbox input "true"
click at [571, 453] on label "[GEOGRAPHIC_DATA] [US_STATE]" at bounding box center [647, 455] width 176 height 19
click at [565, 462] on input "[GEOGRAPHIC_DATA] [US_STATE]" at bounding box center [564, 462] width 1 height 1
checkbox input "true"
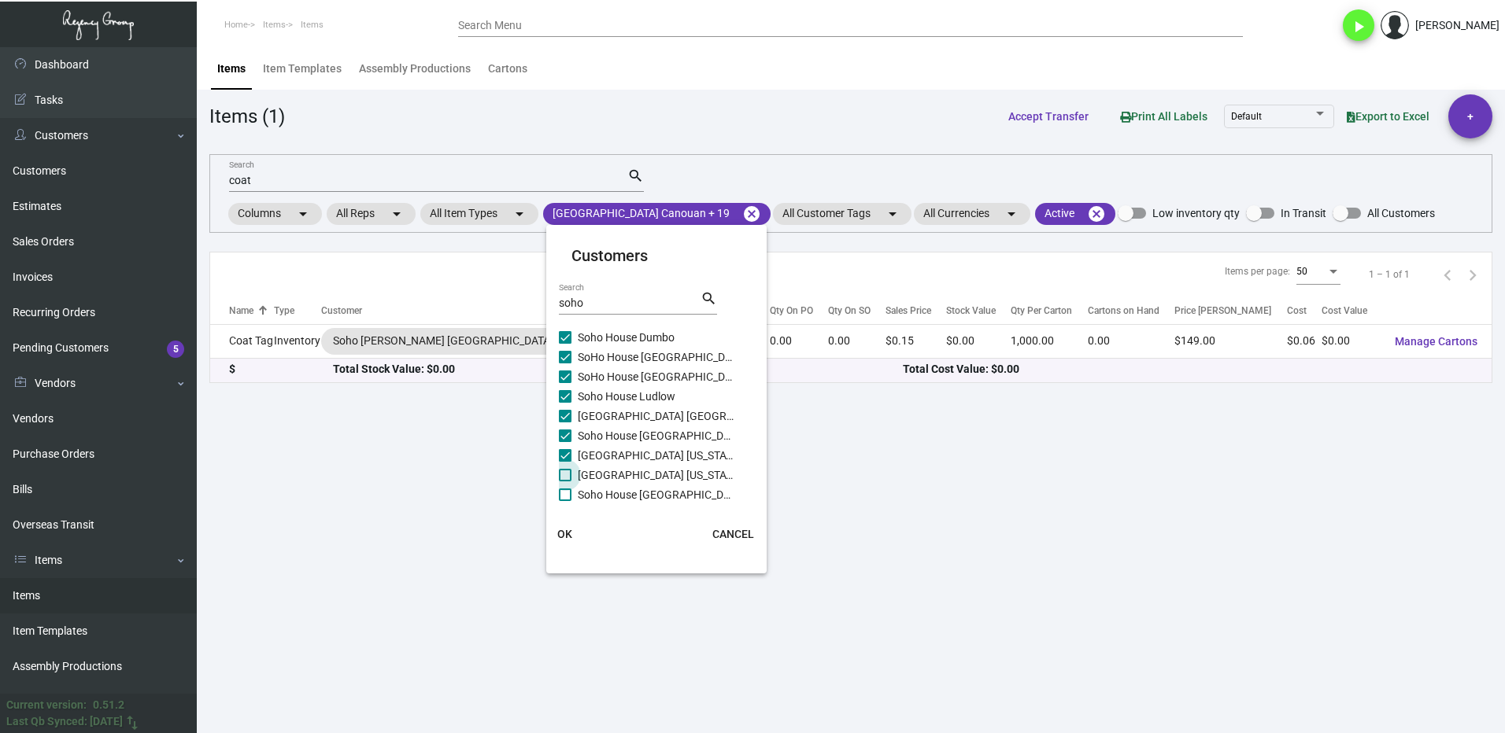
click at [573, 478] on label "[GEOGRAPHIC_DATA] [US_STATE] - Support Office" at bounding box center [647, 475] width 176 height 19
click at [565, 482] on input "[GEOGRAPHIC_DATA] [US_STATE] - Support Office" at bounding box center [564, 482] width 1 height 1
checkbox input "true"
drag, startPoint x: 574, startPoint y: 494, endPoint x: 596, endPoint y: 474, distance: 30.1
click at [573, 494] on label "Soho House [GEOGRAPHIC_DATA]" at bounding box center [647, 495] width 176 height 19
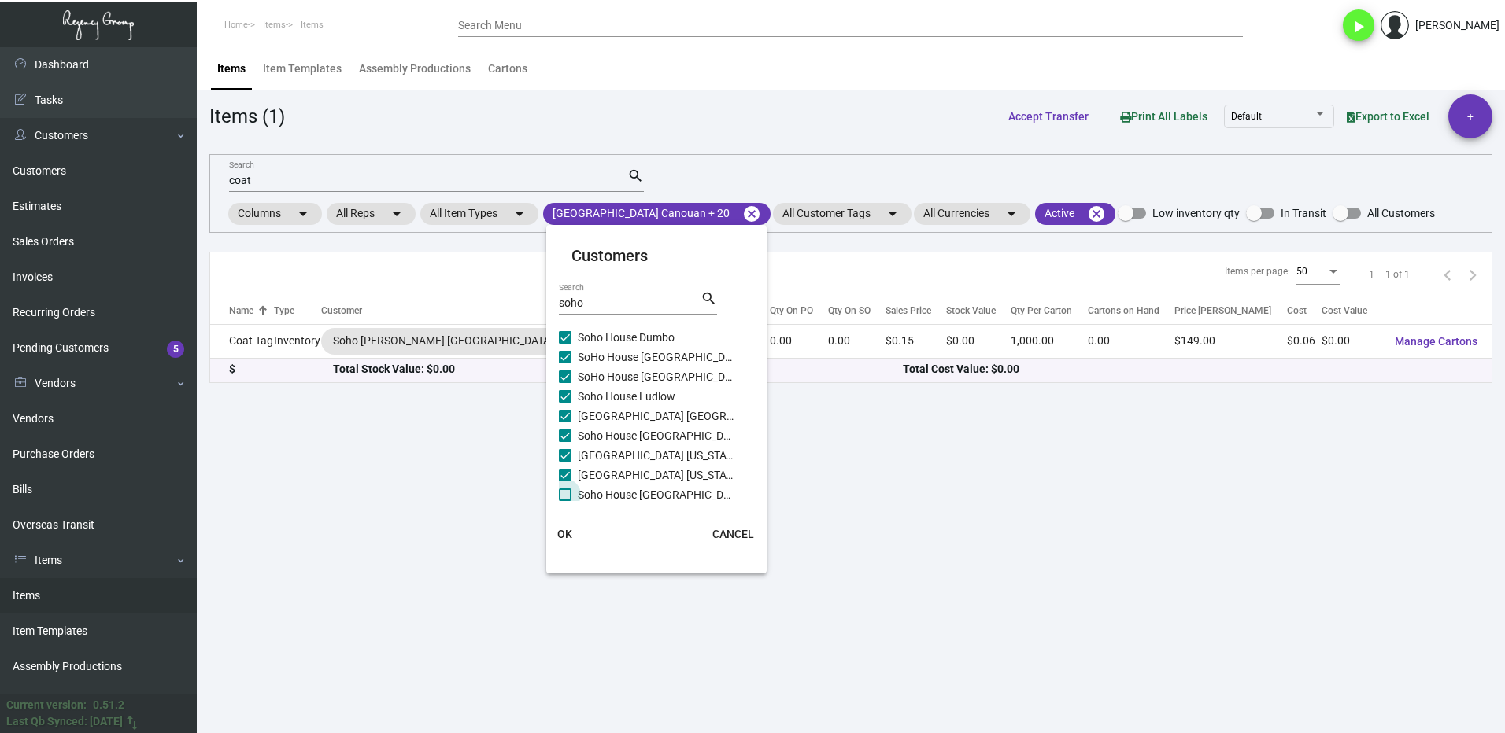
click at [565, 501] on input "Soho House [GEOGRAPHIC_DATA]" at bounding box center [564, 501] width 1 height 1
checkbox input "true"
click at [563, 434] on label "Soho House [GEOGRAPHIC_DATA]" at bounding box center [647, 427] width 176 height 19
click at [564, 434] on input "Soho House [GEOGRAPHIC_DATA]" at bounding box center [564, 434] width 1 height 1
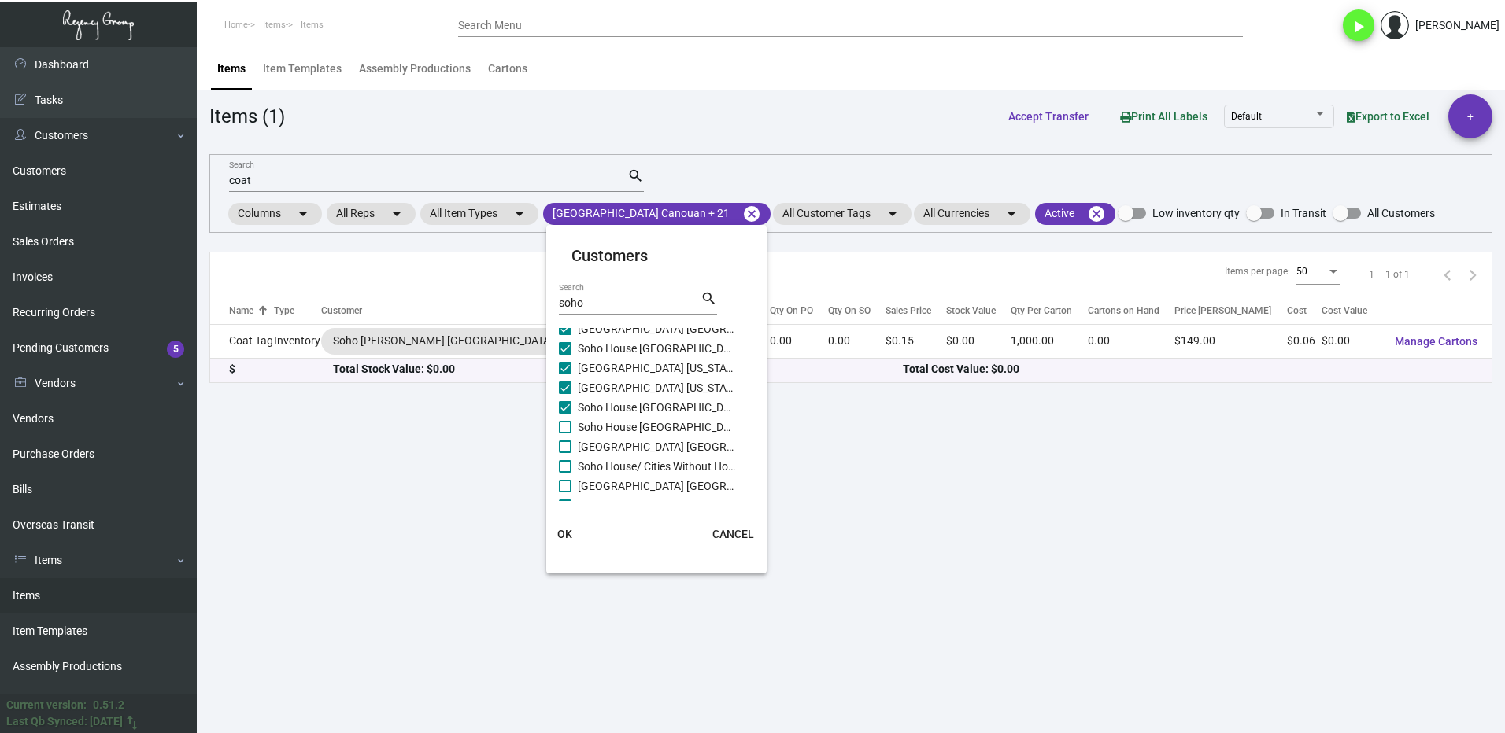
checkbox input "true"
click at [565, 441] on span at bounding box center [565, 447] width 13 height 13
click at [565, 453] on input "[GEOGRAPHIC_DATA] [GEOGRAPHIC_DATA]" at bounding box center [564, 453] width 1 height 1
checkbox input "true"
click at [568, 457] on label "Soho House/ Cities Without Houses" at bounding box center [647, 466] width 176 height 19
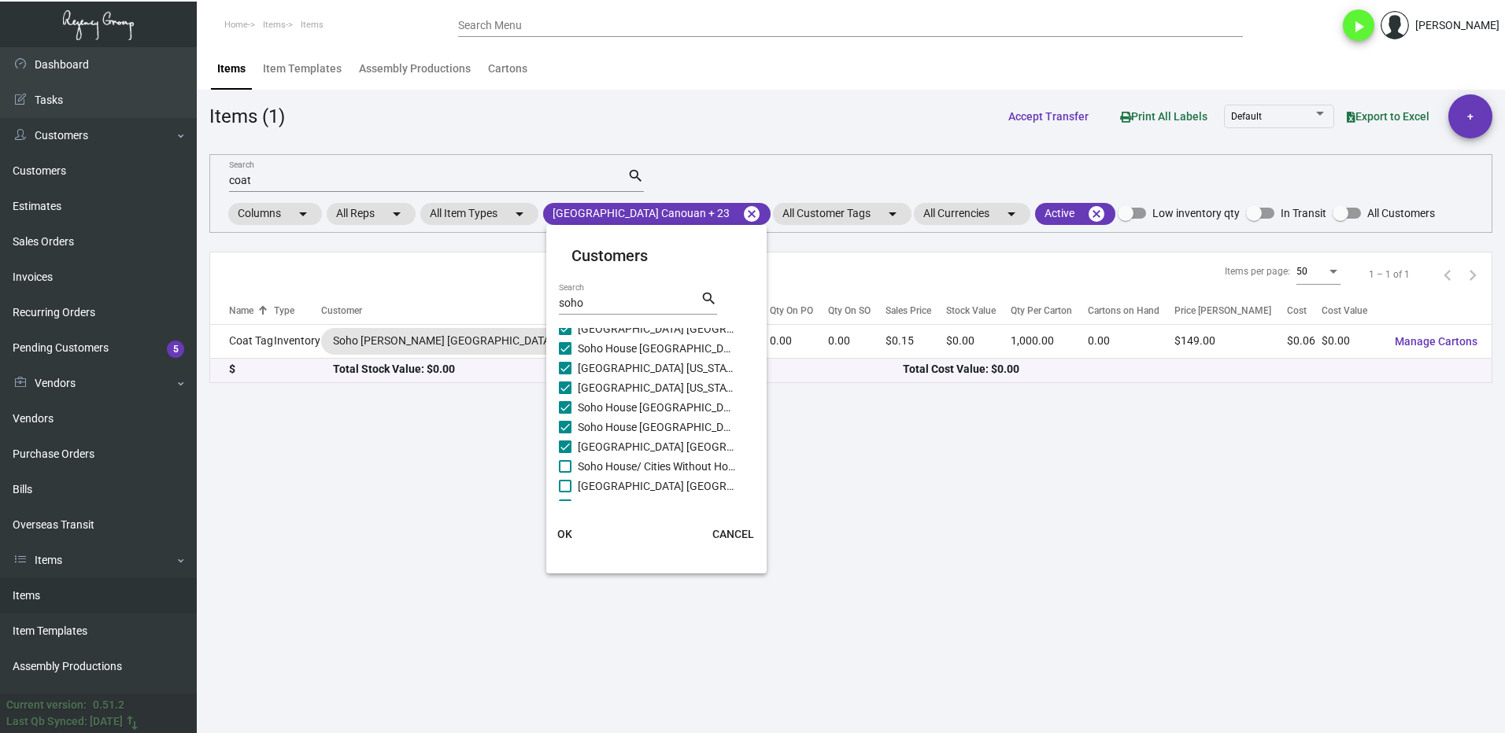
click at [565, 473] on input "Soho House/ Cities Without Houses" at bounding box center [564, 473] width 1 height 1
checkbox input "true"
click at [569, 479] on label "[GEOGRAPHIC_DATA] [GEOGRAPHIC_DATA]" at bounding box center [647, 486] width 176 height 19
click at [565, 493] on input "[GEOGRAPHIC_DATA] [GEOGRAPHIC_DATA]" at bounding box center [564, 493] width 1 height 1
checkbox input "true"
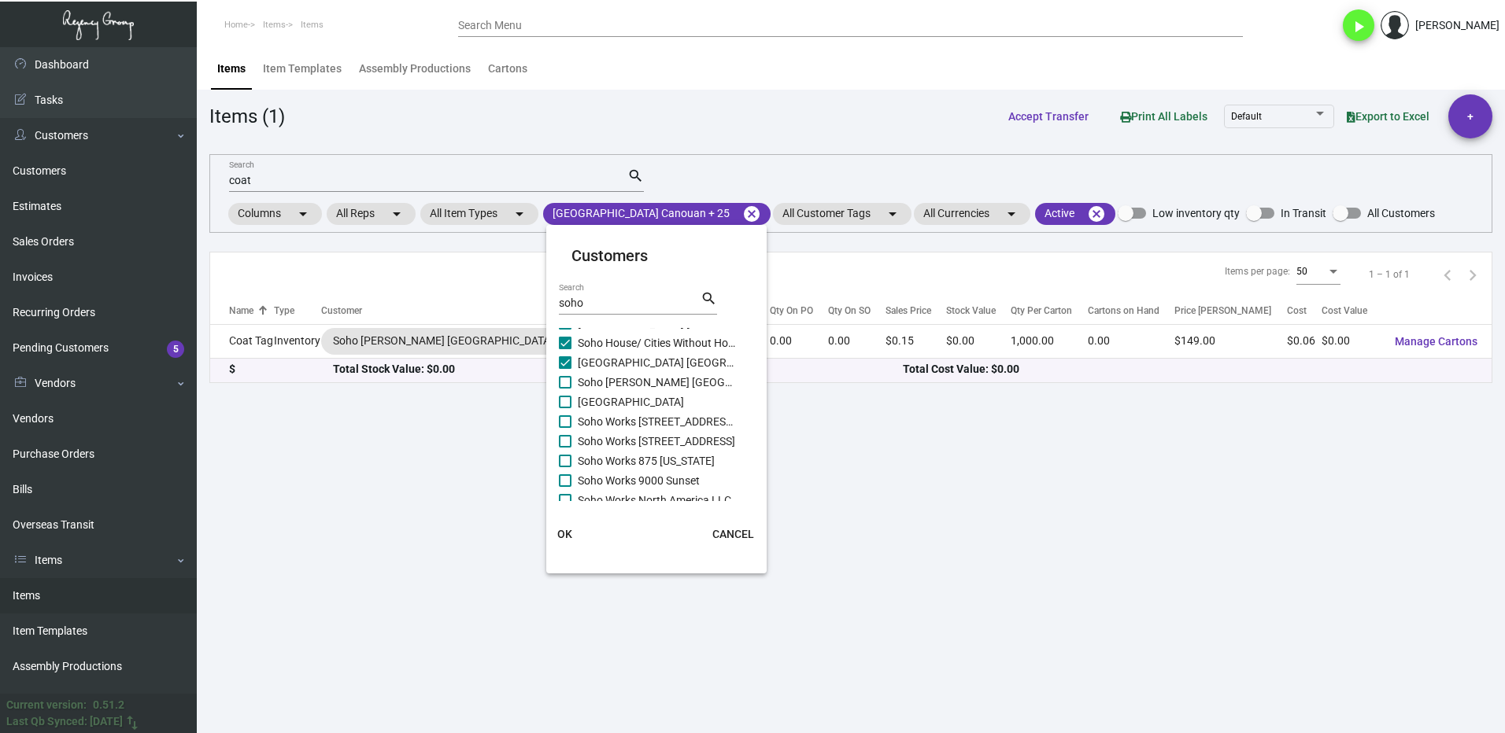
scroll to position [614, 0]
click at [563, 379] on span at bounding box center [565, 373] width 13 height 13
click at [564, 379] on input "Soho [PERSON_NAME] [GEOGRAPHIC_DATA]" at bounding box center [564, 379] width 1 height 1
checkbox input "true"
click at [563, 387] on span at bounding box center [565, 392] width 13 height 13
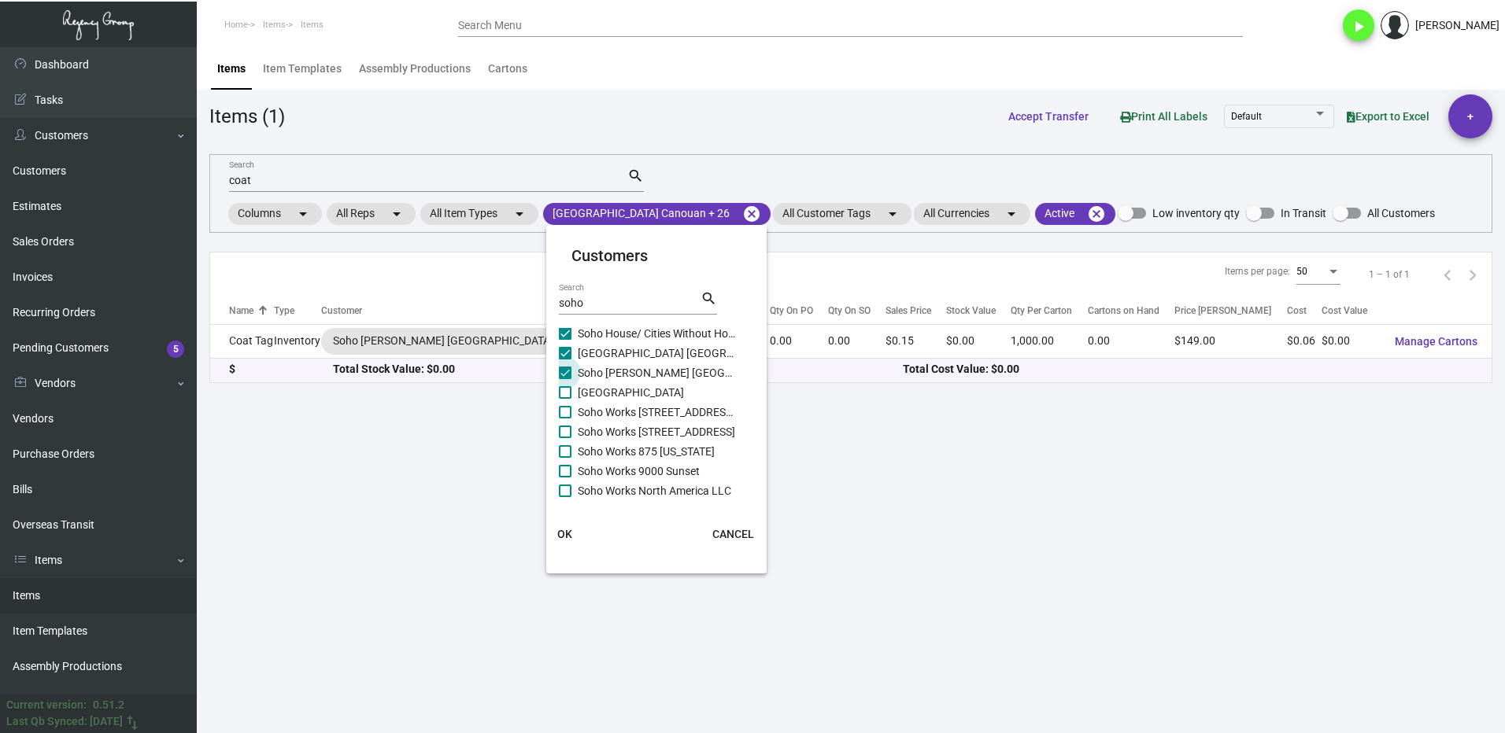
click at [564, 399] on input "[GEOGRAPHIC_DATA]" at bounding box center [564, 399] width 1 height 1
click at [563, 387] on span at bounding box center [565, 392] width 13 height 13
click at [564, 399] on input "[GEOGRAPHIC_DATA]" at bounding box center [564, 399] width 1 height 1
click at [567, 394] on span at bounding box center [565, 392] width 13 height 13
click at [565, 399] on input "[GEOGRAPHIC_DATA]" at bounding box center [564, 399] width 1 height 1
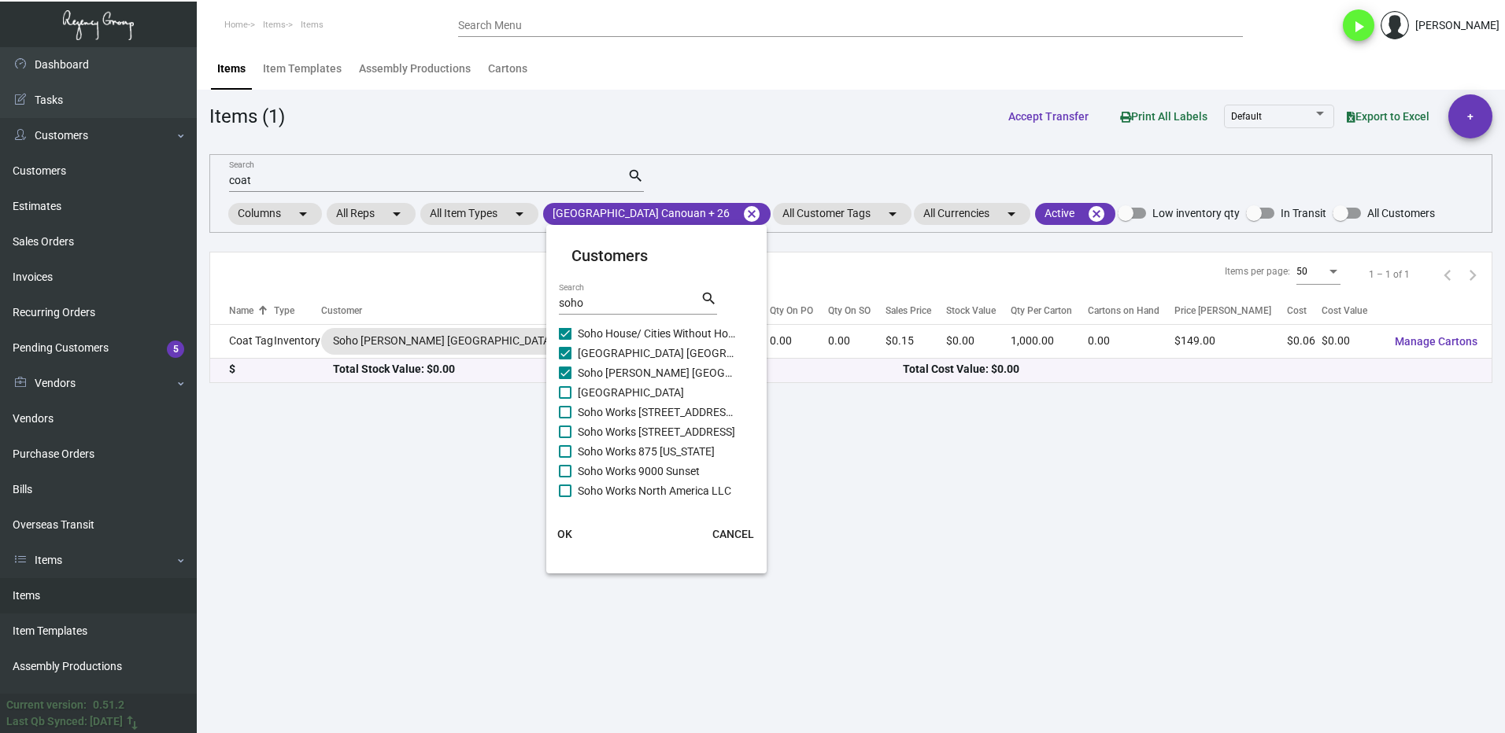
checkbox input "true"
click at [565, 411] on span at bounding box center [565, 412] width 13 height 13
click at [565, 419] on input "Soho Works [STREET_ADDRESS][PERSON_NAME]" at bounding box center [564, 419] width 1 height 1
checkbox input "true"
drag, startPoint x: 567, startPoint y: 423, endPoint x: 571, endPoint y: 430, distance: 9.2
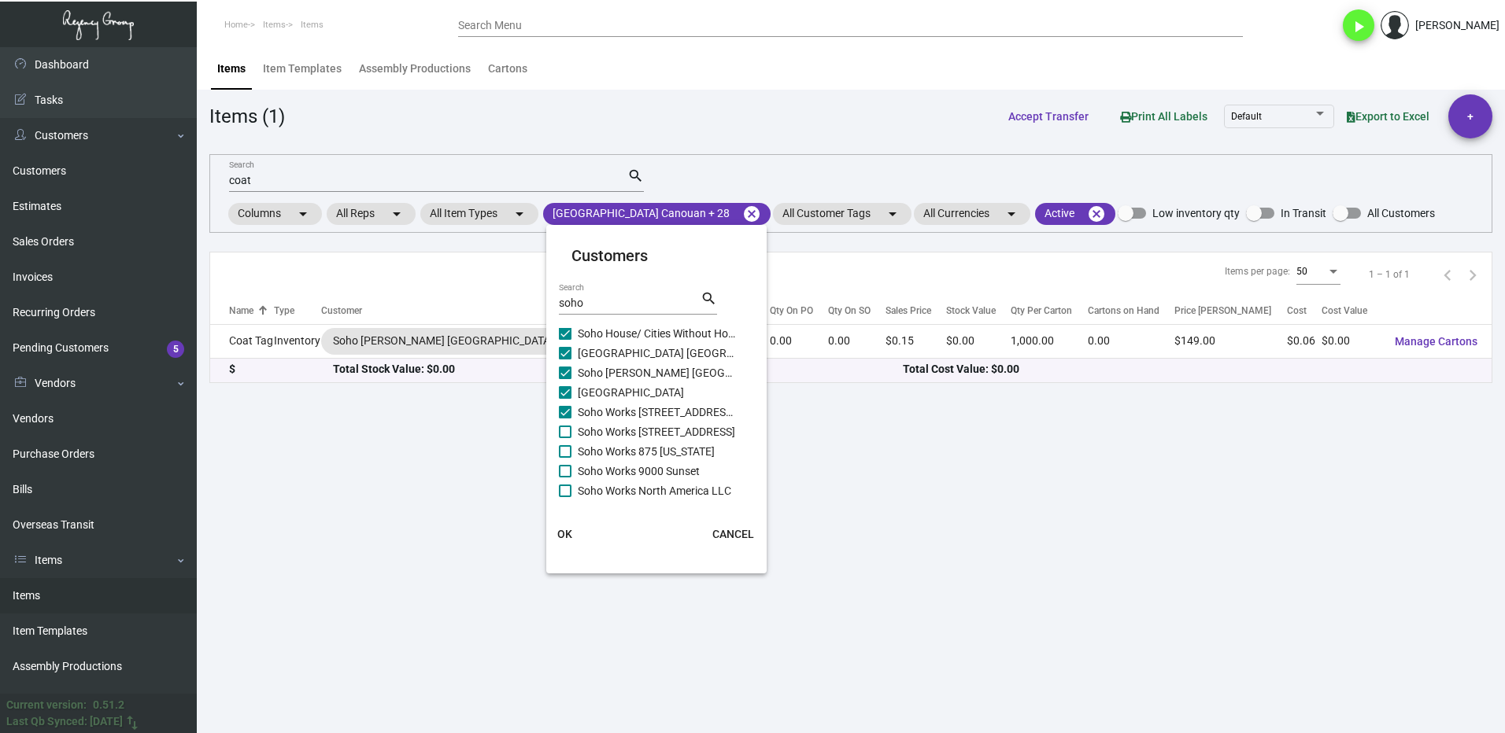
click at [567, 425] on label "Soho Works [STREET_ADDRESS]" at bounding box center [647, 432] width 176 height 19
click at [565, 438] on input "Soho Works [STREET_ADDRESS]" at bounding box center [564, 438] width 1 height 1
checkbox input "true"
click at [566, 447] on span at bounding box center [565, 451] width 13 height 13
click at [565, 458] on input "Soho Works 875 [US_STATE]" at bounding box center [564, 458] width 1 height 1
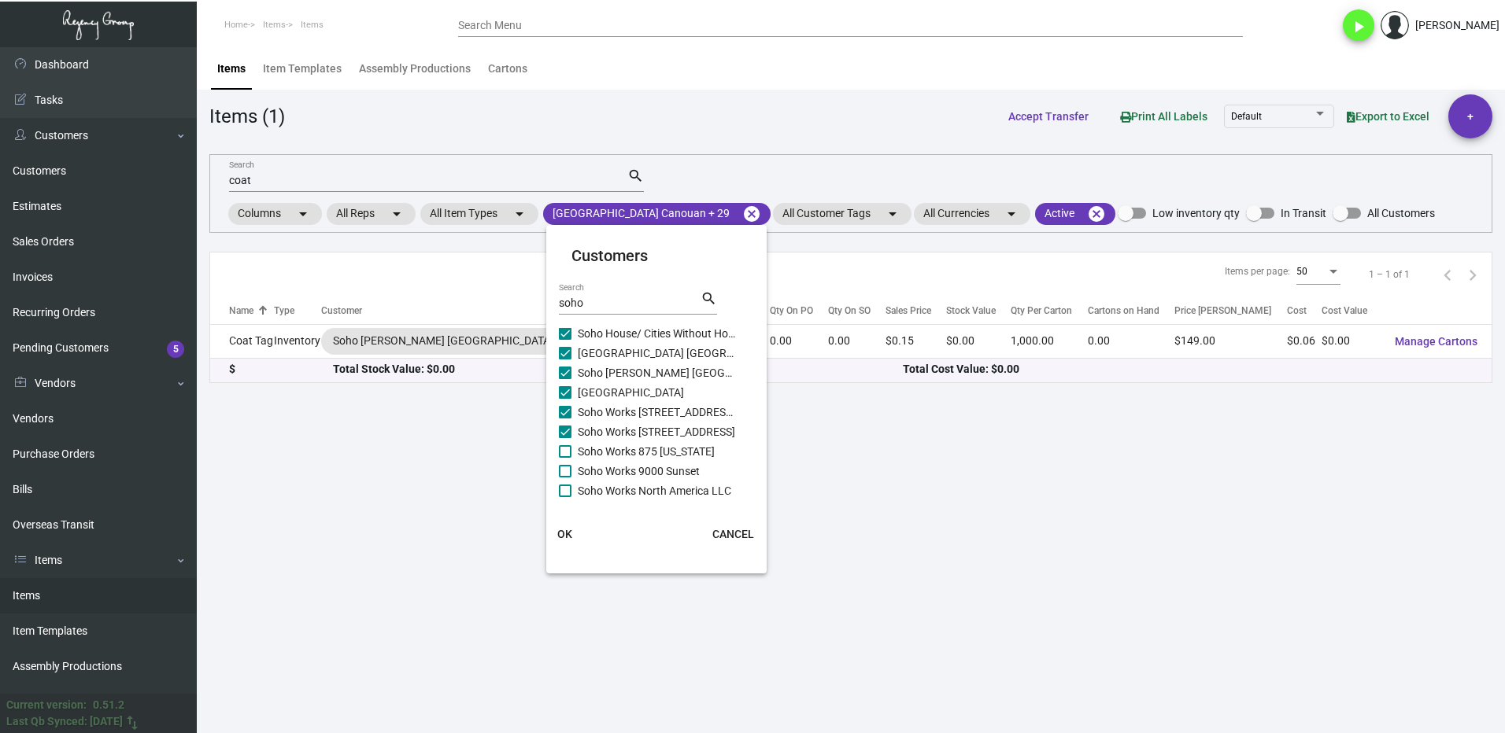
checkbox input "true"
click at [570, 467] on span at bounding box center [565, 471] width 13 height 13
click at [565, 478] on input "Soho Works 9000 Sunset" at bounding box center [564, 478] width 1 height 1
checkbox input "true"
click at [569, 487] on span at bounding box center [565, 491] width 13 height 13
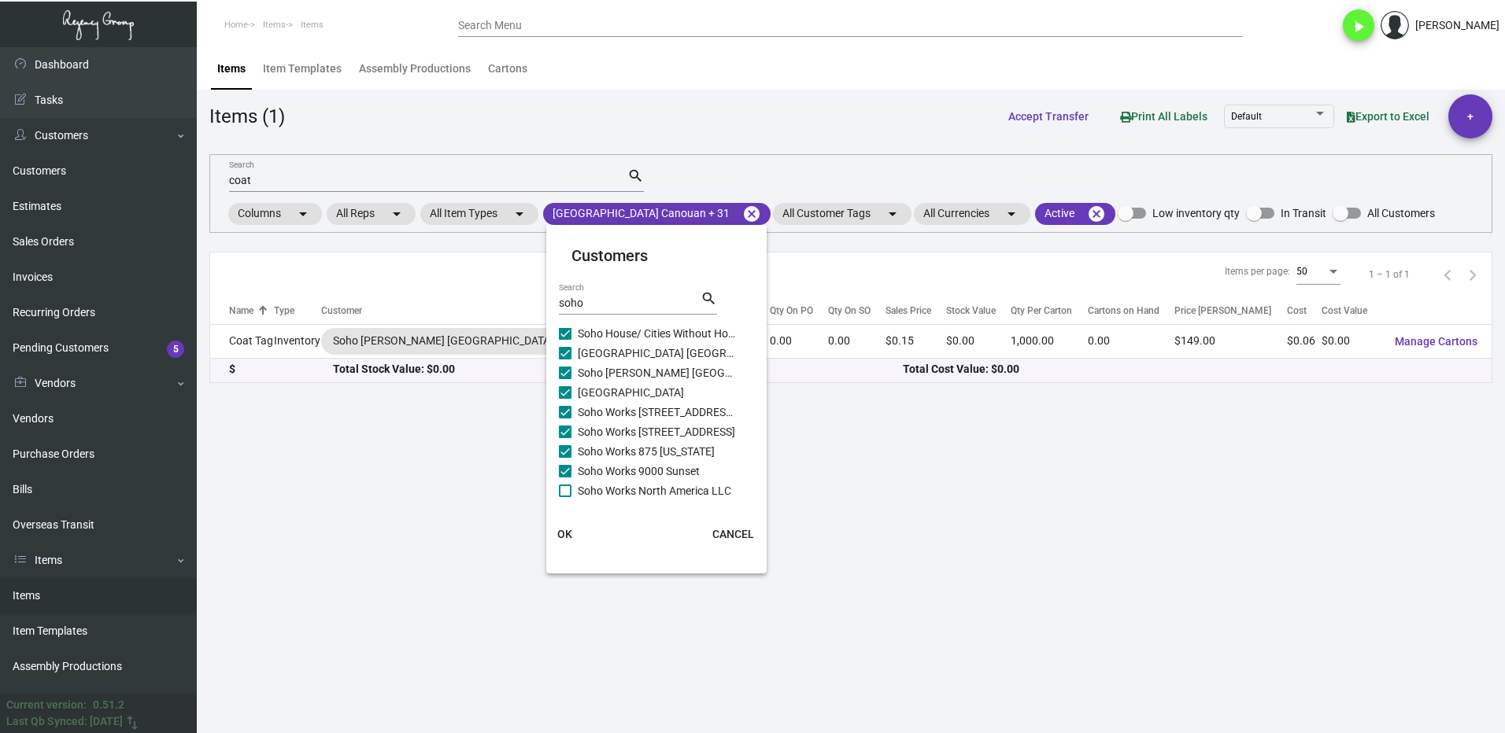
click at [565, 497] on input "Soho Works North America LLC" at bounding box center [564, 497] width 1 height 1
checkbox input "true"
click at [563, 534] on span "OK" at bounding box center [564, 534] width 15 height 13
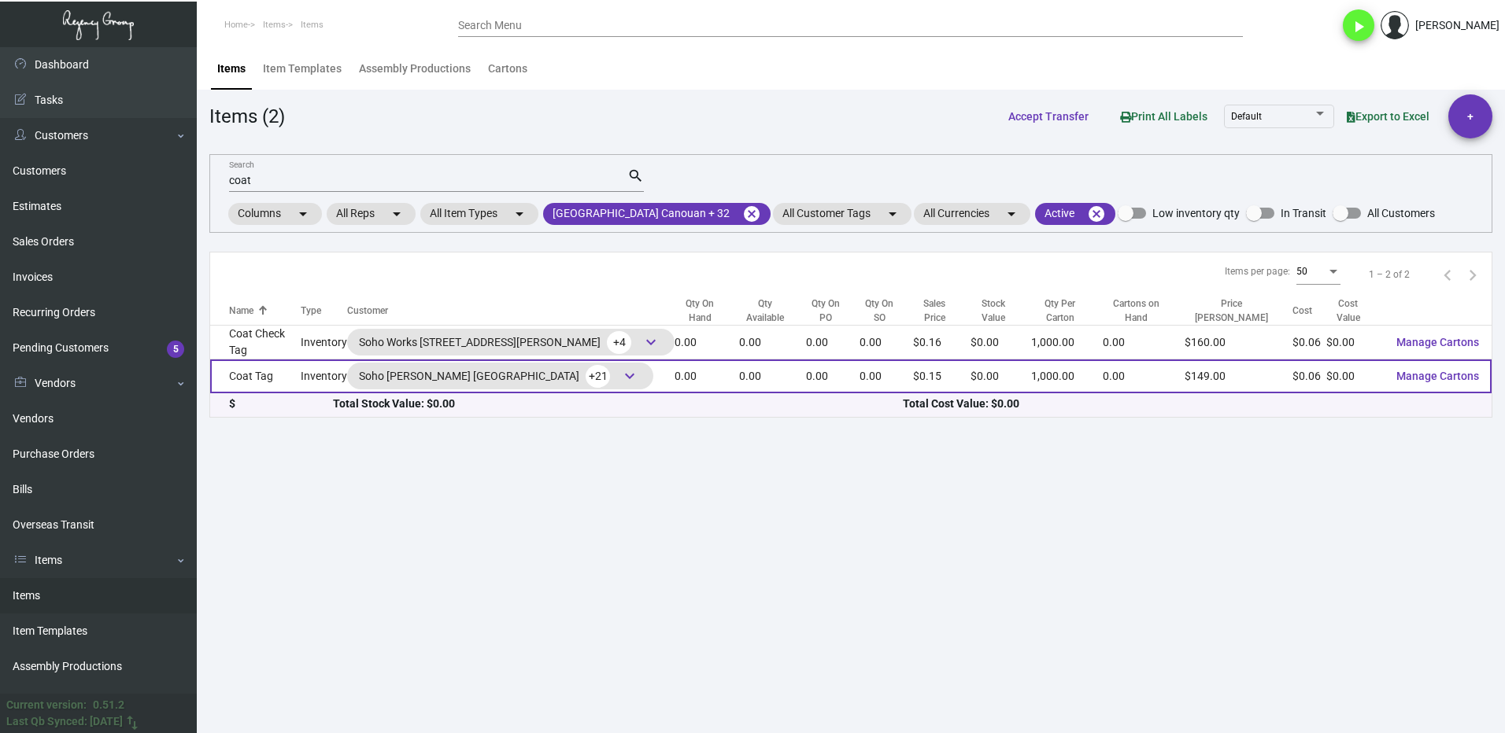
click at [290, 385] on td "Coat Tag" at bounding box center [255, 377] width 90 height 34
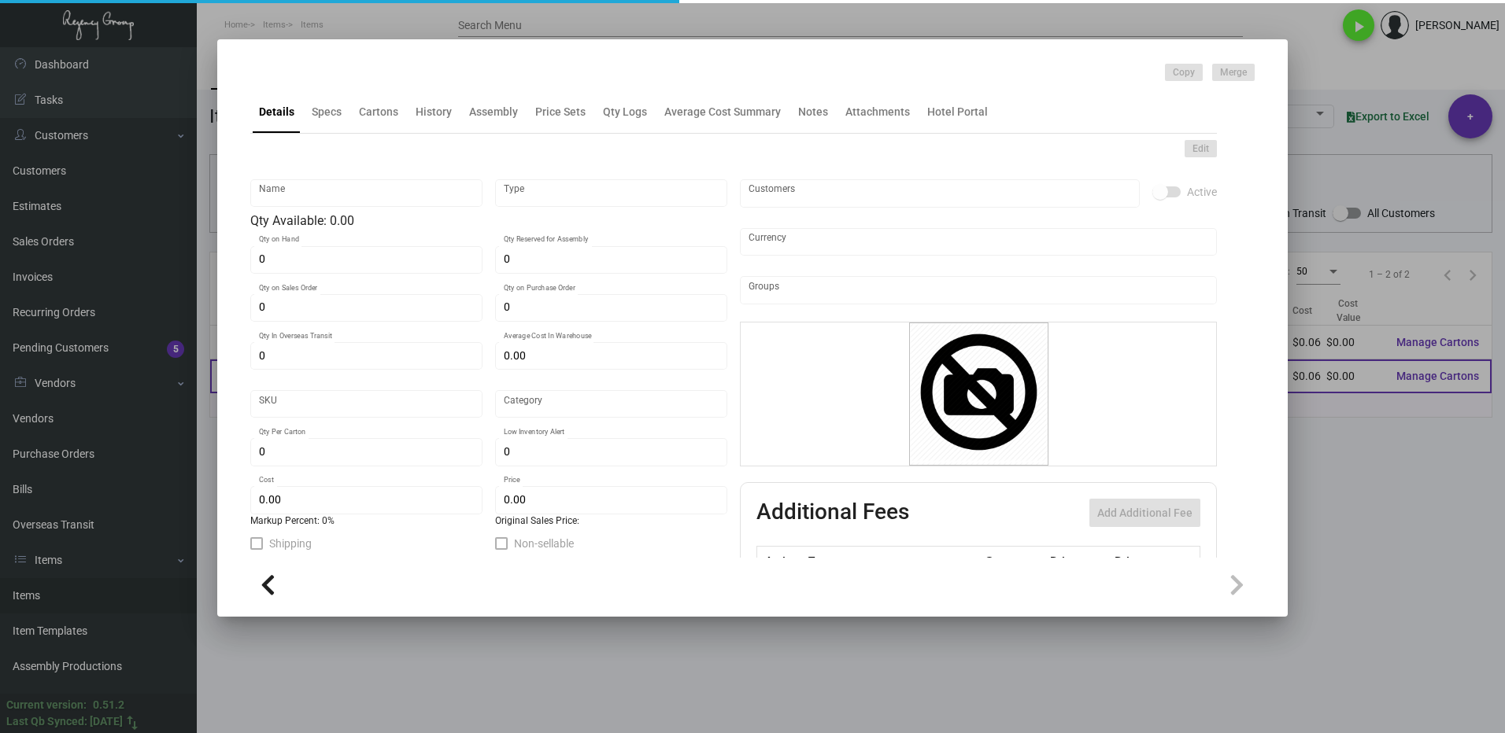
type input "Coat Tag"
type input "Inventory"
type input "$ 0.13305"
type input "SH-714-593"
type input "Standard"
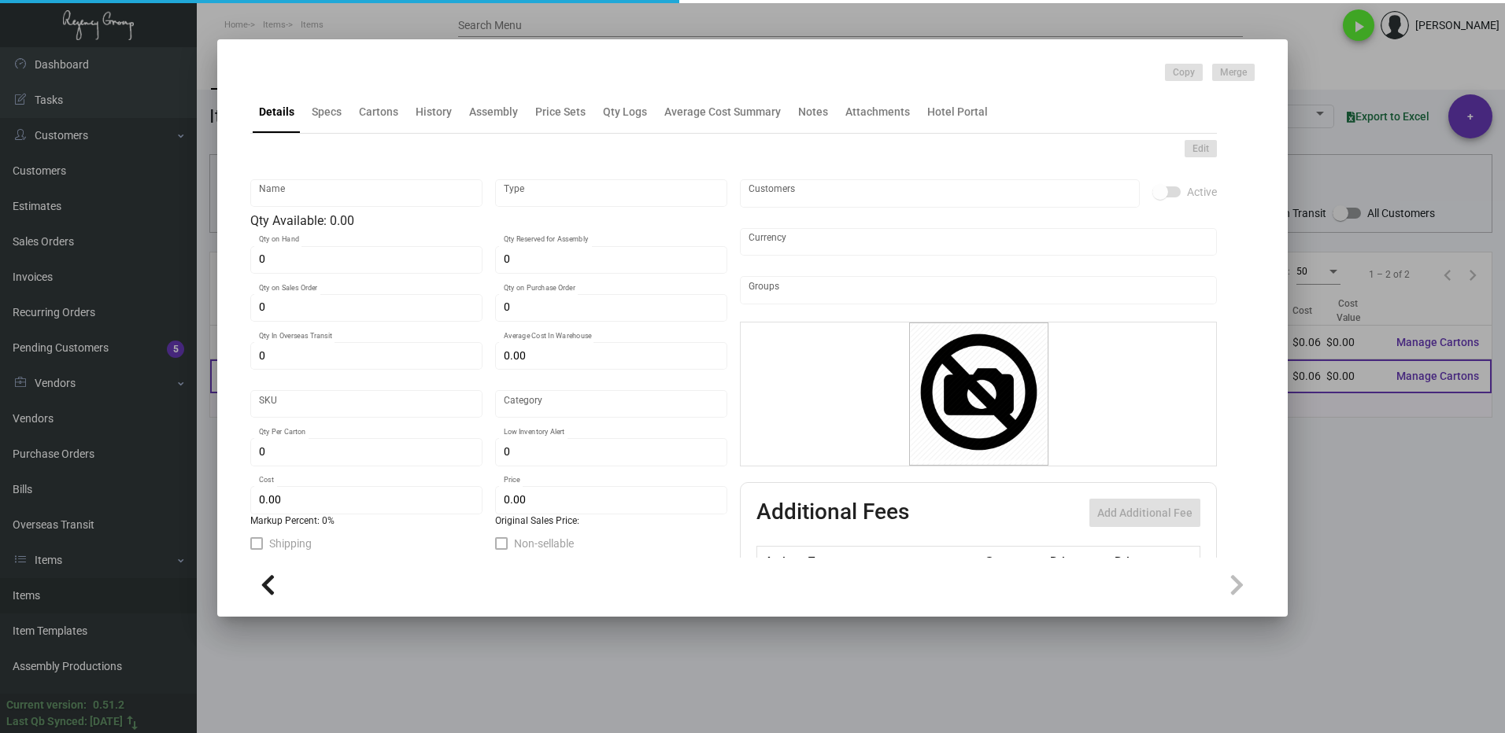
type input "1,000"
type input "$ 0.06055"
type input "$ 0.149"
type textarea "Coat check tags: size 2.75x4.65 10pt white csu stock, printing cool gray 10 2 s…"
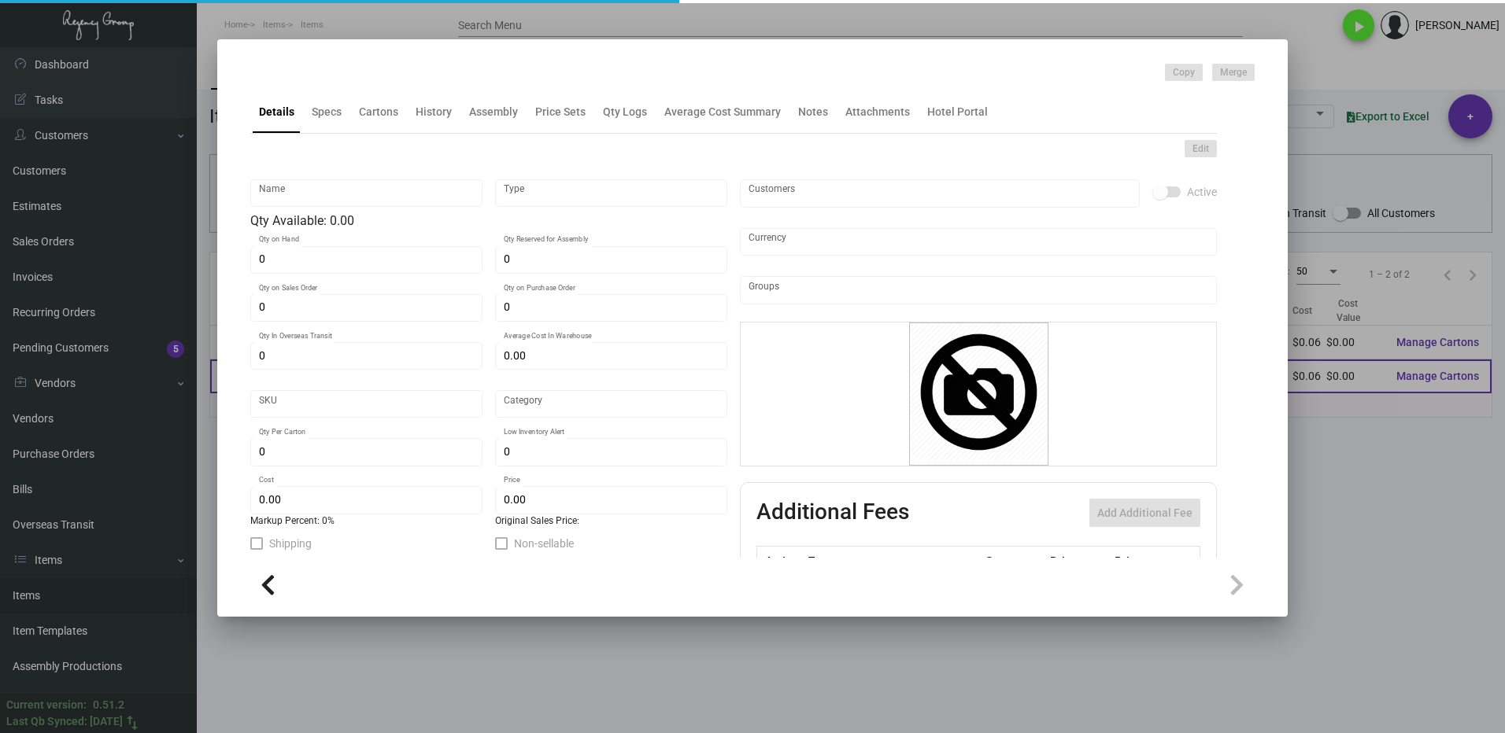
type textarea "Coat check tags: size 2.75x4.65 10pt white csu stock, printing cool gray 10 2 s…"
checkbox input "true"
type input "United States Dollar $"
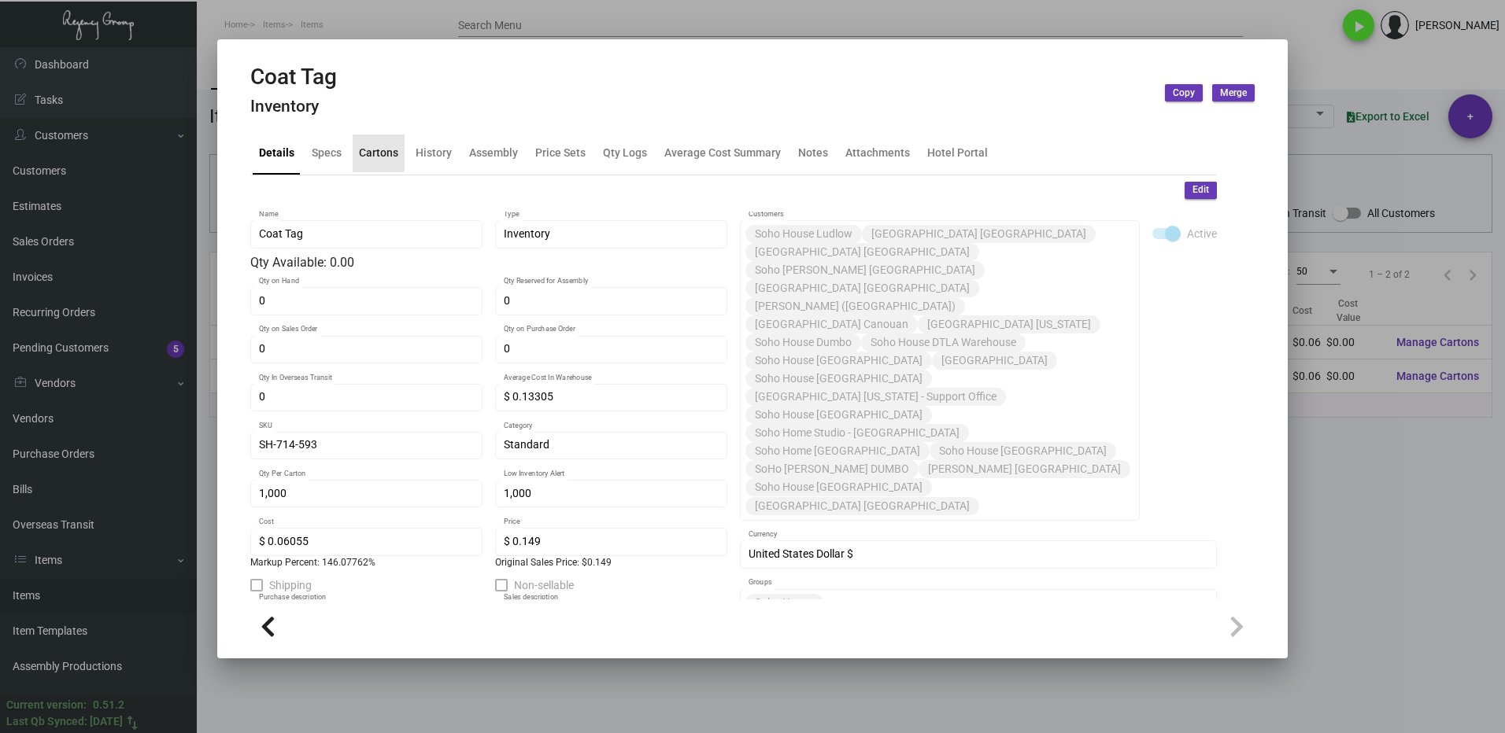
click at [364, 153] on div "Cartons" at bounding box center [378, 153] width 39 height 17
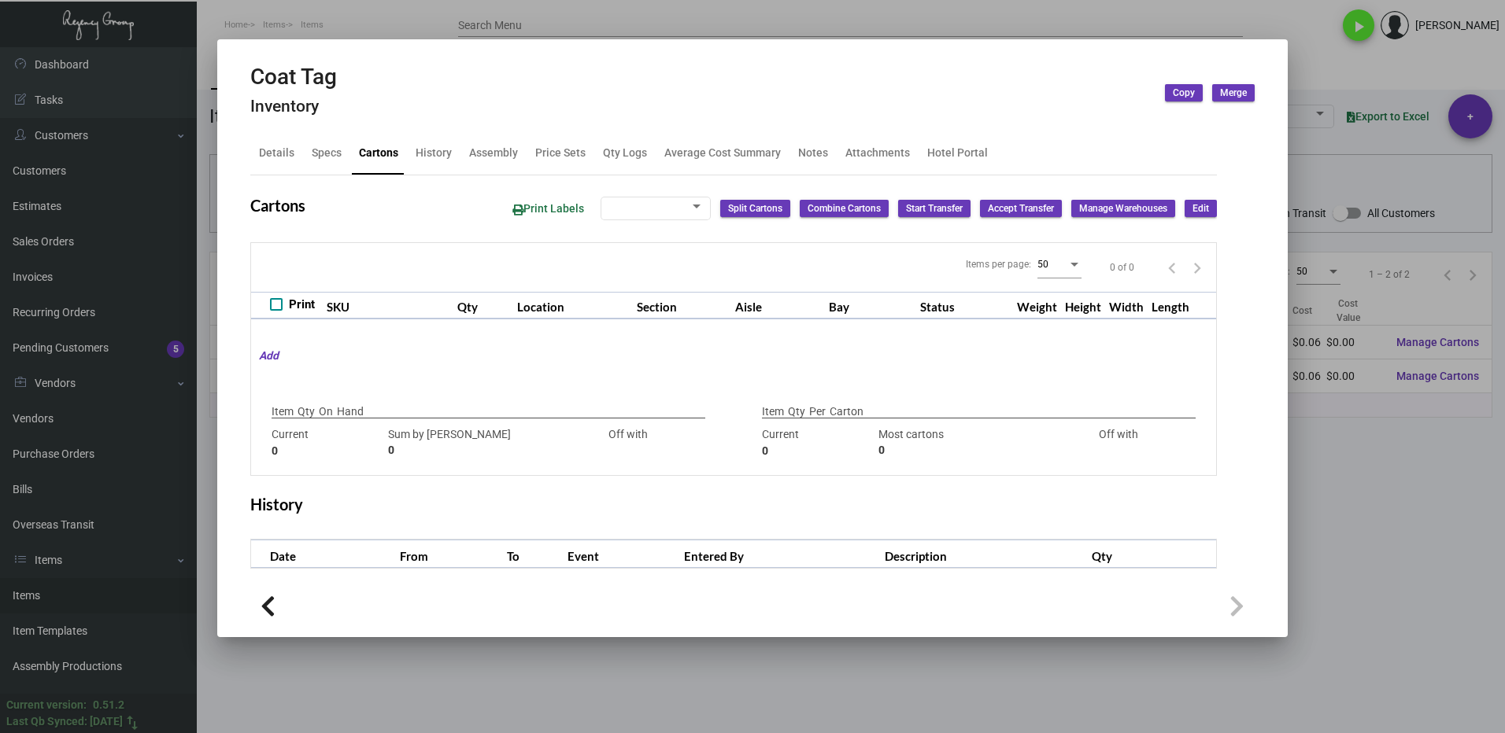
type input "0"
type input "1,000"
type input "3000"
type input "-2000"
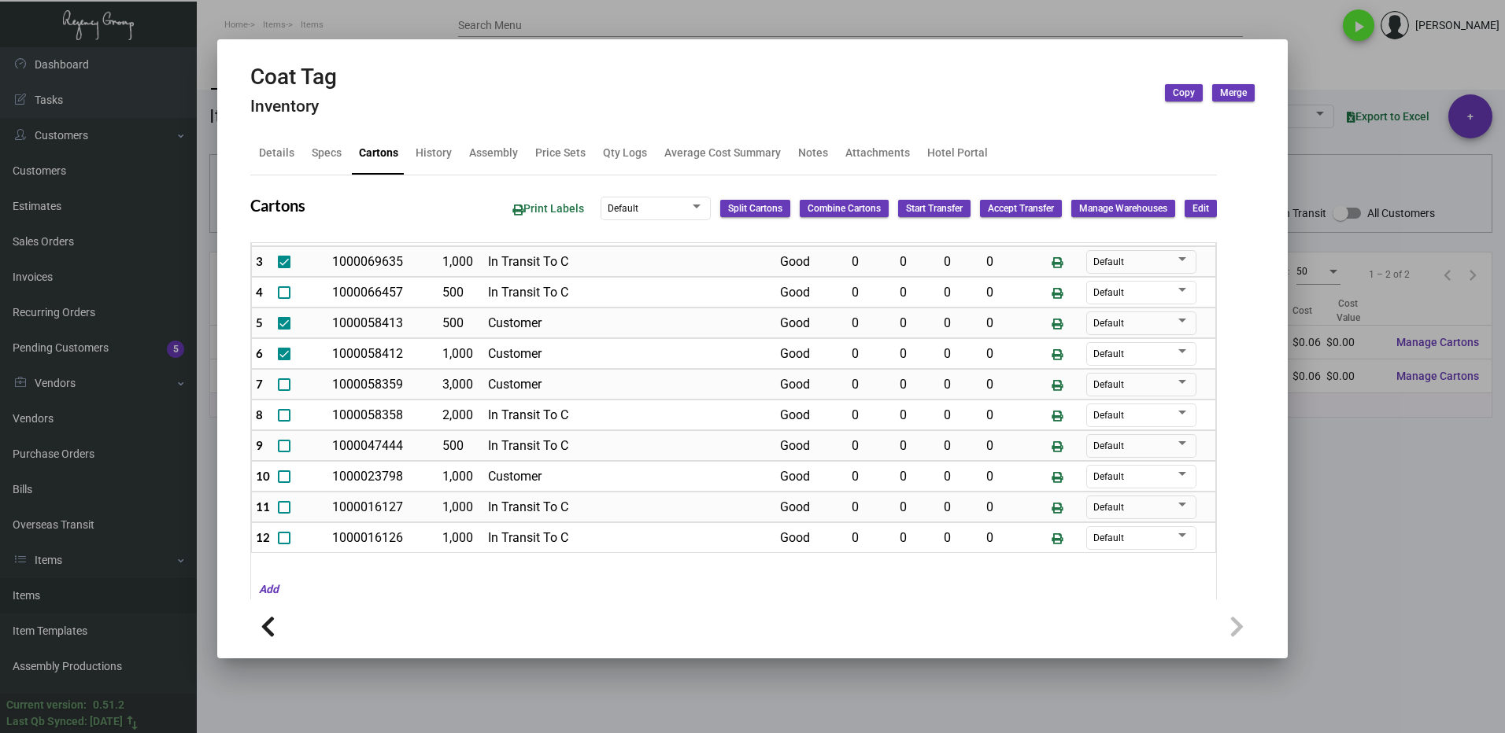
click at [1376, 465] on div at bounding box center [752, 366] width 1505 height 733
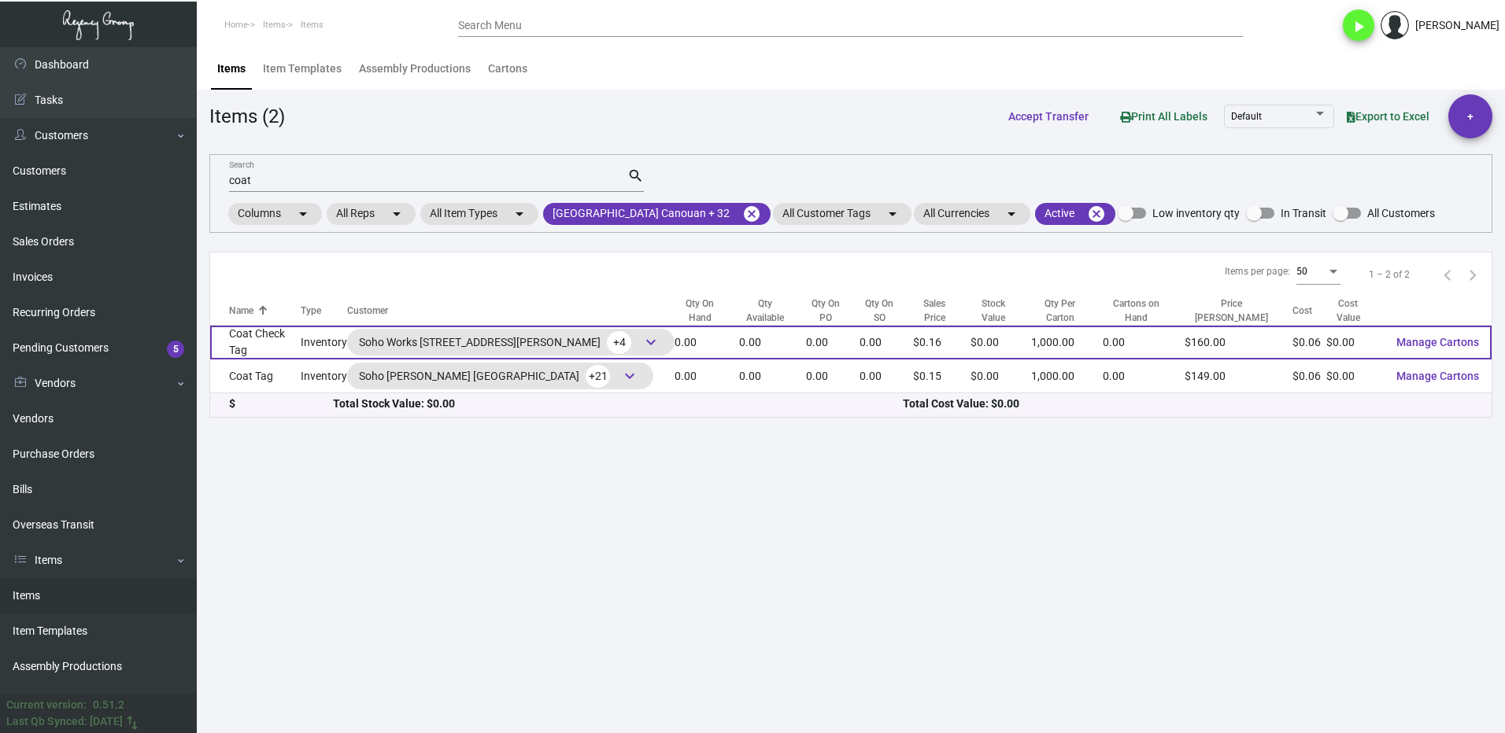
click at [317, 343] on td "Inventory" at bounding box center [324, 343] width 46 height 34
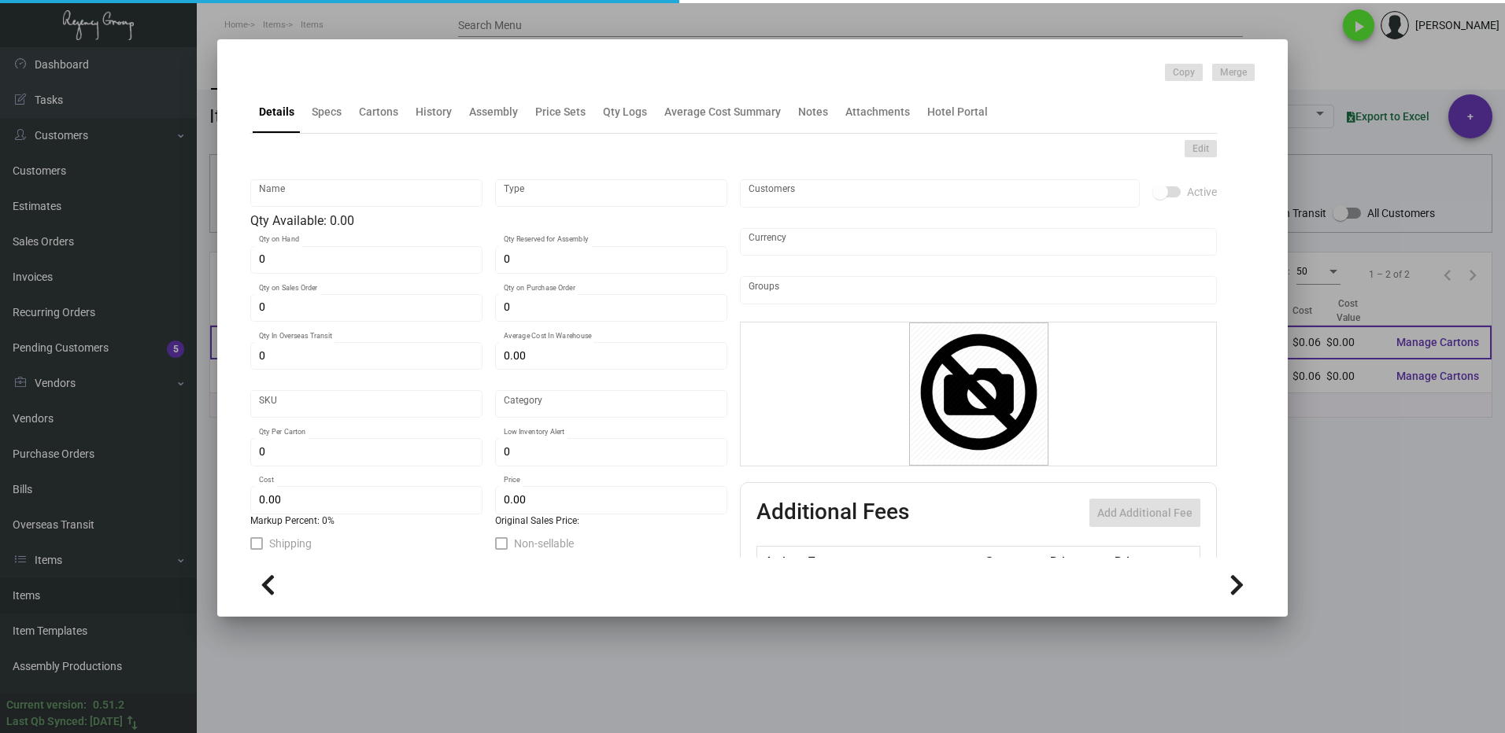
type input "Coat Check Tag"
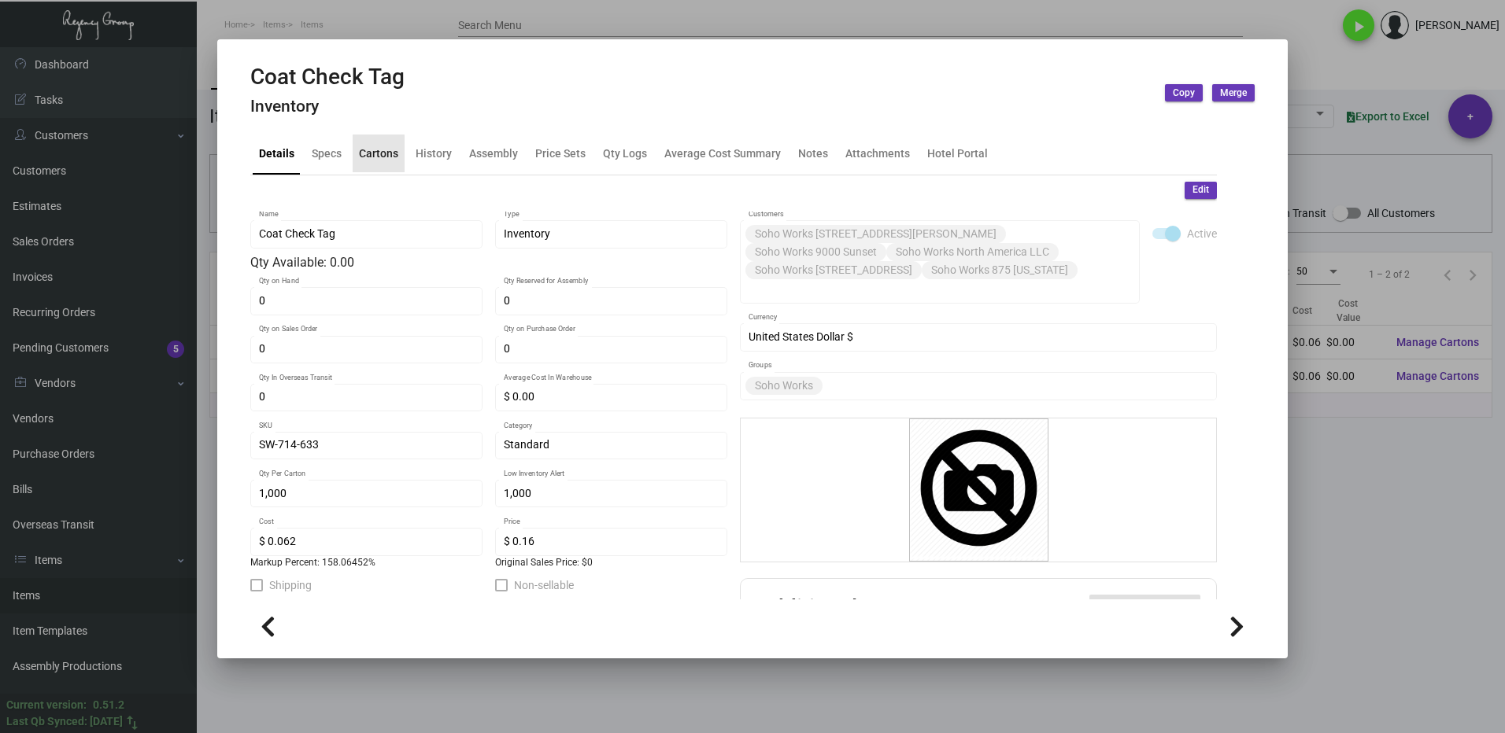
click at [371, 159] on div "Cartons" at bounding box center [378, 153] width 39 height 17
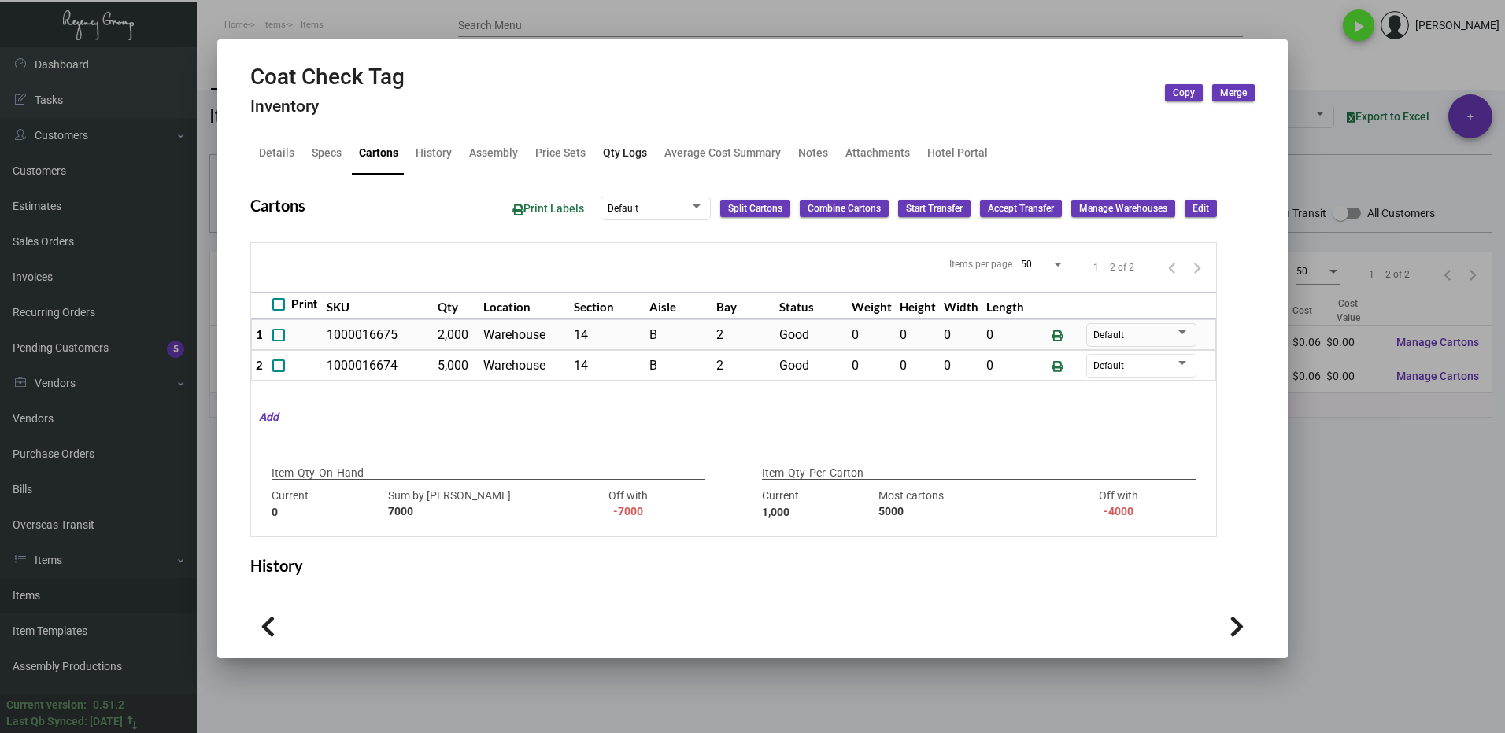
click at [619, 153] on div "Qty Logs" at bounding box center [625, 153] width 44 height 17
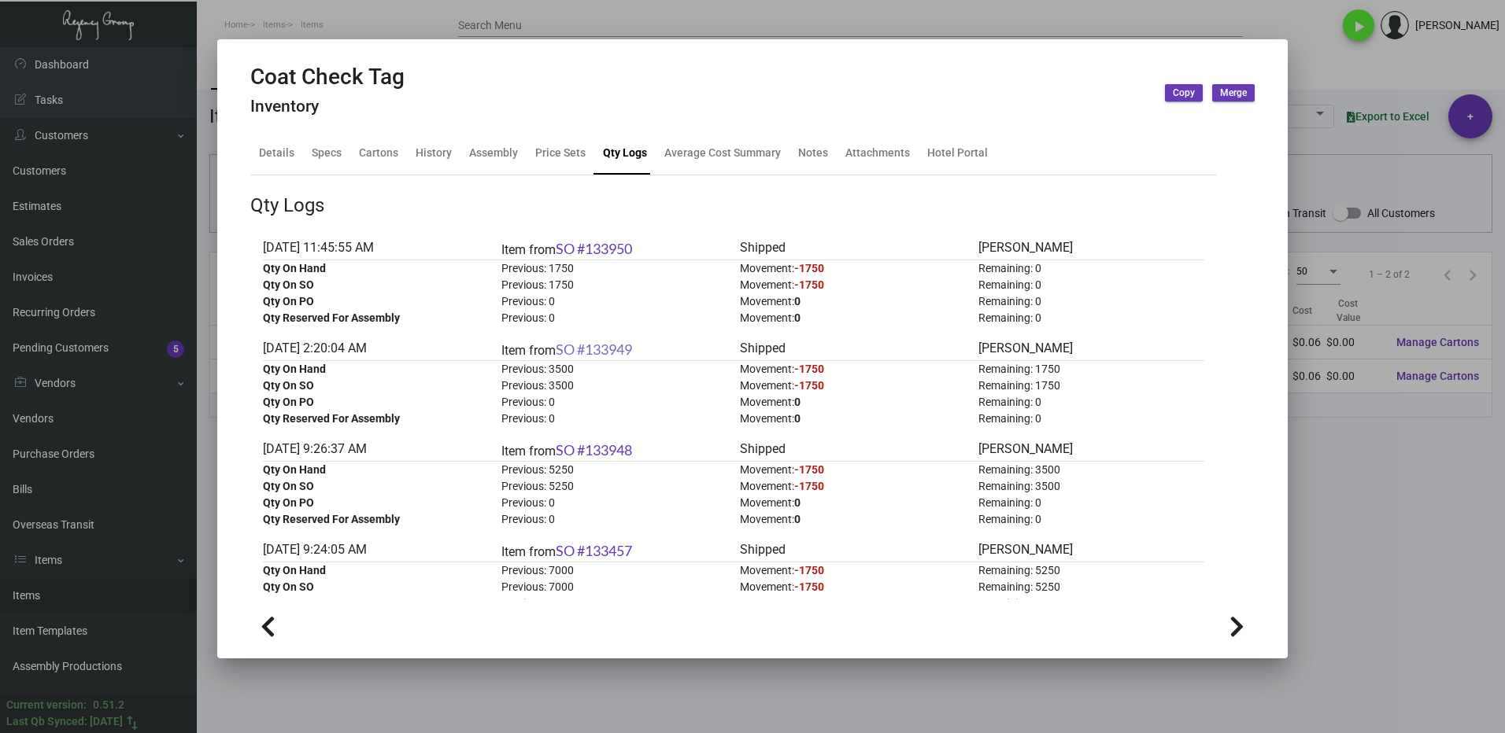
click at [602, 342] on link "SO #133949" at bounding box center [594, 349] width 76 height 17
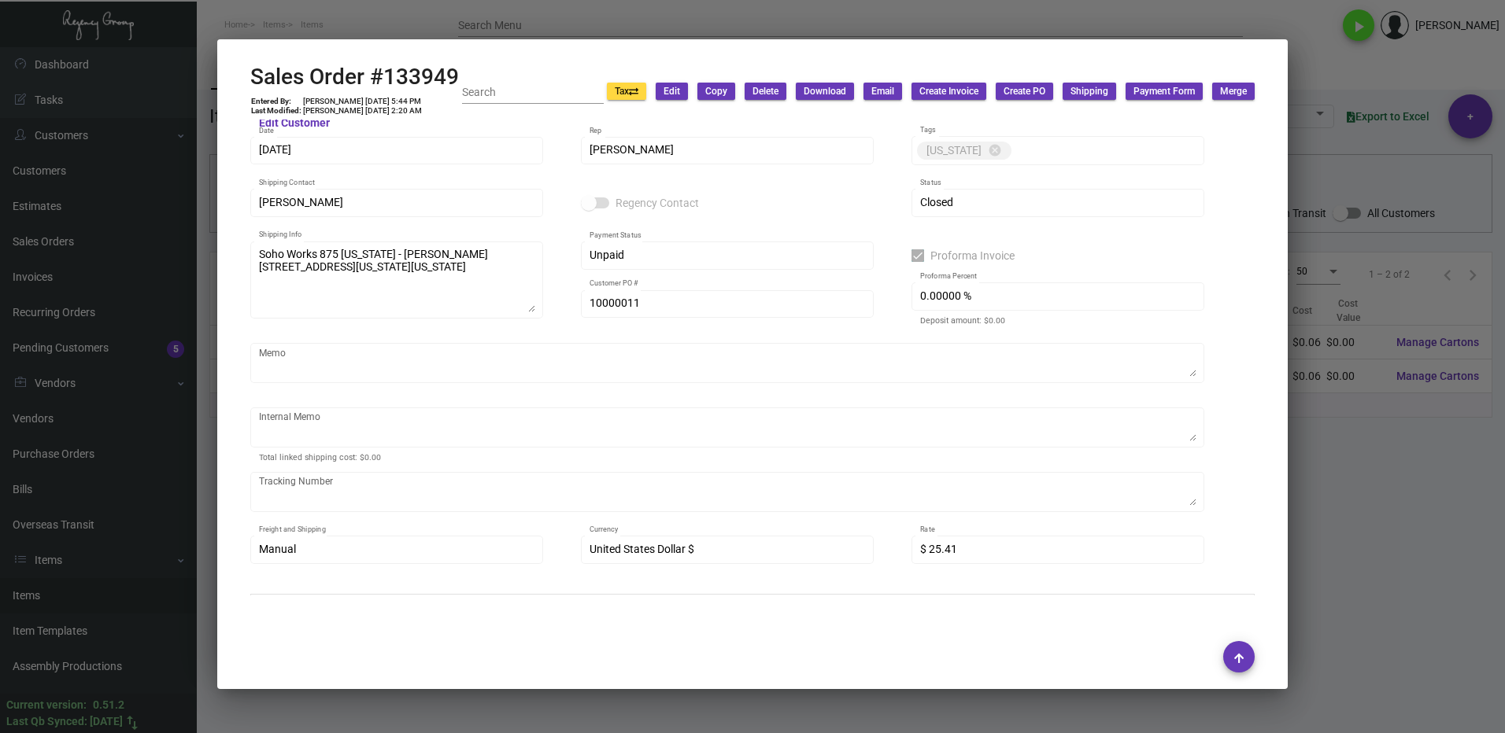
scroll to position [36, 0]
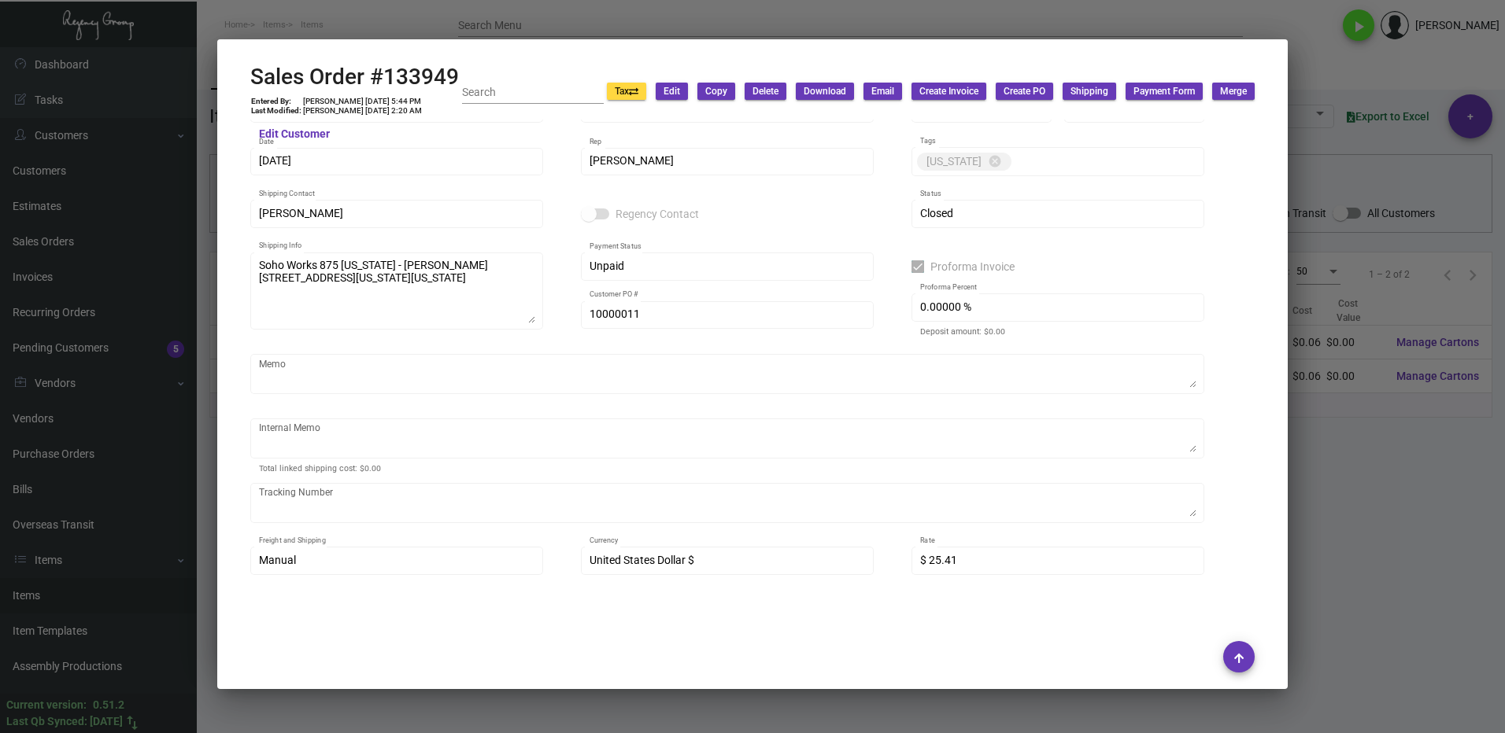
click at [1346, 480] on div at bounding box center [752, 366] width 1505 height 733
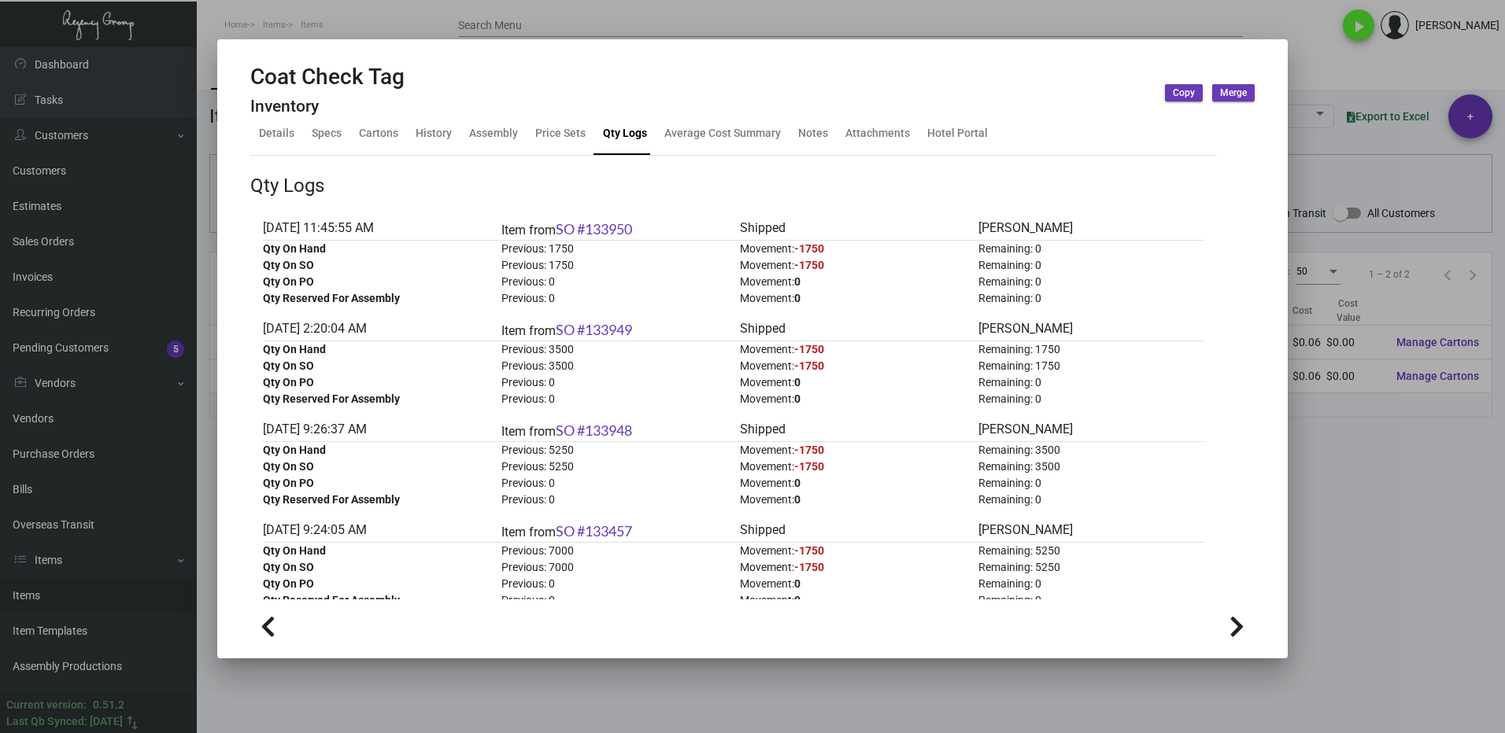
scroll to position [0, 0]
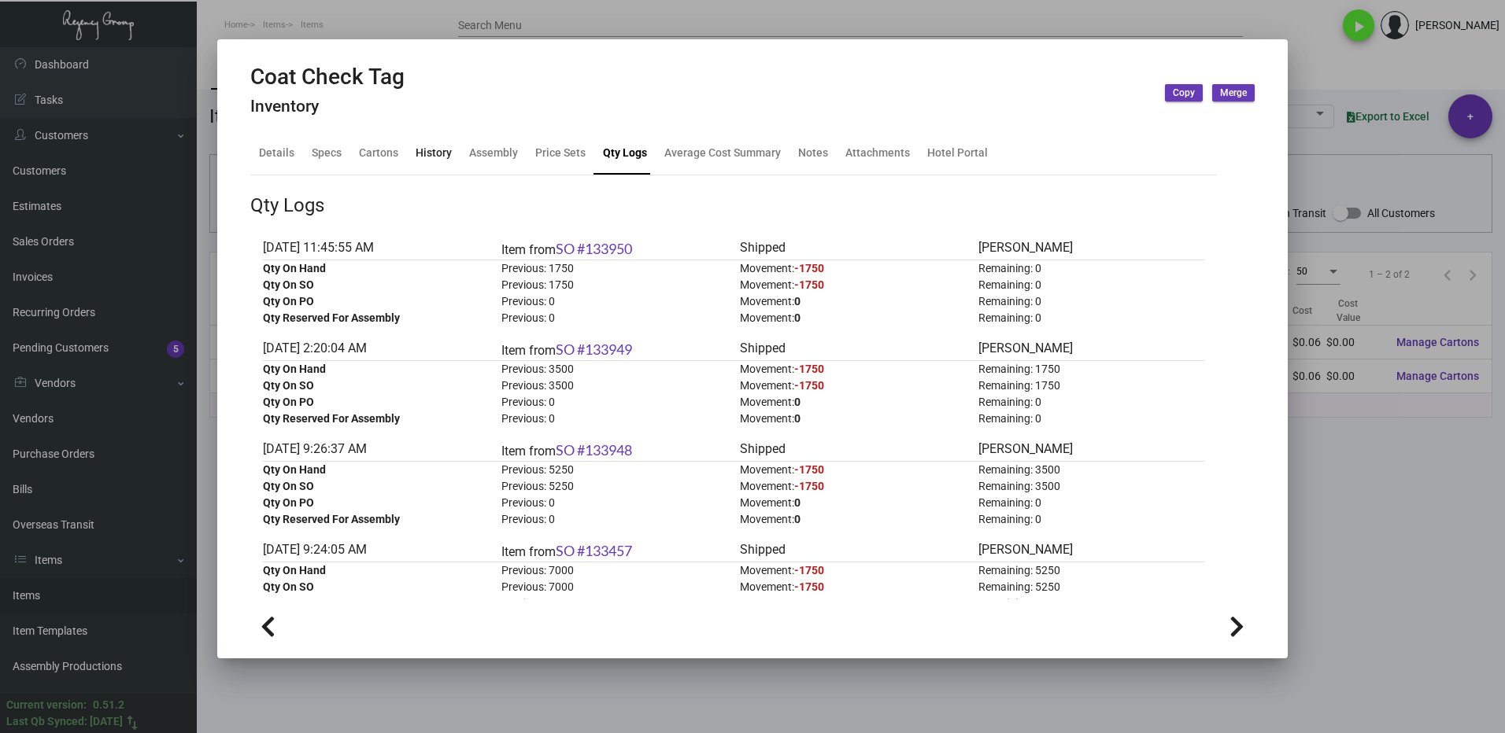
click at [434, 158] on div "History" at bounding box center [434, 153] width 36 height 17
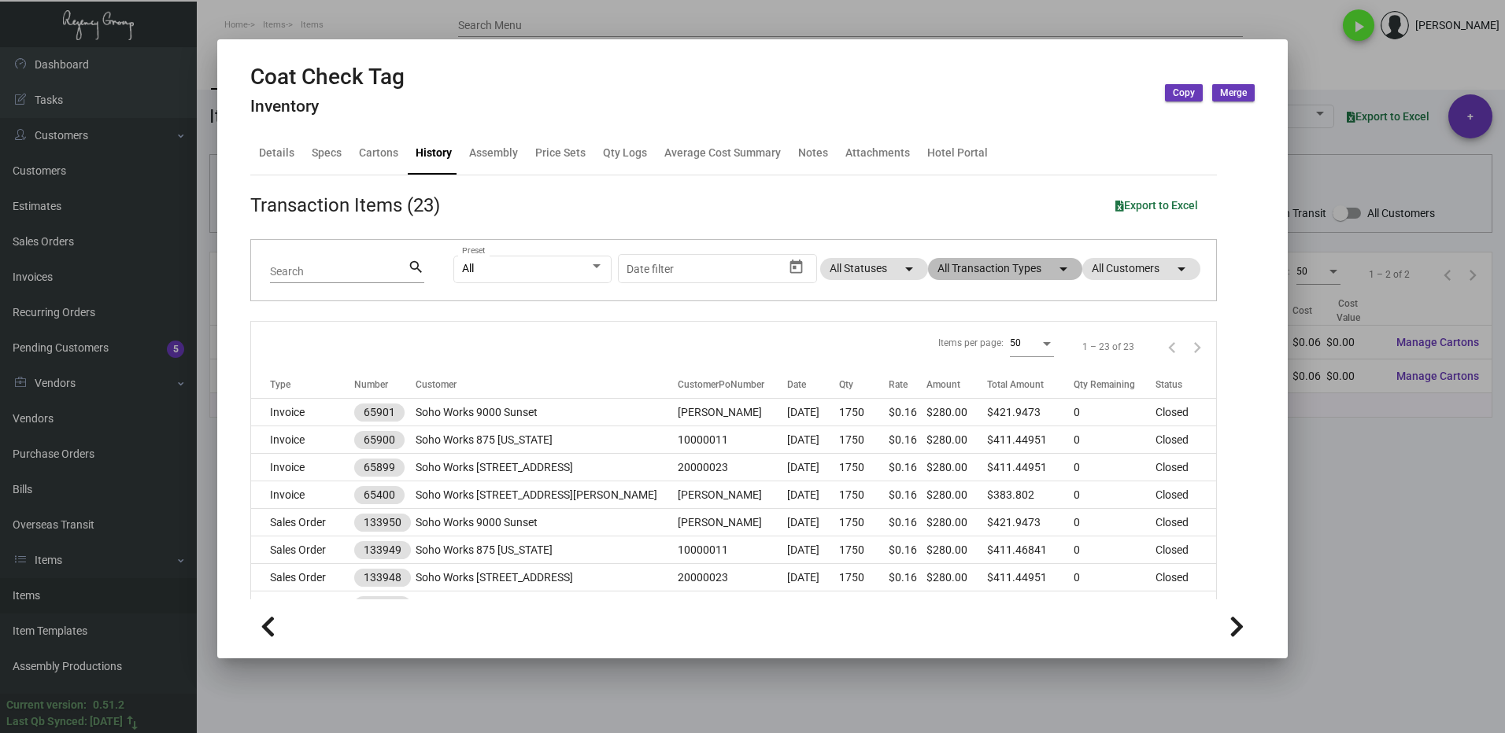
click at [942, 265] on mat-chip "All Transaction Types arrow_drop_down" at bounding box center [1005, 269] width 154 height 22
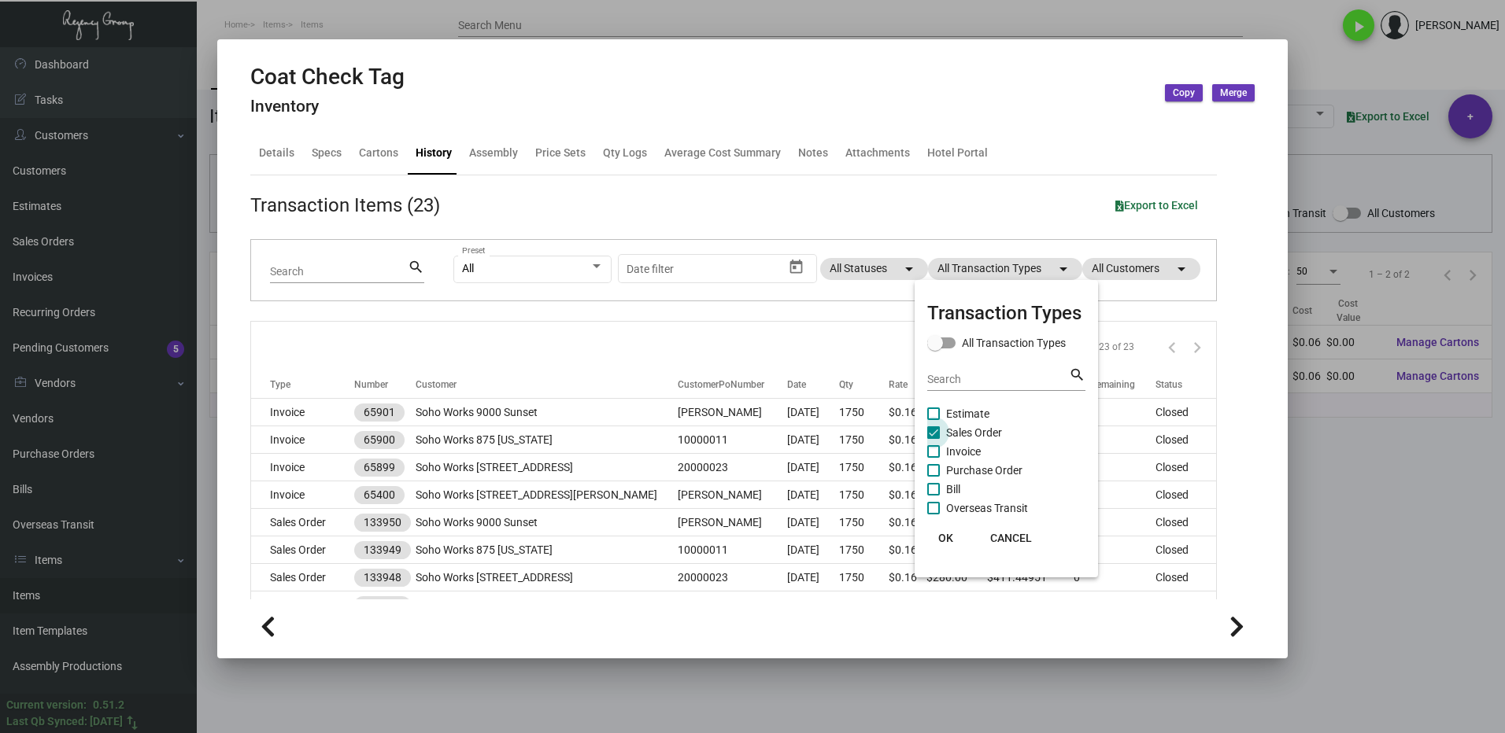
click at [940, 438] on label "Sales Order" at bounding box center [964, 432] width 75 height 19
click at [933, 439] on input "Sales Order" at bounding box center [933, 439] width 1 height 1
click at [939, 467] on span at bounding box center [933, 470] width 13 height 13
click at [933, 477] on input "Purchase Order" at bounding box center [933, 477] width 1 height 1
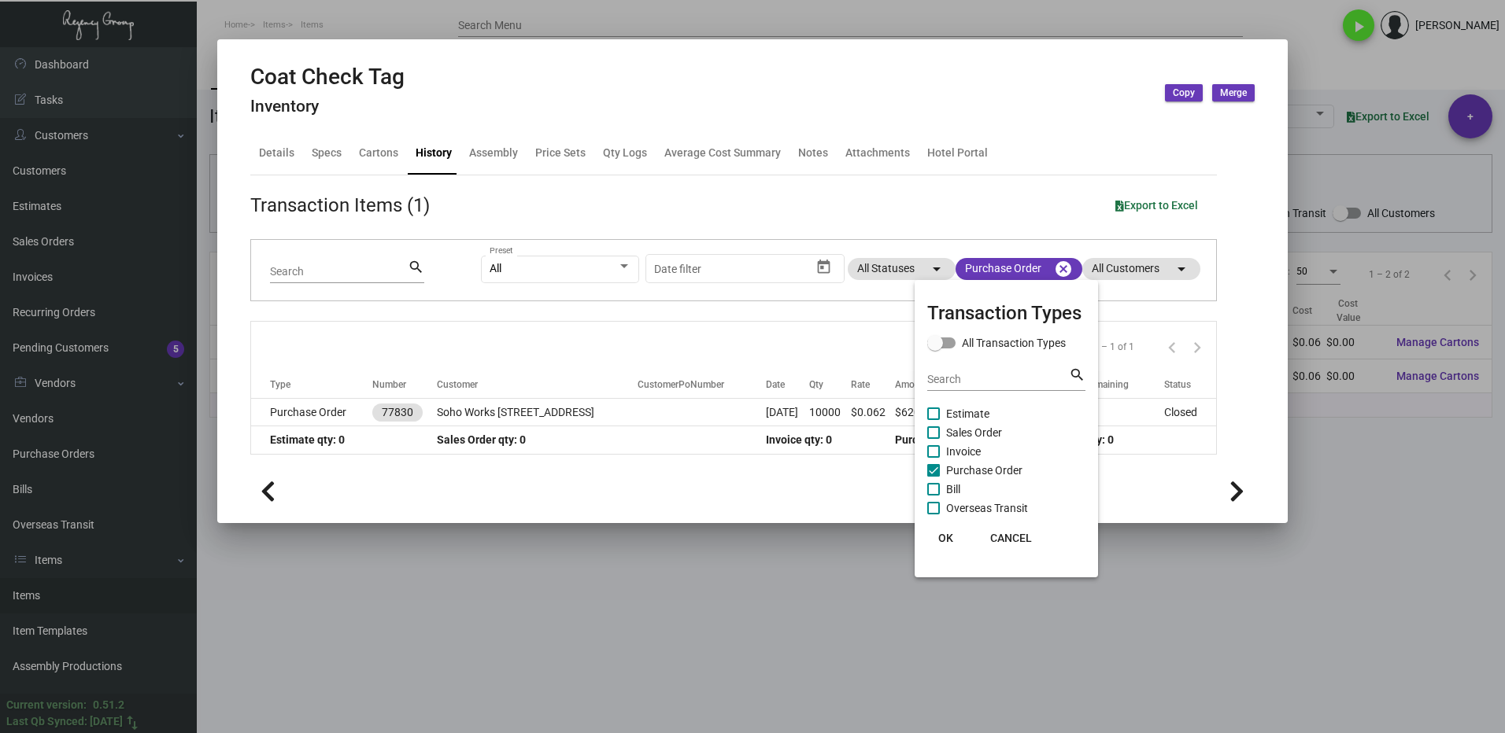
drag, startPoint x: 945, startPoint y: 538, endPoint x: 935, endPoint y: 530, distance: 12.9
click at [944, 538] on span "OK" at bounding box center [945, 538] width 15 height 13
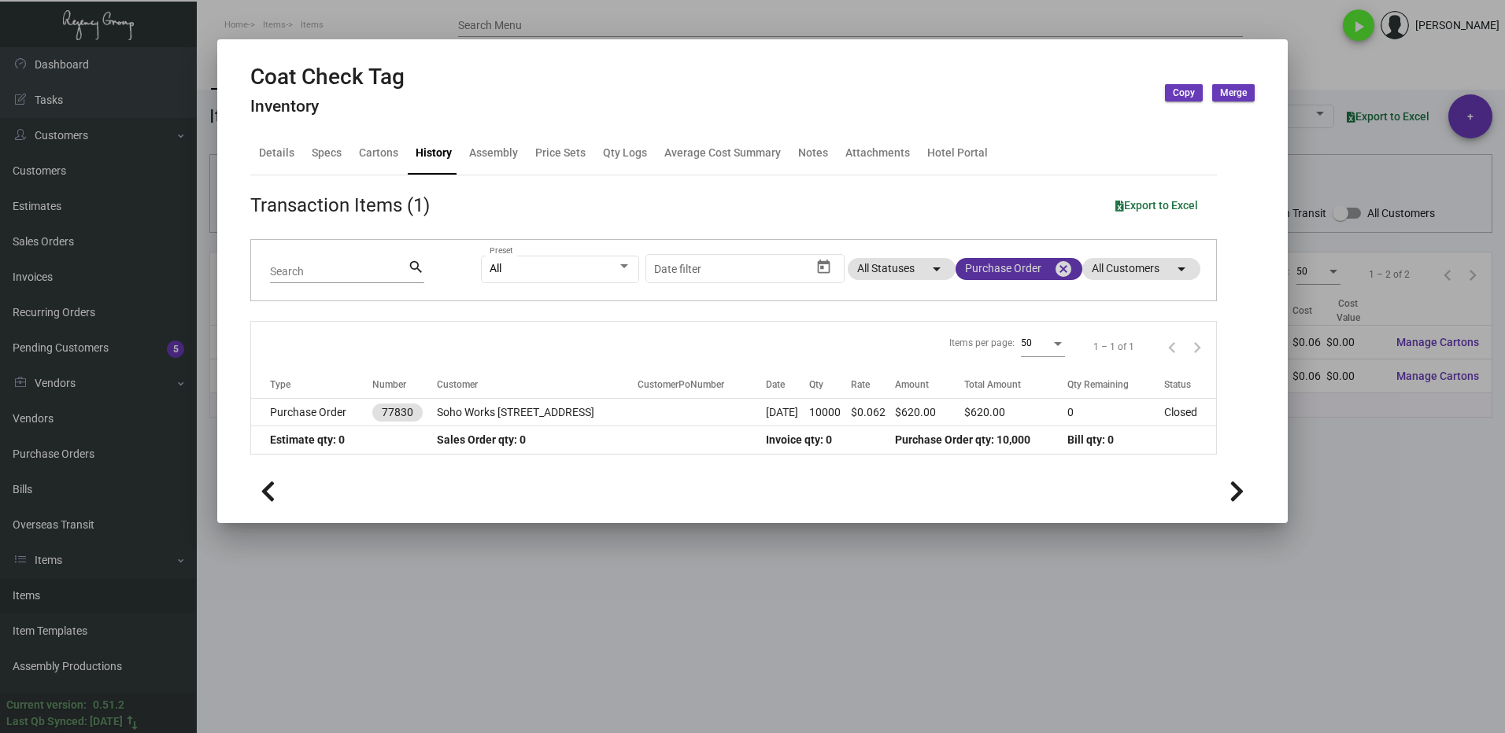
click at [996, 268] on mat-chip "Purchase Order cancel" at bounding box center [1018, 269] width 127 height 22
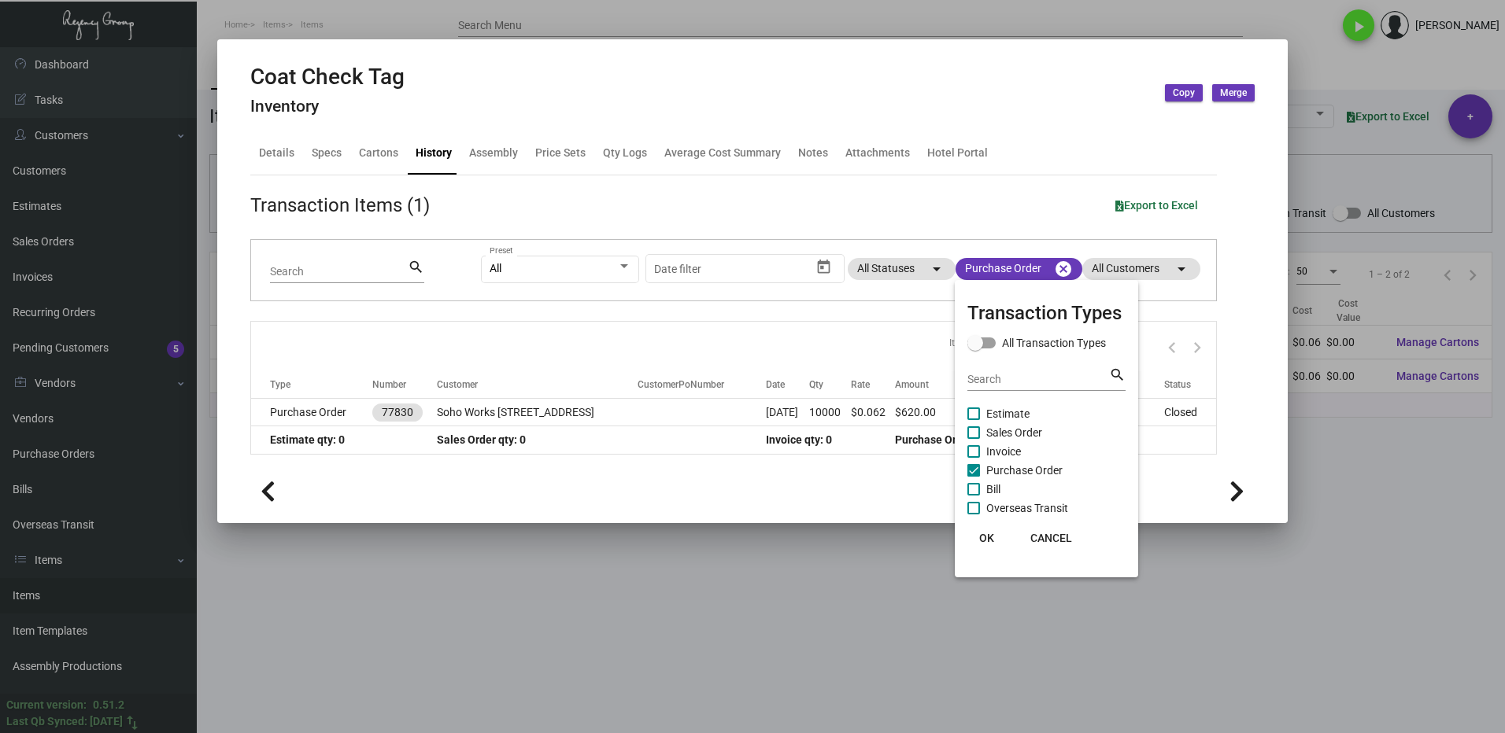
click at [981, 431] on label "Sales Order" at bounding box center [1004, 432] width 75 height 19
click at [973, 439] on input "Sales Order" at bounding box center [973, 439] width 1 height 1
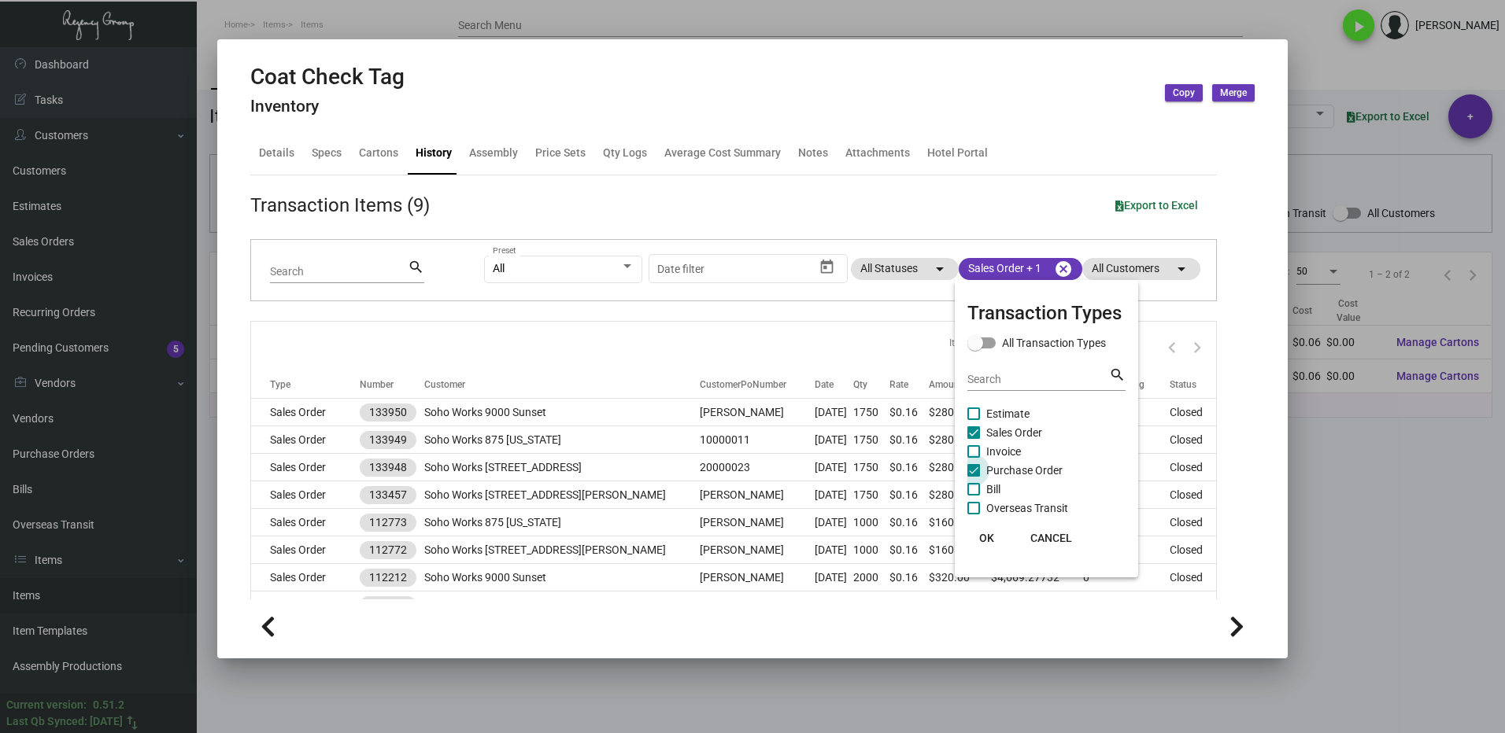
click at [973, 475] on span at bounding box center [973, 470] width 13 height 13
click at [973, 477] on input "Purchase Order" at bounding box center [973, 477] width 1 height 1
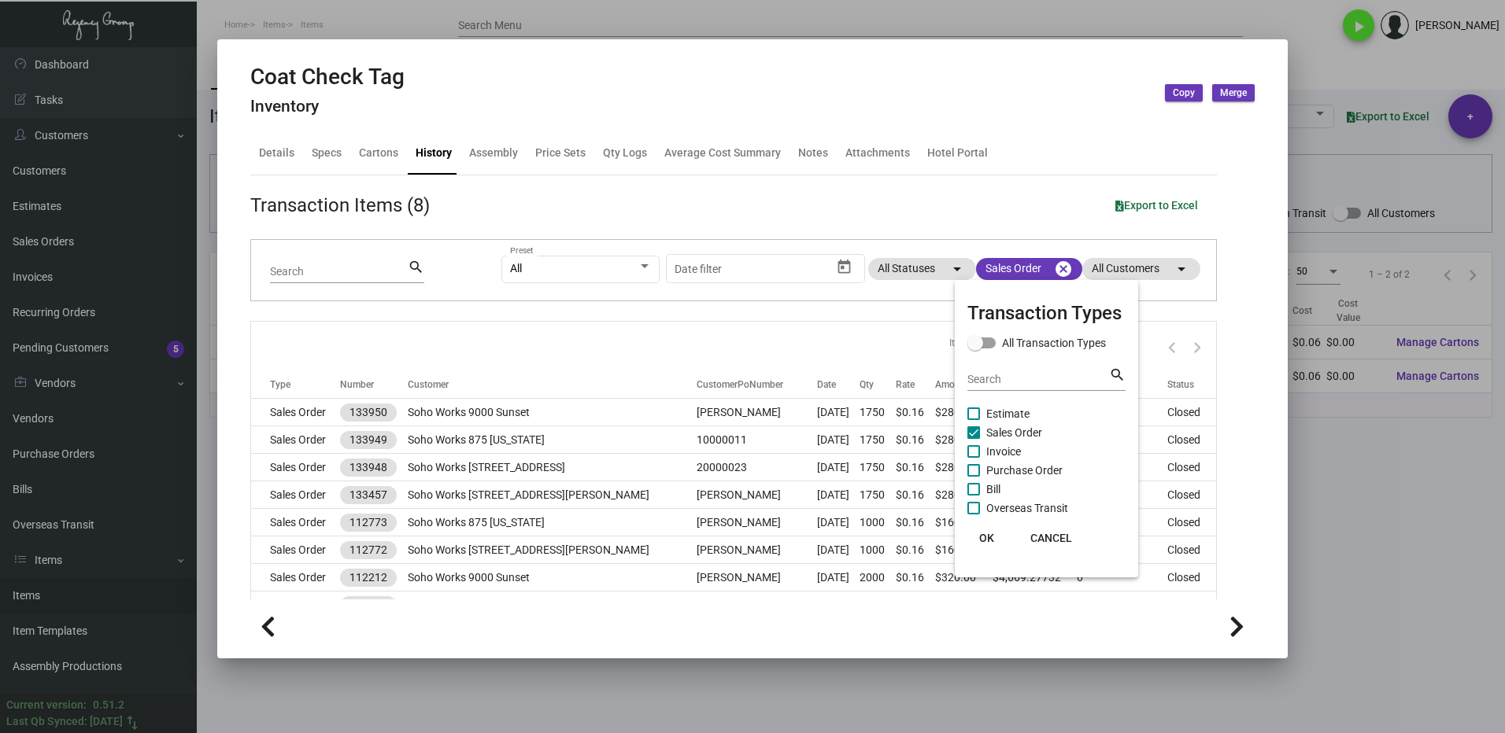
click at [981, 538] on span "OK" at bounding box center [986, 538] width 15 height 13
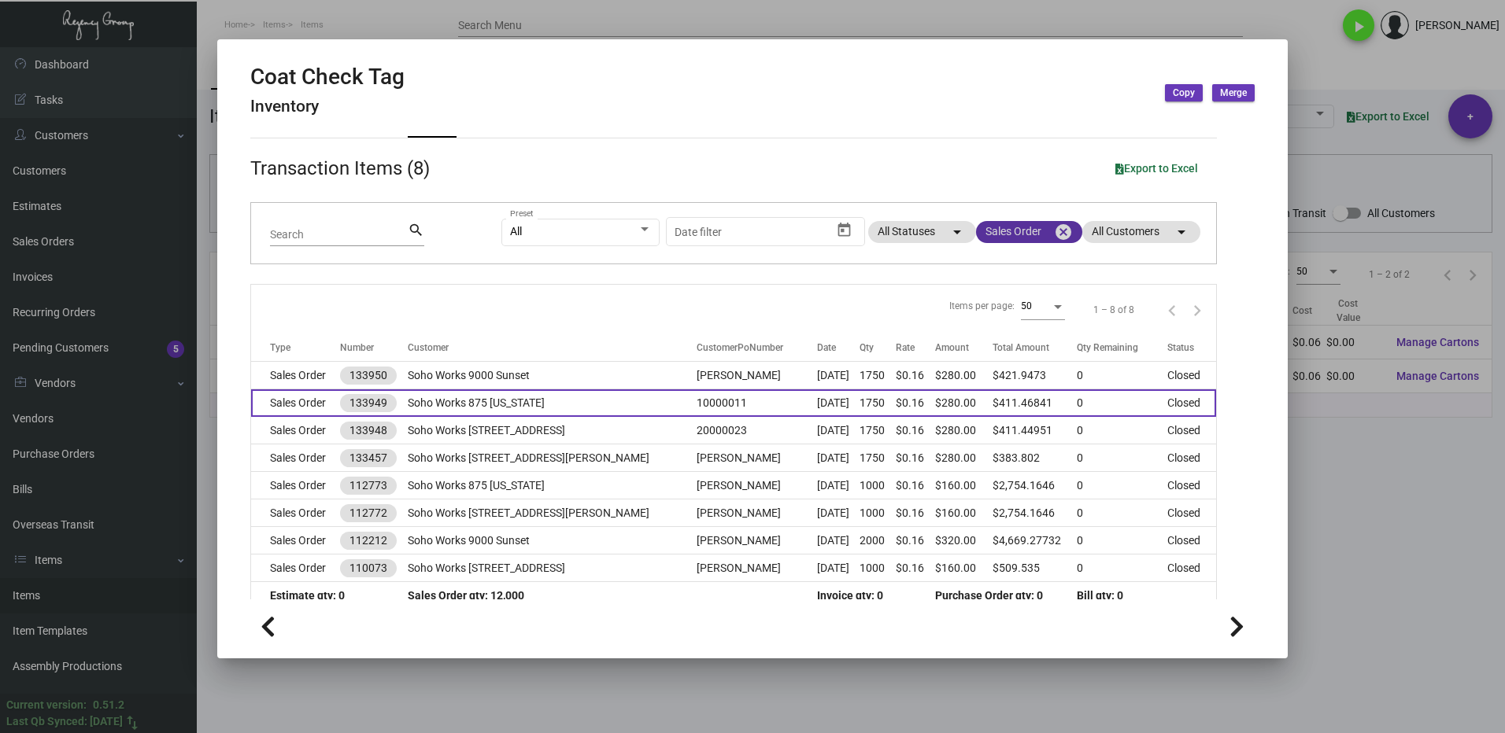
scroll to position [57, 0]
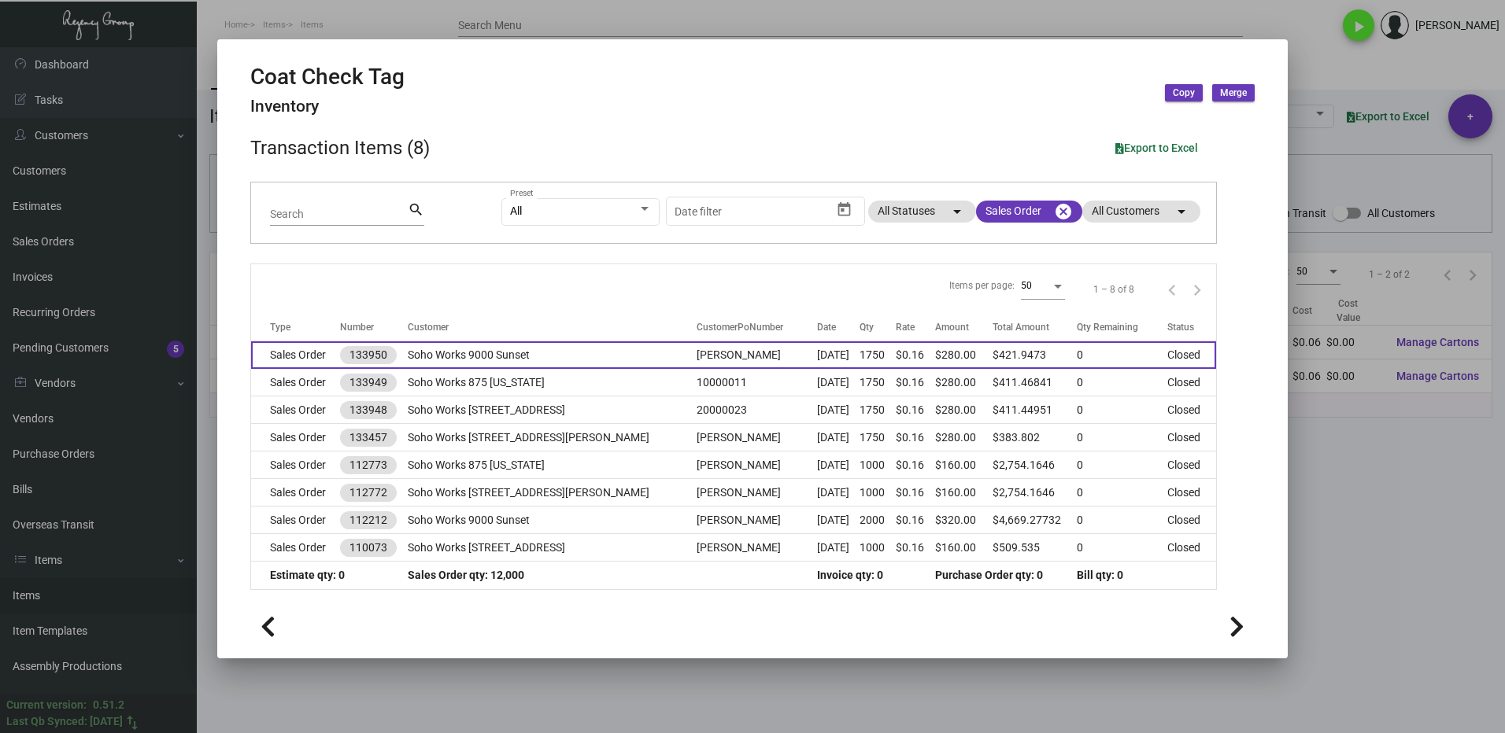
click at [552, 355] on td "Soho Works 9000 Sunset" at bounding box center [552, 356] width 288 height 28
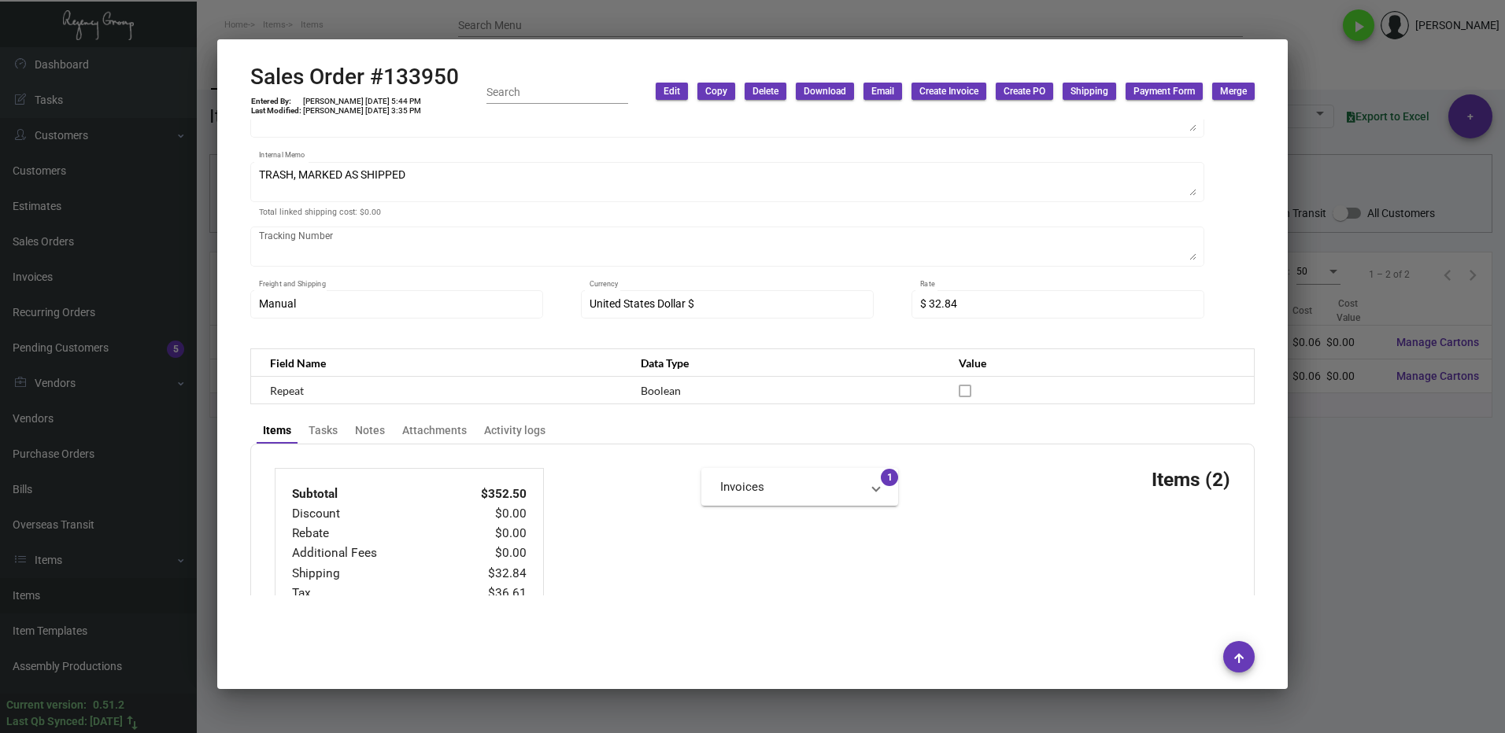
scroll to position [0, 0]
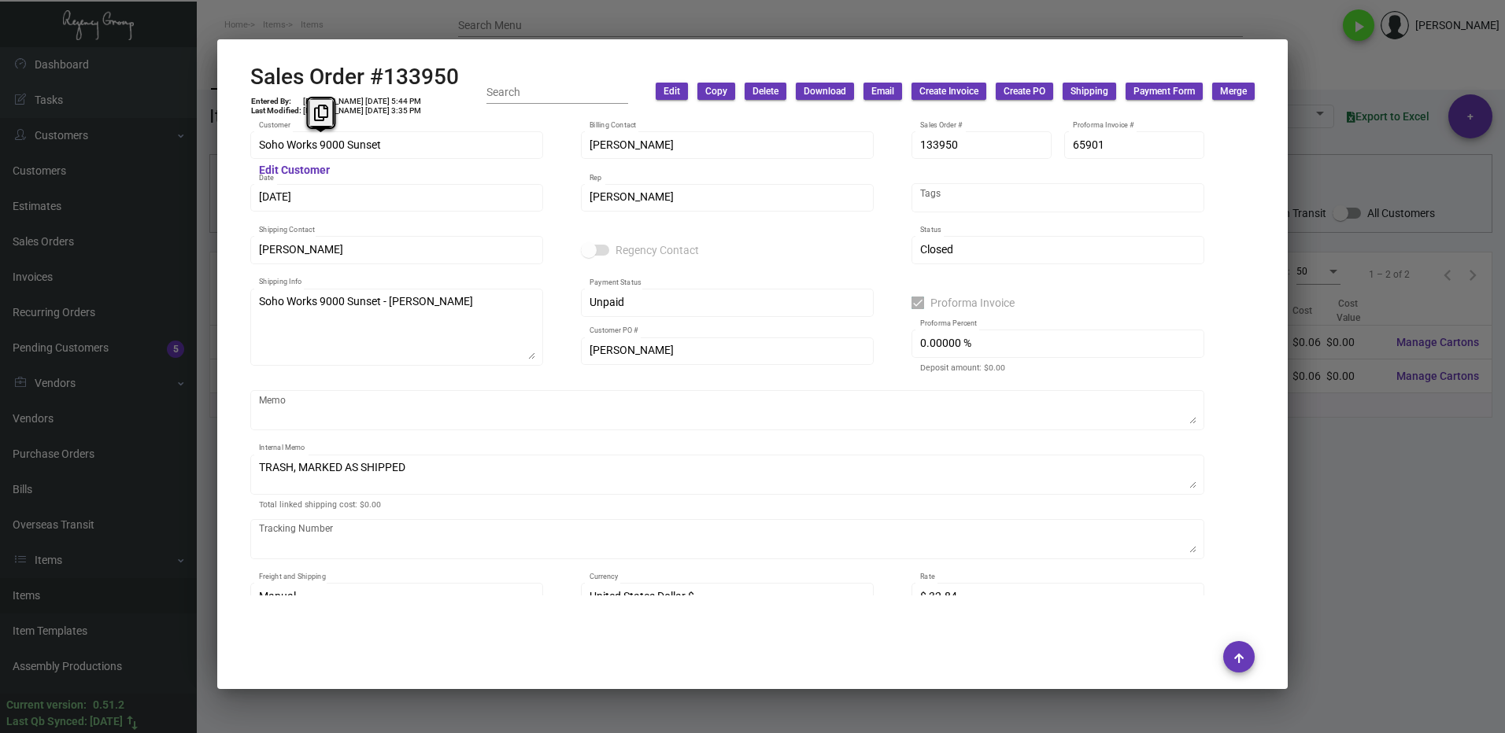
click at [238, 148] on div "Soho Works 9000 Sunset Customer Edit Customer [PERSON_NAME] Billing Contact 133…" at bounding box center [752, 358] width 1042 height 477
click at [315, 108] on icon at bounding box center [321, 113] width 14 height 17
click at [240, 253] on div "Soho Works 9000 Sunset Customer Edit Customer [PERSON_NAME] Billing Contact 133…" at bounding box center [752, 358] width 1042 height 477
click at [294, 218] on icon at bounding box center [299, 217] width 14 height 17
click at [585, 356] on div "[PERSON_NAME] Customer PO #" at bounding box center [727, 349] width 293 height 31
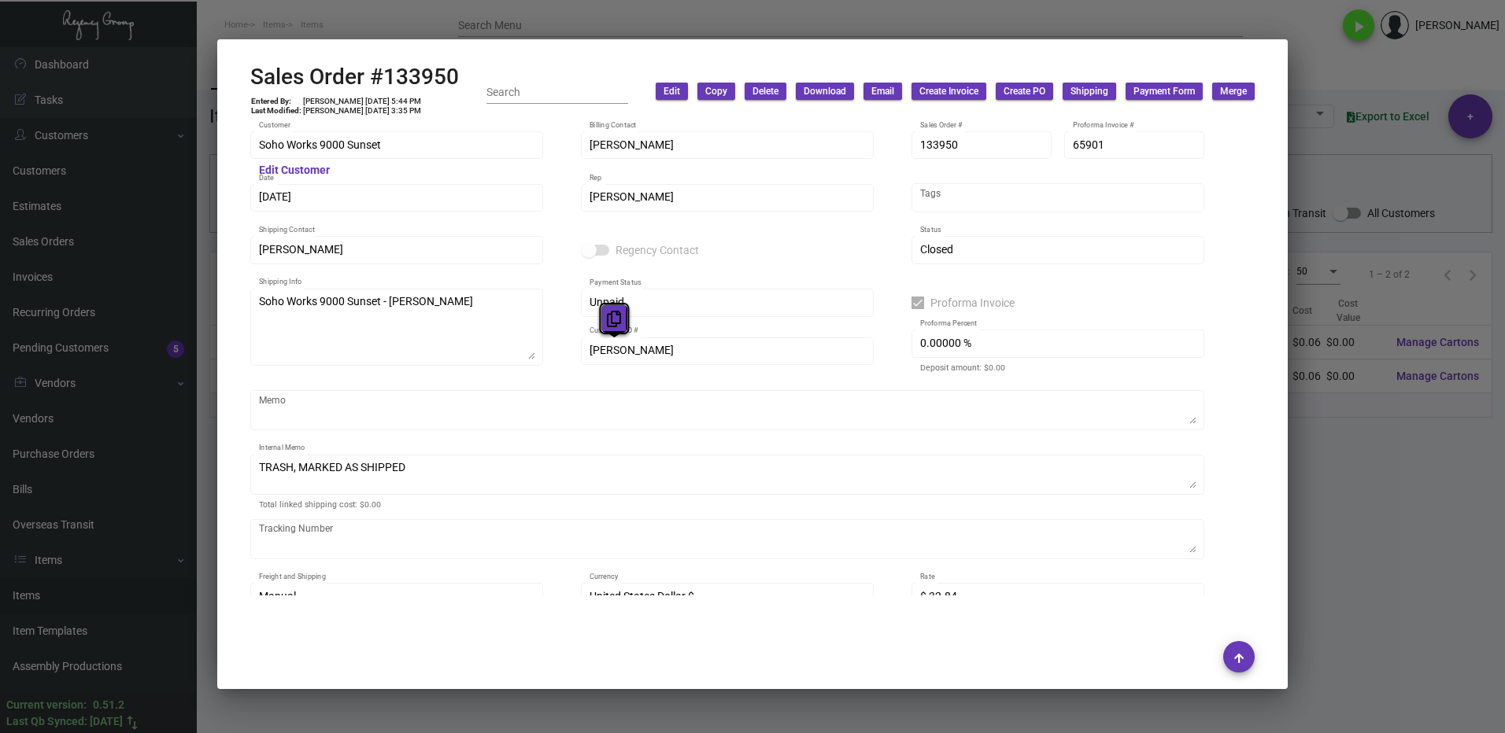
click at [601, 319] on button at bounding box center [614, 319] width 26 height 28
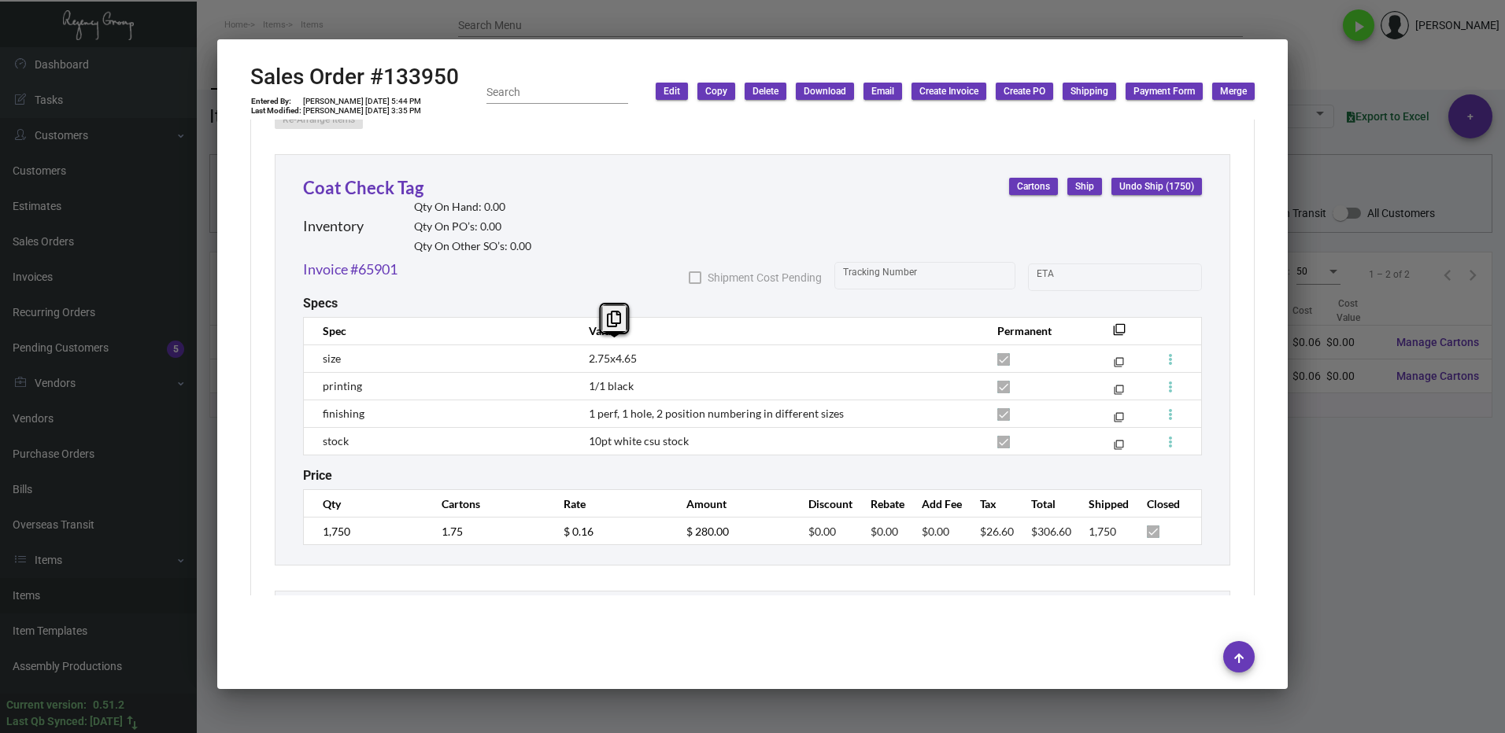
scroll to position [866, 0]
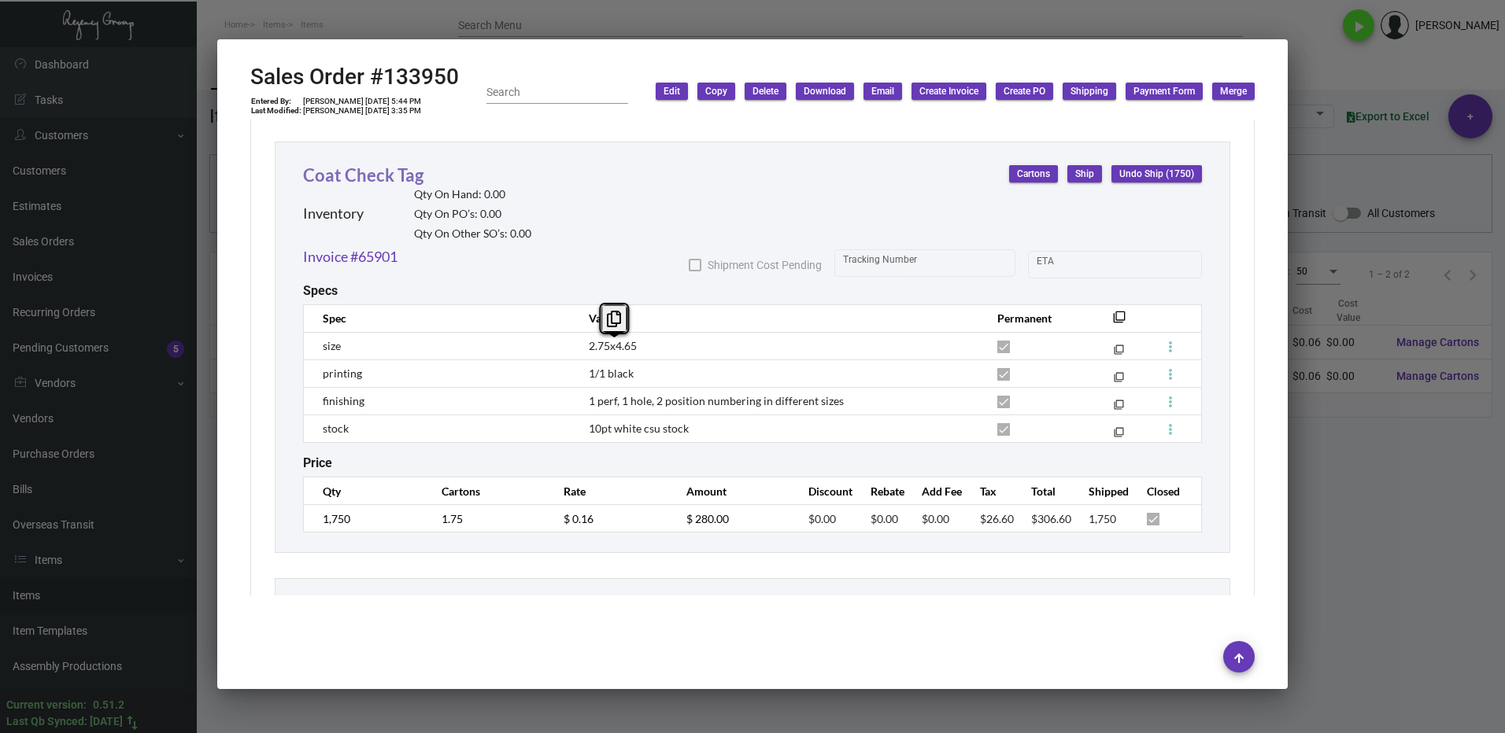
click at [367, 179] on link "Coat Check Tag" at bounding box center [363, 174] width 120 height 21
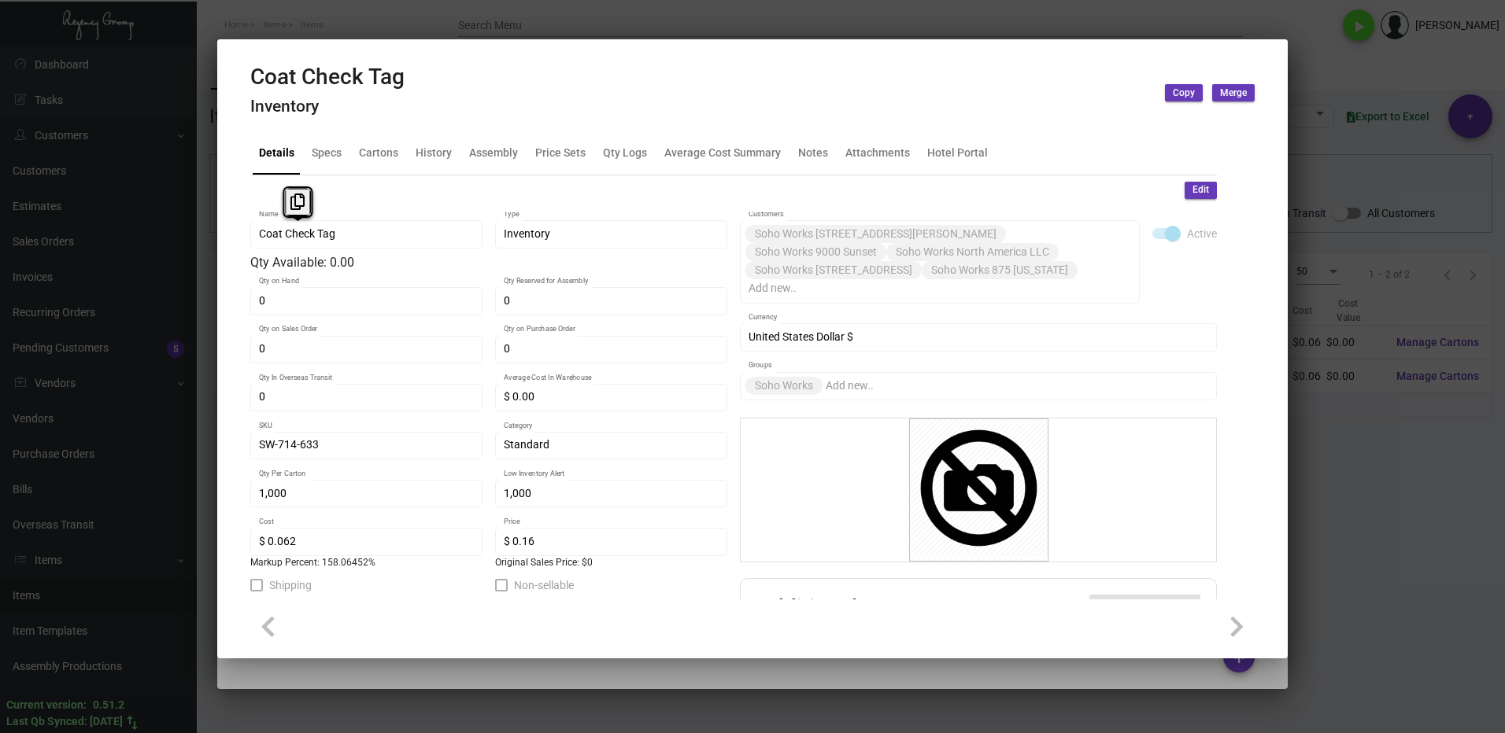
click at [232, 235] on mat-tab-group "Details Specs Cartons History Assembly Price Sets Qty Logs Average Cost Summary…" at bounding box center [733, 361] width 1004 height 477
click at [296, 198] on icon at bounding box center [297, 202] width 14 height 17
click at [1339, 75] on div at bounding box center [752, 366] width 1505 height 733
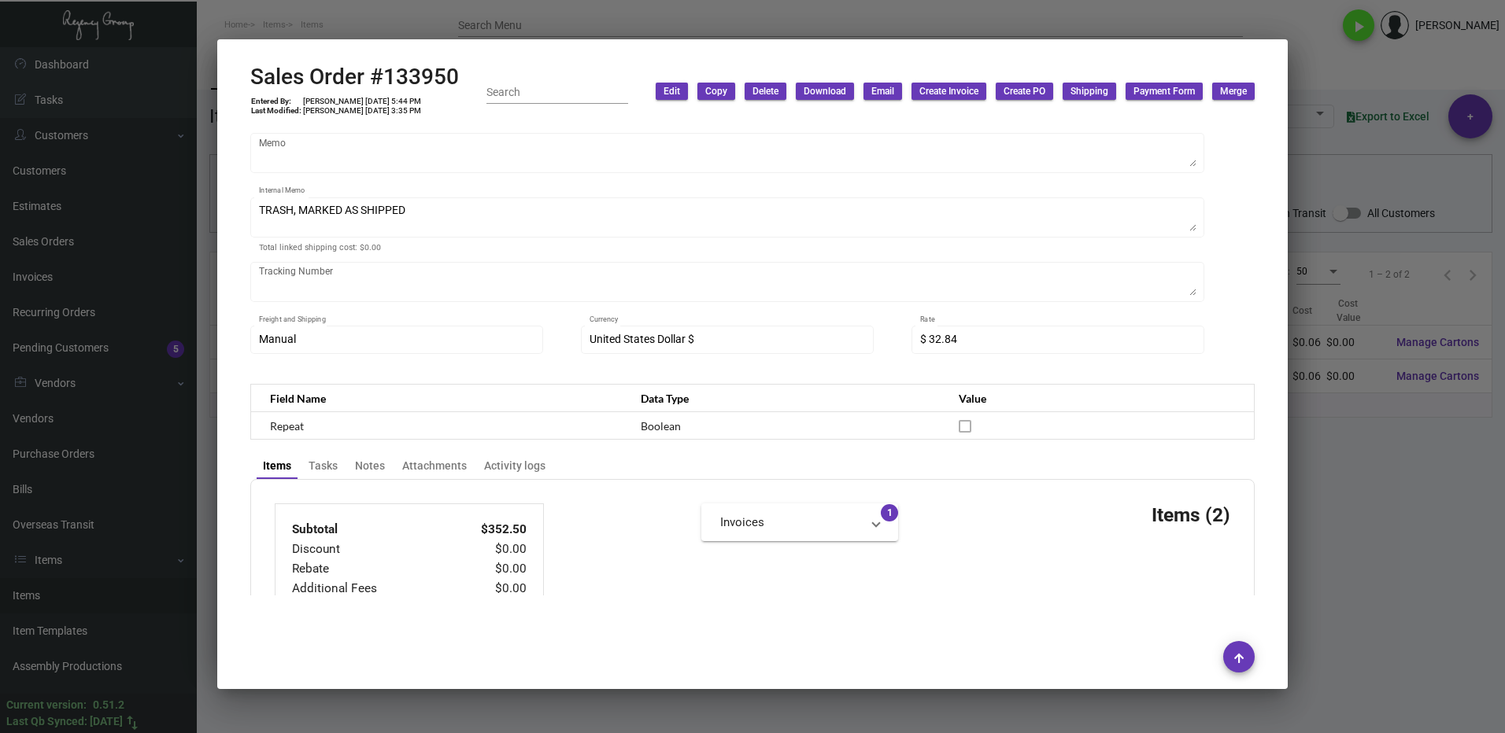
scroll to position [157, 0]
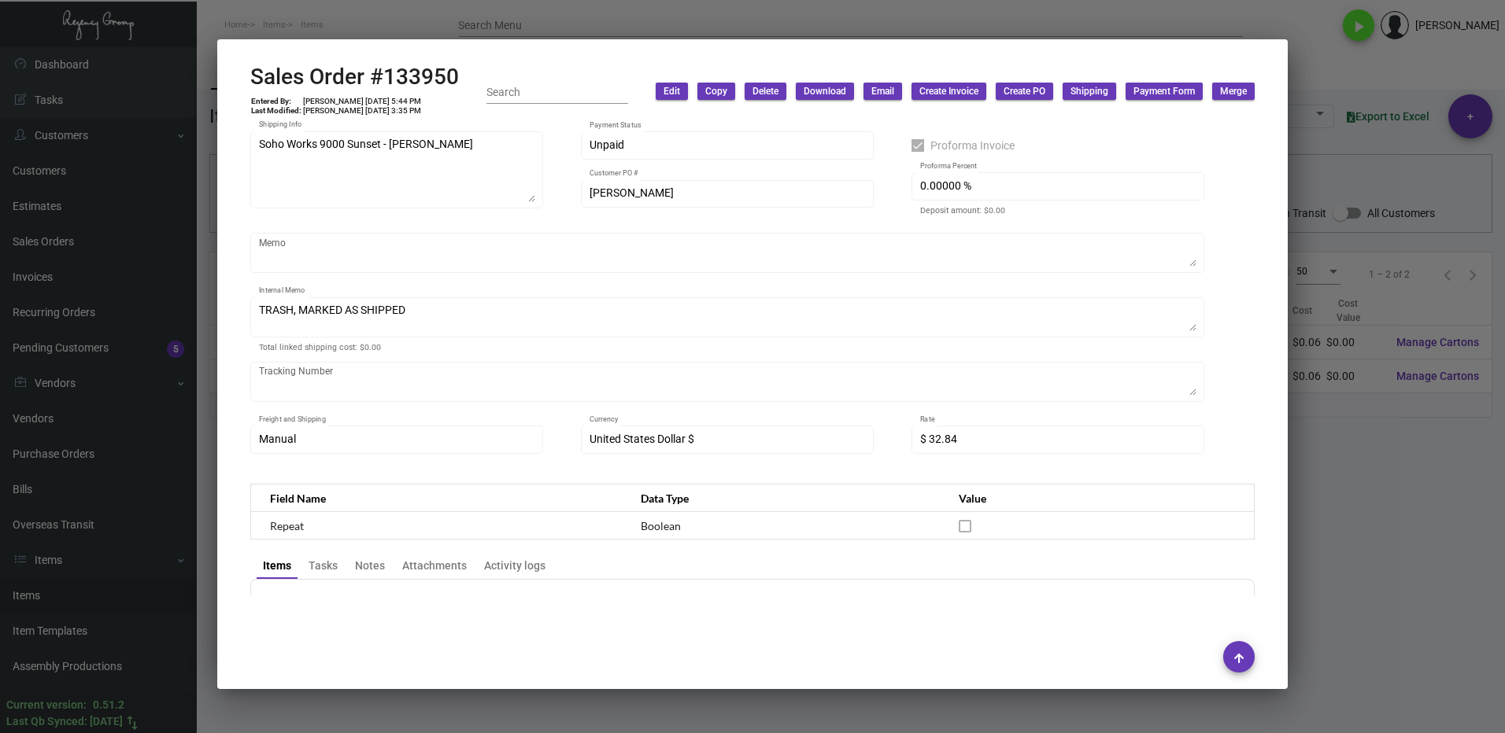
click at [1421, 489] on div at bounding box center [752, 366] width 1505 height 733
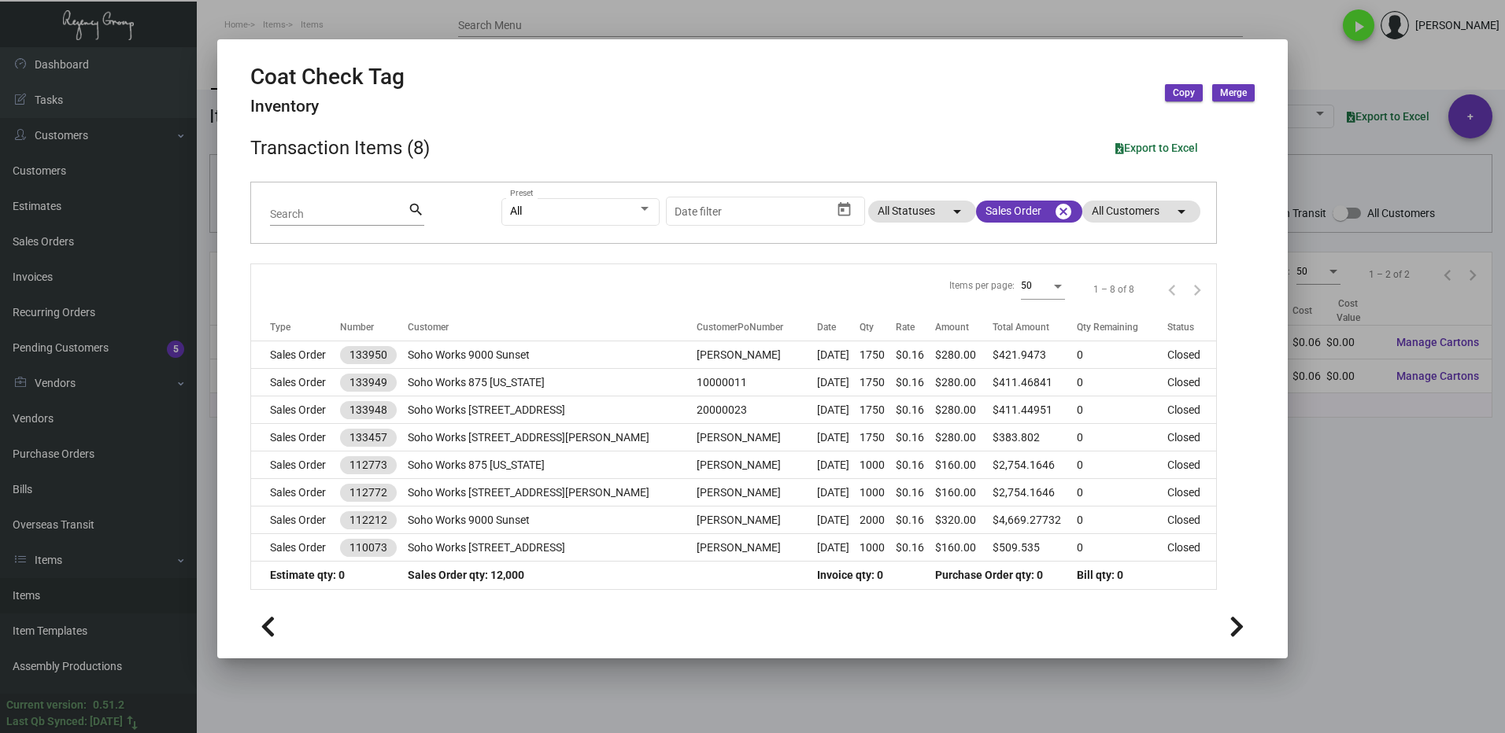
drag, startPoint x: 1400, startPoint y: 510, endPoint x: 857, endPoint y: 507, distance: 543.0
click at [1399, 510] on div at bounding box center [752, 366] width 1505 height 733
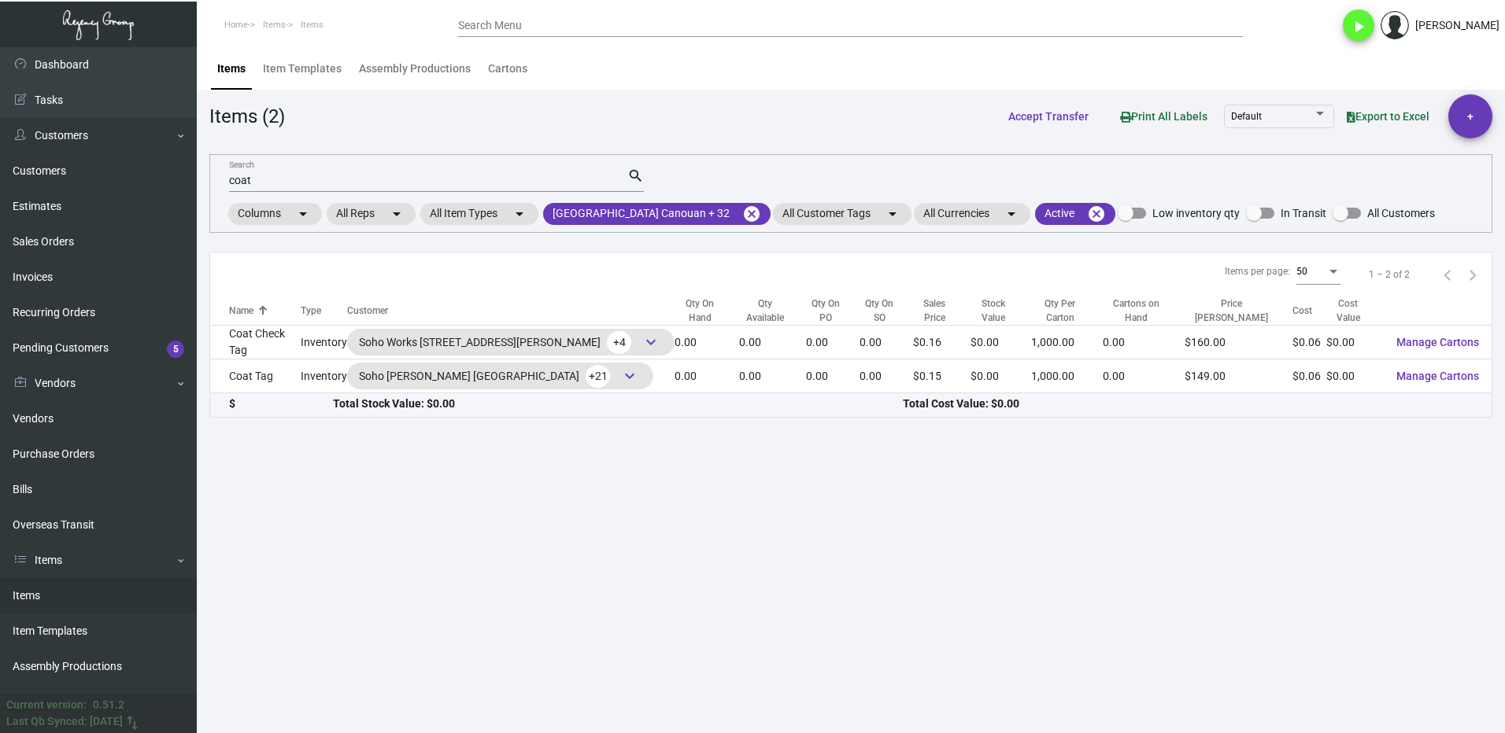
click at [312, 182] on input "coat" at bounding box center [428, 181] width 398 height 13
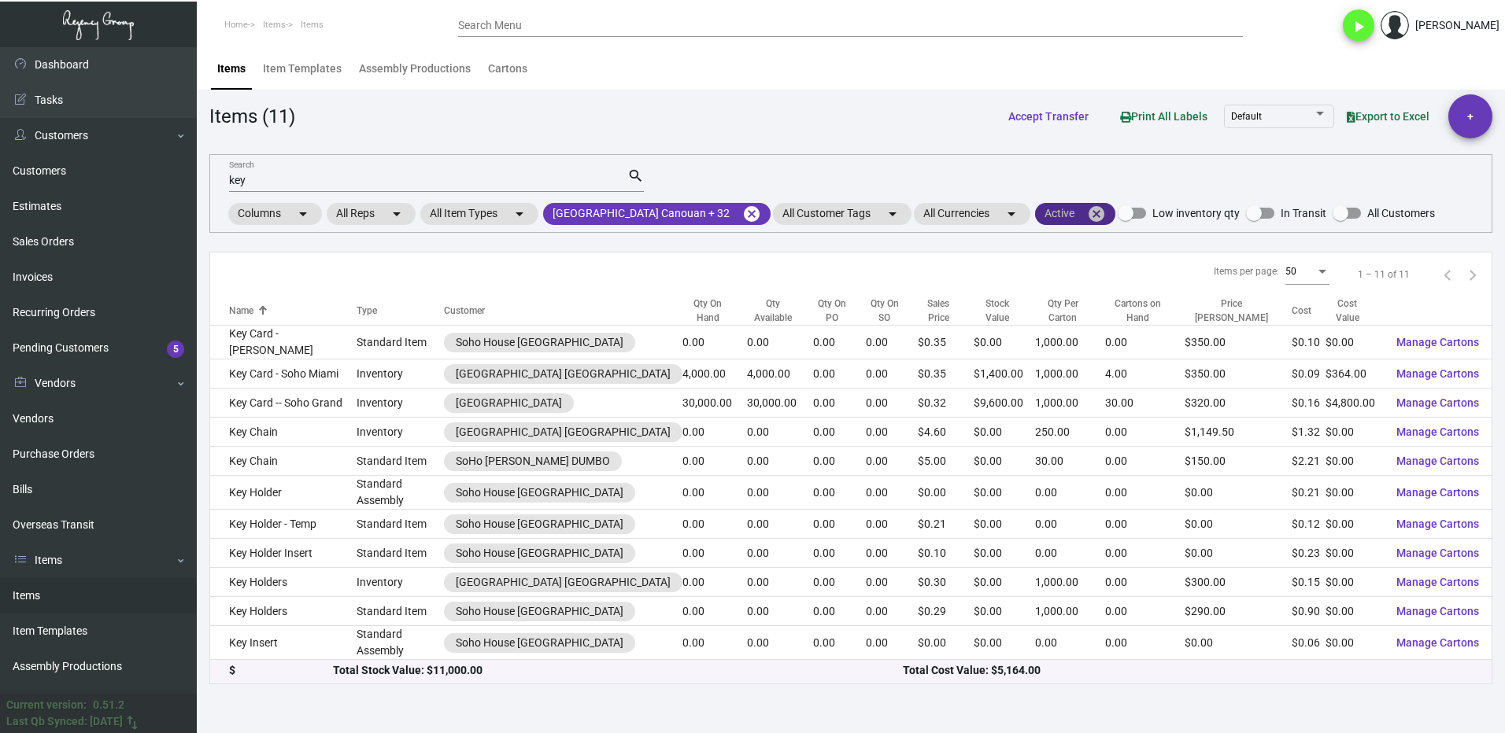
click at [1076, 212] on mat-chip "Active cancel" at bounding box center [1075, 214] width 80 height 22
click at [1054, 306] on label "Inactive" at bounding box center [1068, 306] width 57 height 19
click at [1046, 313] on input "Inactive" at bounding box center [1045, 313] width 1 height 1
click at [1058, 336] on span "OK" at bounding box center [1058, 337] width 15 height 13
click at [297, 180] on input "key" at bounding box center [428, 181] width 398 height 13
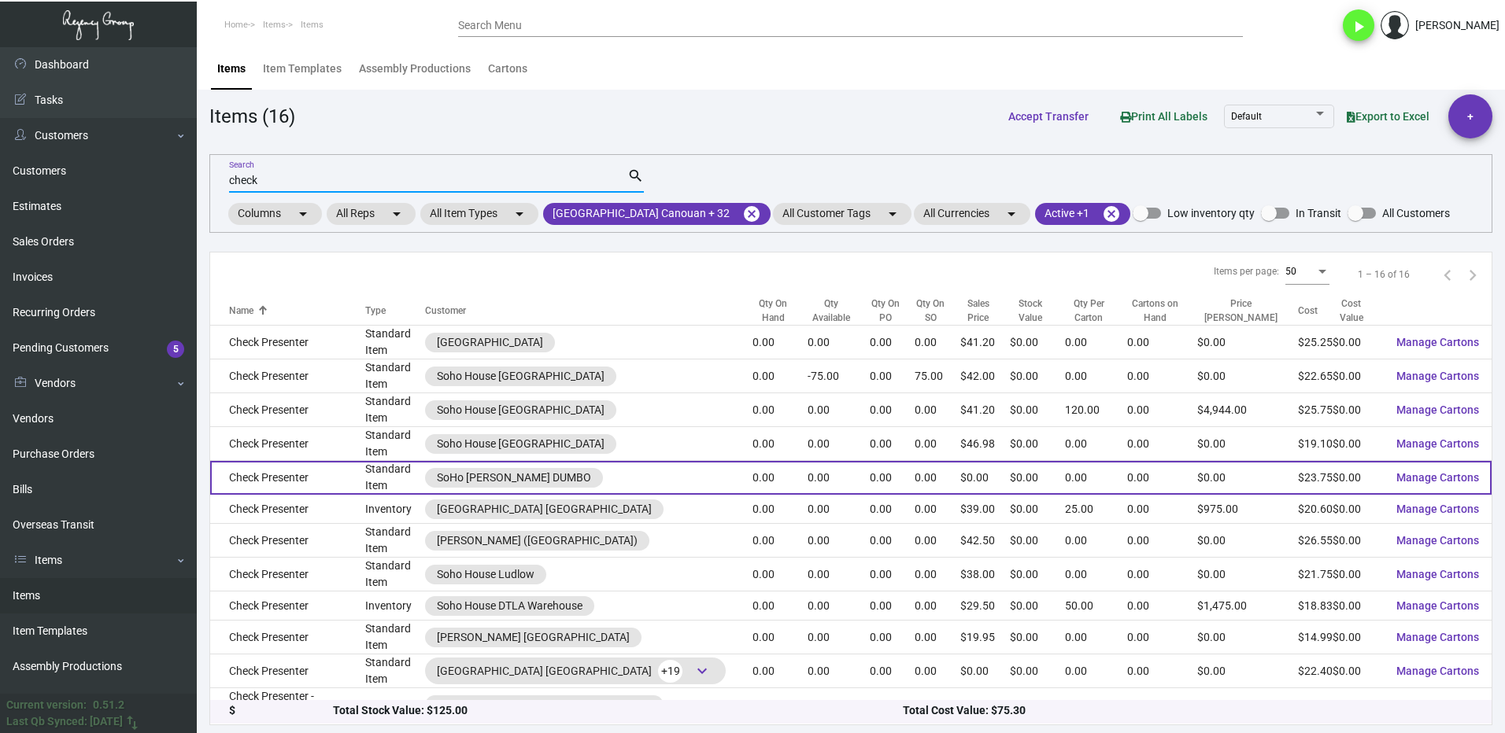
click at [347, 478] on td "Check Presenter" at bounding box center [287, 478] width 155 height 34
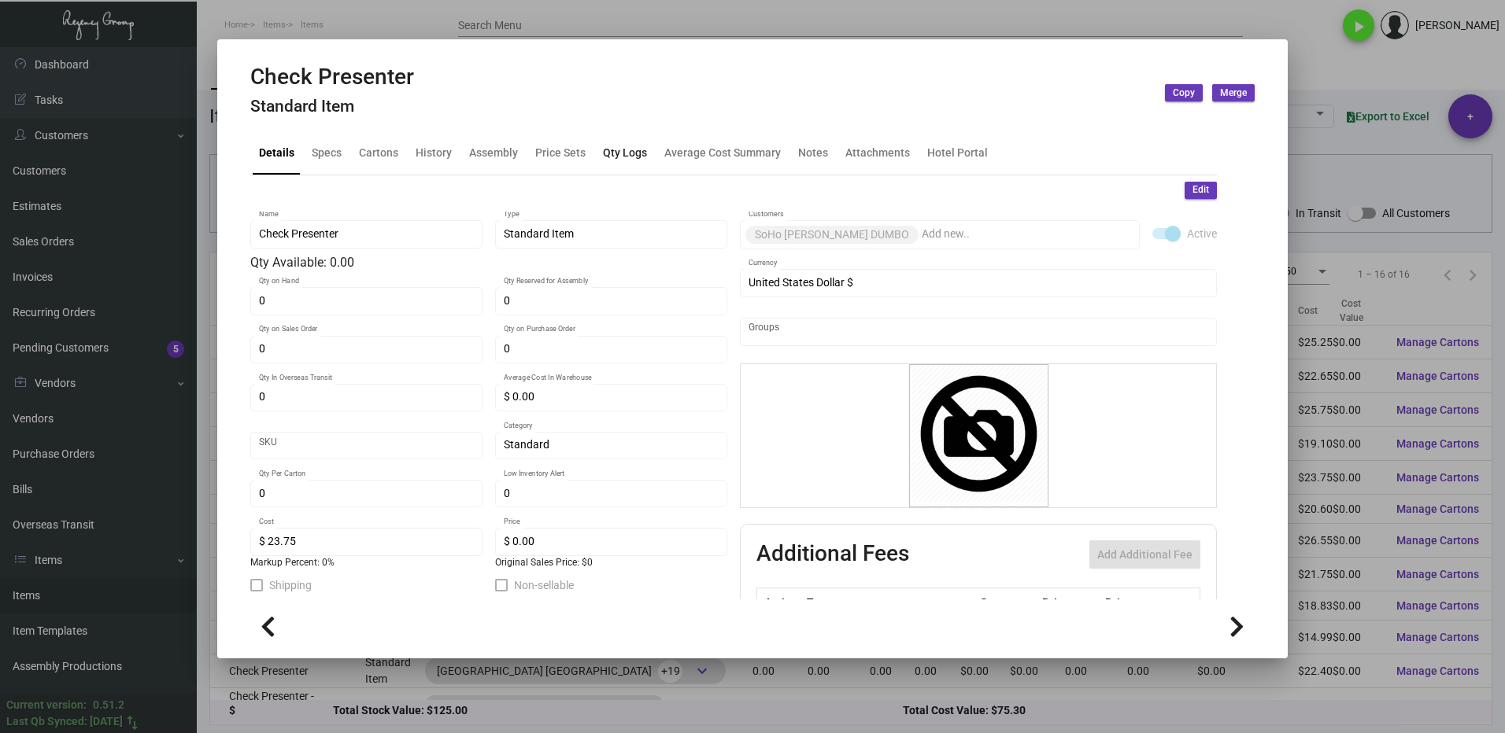
click at [622, 153] on div "Qty Logs" at bounding box center [625, 153] width 44 height 17
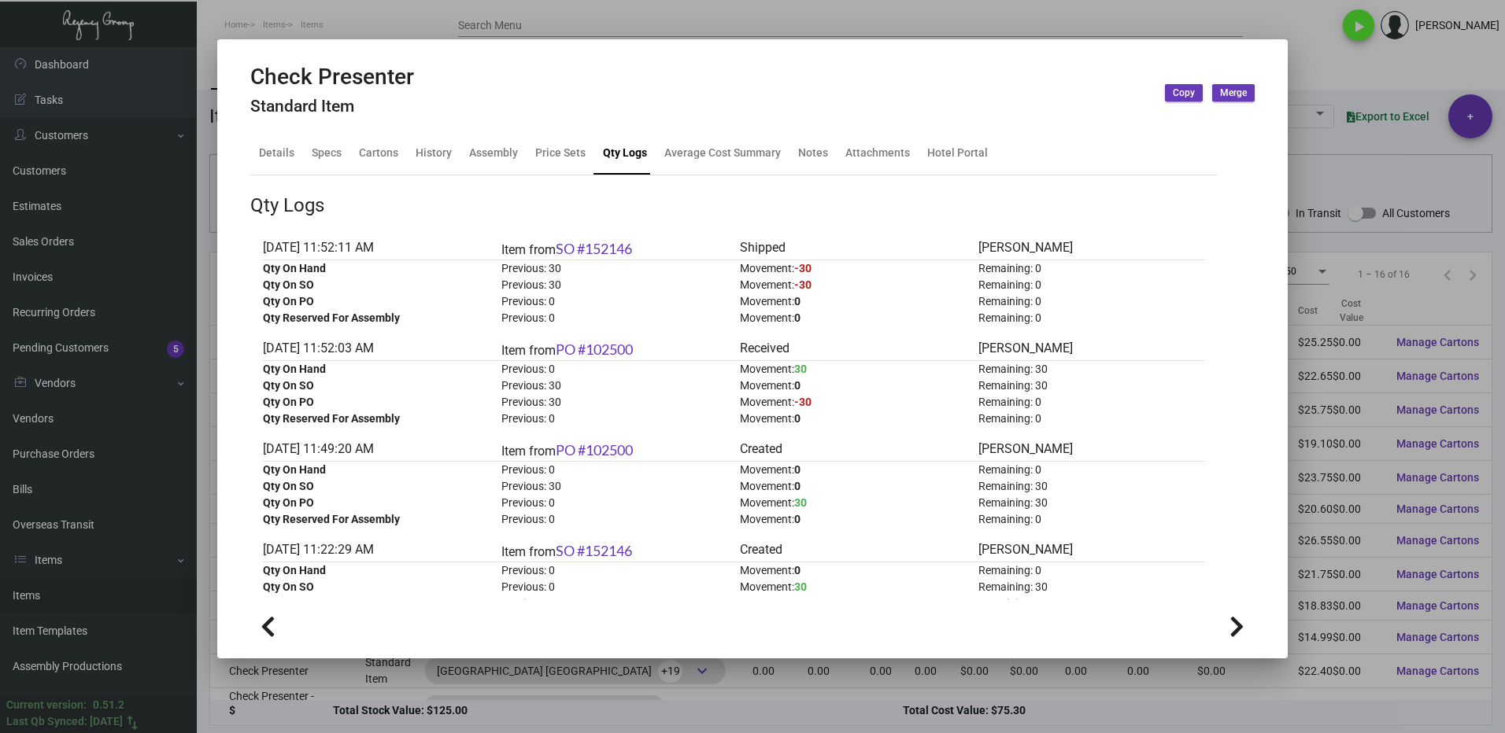
click at [672, 116] on div "Check Presenter Standard Item Copy Merge" at bounding box center [752, 93] width 1004 height 59
click at [1346, 78] on div at bounding box center [752, 366] width 1505 height 733
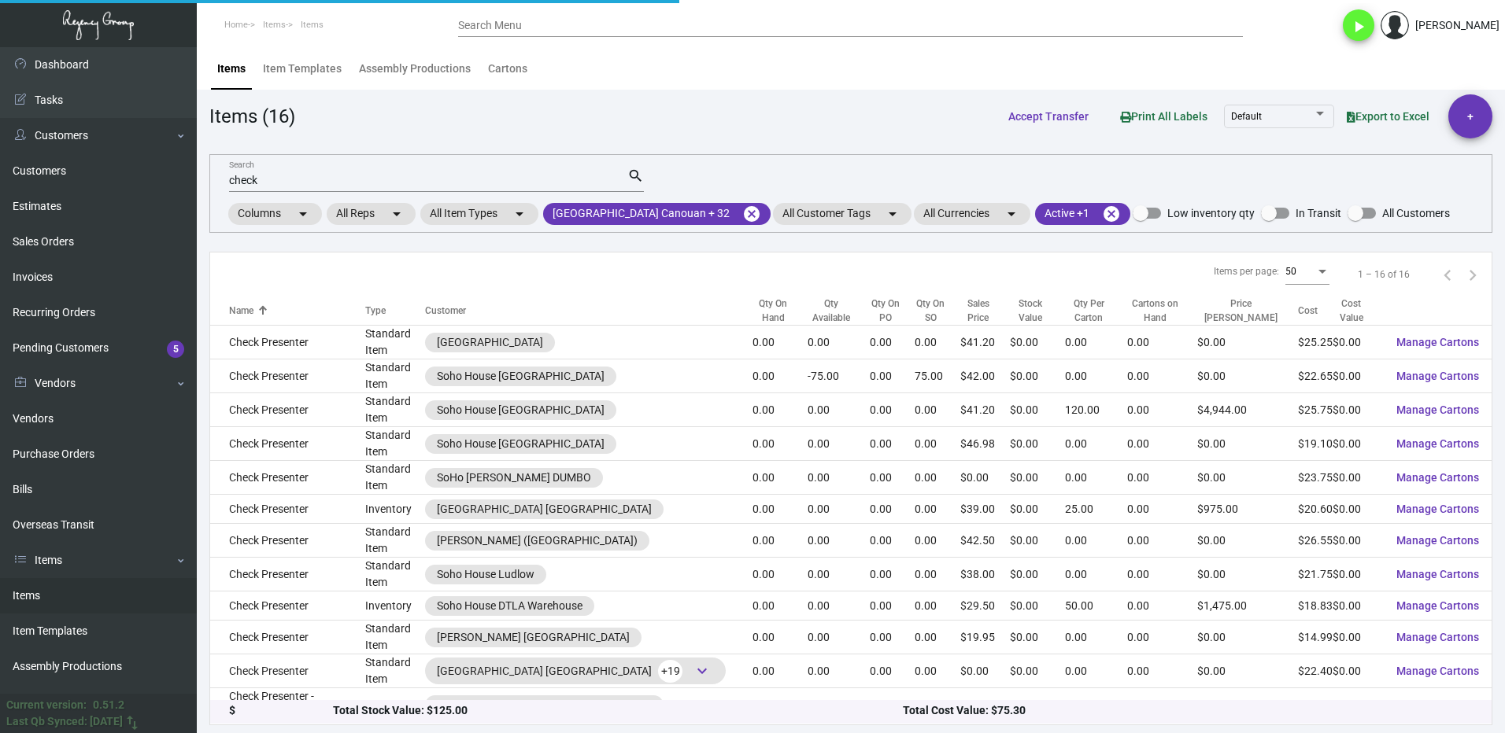
click at [283, 182] on input "check" at bounding box center [428, 181] width 398 height 13
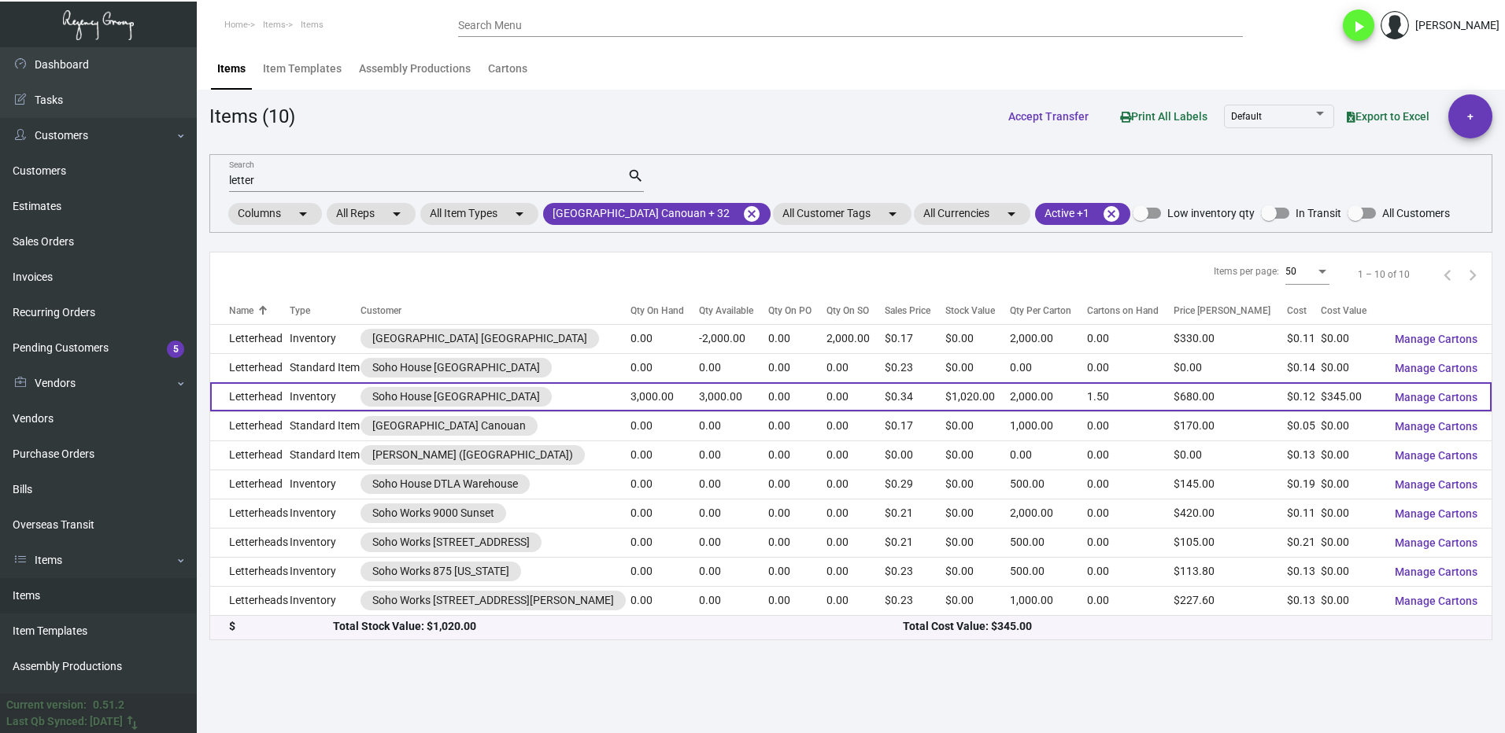
click at [282, 388] on td "Letterhead" at bounding box center [249, 396] width 79 height 29
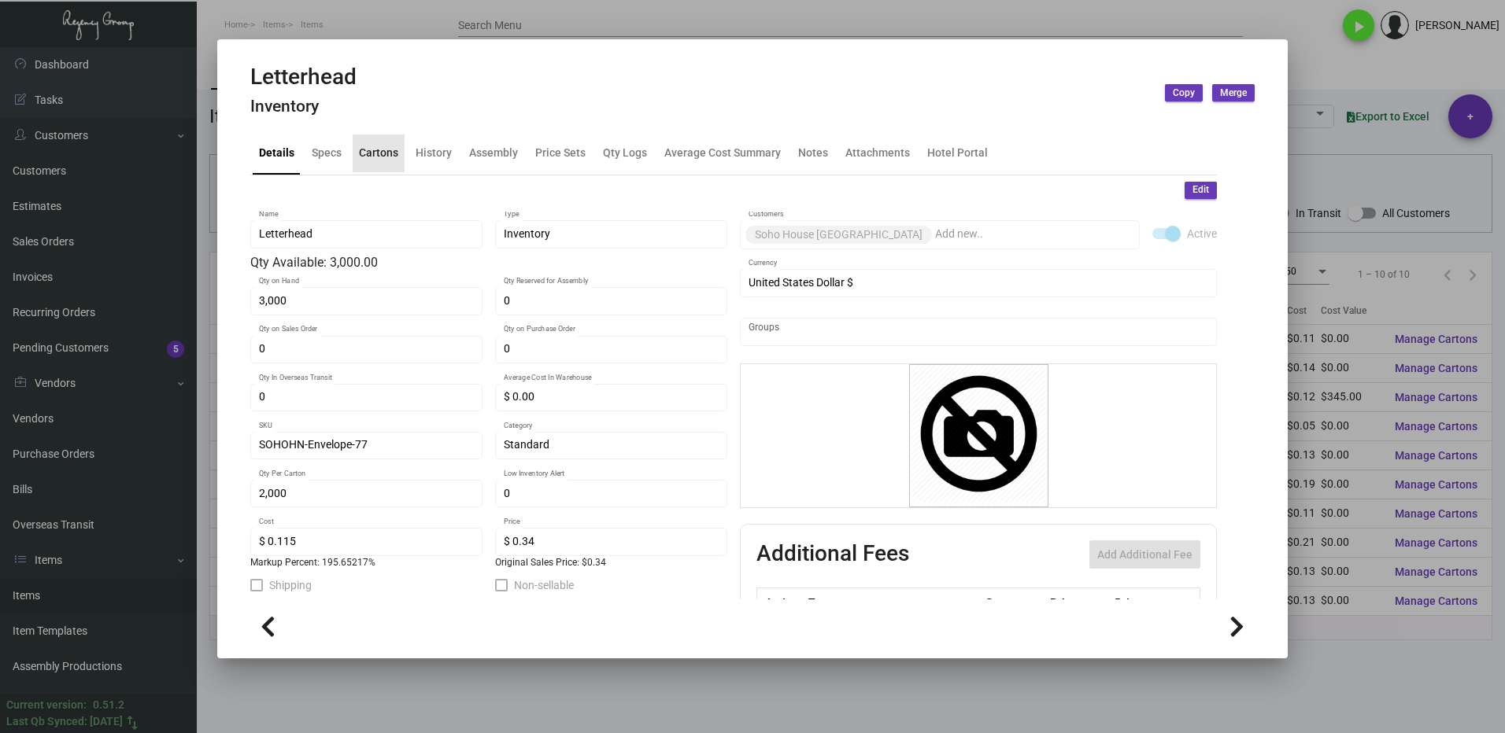
click at [381, 155] on div "Cartons" at bounding box center [378, 153] width 39 height 17
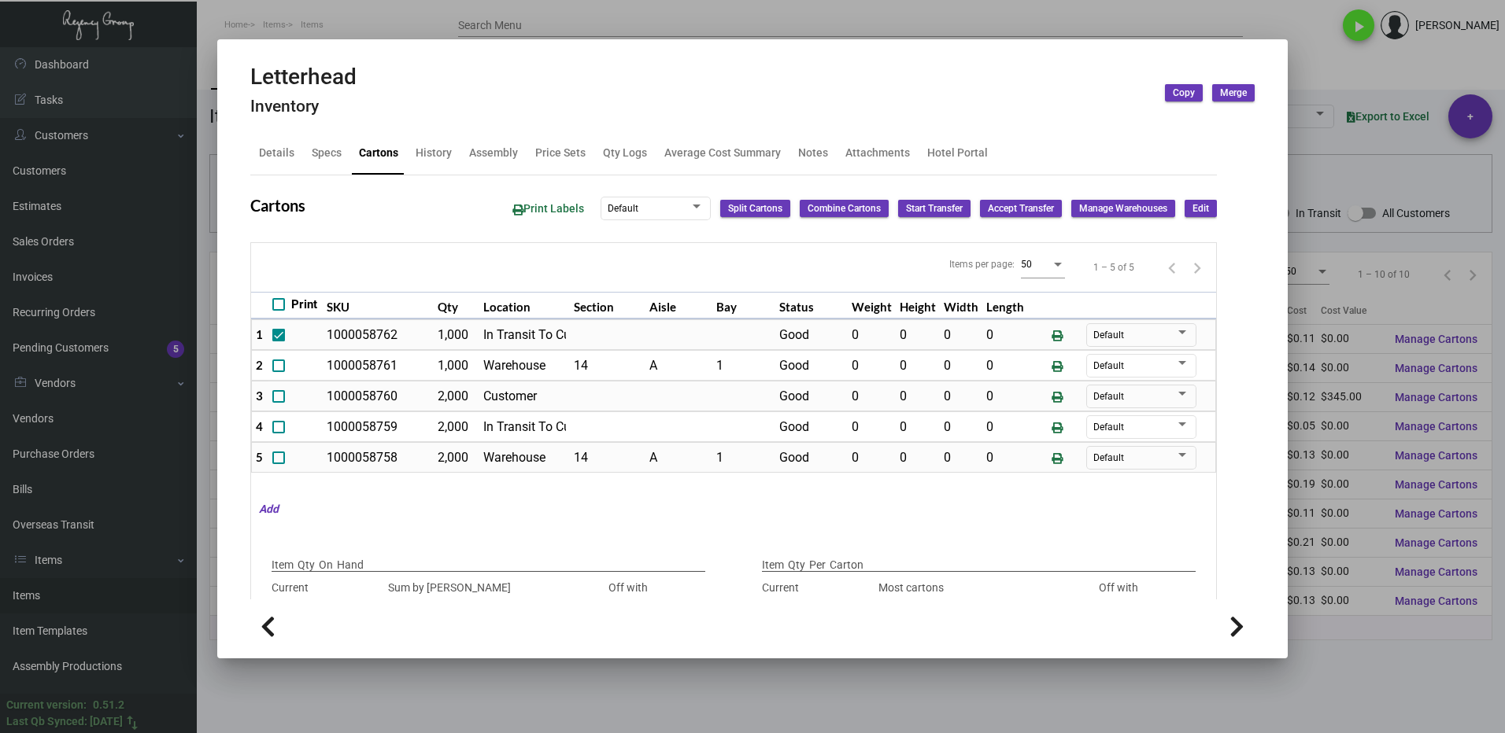
click at [1376, 664] on div at bounding box center [752, 366] width 1505 height 733
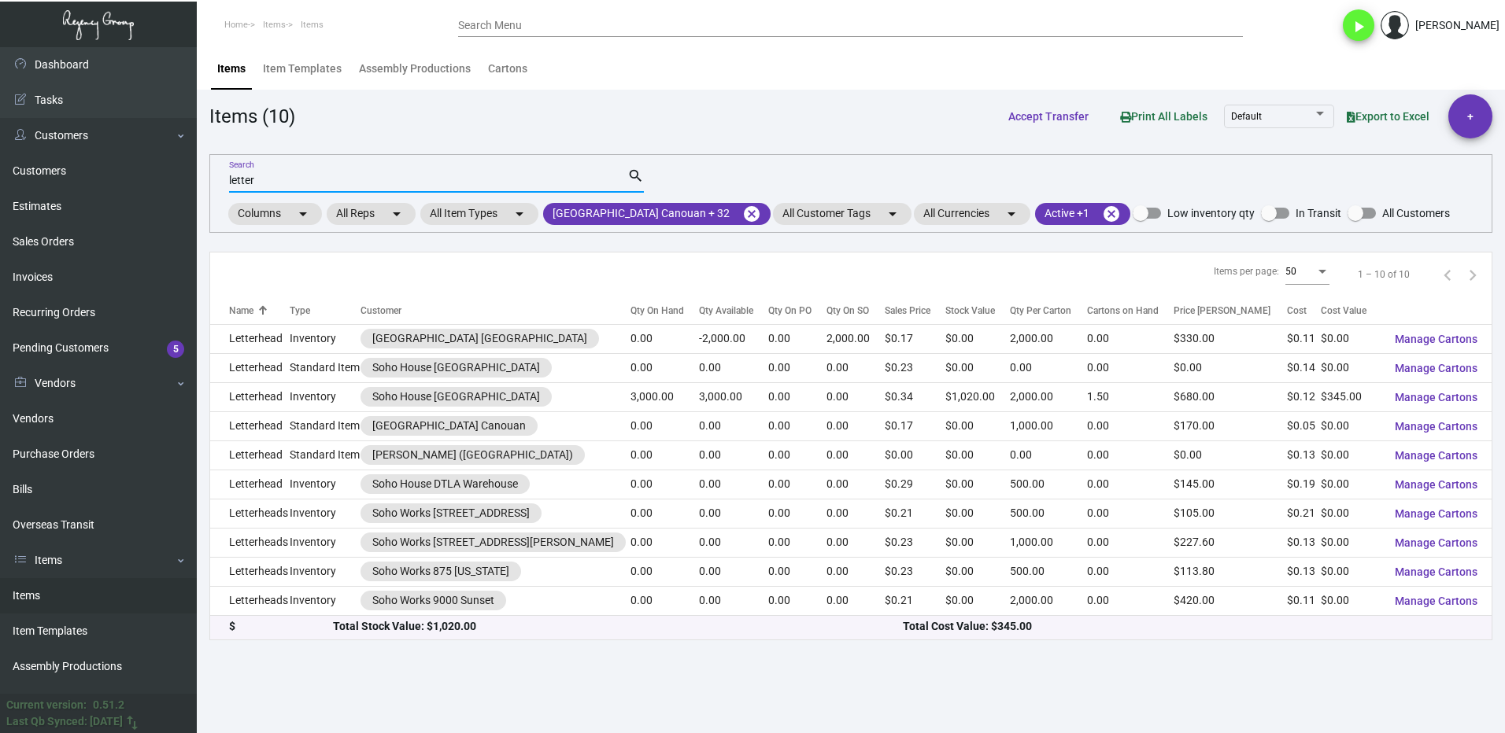
click at [280, 179] on input "letter" at bounding box center [428, 181] width 398 height 13
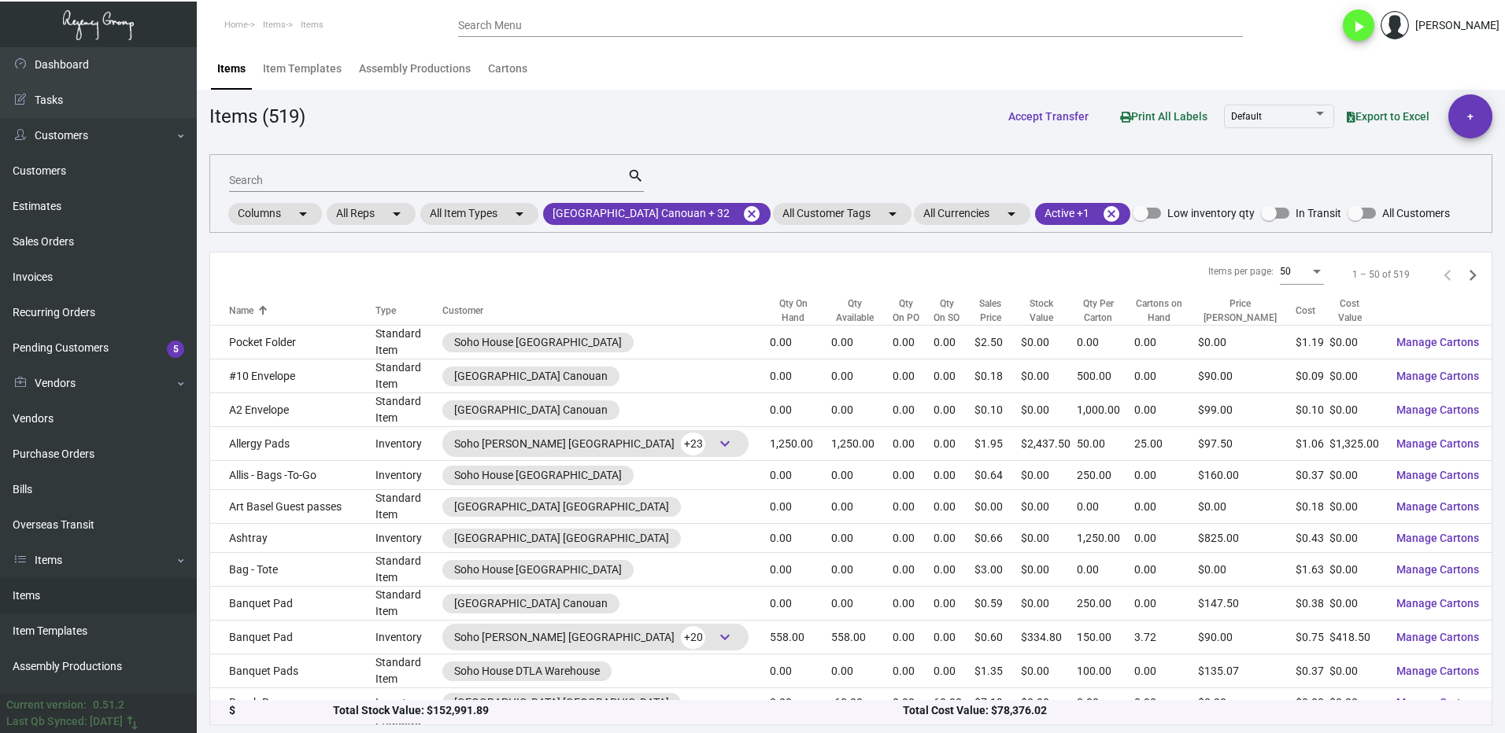
click at [273, 173] on div "Search" at bounding box center [428, 180] width 398 height 24
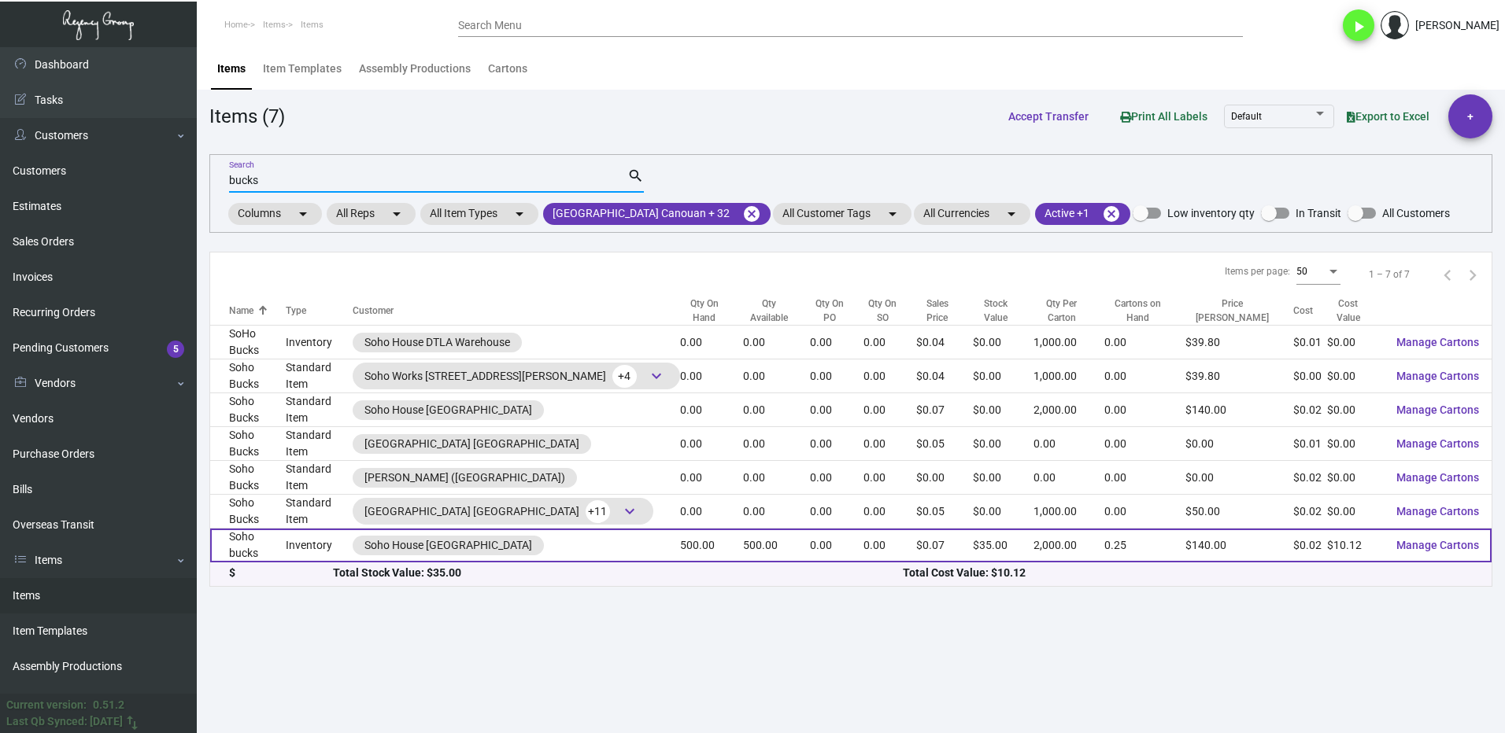
click at [305, 529] on td "Inventory" at bounding box center [319, 546] width 67 height 34
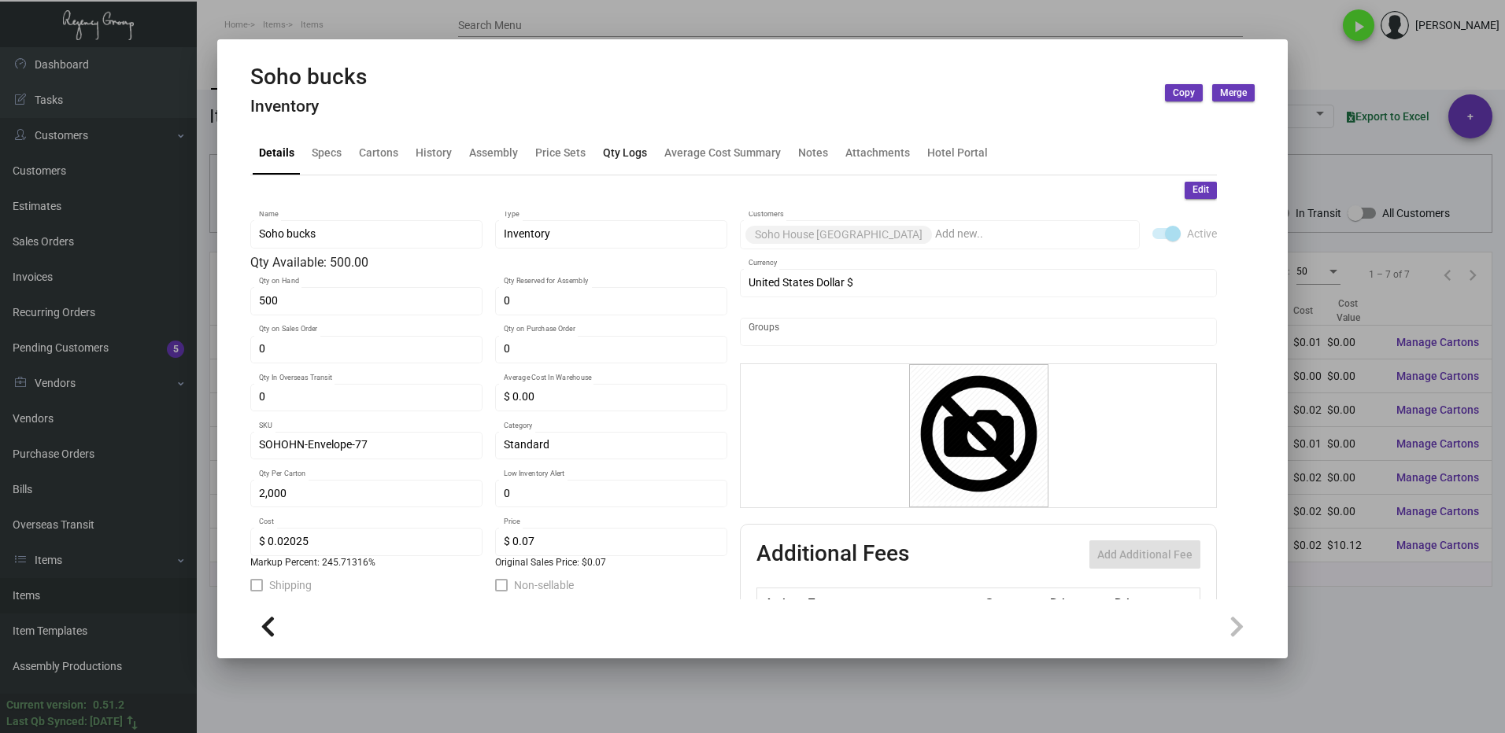
click at [619, 164] on div "Qty Logs" at bounding box center [625, 154] width 57 height 38
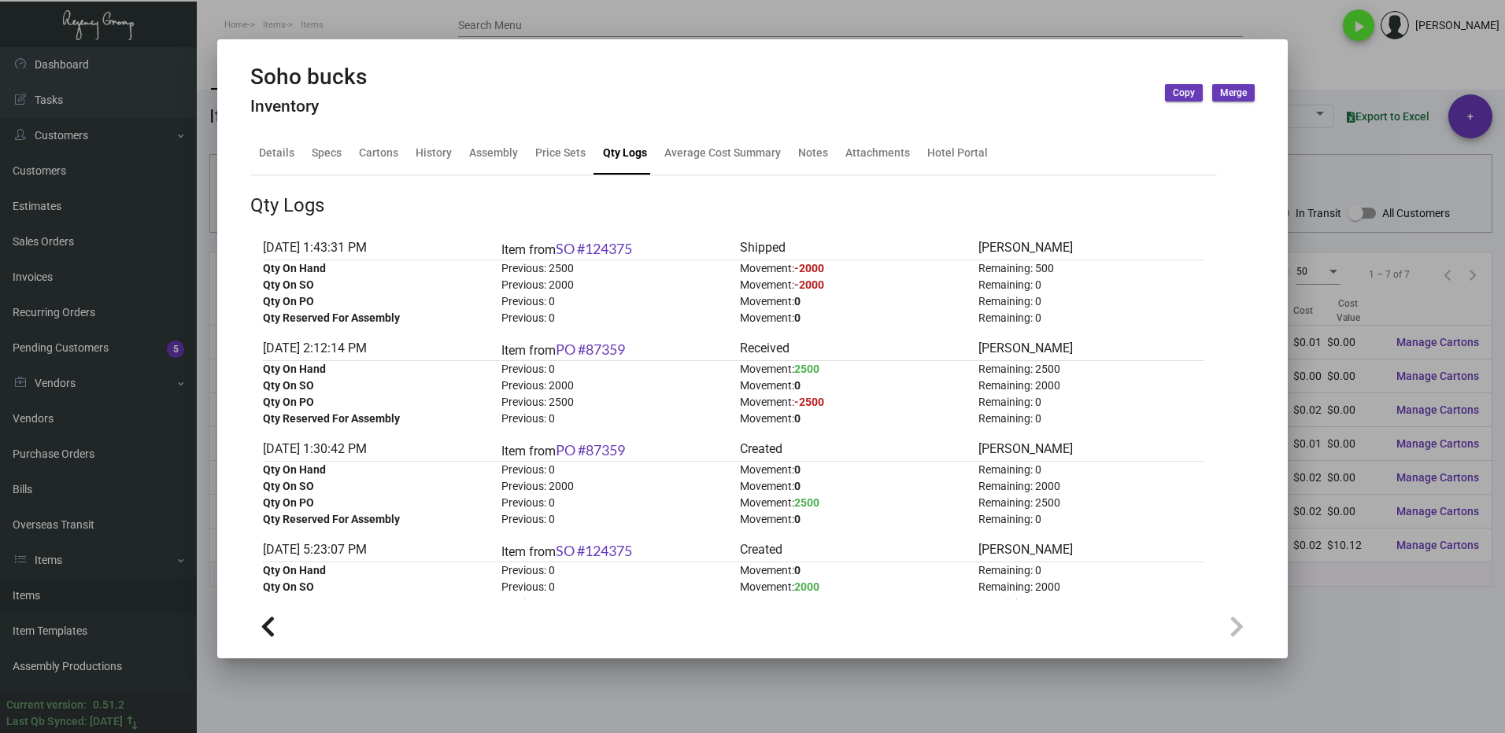
drag, startPoint x: 1407, startPoint y: 600, endPoint x: 1282, endPoint y: 580, distance: 126.7
click at [1404, 600] on div at bounding box center [752, 366] width 1505 height 733
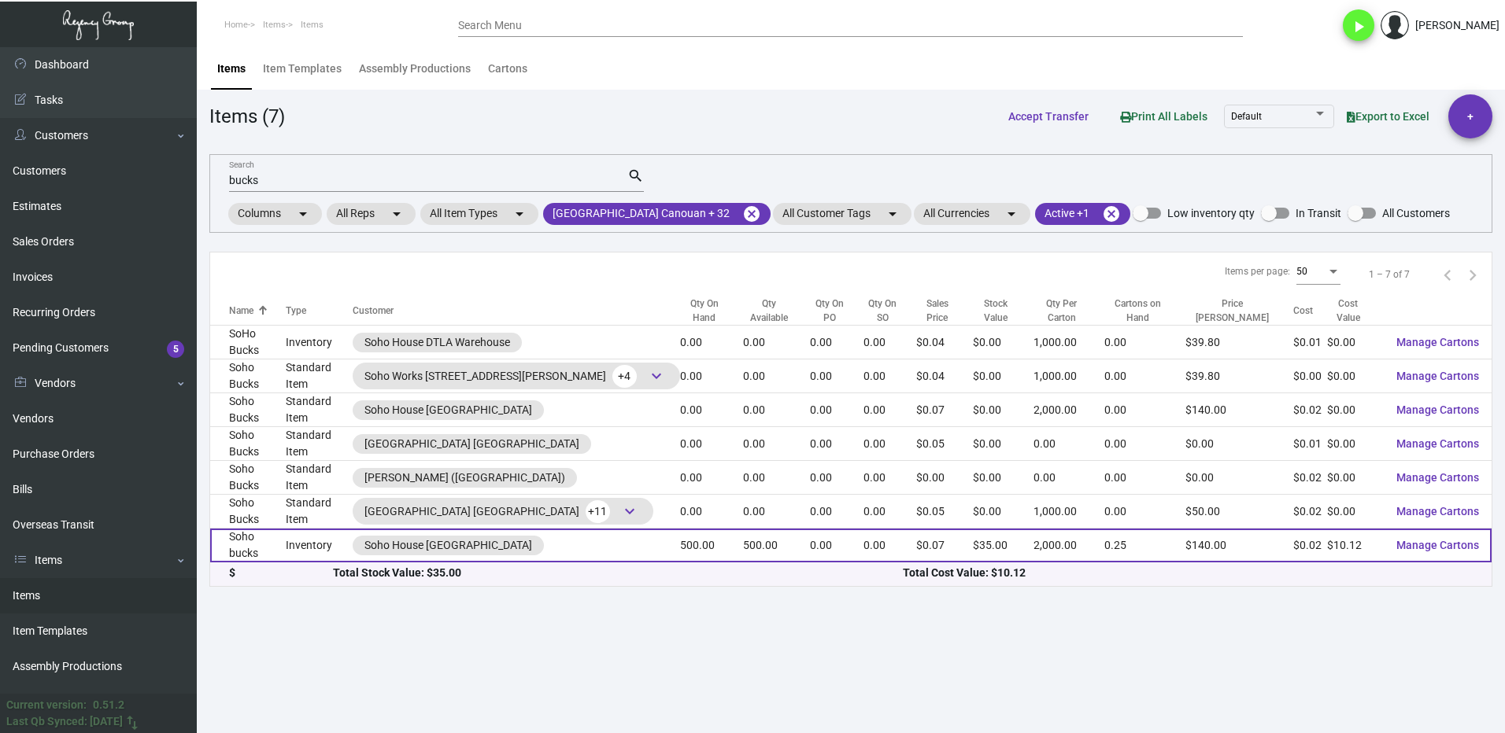
click at [328, 529] on td "Inventory" at bounding box center [319, 546] width 67 height 34
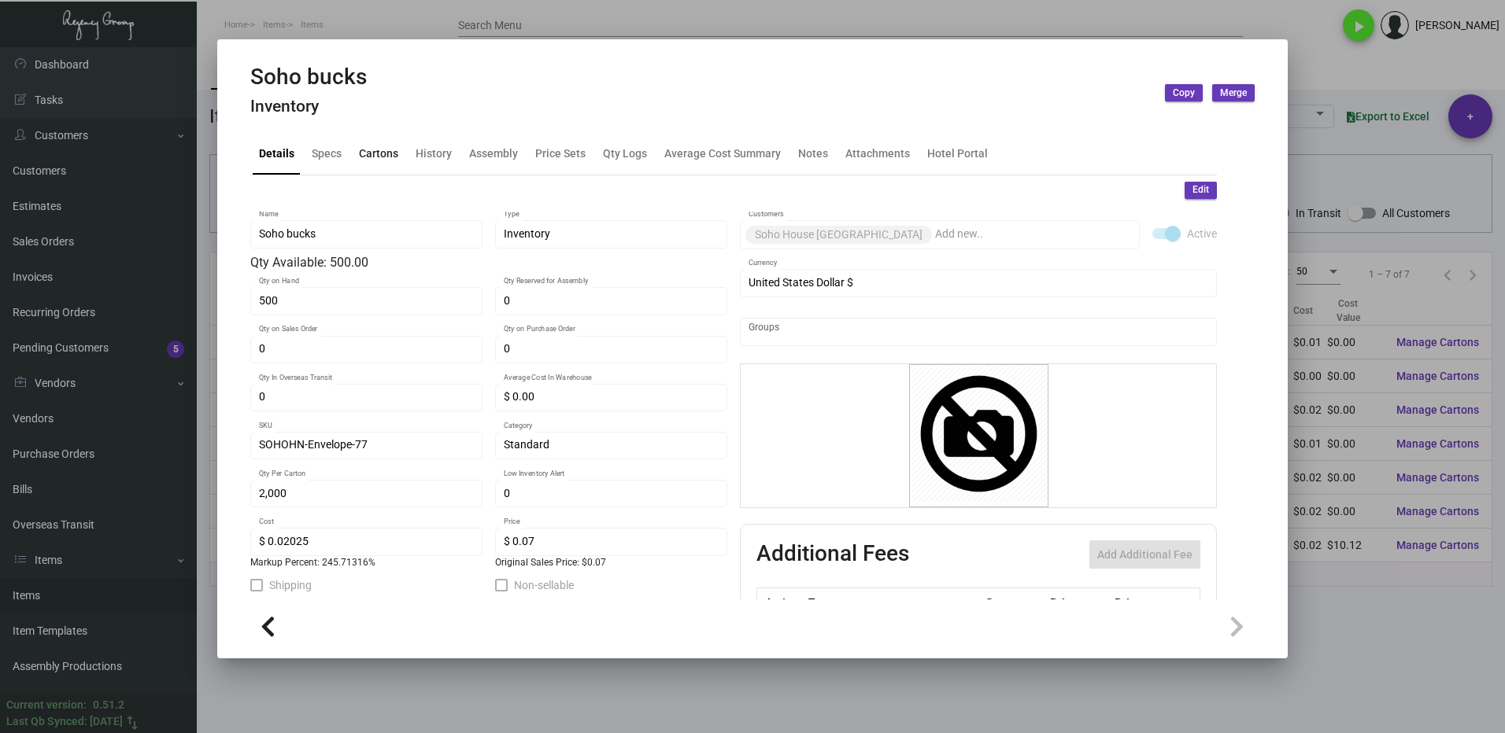
click at [378, 158] on div "Cartons" at bounding box center [378, 153] width 39 height 17
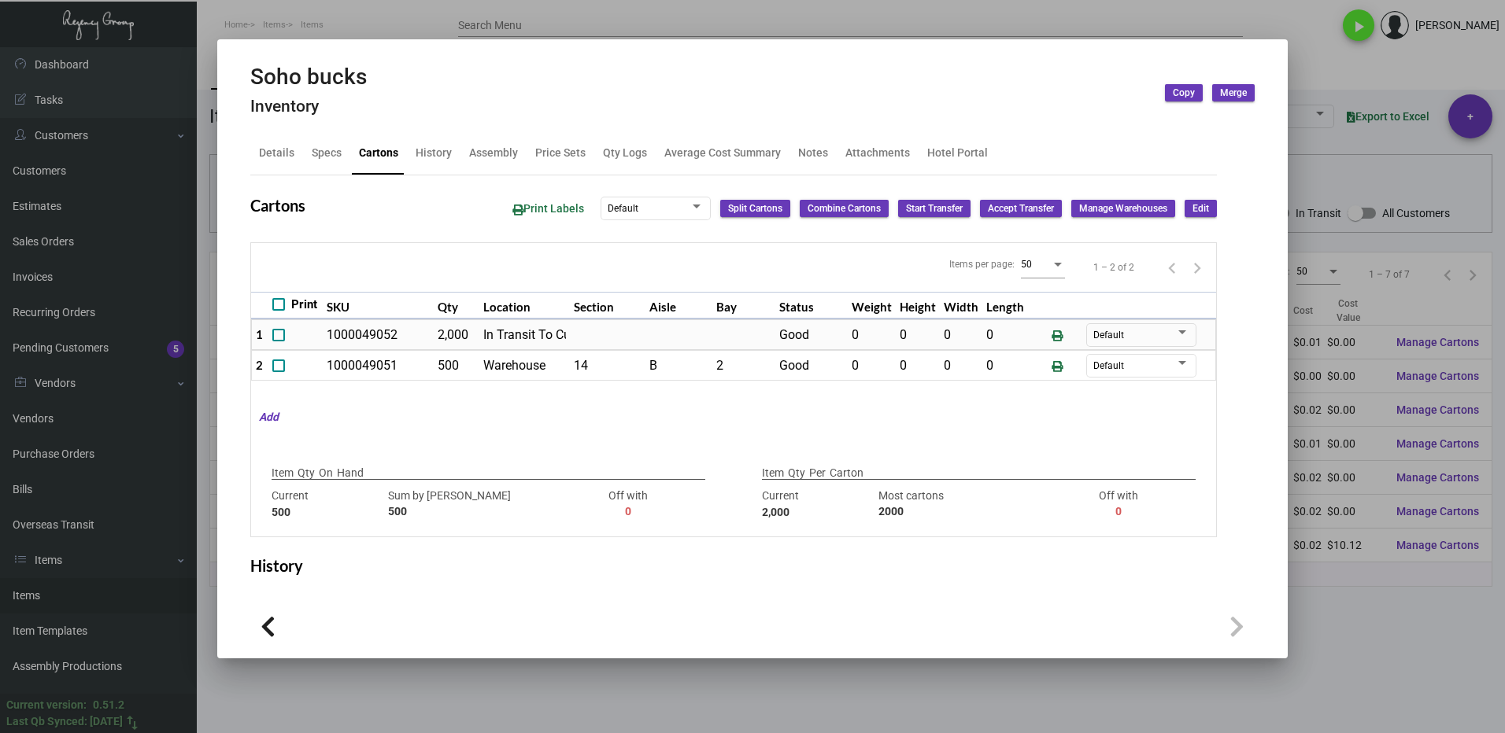
click at [1346, 614] on div at bounding box center [752, 366] width 1505 height 733
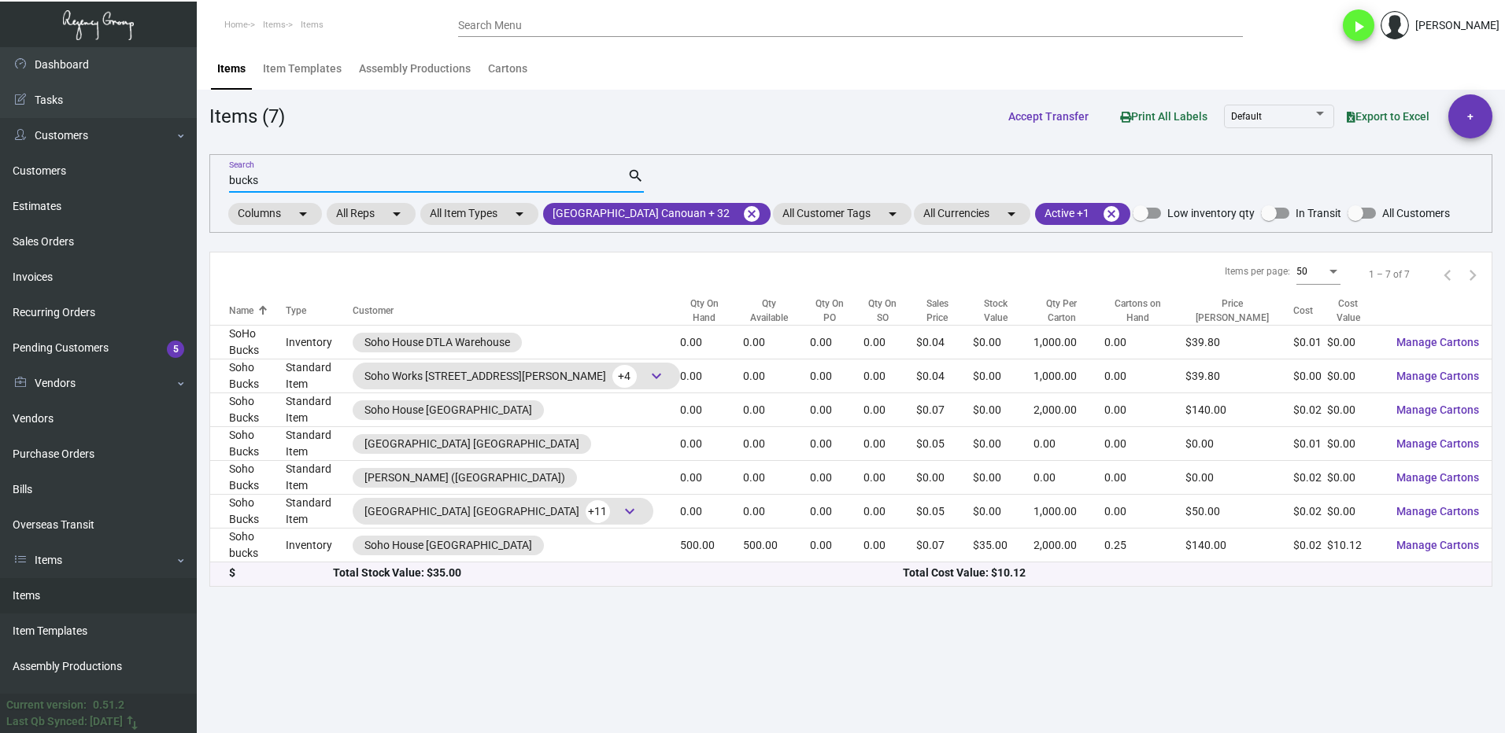
click at [329, 180] on input "bucks" at bounding box center [428, 181] width 398 height 13
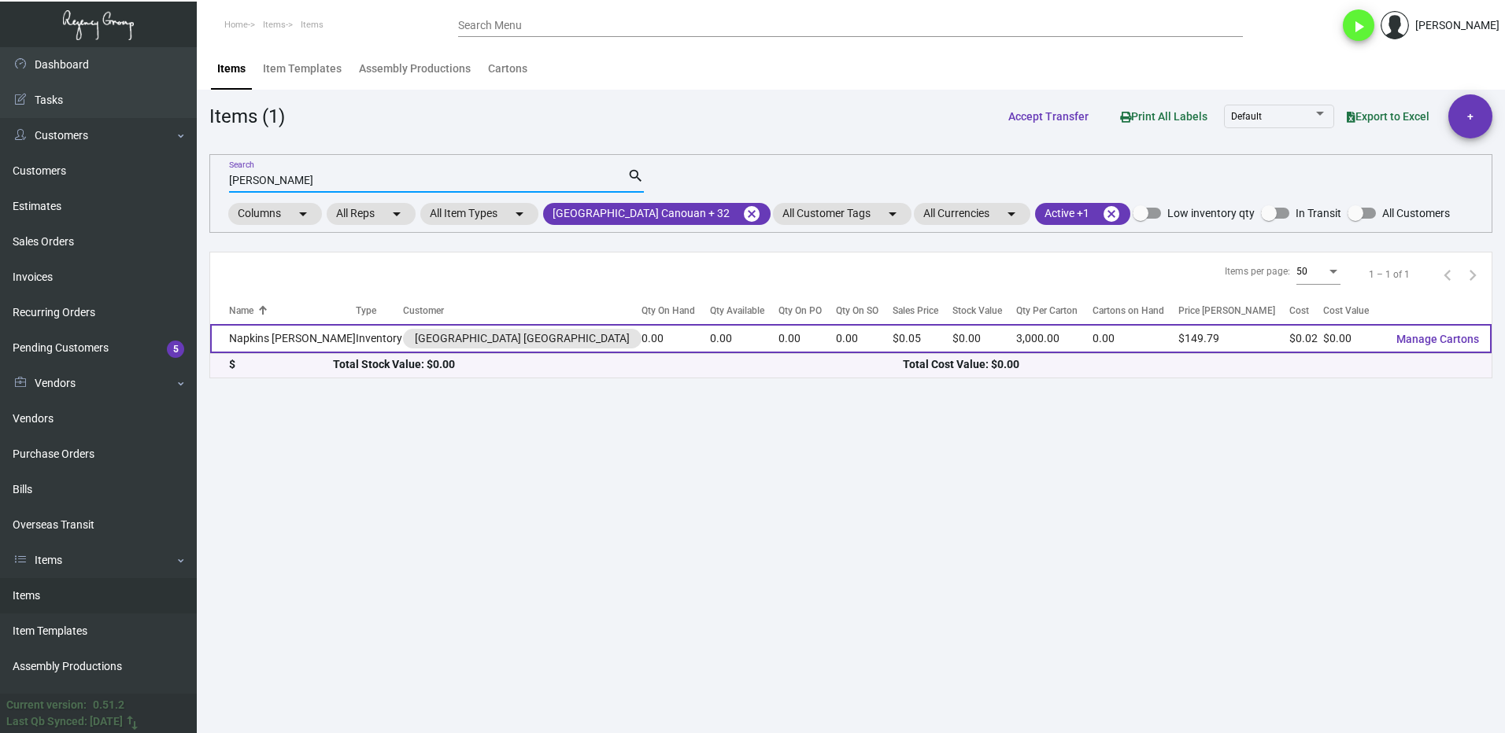
click at [279, 340] on td "Napkins [PERSON_NAME]" at bounding box center [283, 338] width 146 height 29
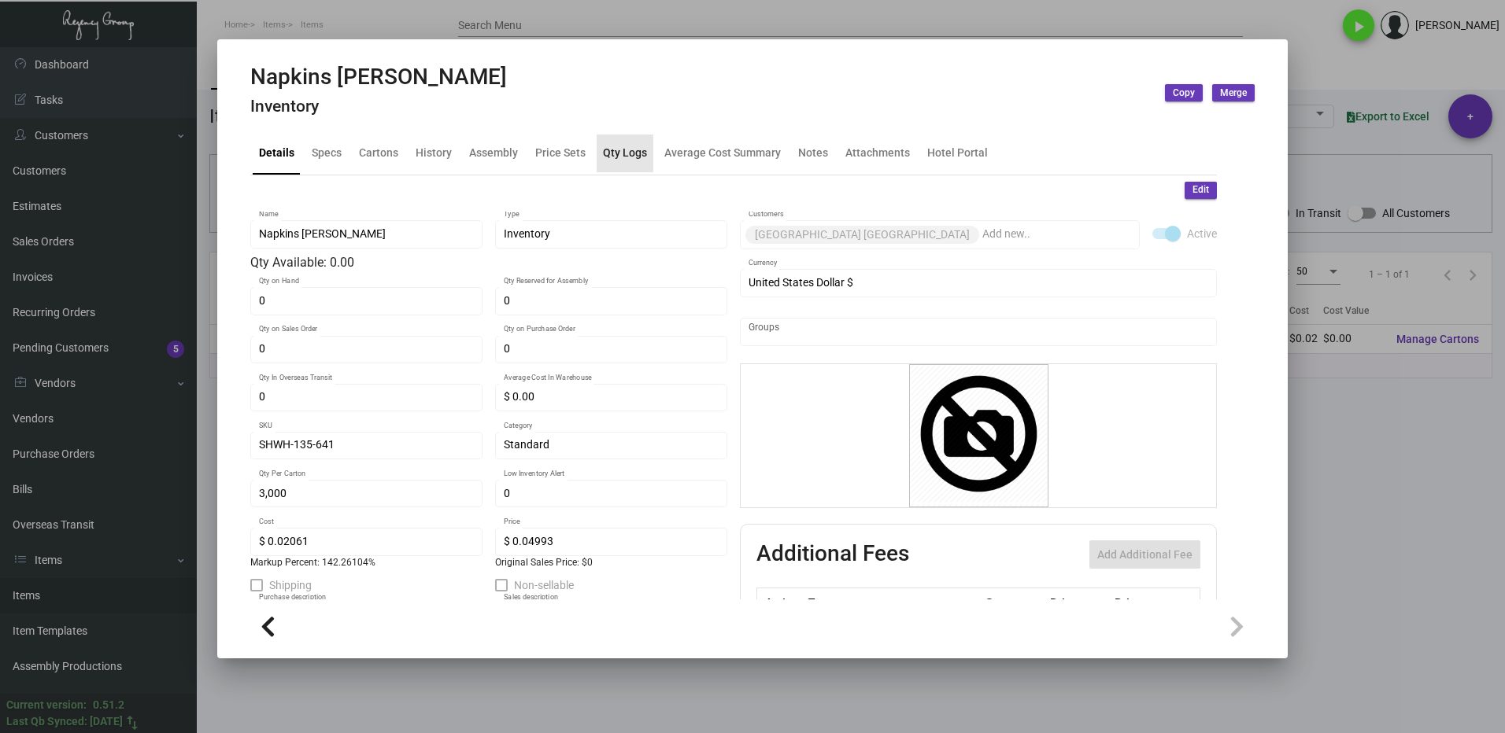
click at [609, 157] on div "Qty Logs" at bounding box center [625, 153] width 44 height 17
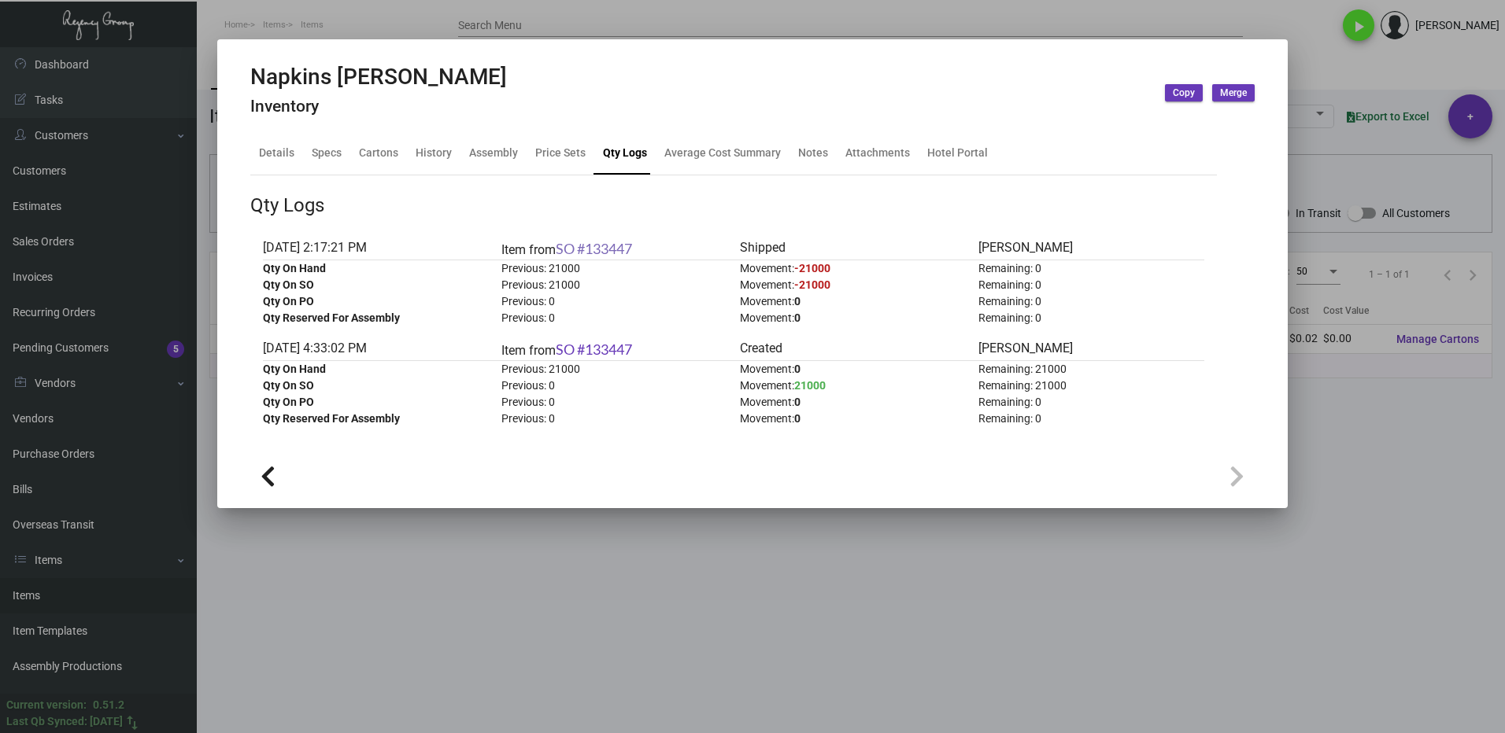
click at [605, 244] on link "SO #133447" at bounding box center [594, 248] width 76 height 17
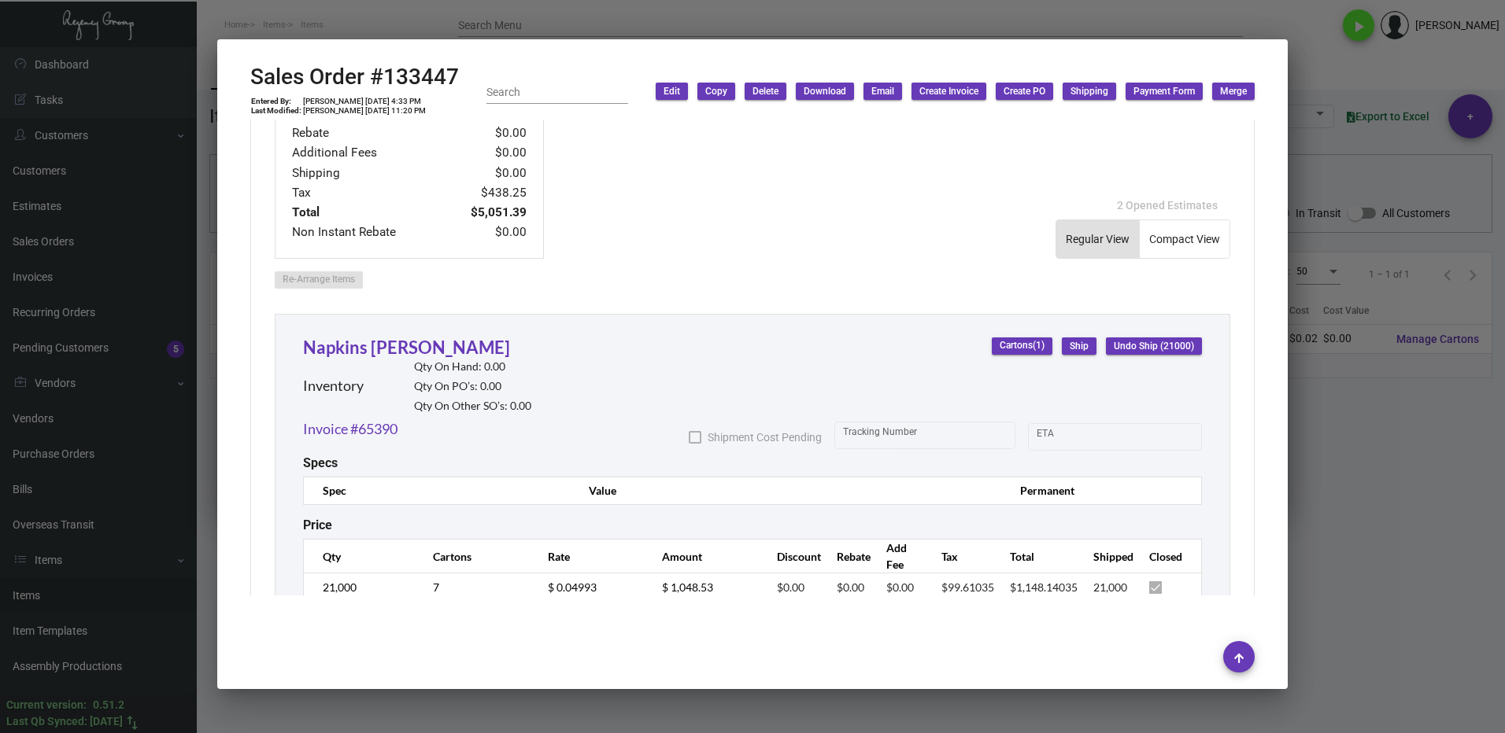
scroll to position [719, 0]
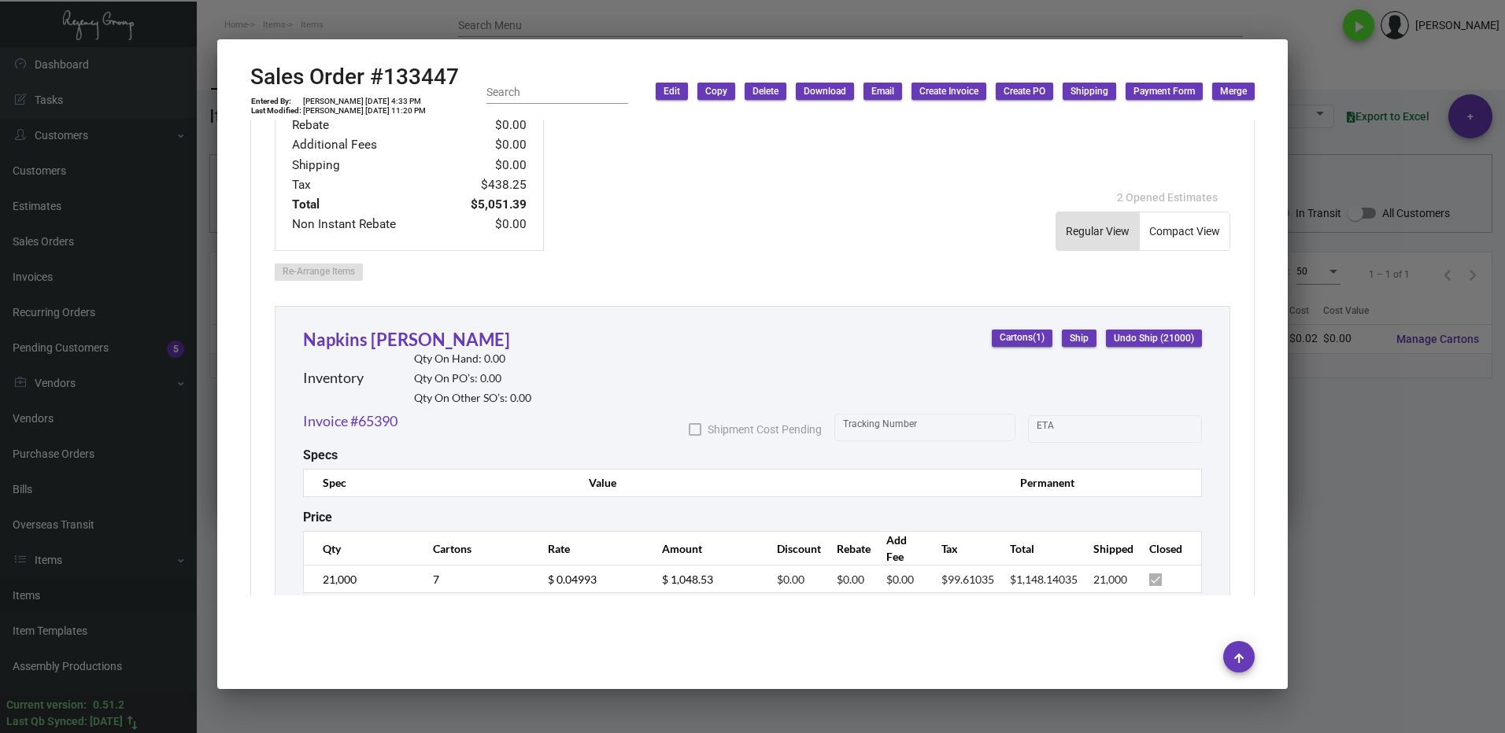
click at [1424, 628] on div at bounding box center [752, 366] width 1505 height 733
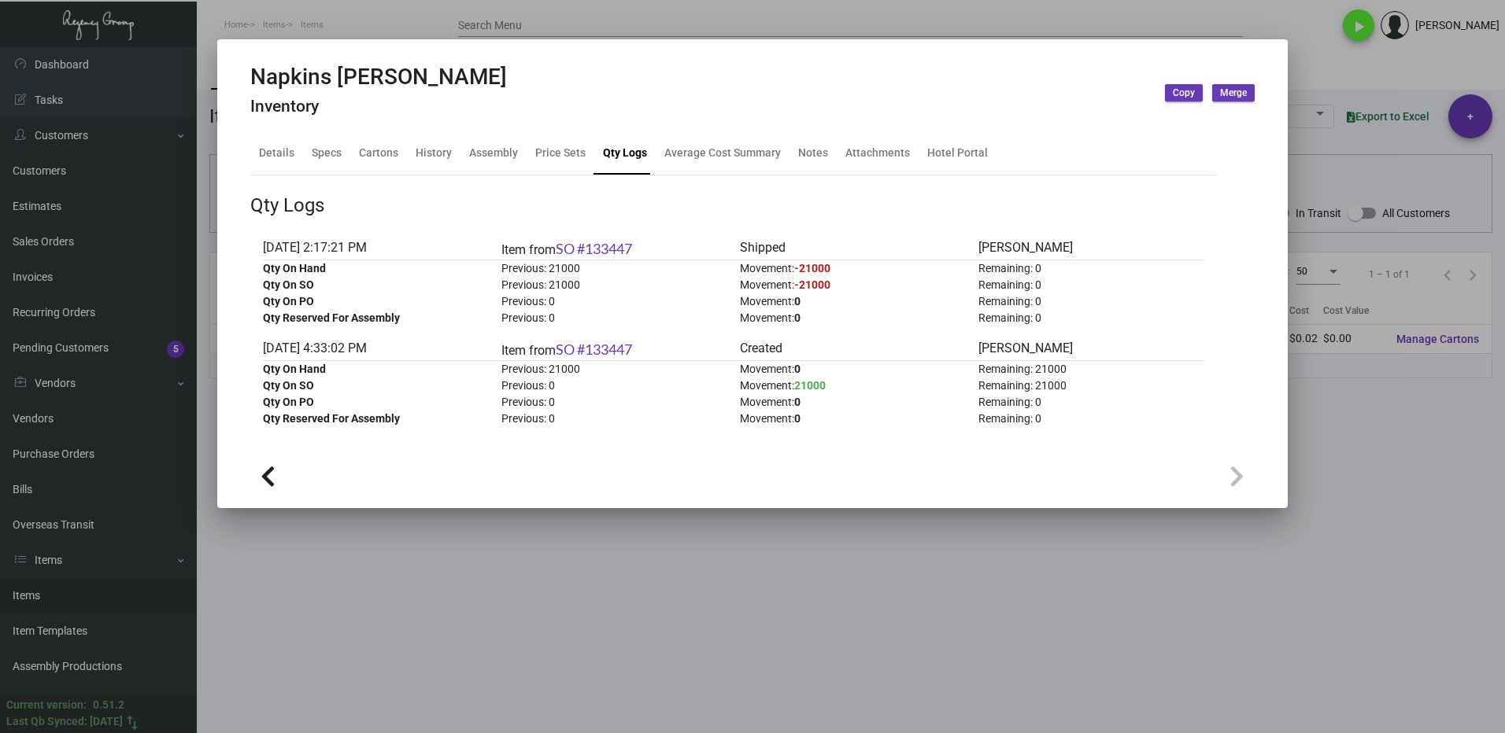
click at [1421, 482] on div at bounding box center [752, 366] width 1505 height 733
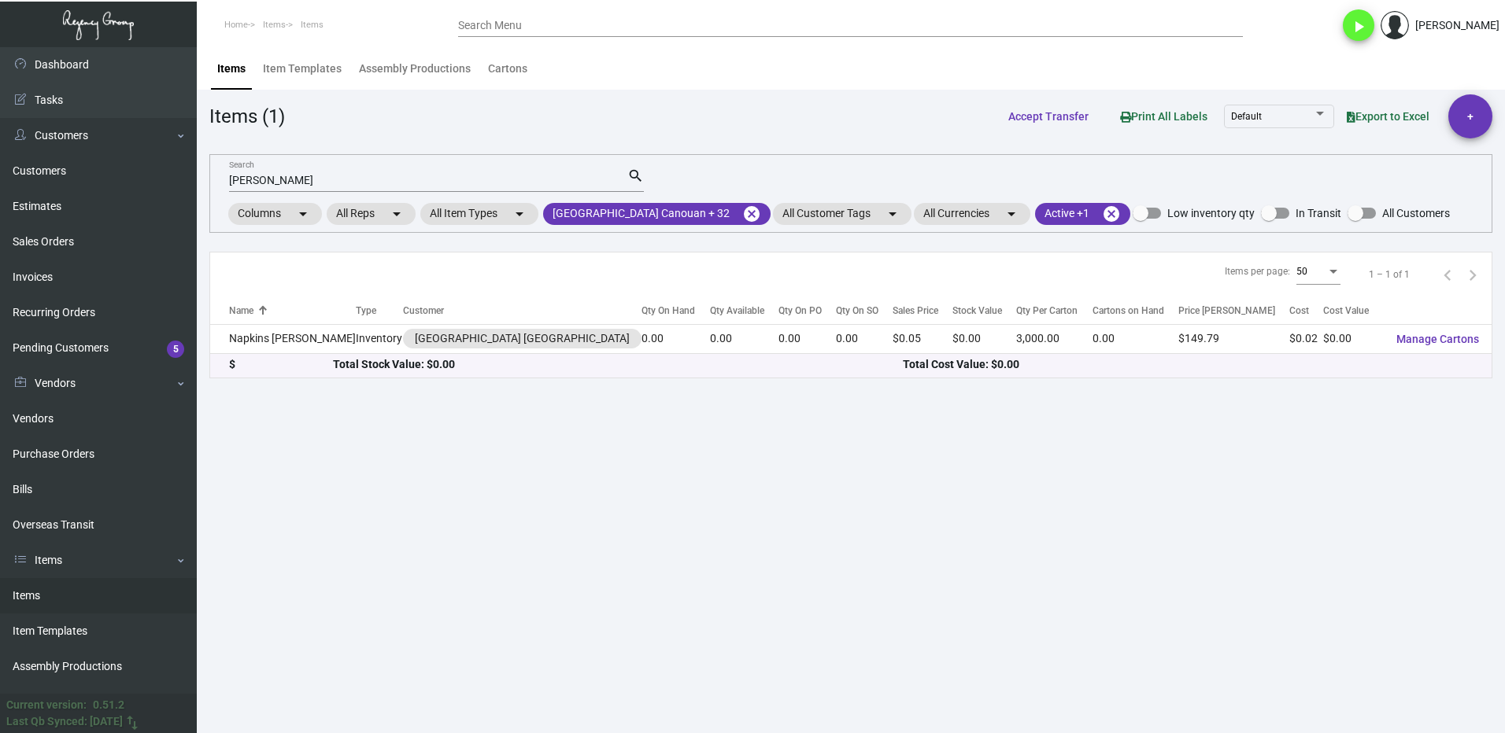
click at [311, 180] on input "[PERSON_NAME]" at bounding box center [428, 181] width 398 height 13
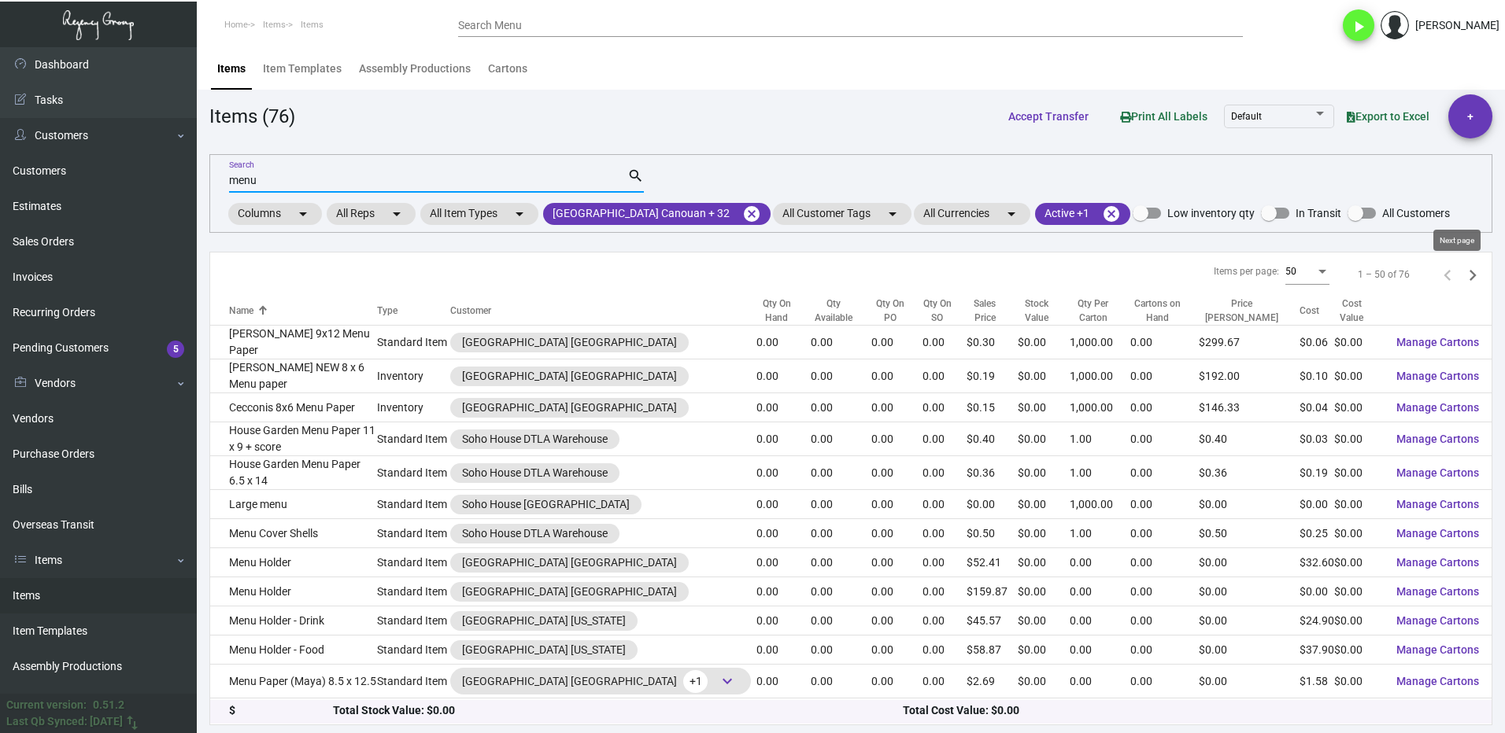
click at [1464, 277] on icon "Next page" at bounding box center [1472, 275] width 22 height 22
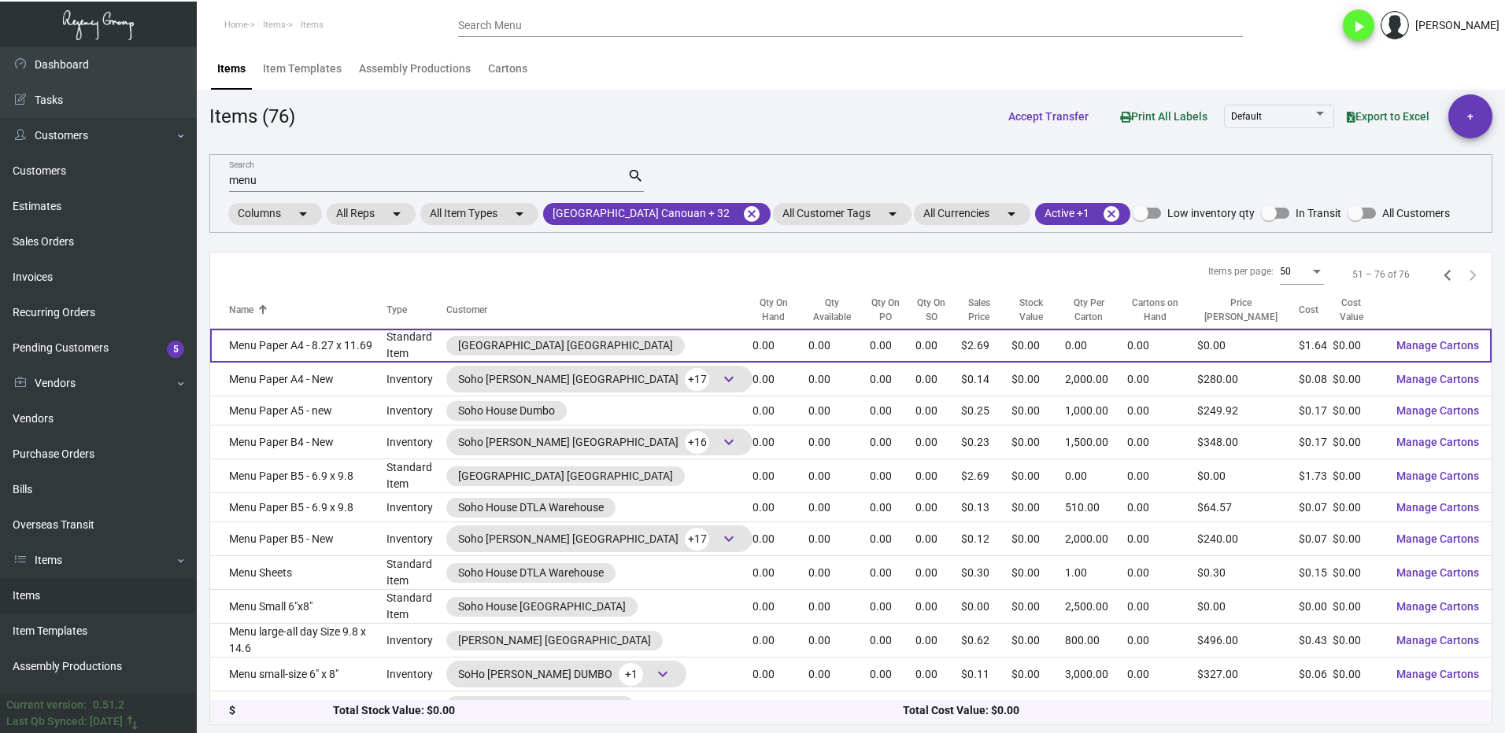
scroll to position [157, 0]
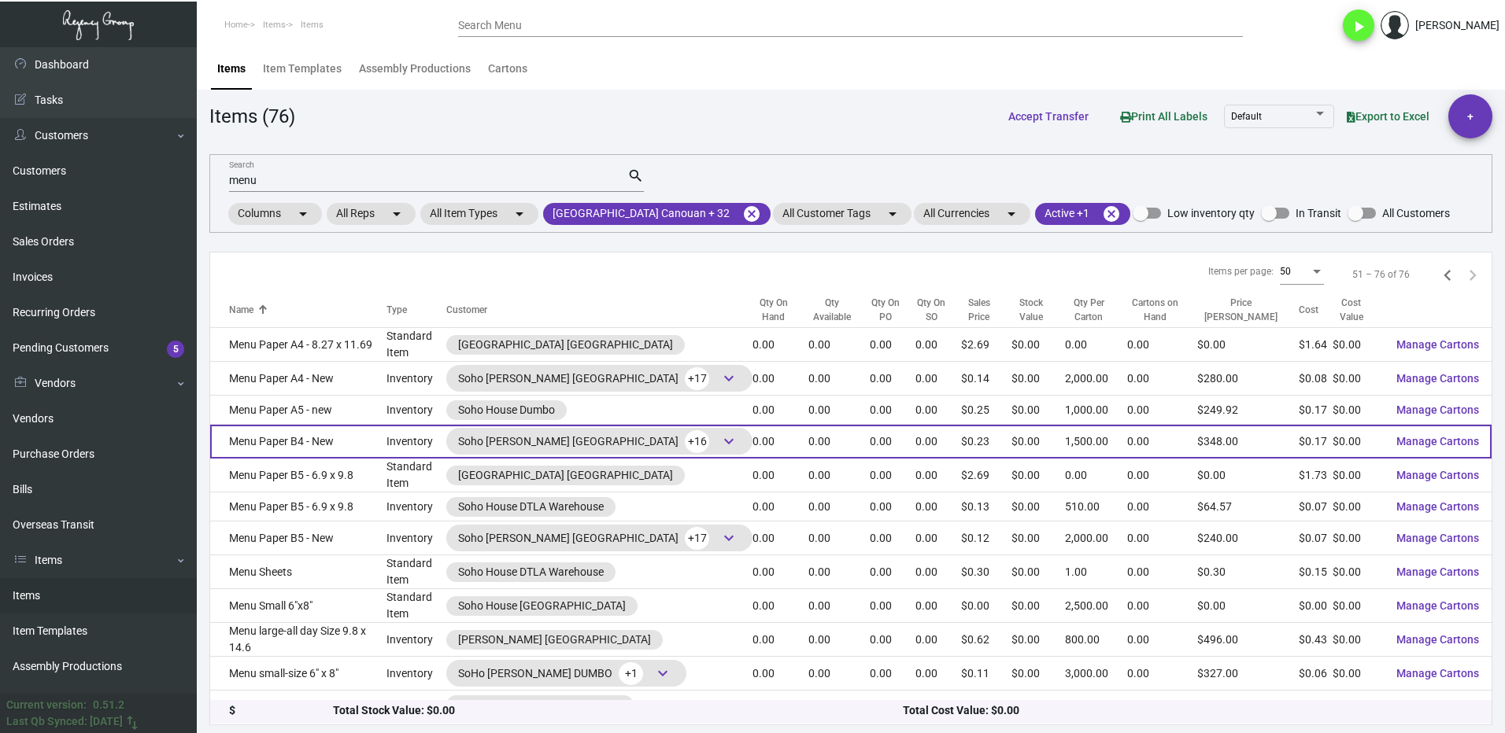
click at [363, 439] on td "Menu Paper B4 - New" at bounding box center [298, 442] width 176 height 34
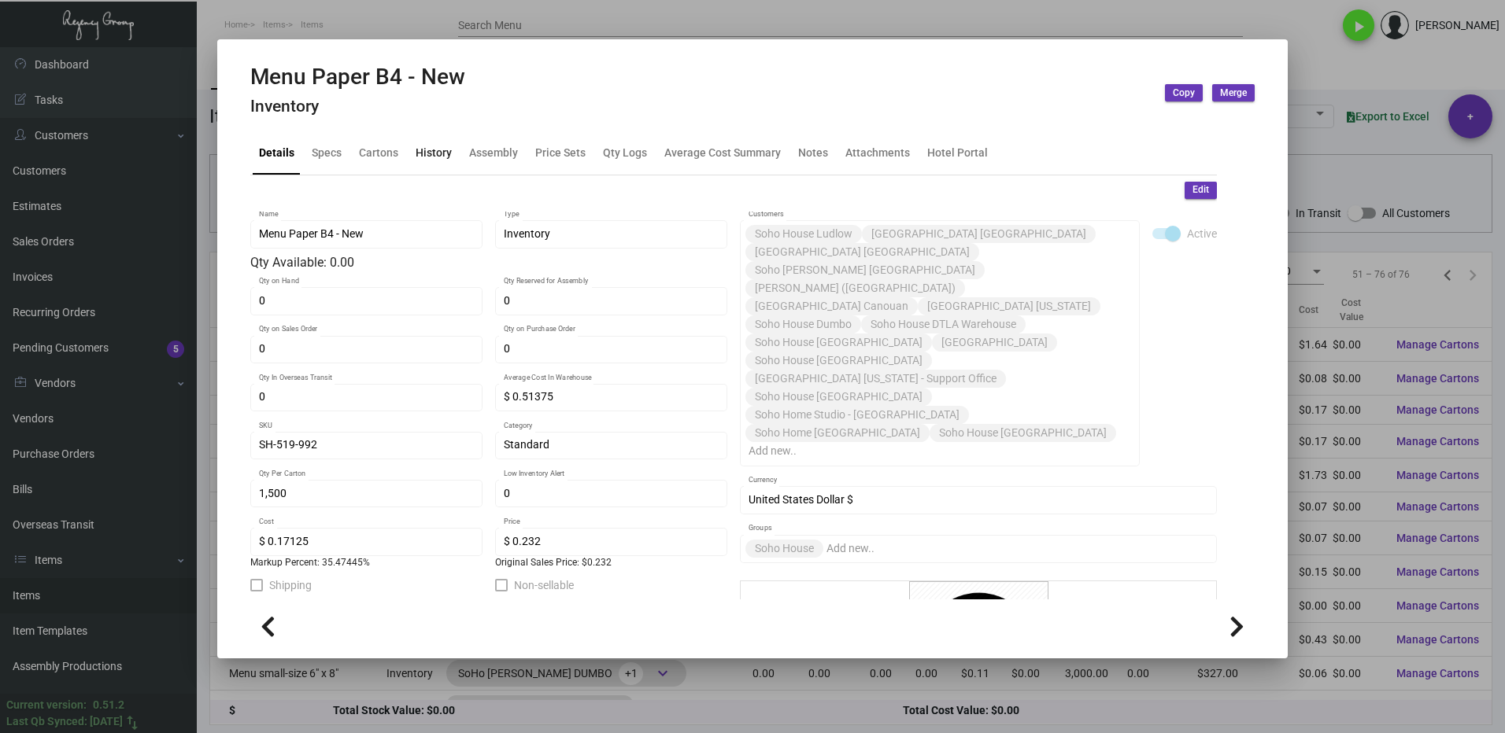
click at [434, 157] on div "History" at bounding box center [434, 153] width 36 height 17
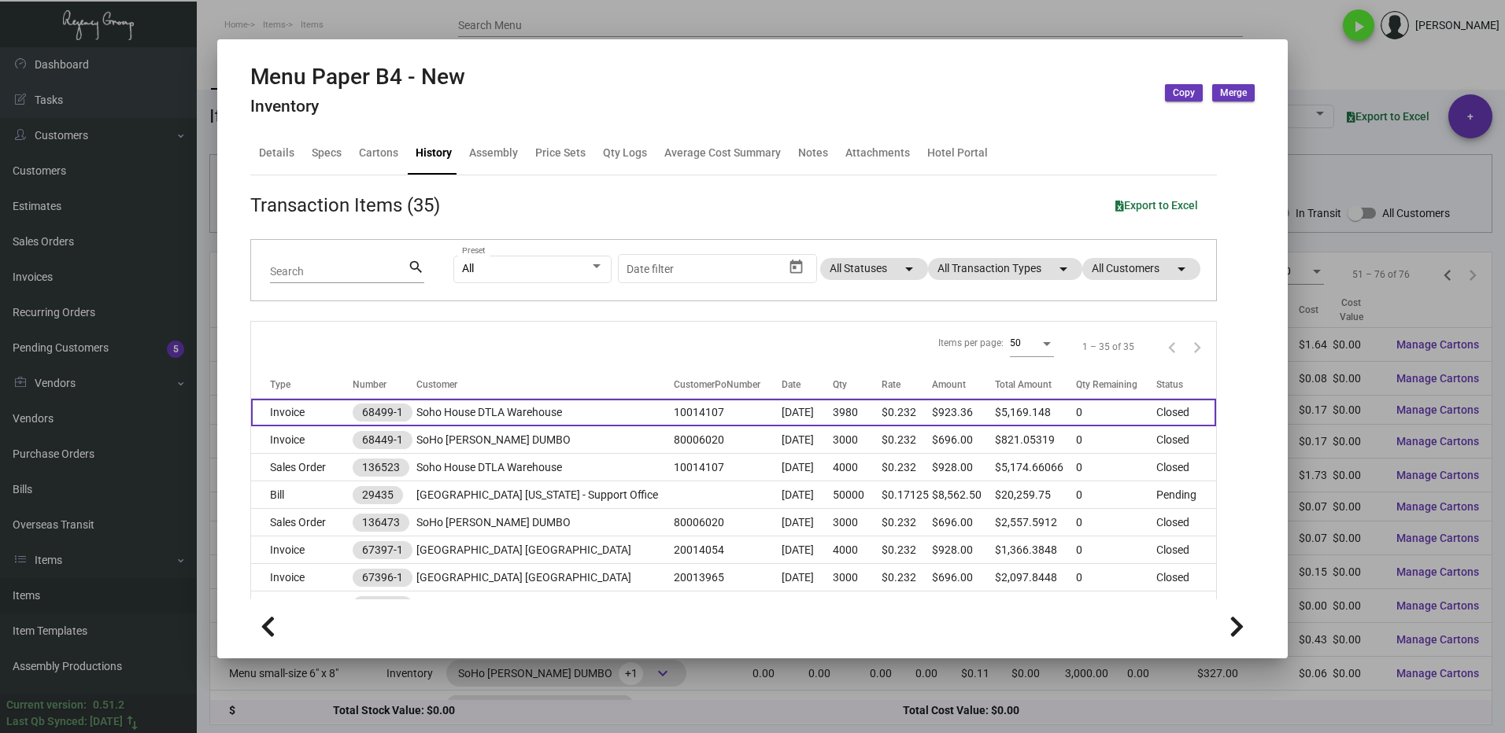
click at [452, 415] on td "Soho House DTLA Warehouse" at bounding box center [544, 413] width 257 height 28
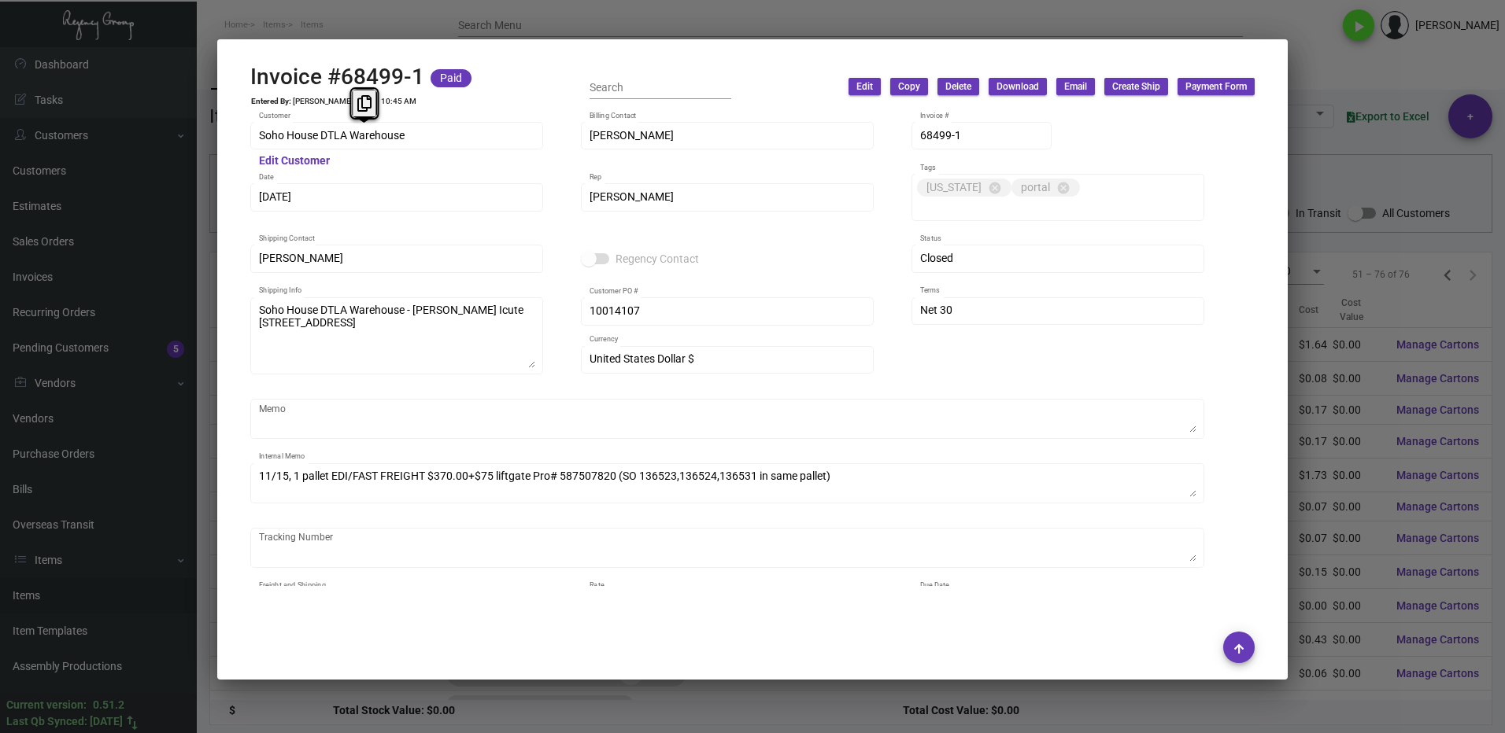
click at [231, 153] on mat-dialog-container "Invoice #68499-1 Paid Entered By: [PERSON_NAME] [DATE] 10:45 AM Search Edit Cop…" at bounding box center [752, 359] width 1070 height 641
click at [333, 105] on icon at bounding box center [333, 103] width 14 height 17
click at [295, 208] on icon at bounding box center [293, 208] width 14 height 17
